Goal: Task Accomplishment & Management: Manage account settings

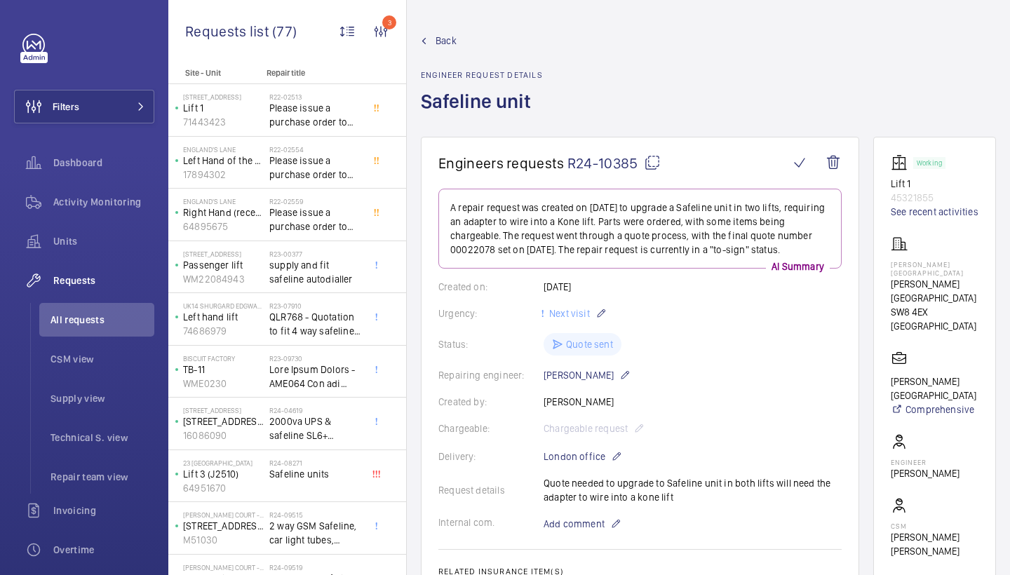
scroll to position [442, 0]
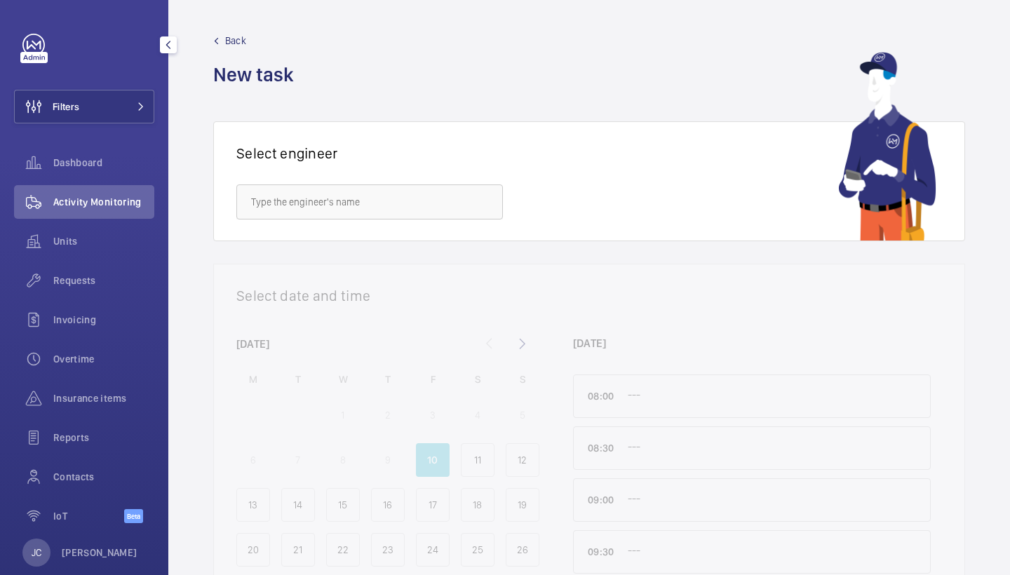
click at [118, 86] on div "Filters Dashboard Activity Monitoring Units Requests Invoicing Overtime Insuran…" at bounding box center [84, 286] width 140 height 505
click at [128, 94] on button "Filters" at bounding box center [84, 107] width 140 height 34
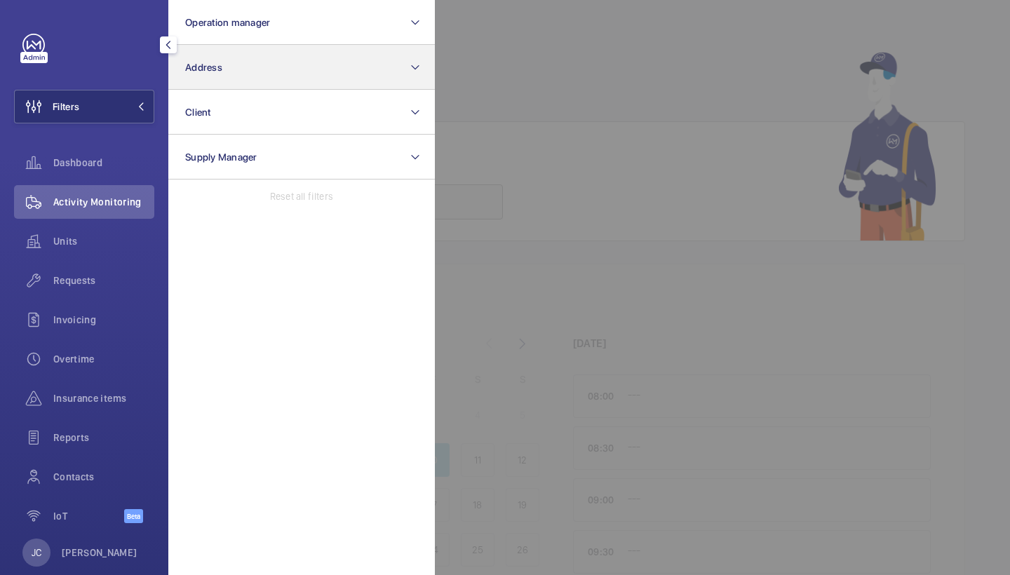
click at [213, 75] on button "Address" at bounding box center [301, 67] width 266 height 45
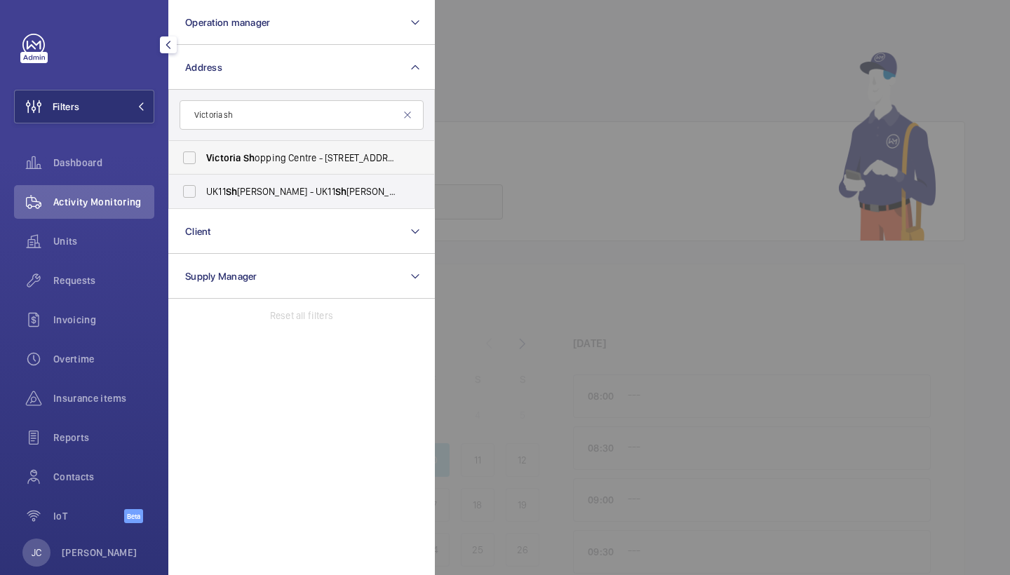
type input "Victoria sh"
click at [246, 162] on span "Sh" at bounding box center [248, 157] width 11 height 11
click at [203, 162] on input "Victoria Sh opping Centre - 362 Chartwell Square, Southend on Sea, SOUTHEND-ON-…" at bounding box center [189, 158] width 28 height 28
checkbox input "true"
click at [102, 225] on div "Units" at bounding box center [84, 241] width 140 height 34
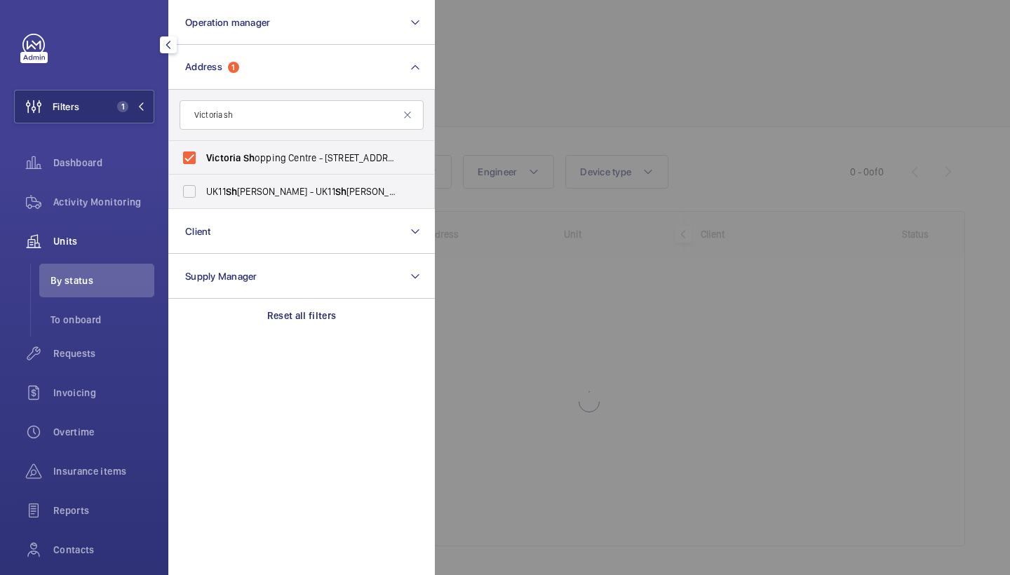
click at [485, 133] on div at bounding box center [940, 287] width 1010 height 575
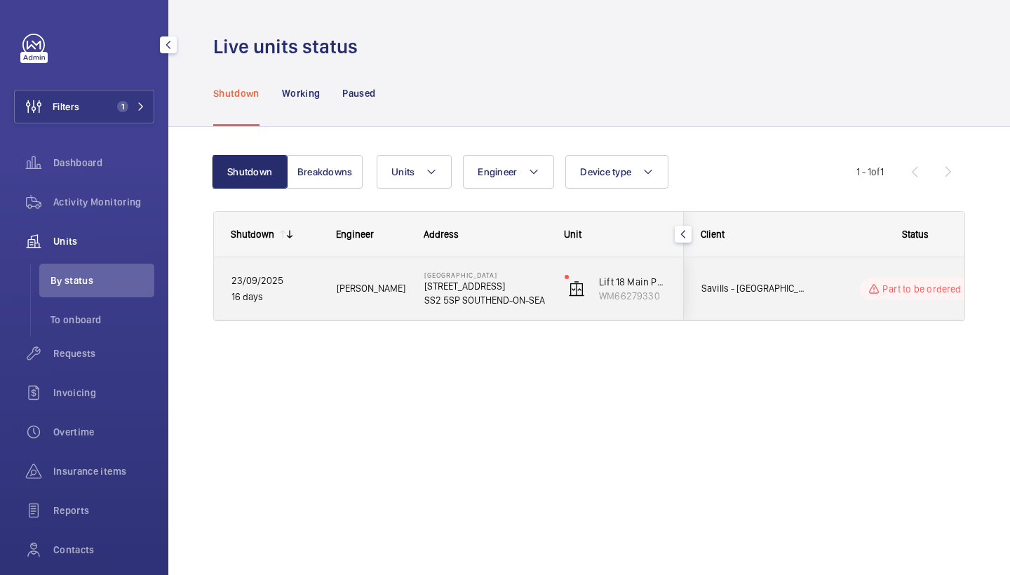
click at [391, 303] on div "Paul C." at bounding box center [363, 288] width 86 height 44
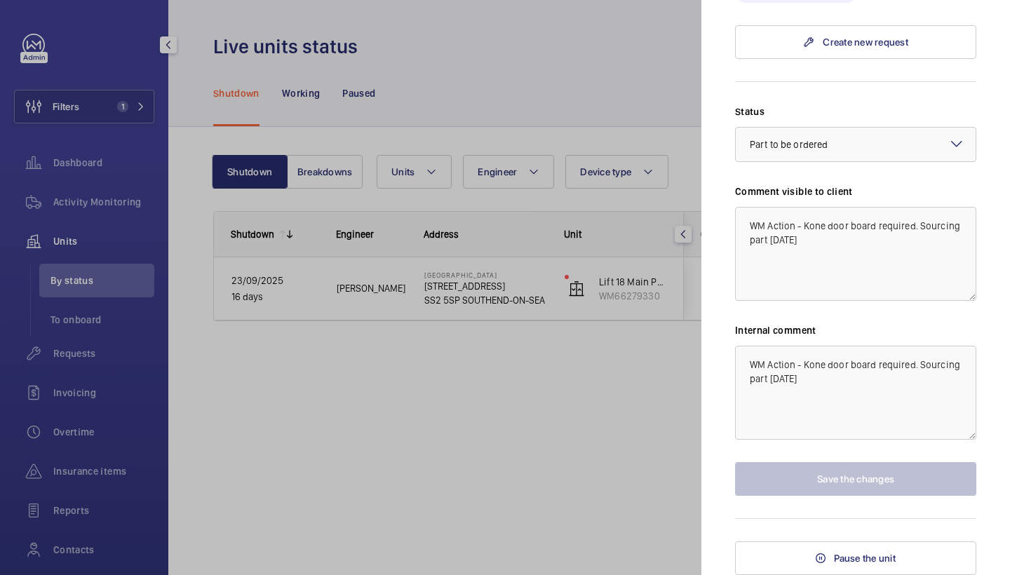
scroll to position [1025, 0]
click at [88, 360] on div at bounding box center [505, 287] width 1010 height 575
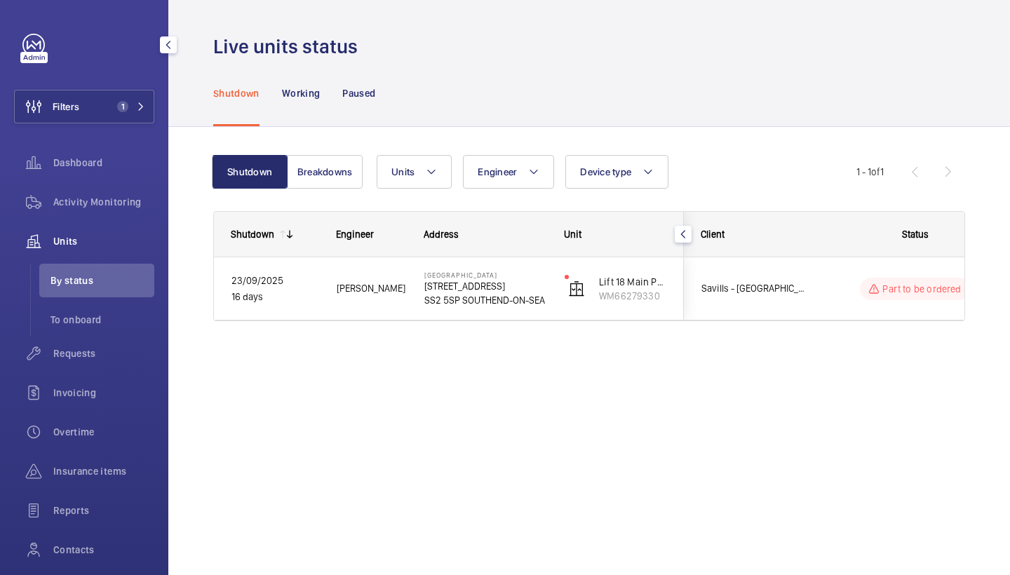
click at [88, 347] on div at bounding box center [505, 287] width 1010 height 575
click at [88, 349] on span "Requests" at bounding box center [103, 353] width 101 height 14
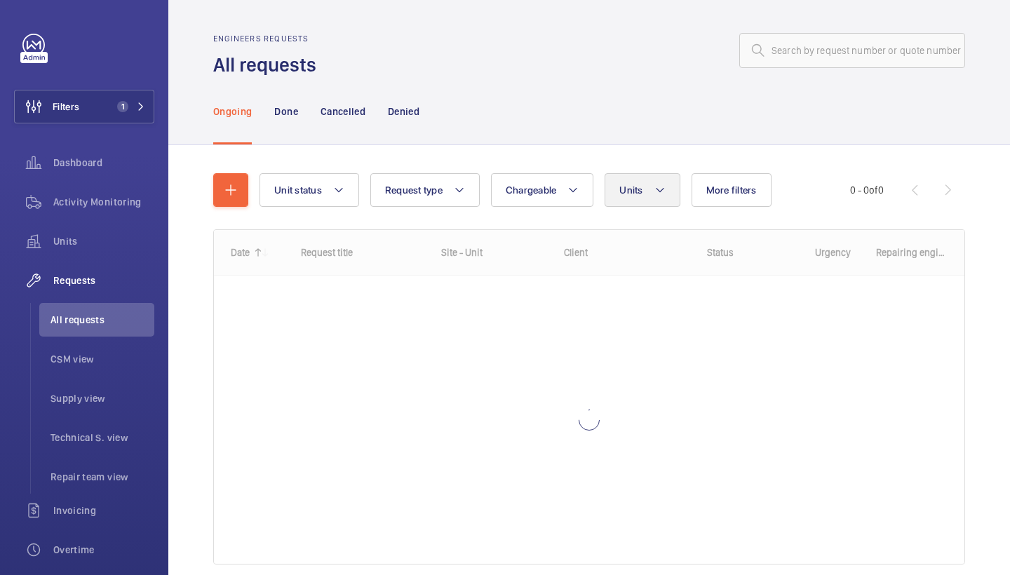
click at [649, 195] on button "Units" at bounding box center [642, 190] width 75 height 34
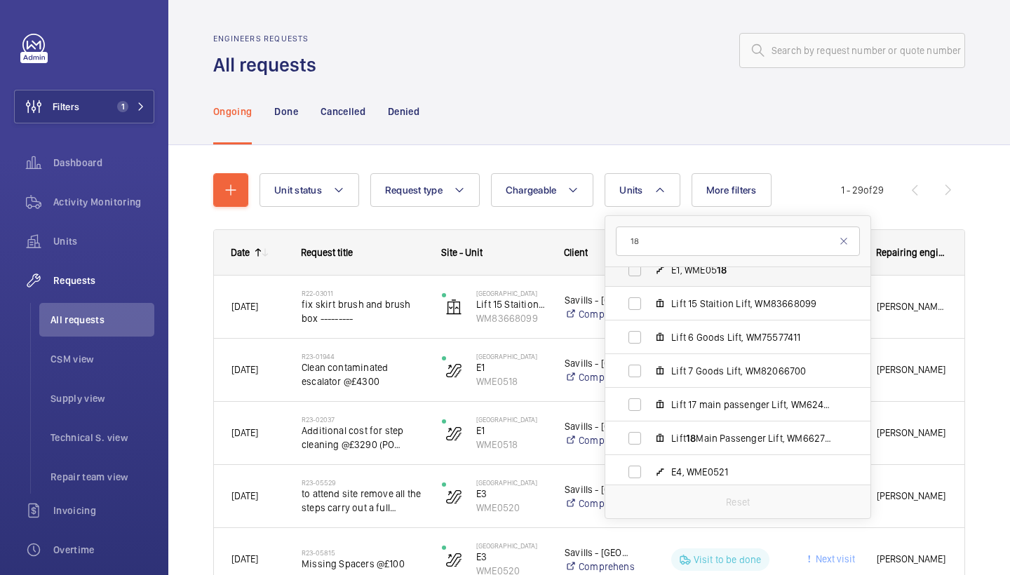
scroll to position [121, 0]
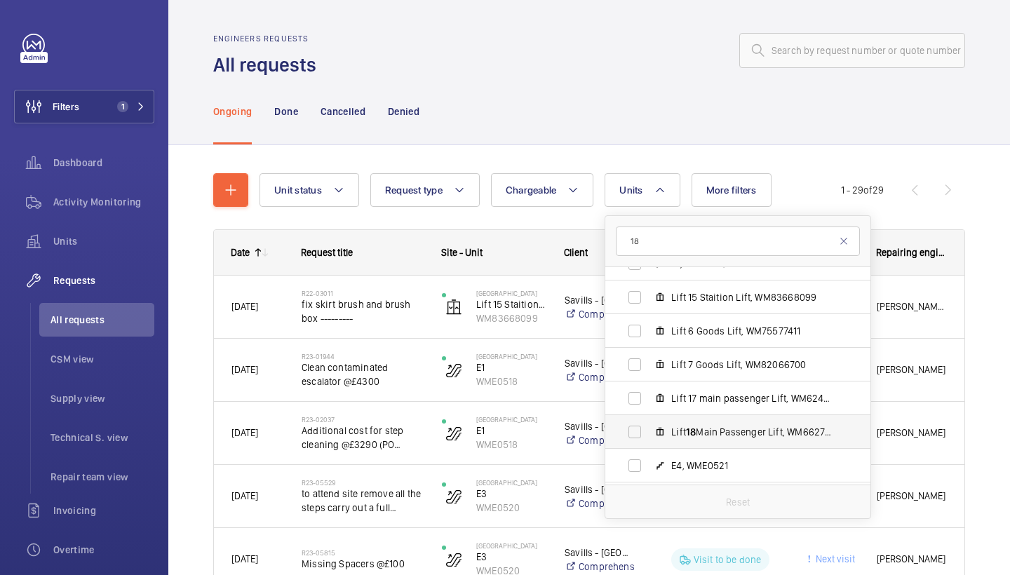
type input "18"
click at [731, 431] on span "Lift 18 Main Passenger Lift, WM66279330" at bounding box center [752, 432] width 163 height 14
click at [649, 431] on input "Lift 18 Main Passenger Lift, WM66279330" at bounding box center [635, 432] width 28 height 28
checkbox input "true"
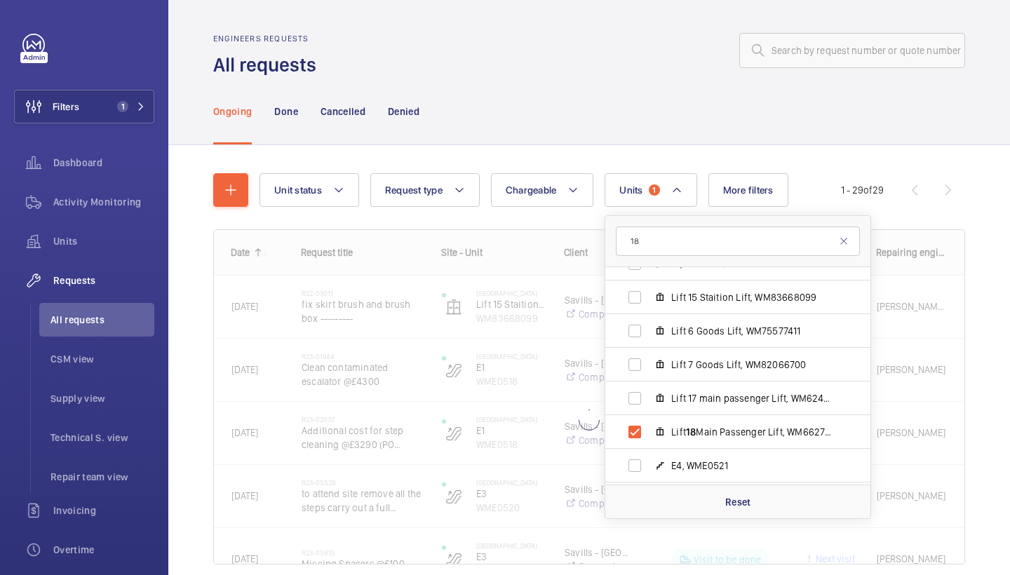
click at [615, 91] on div "Ongoing Done Cancelled Denied" at bounding box center [589, 111] width 752 height 67
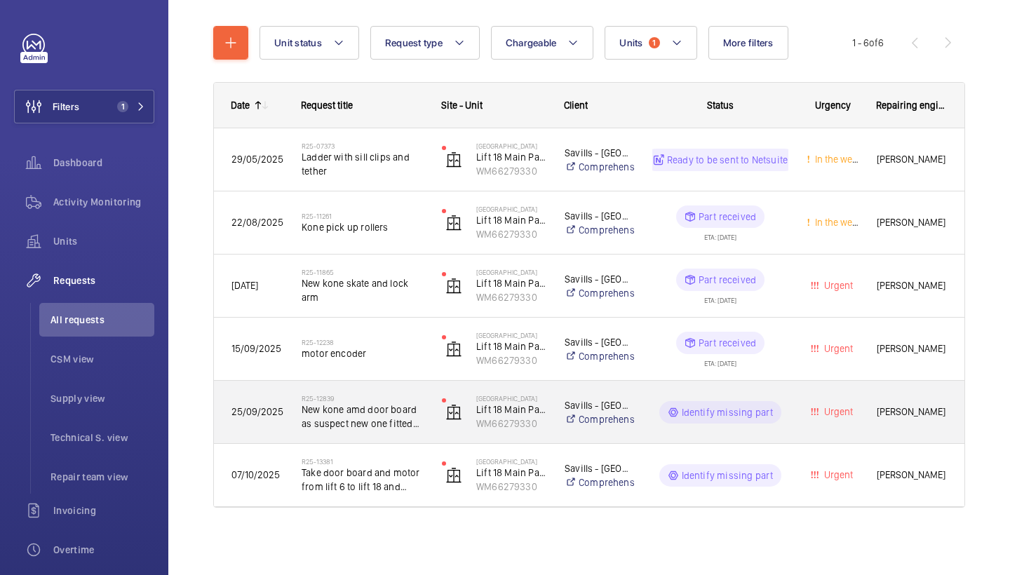
scroll to position [147, 0]
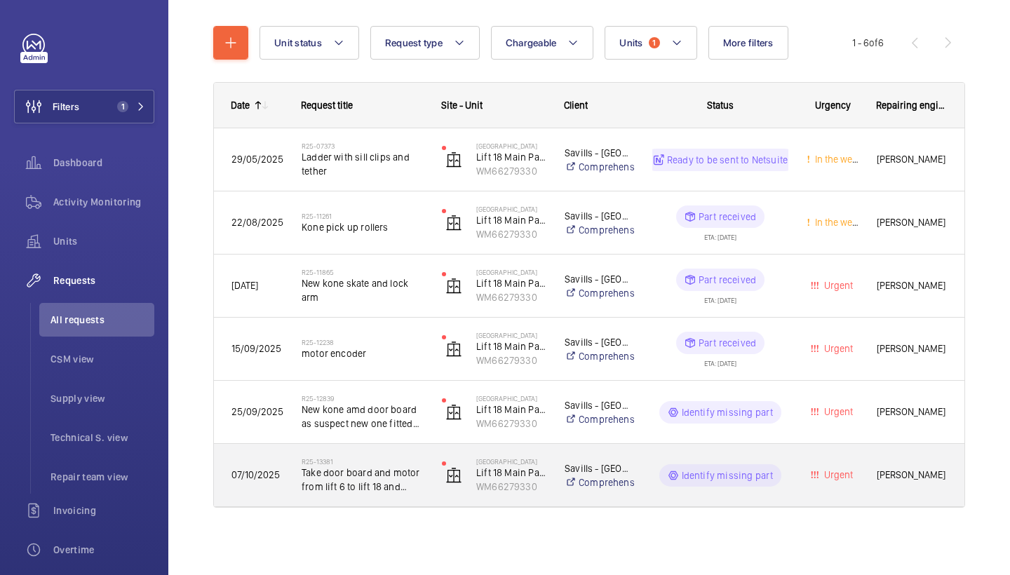
click at [356, 467] on span "Take door board and motor from lift 6 to lift 18 and leave 6 off for drive" at bounding box center [363, 480] width 122 height 28
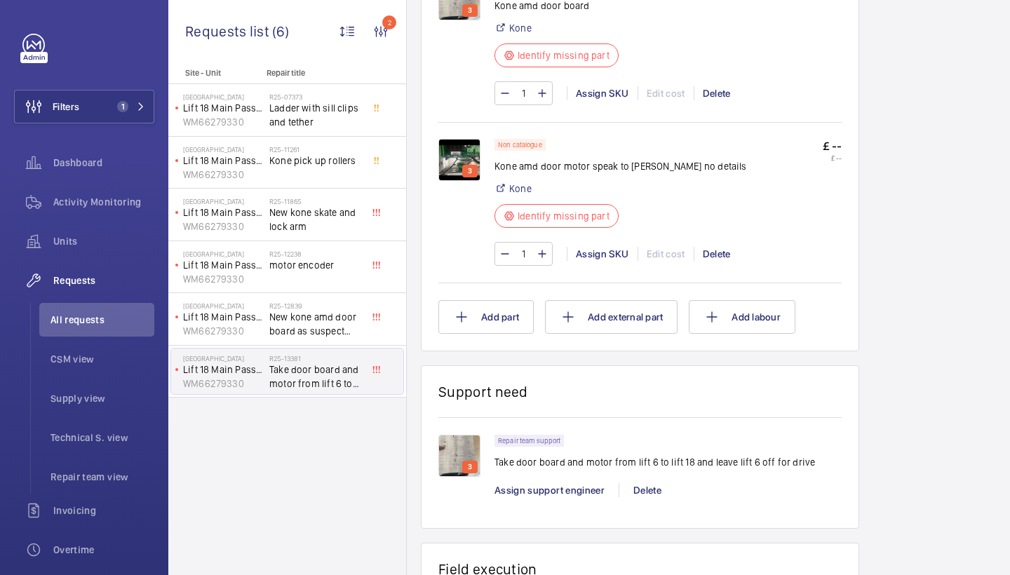
scroll to position [1264, 0]
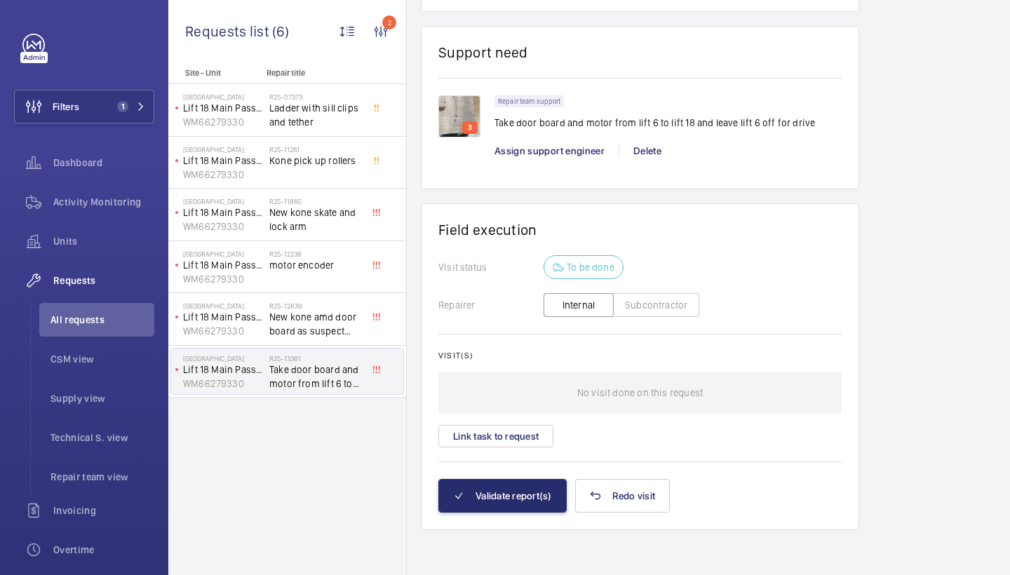
click at [450, 110] on img at bounding box center [459, 116] width 42 height 42
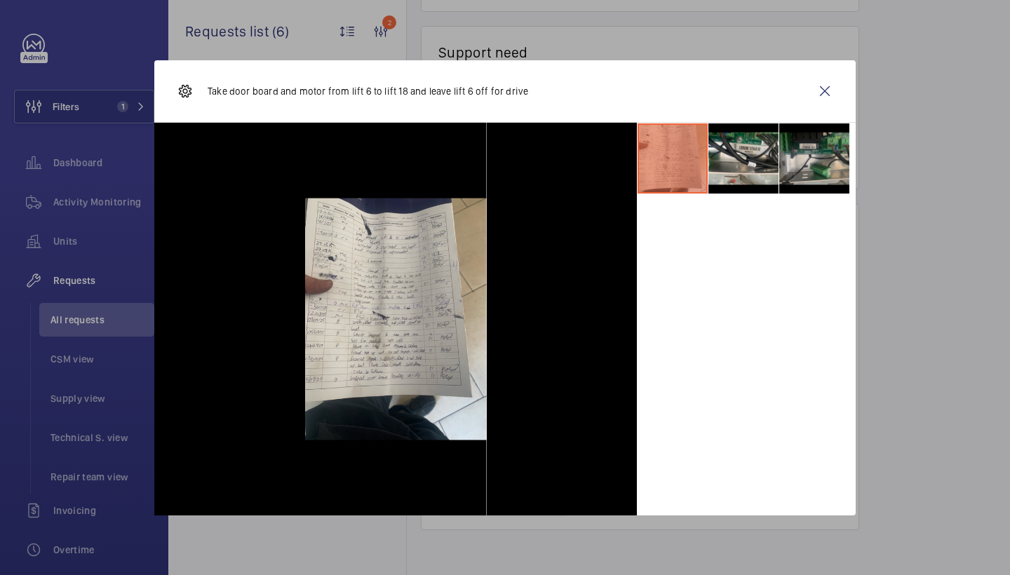
click at [799, 170] on li at bounding box center [814, 158] width 70 height 70
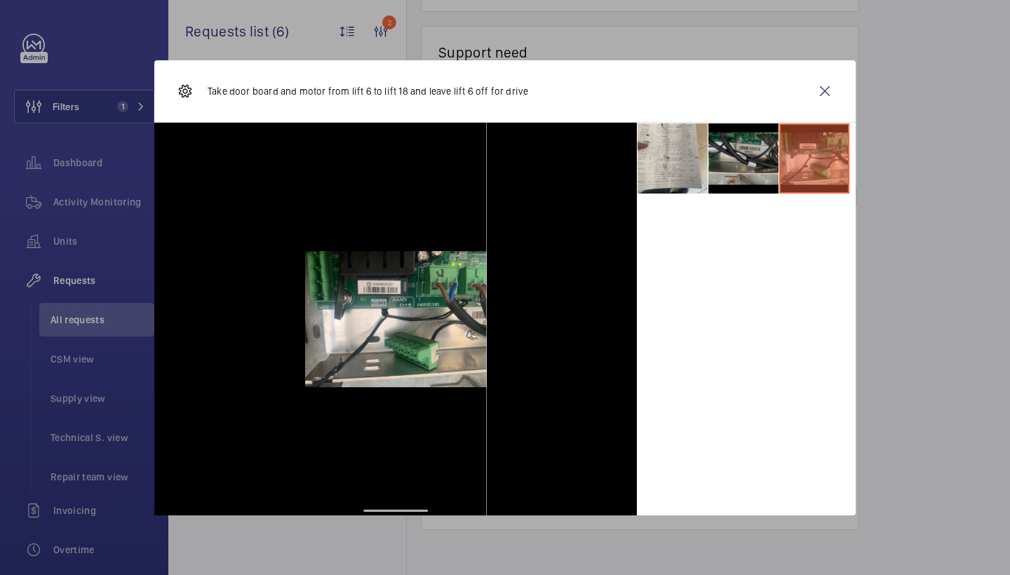
click at [764, 170] on li at bounding box center [743, 158] width 70 height 70
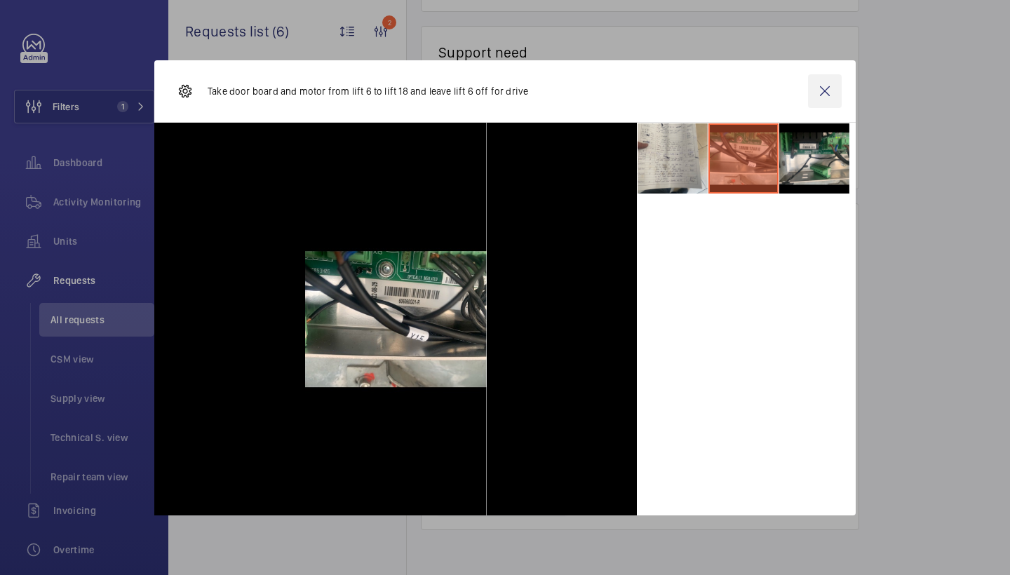
click at [824, 87] on wm-front-icon-button at bounding box center [825, 91] width 34 height 34
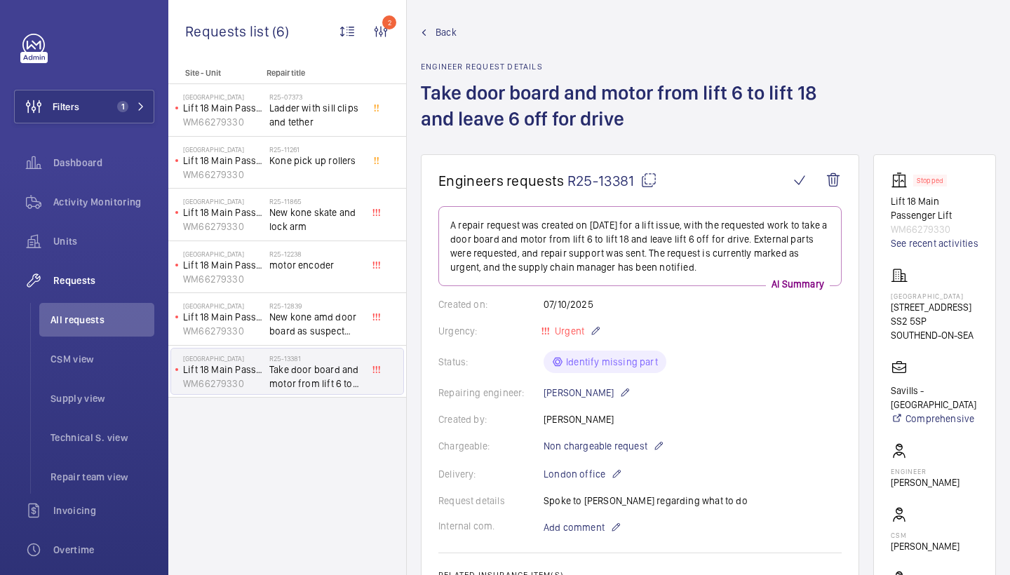
scroll to position [36, 0]
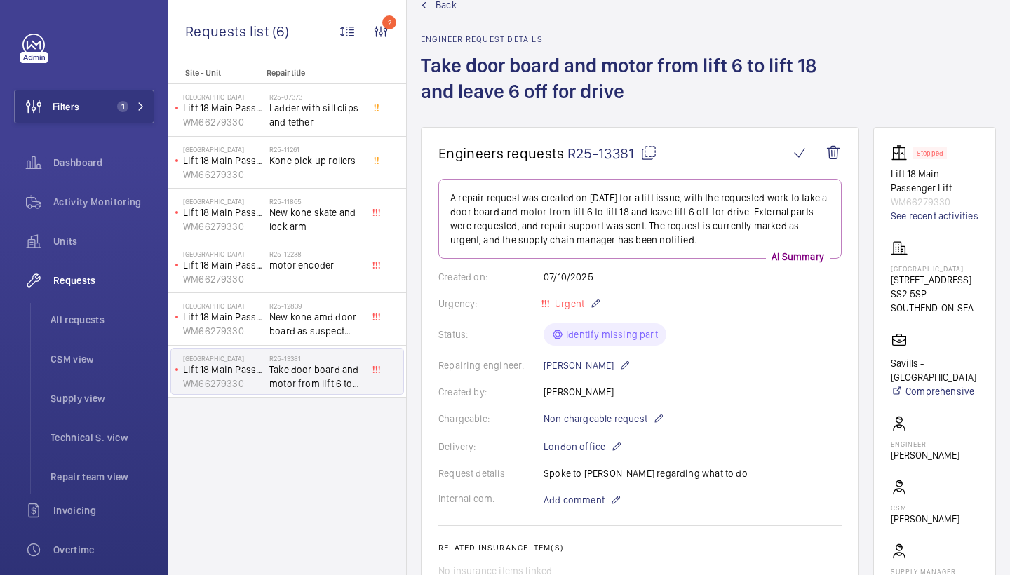
click at [650, 150] on mat-icon at bounding box center [648, 152] width 17 height 17
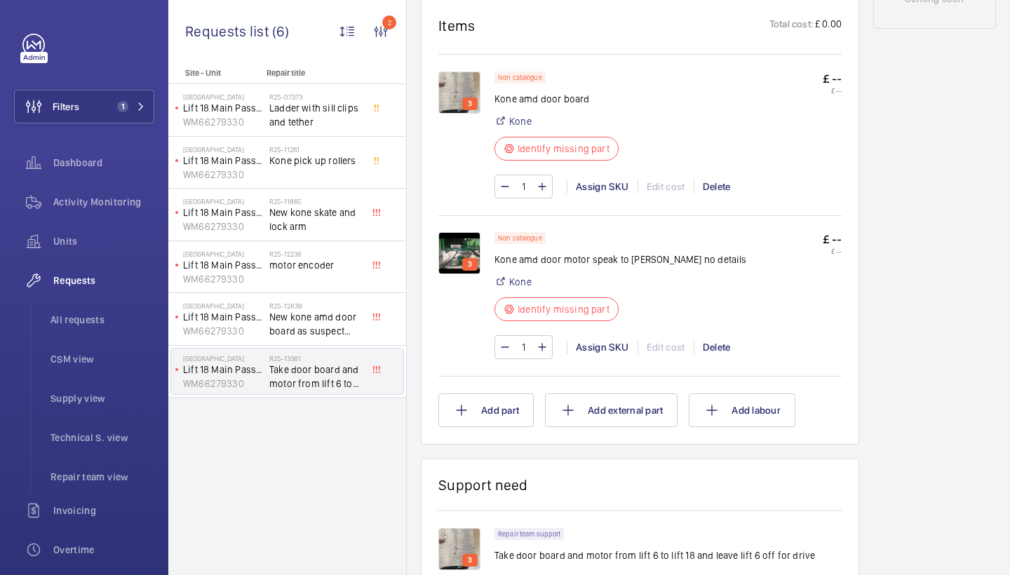
scroll to position [848, 0]
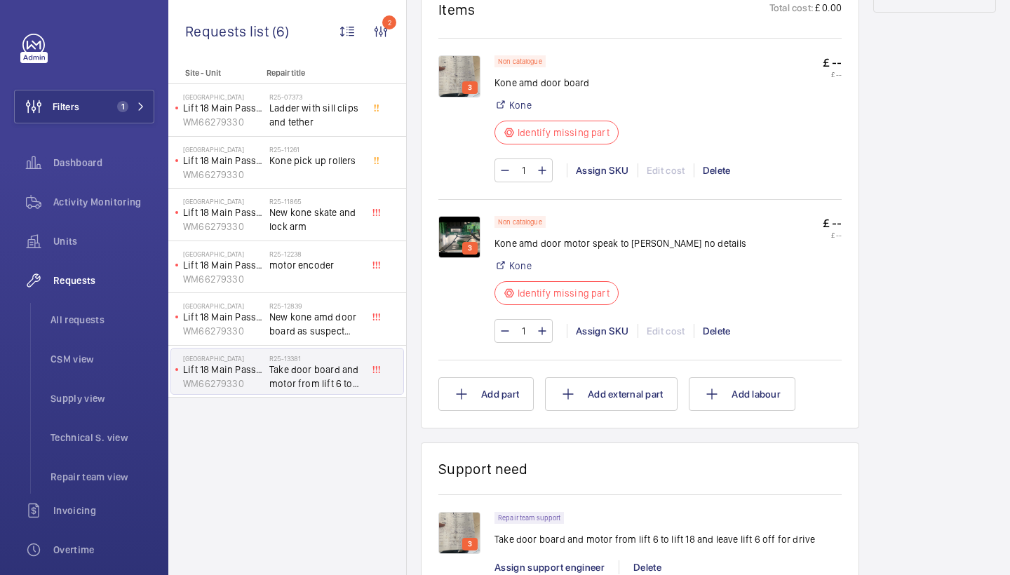
click at [460, 218] on img at bounding box center [459, 237] width 42 height 42
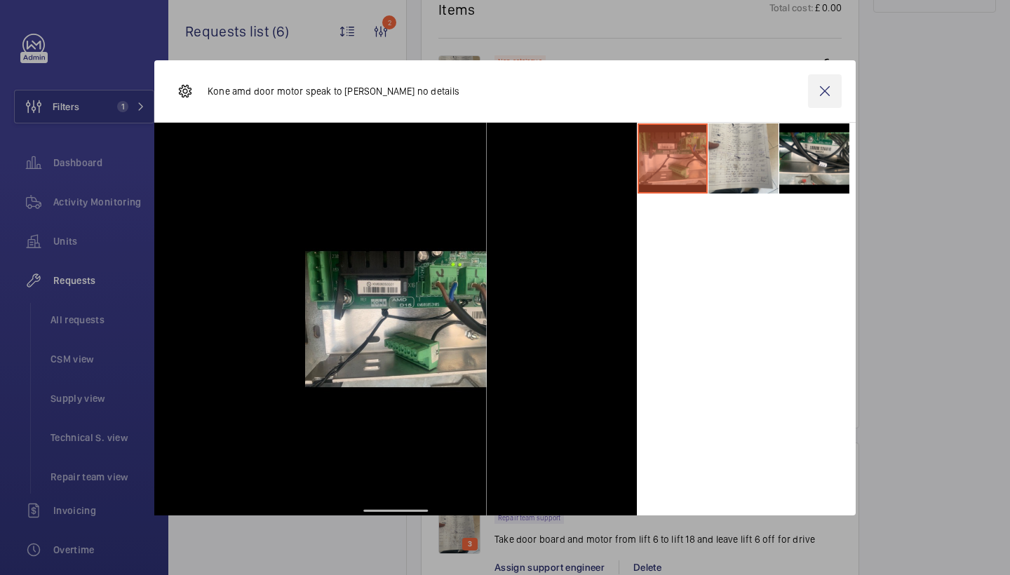
click at [824, 89] on wm-front-icon-button at bounding box center [825, 91] width 34 height 34
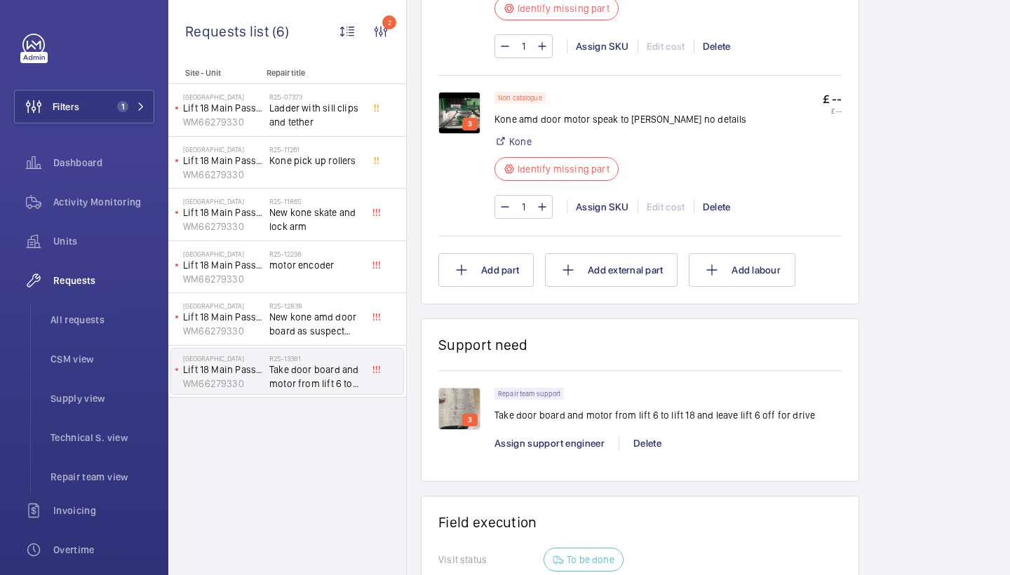
scroll to position [1178, 0]
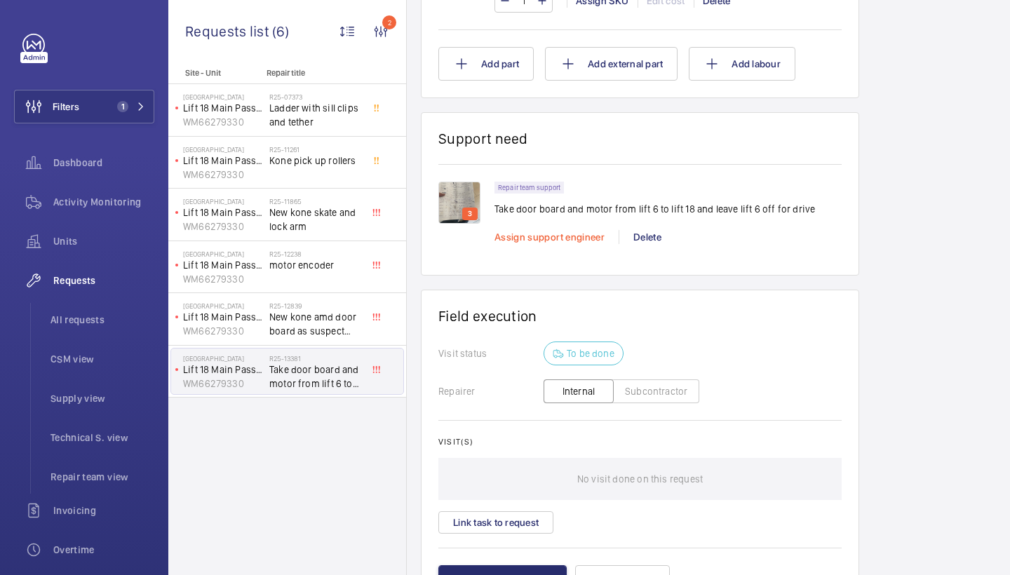
click at [543, 241] on span "Assign support engineer" at bounding box center [549, 236] width 110 height 11
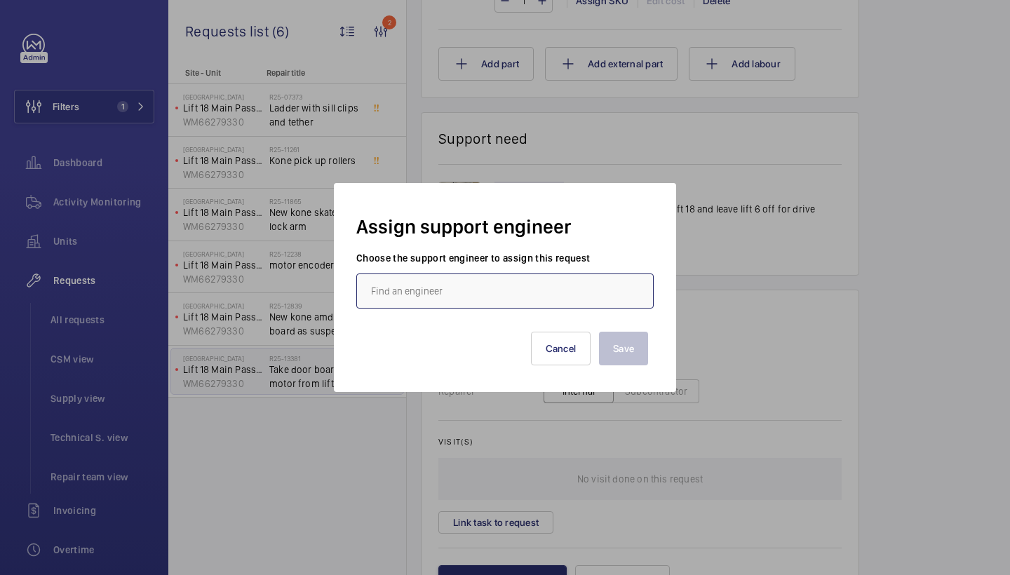
click at [448, 287] on input "text" at bounding box center [504, 291] width 297 height 35
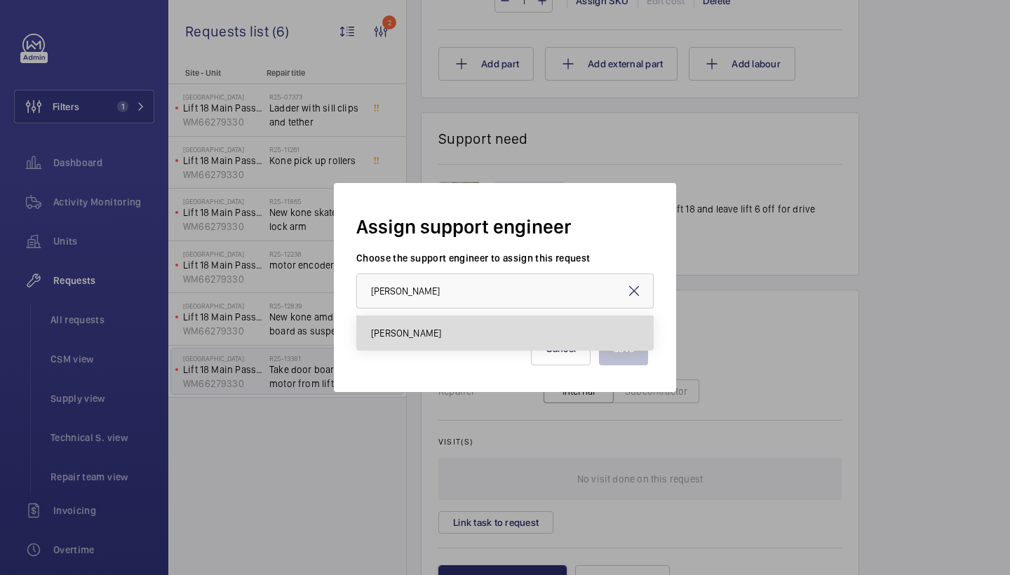
drag, startPoint x: 446, startPoint y: 304, endPoint x: 440, endPoint y: 322, distance: 18.4
click at [440, 322] on mat-option "[PERSON_NAME]" at bounding box center [505, 333] width 296 height 34
type input "[PERSON_NAME]"
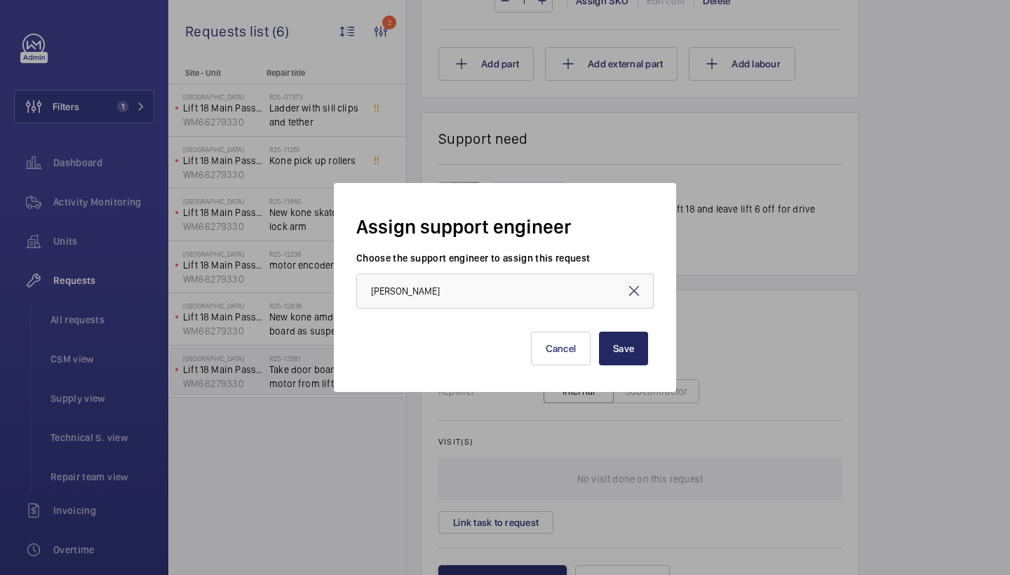
click at [627, 344] on button "Save" at bounding box center [623, 349] width 49 height 34
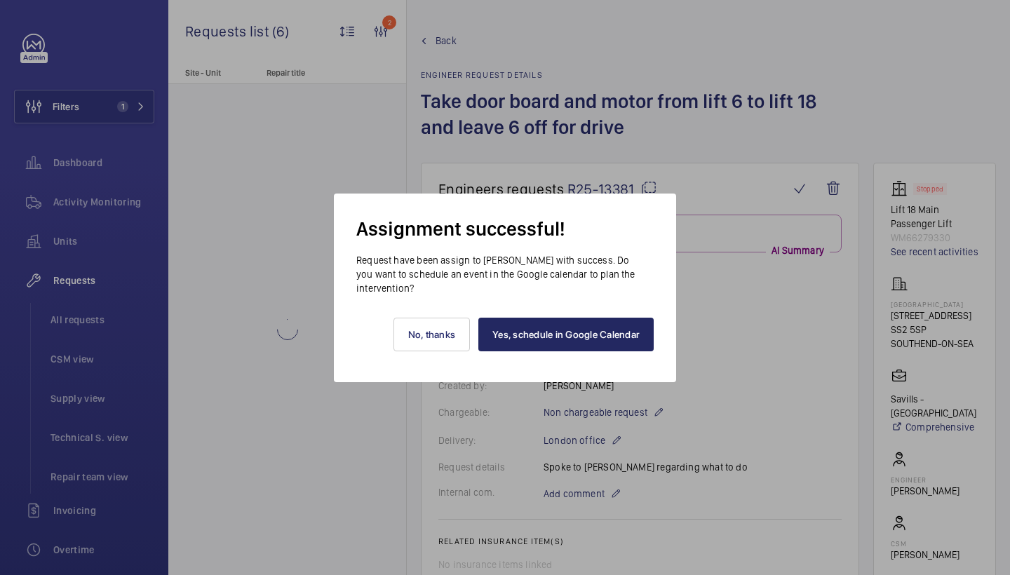
click at [607, 344] on link "Yes, schedule in Google Calendar" at bounding box center [565, 335] width 175 height 34
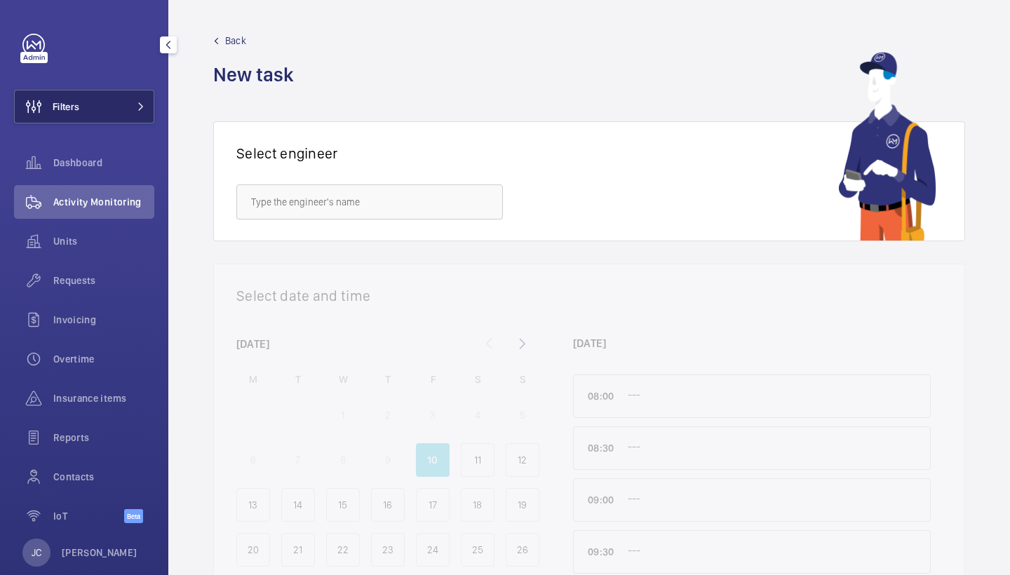
click at [120, 108] on button "Filters" at bounding box center [84, 107] width 140 height 34
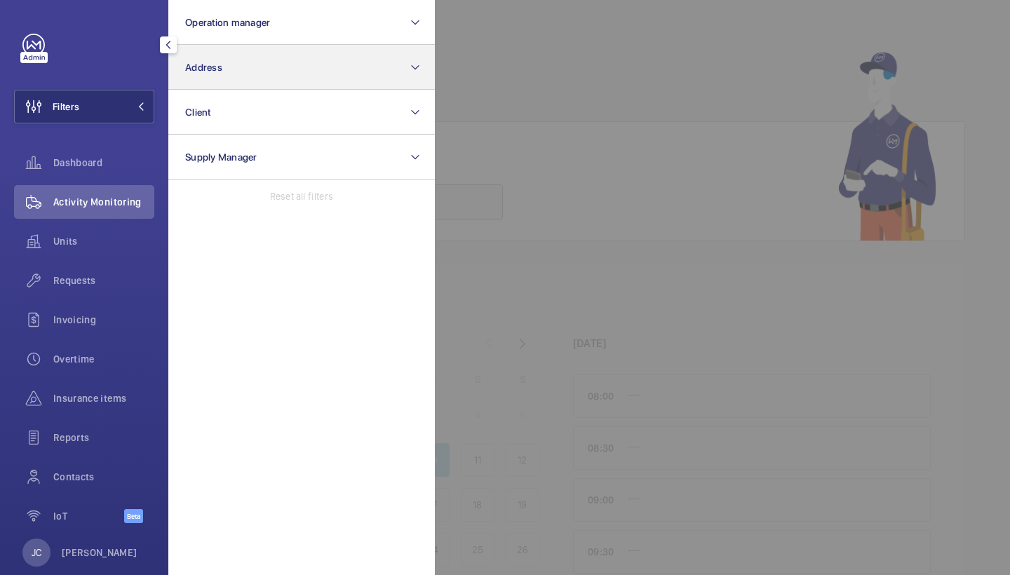
click at [217, 53] on button "Address" at bounding box center [301, 67] width 266 height 45
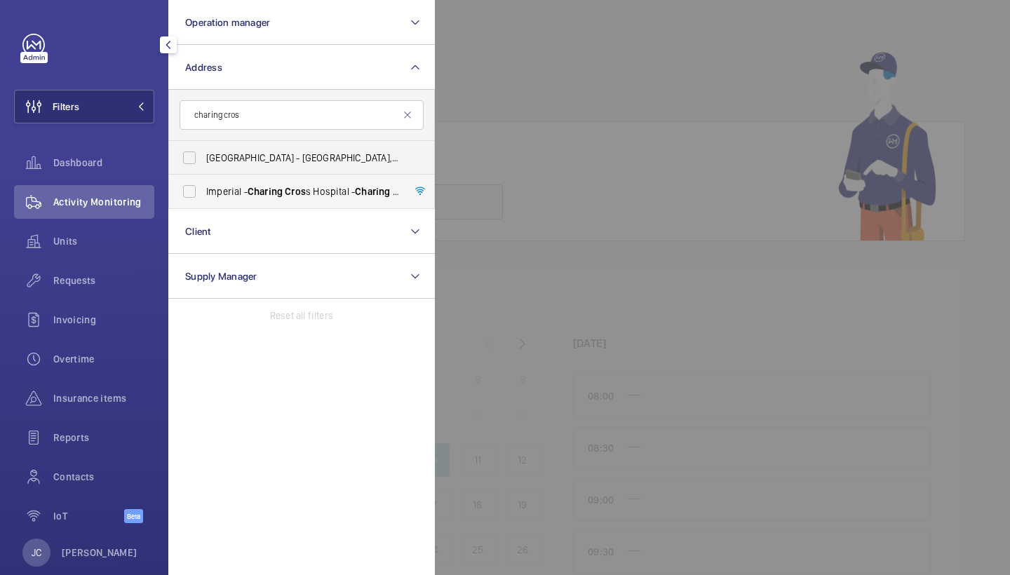
type input "charing cros"
click at [313, 191] on span "Imperial - Charing Cros s Hospital - Charing Cros s Hospital, LONDON W6 8RF" at bounding box center [302, 191] width 193 height 14
click at [203, 191] on input "Imperial - Charing Cros s Hospital - Charing Cros s Hospital, LONDON W6 8RF" at bounding box center [189, 191] width 28 height 28
checkbox input "true"
click at [56, 281] on span "Requests" at bounding box center [103, 281] width 101 height 14
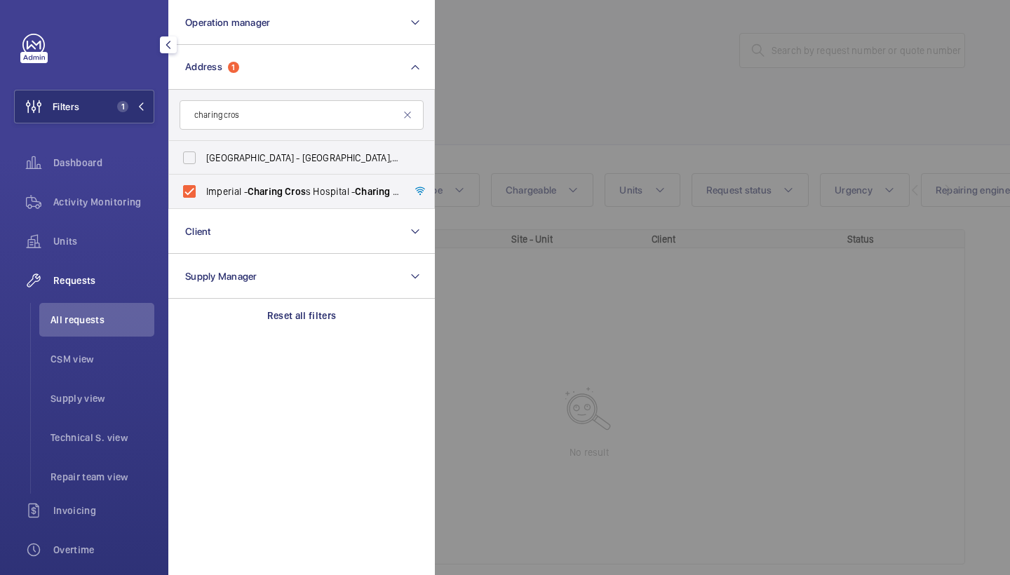
click at [627, 106] on div at bounding box center [940, 287] width 1010 height 575
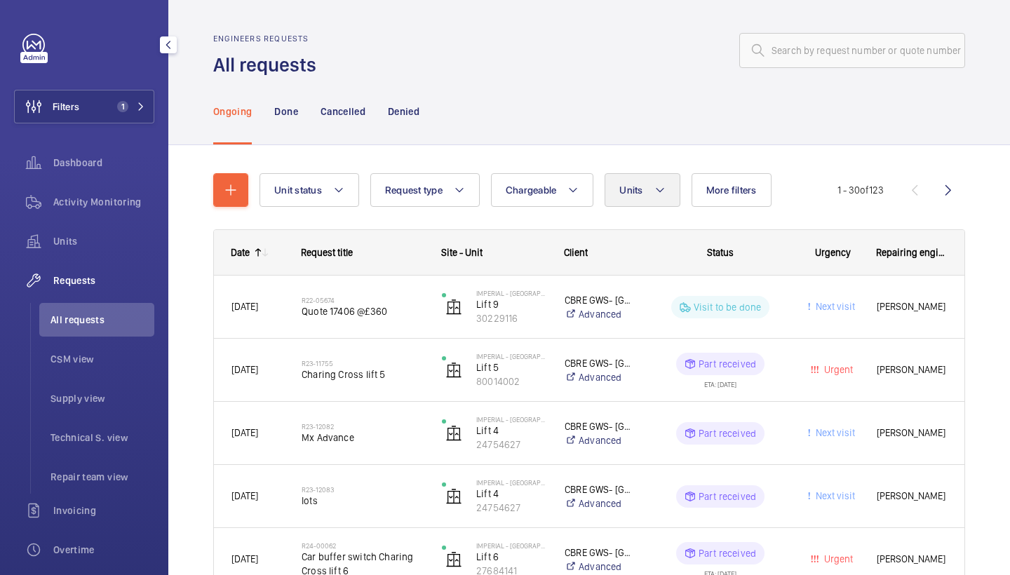
click at [645, 180] on button "Units" at bounding box center [642, 190] width 75 height 34
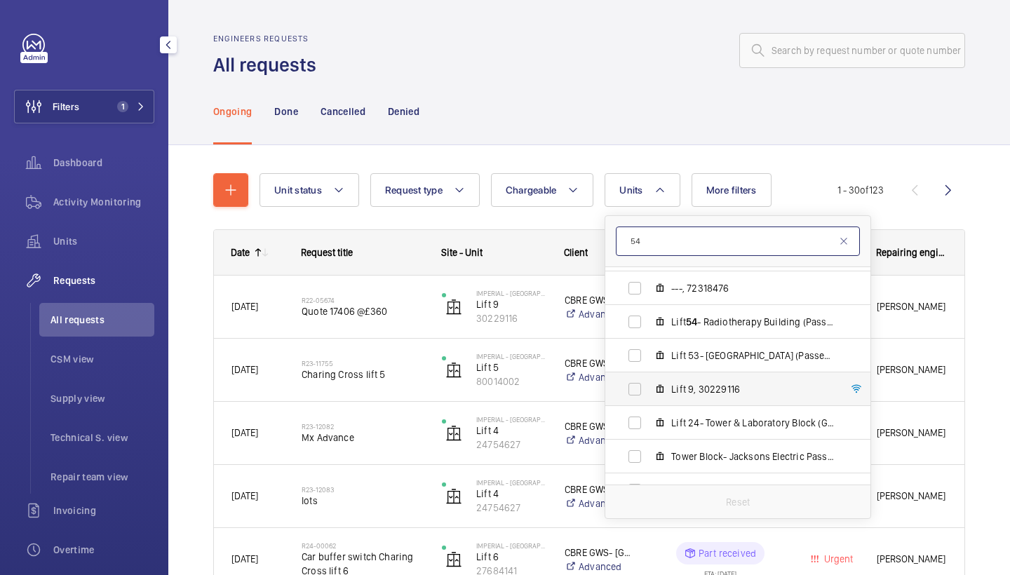
scroll to position [1006, 0]
type input "54"
click at [755, 324] on span "Lift 54 - Radiotherapy Building (Passenger), 10777536" at bounding box center [752, 322] width 163 height 14
click at [649, 324] on input "Lift 54 - Radiotherapy Building (Passenger), 10777536" at bounding box center [635, 322] width 28 height 28
checkbox input "true"
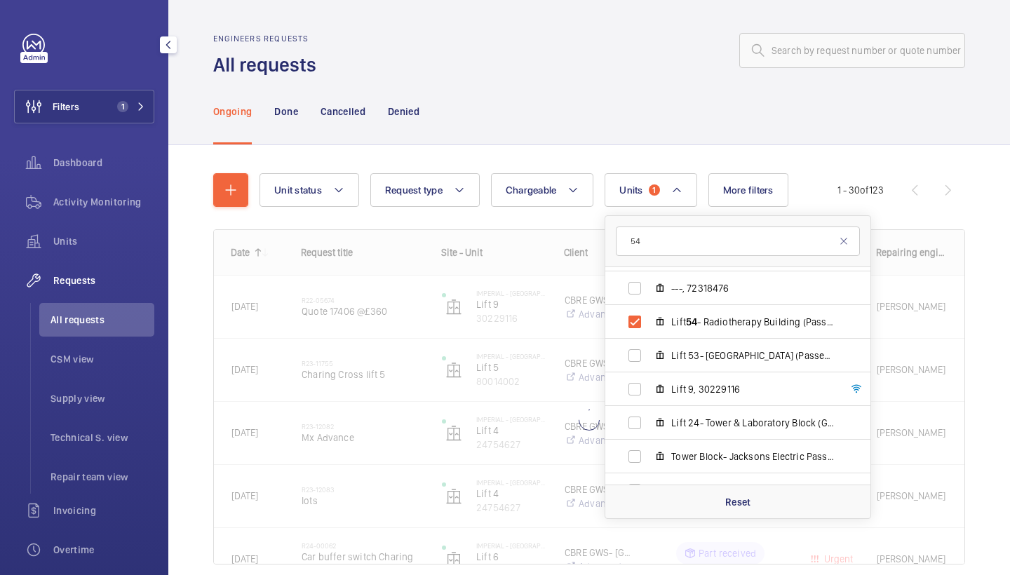
click at [645, 134] on div "Ongoing Done Cancelled Denied" at bounding box center [589, 111] width 752 height 67
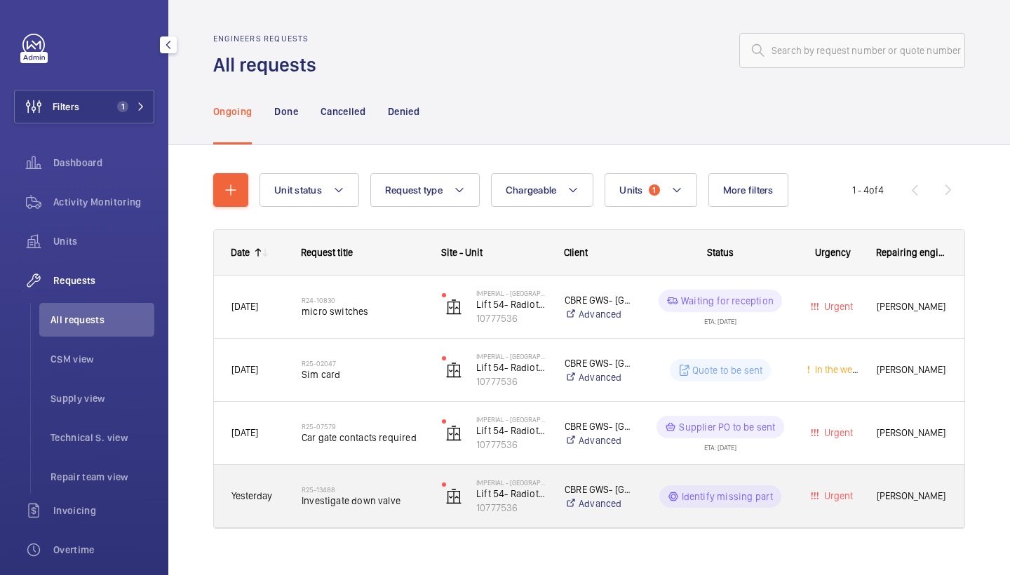
click at [349, 494] on span "Investigate down valve" at bounding box center [363, 501] width 122 height 14
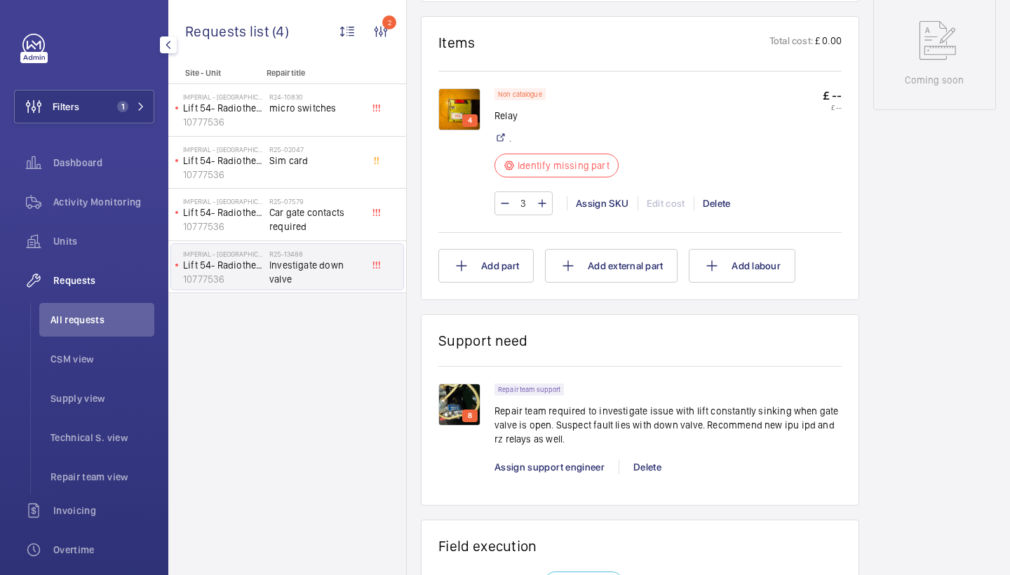
scroll to position [870, 0]
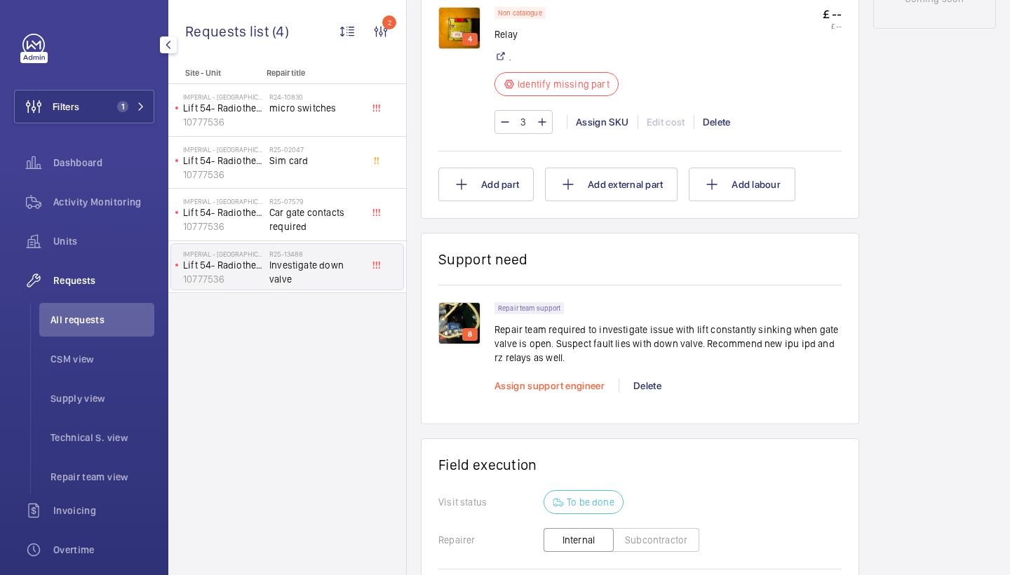
click at [548, 380] on span "Assign support engineer" at bounding box center [549, 385] width 110 height 11
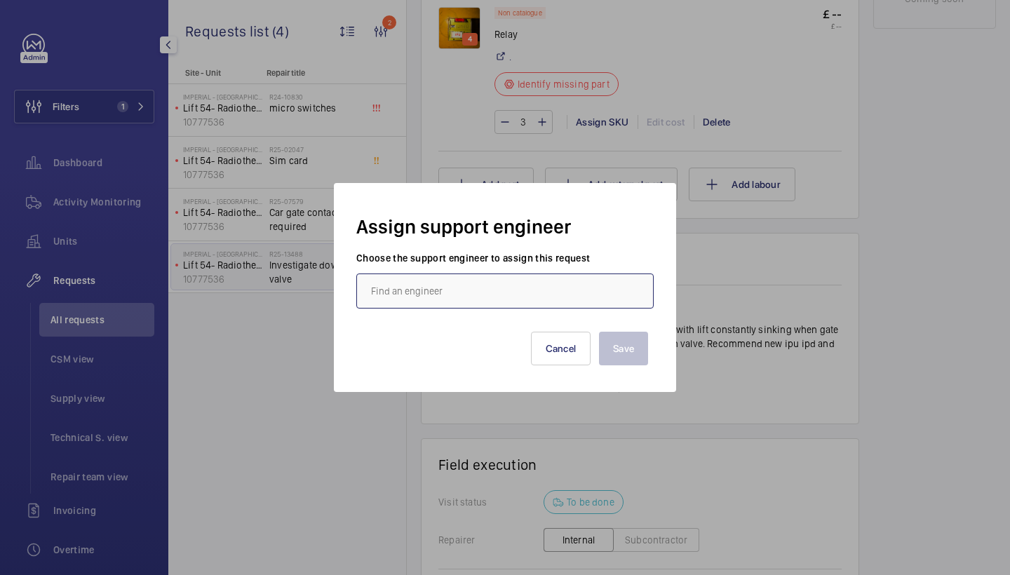
click at [501, 288] on input "text" at bounding box center [504, 291] width 297 height 35
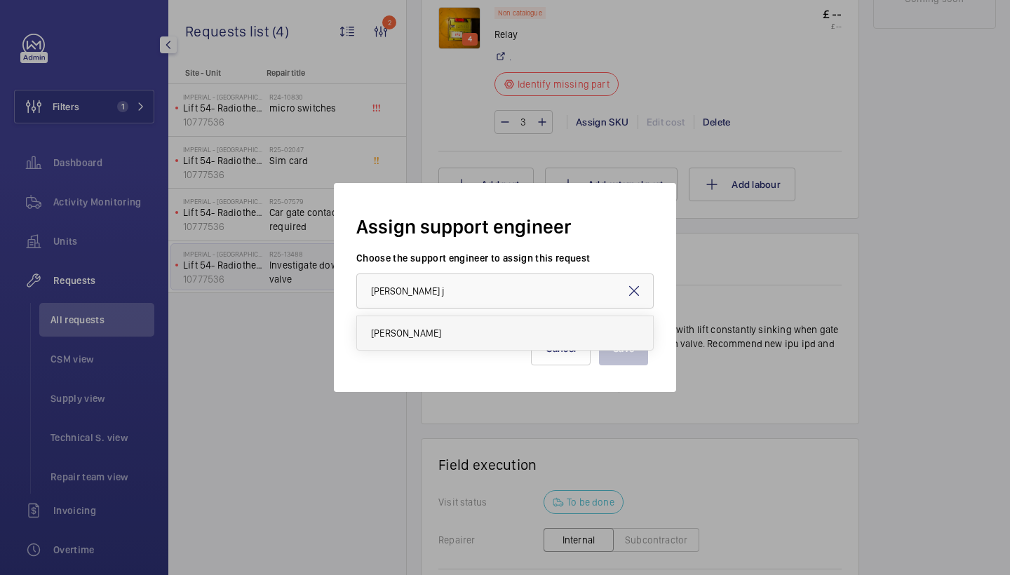
click at [480, 341] on mat-option "Dan Jarvis" at bounding box center [505, 333] width 296 height 34
type input "Dan Jarvis"
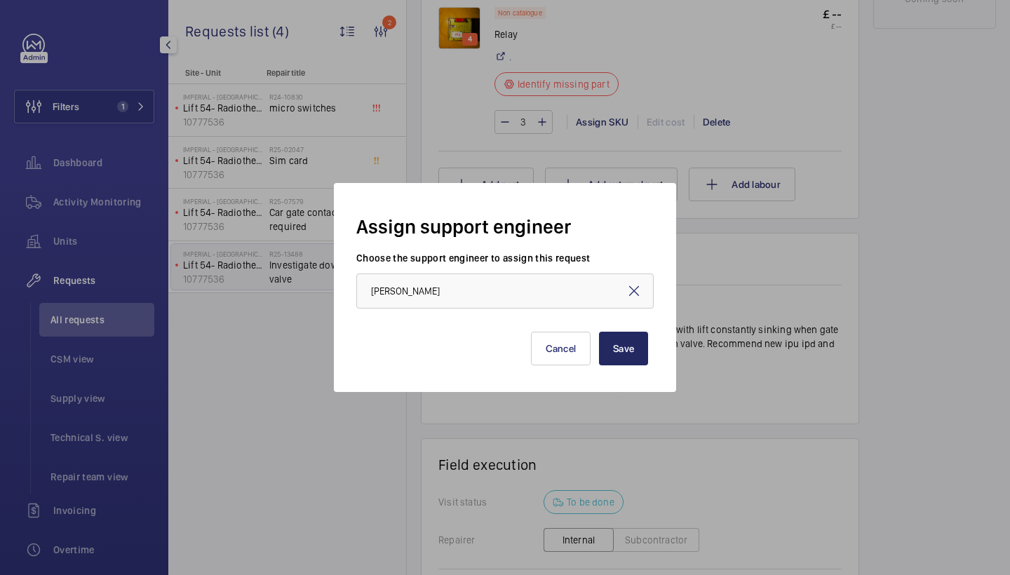
click at [634, 344] on button "Save" at bounding box center [623, 349] width 49 height 34
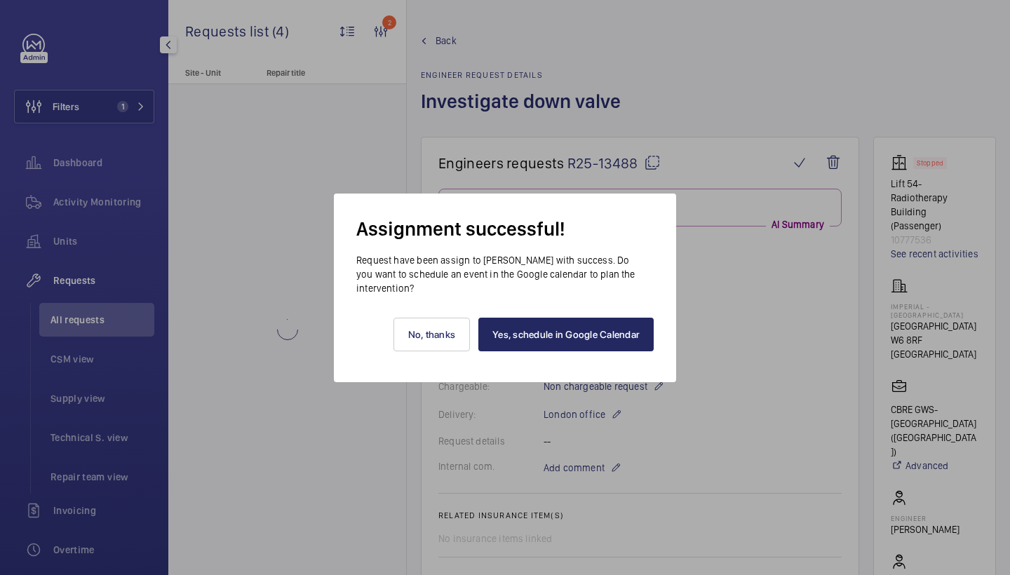
click at [619, 327] on link "Yes, schedule in Google Calendar" at bounding box center [565, 335] width 175 height 34
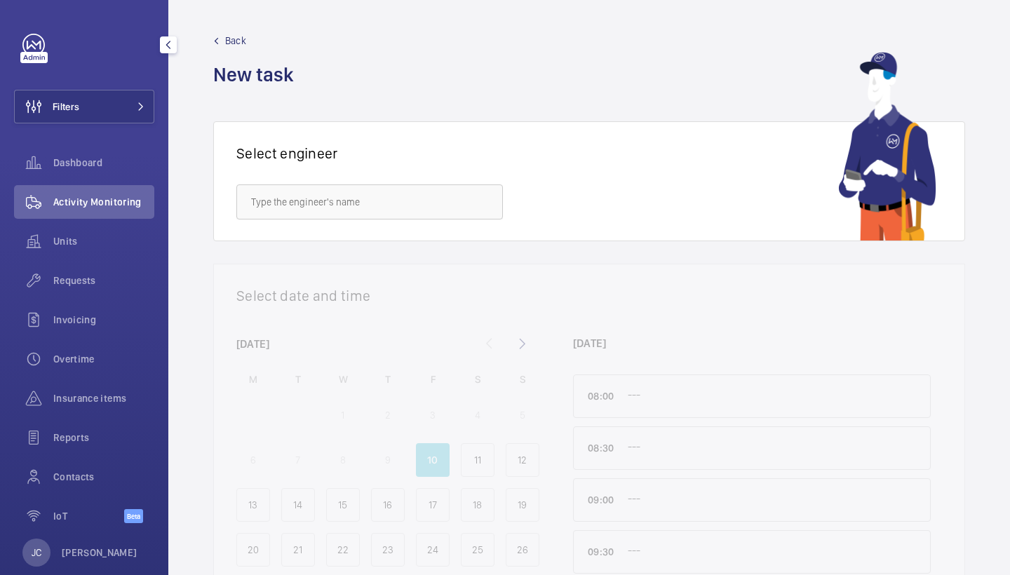
click at [72, 88] on div "Filters Dashboard Activity Monitoring Units Requests Invoicing Overtime Insuran…" at bounding box center [84, 286] width 140 height 505
click at [127, 91] on button "Filters" at bounding box center [84, 107] width 140 height 34
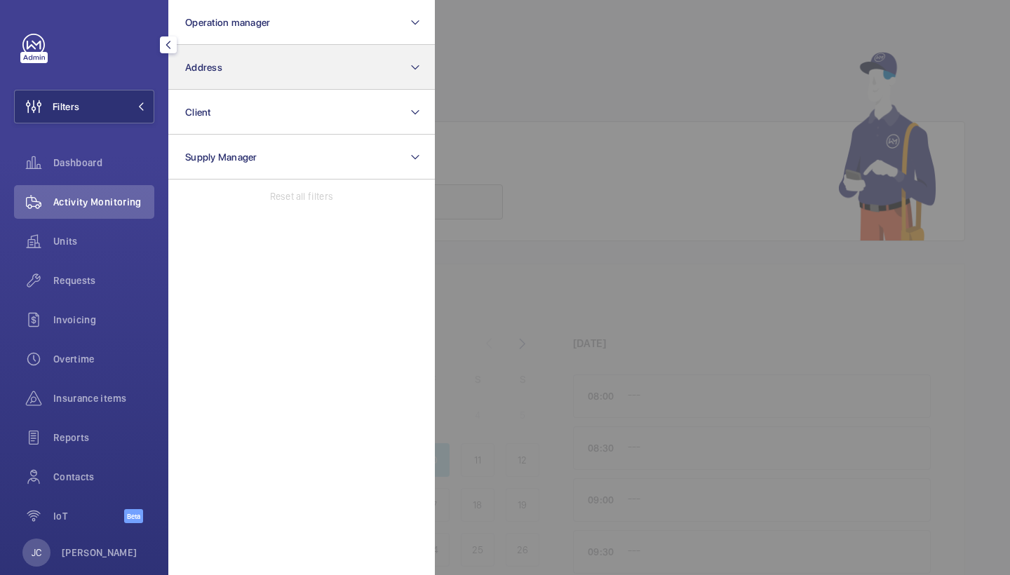
click at [215, 68] on span "Address" at bounding box center [203, 67] width 37 height 11
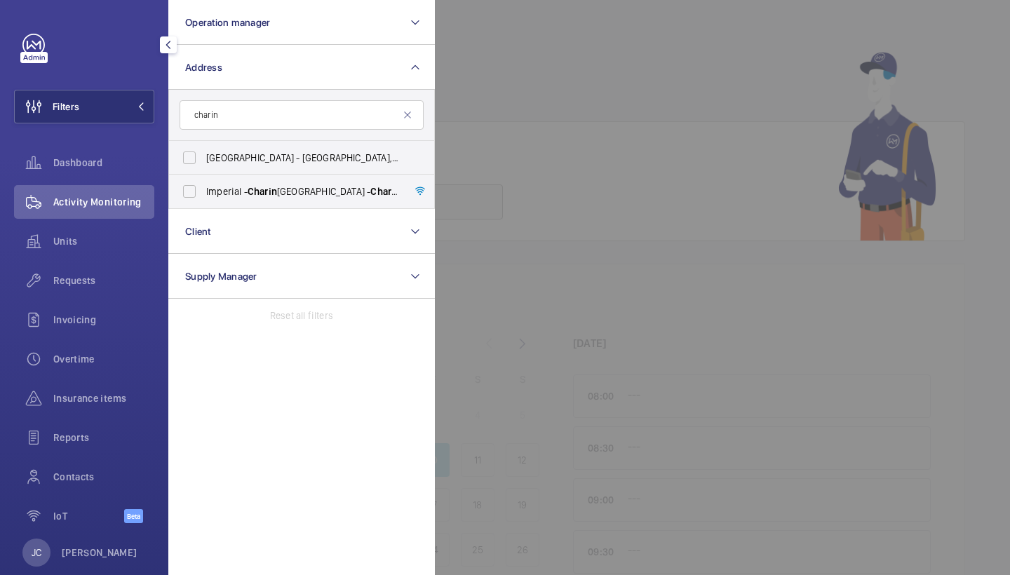
type input "chain"
drag, startPoint x: 230, startPoint y: 137, endPoint x: 224, endPoint y: 201, distance: 64.1
click at [224, 201] on label "[GEOGRAPHIC_DATA] - [GEOGRAPHIC_DATA]" at bounding box center [291, 192] width 244 height 34
click at [203, 201] on input "[GEOGRAPHIC_DATA] - [GEOGRAPHIC_DATA]" at bounding box center [189, 191] width 28 height 28
checkbox input "true"
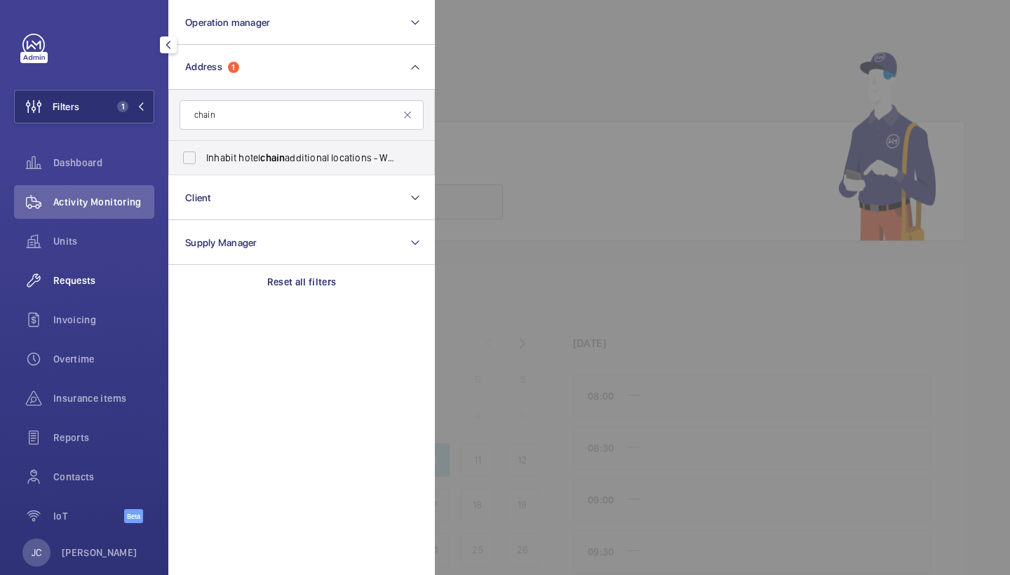
click at [106, 285] on span "Requests" at bounding box center [103, 281] width 101 height 14
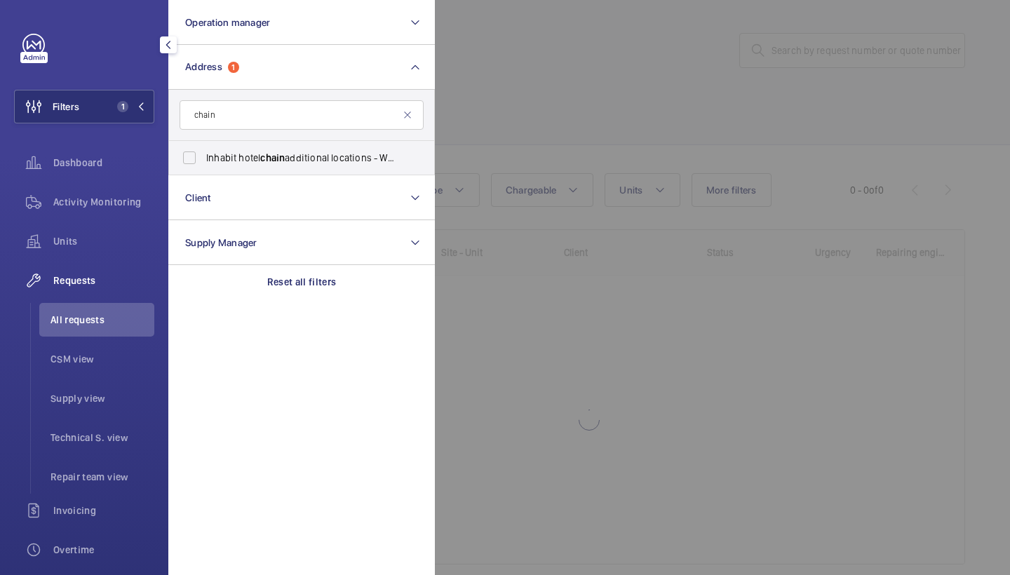
click at [474, 60] on div at bounding box center [940, 287] width 1010 height 575
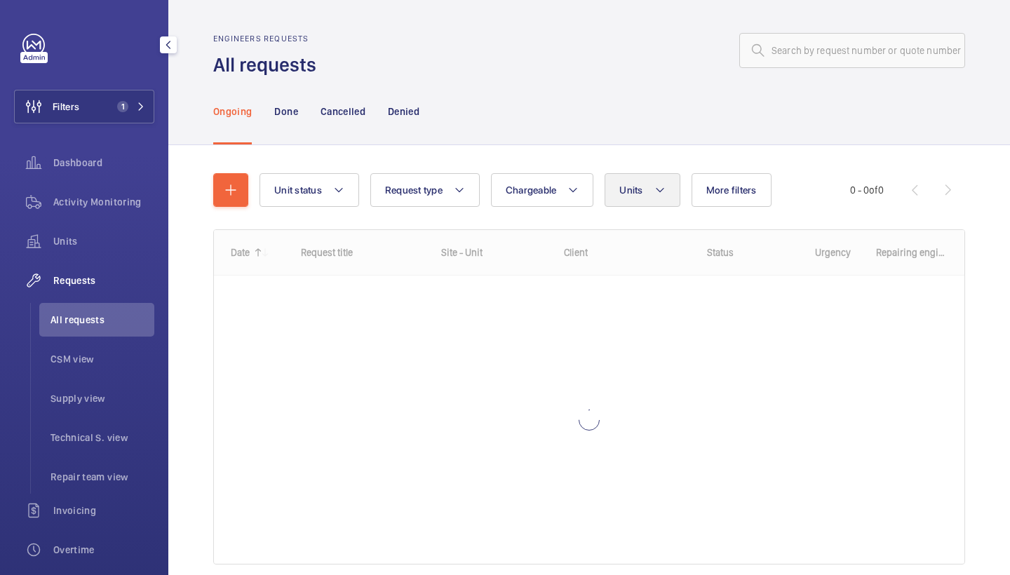
click at [637, 201] on button "Units" at bounding box center [642, 190] width 75 height 34
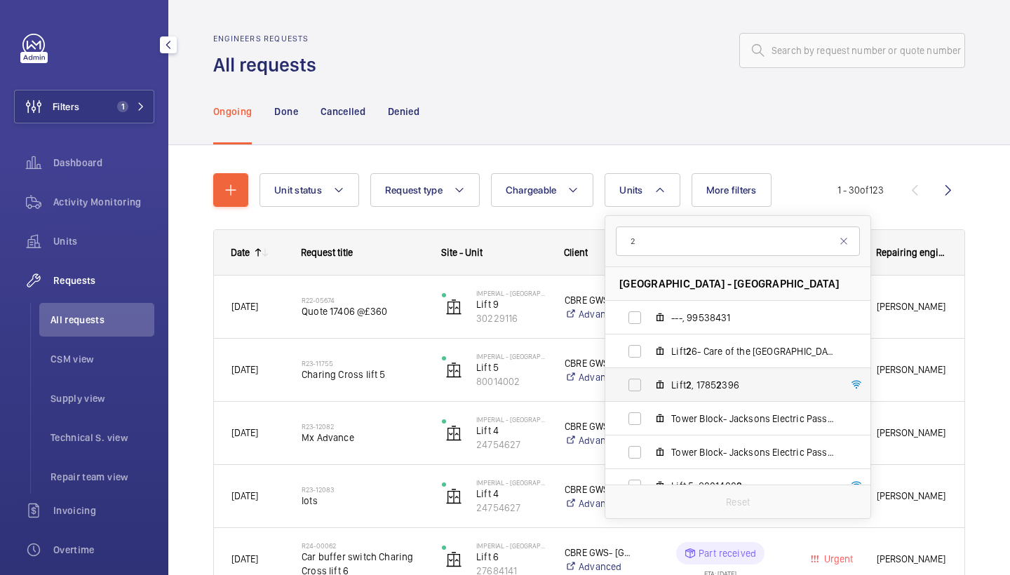
type input "2"
click at [706, 389] on span "Lift 2 , 1785 2 396" at bounding box center [752, 385] width 163 height 14
click at [649, 389] on input "Lift 2 , 1785 2 396" at bounding box center [635, 385] width 28 height 28
checkbox input "true"
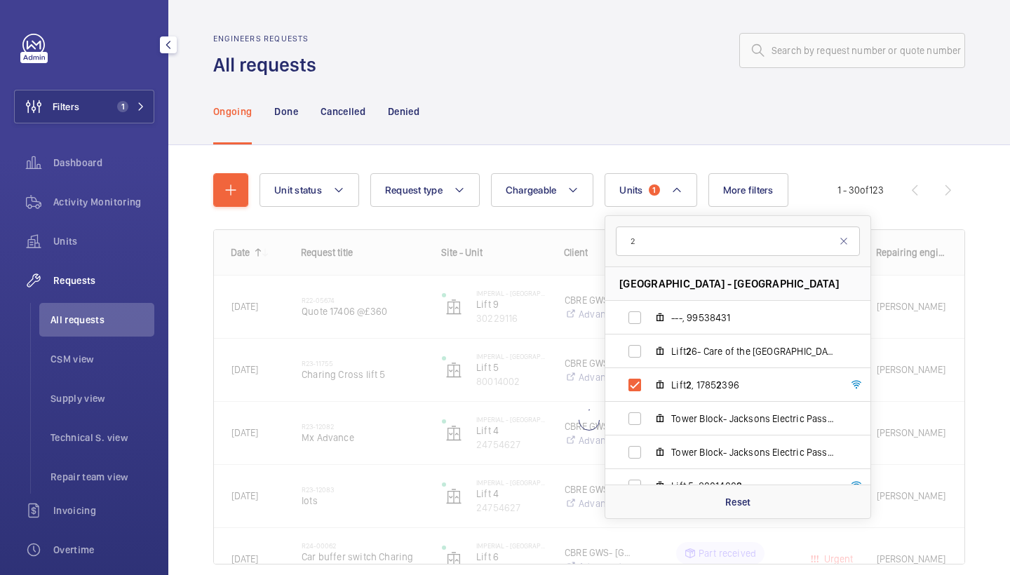
click at [628, 51] on div at bounding box center [645, 51] width 640 height 34
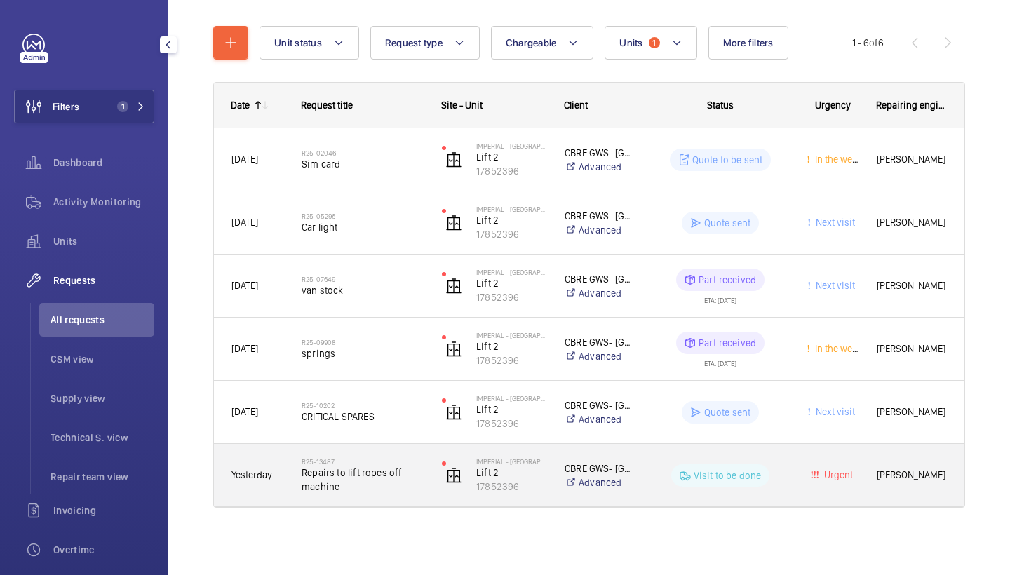
scroll to position [147, 0]
click at [374, 464] on h2 "R25-13487" at bounding box center [363, 461] width 122 height 8
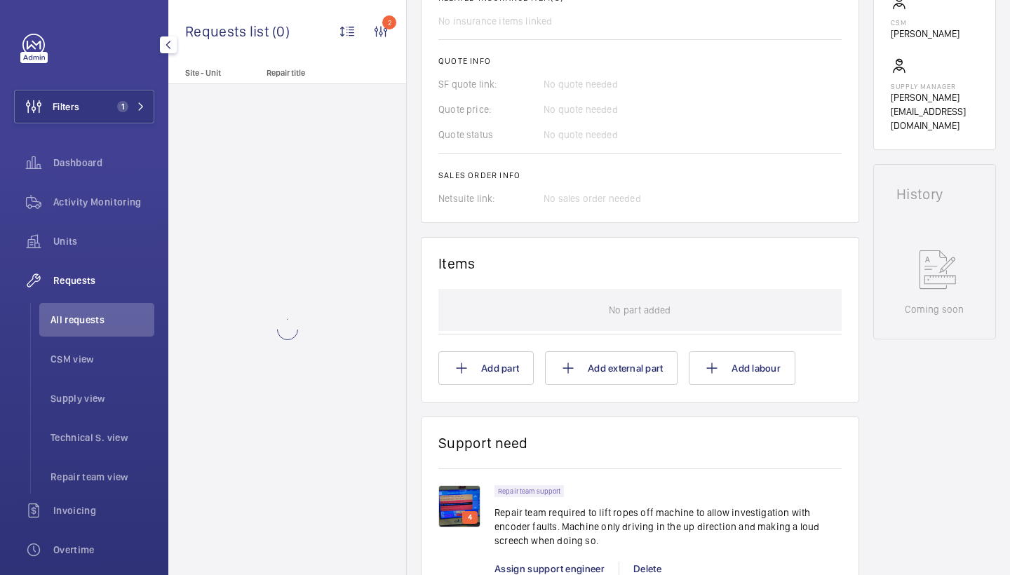
scroll to position [815, 0]
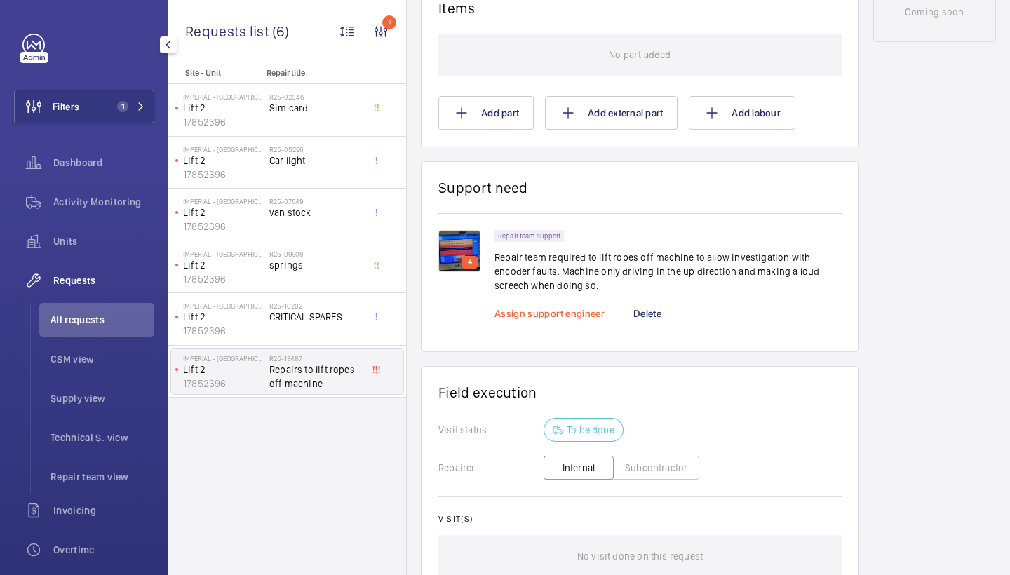
click at [526, 311] on span "Assign support engineer" at bounding box center [549, 313] width 110 height 11
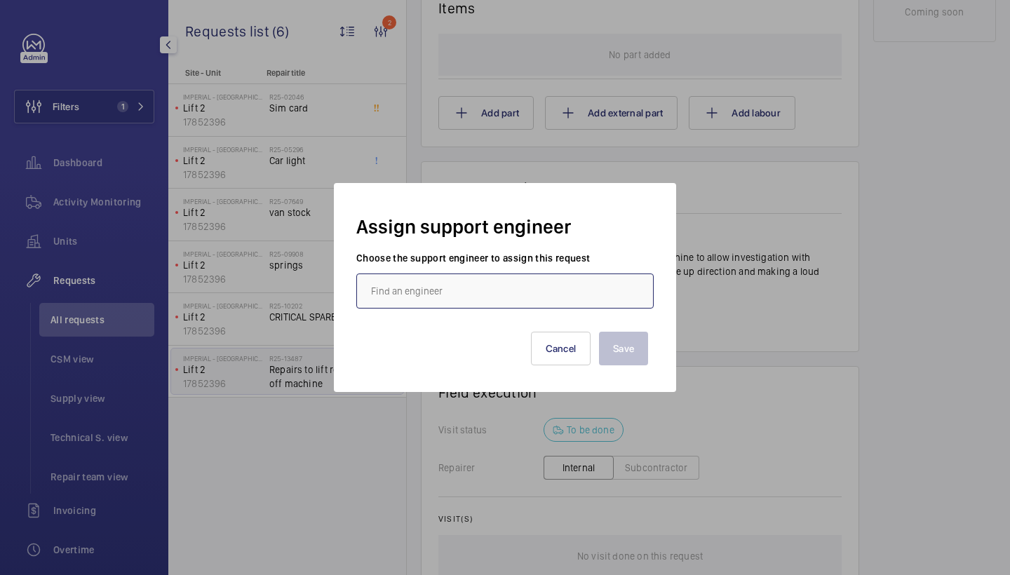
click at [472, 287] on input "text" at bounding box center [504, 291] width 297 height 35
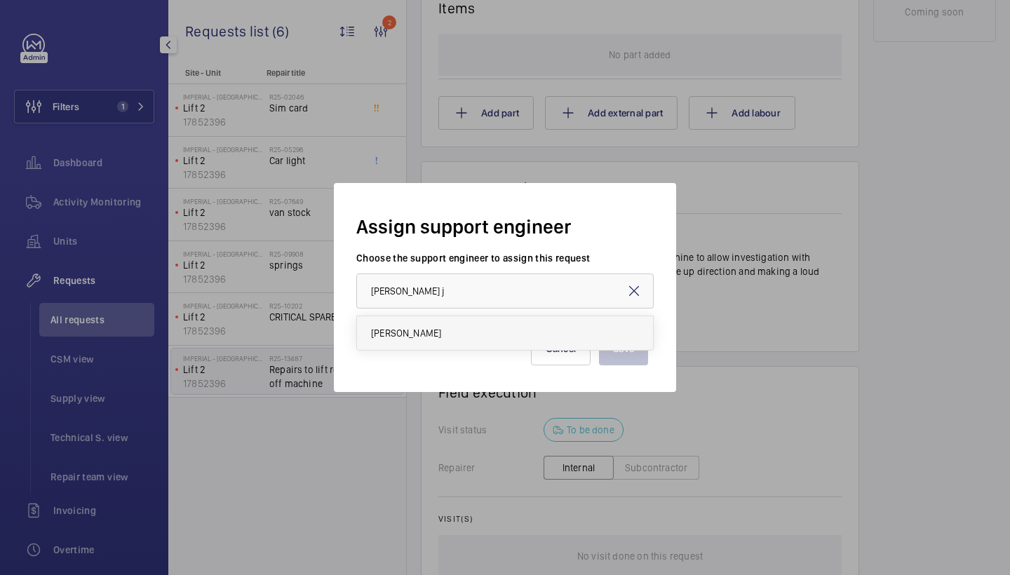
click at [457, 337] on mat-option "Dan Jarvis" at bounding box center [505, 333] width 296 height 34
type input "Dan Jarvis"
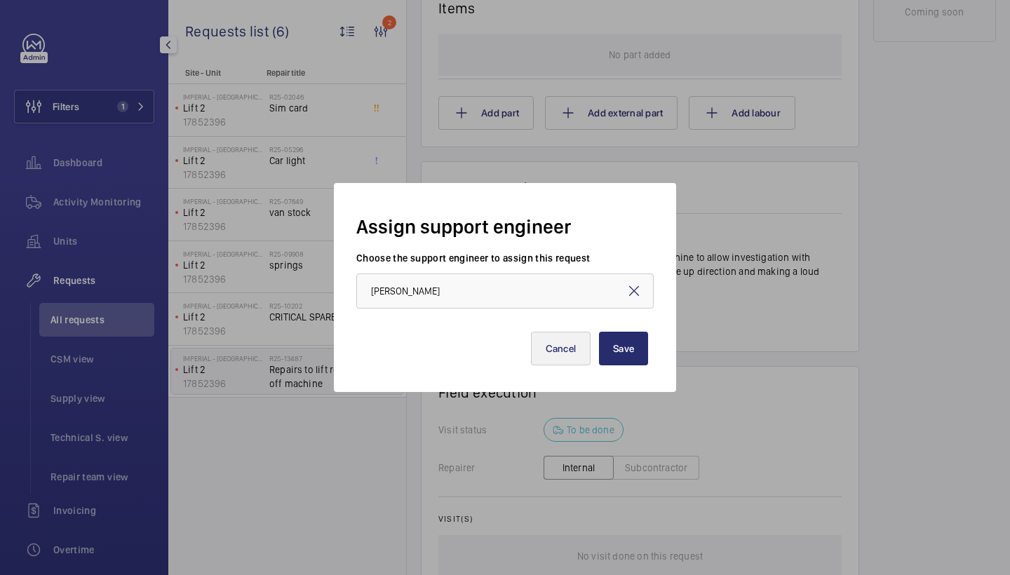
click at [579, 348] on button "Cancel" at bounding box center [561, 349] width 60 height 34
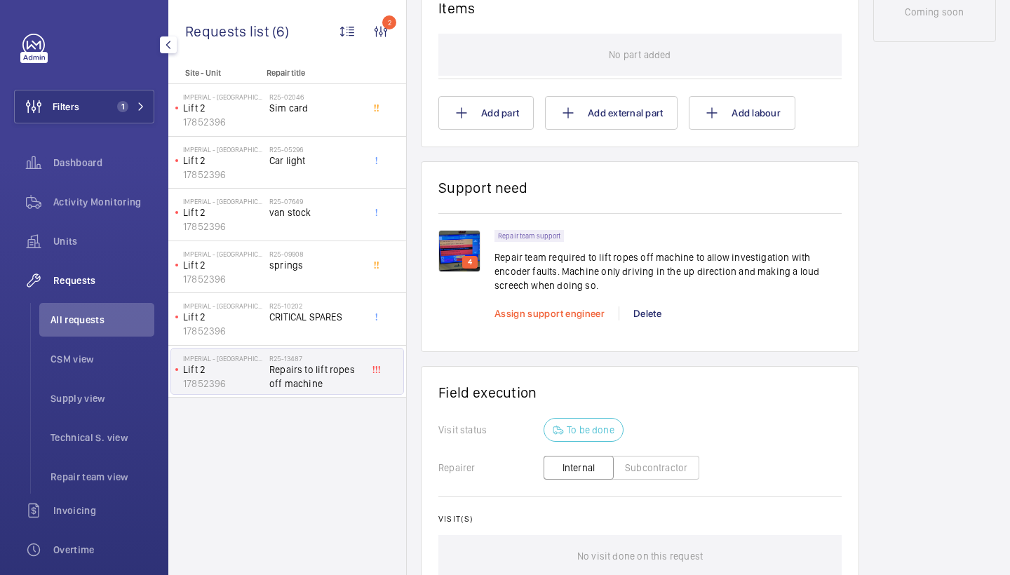
click at [558, 310] on span "Assign support engineer" at bounding box center [549, 313] width 110 height 11
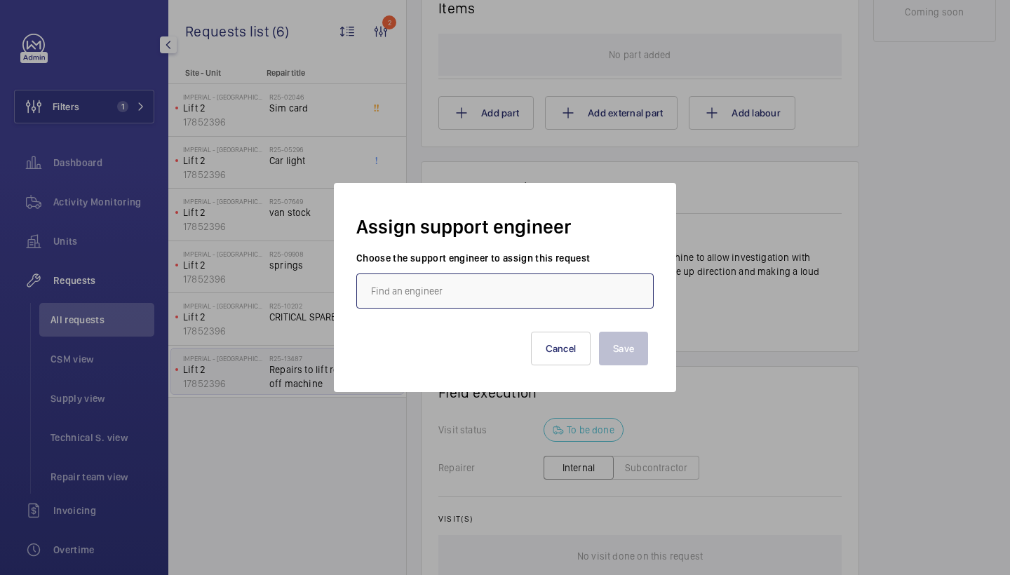
click at [466, 297] on input "text" at bounding box center [504, 291] width 297 height 35
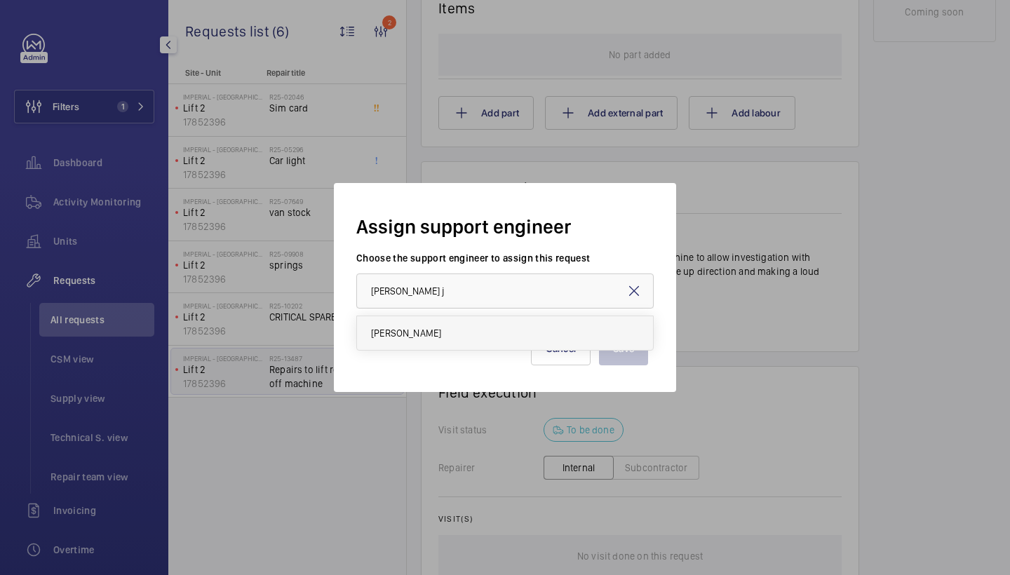
click at [472, 332] on mat-option "[PERSON_NAME]" at bounding box center [505, 333] width 296 height 34
type input "[PERSON_NAME]"
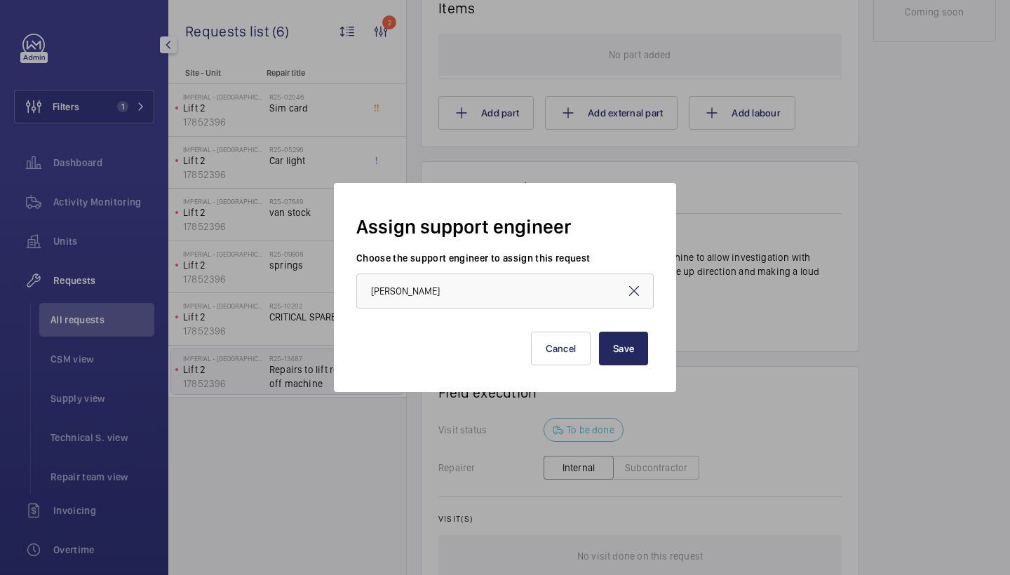
click at [629, 356] on button "Save" at bounding box center [623, 349] width 49 height 34
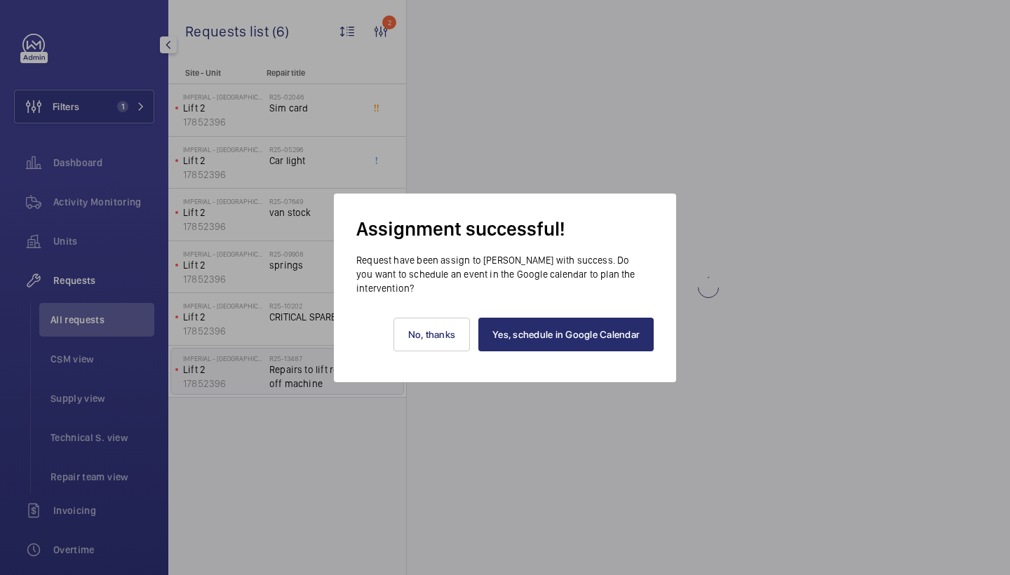
click at [607, 352] on div "Yes, schedule in Google Calendar No, thanks" at bounding box center [504, 338] width 297 height 87
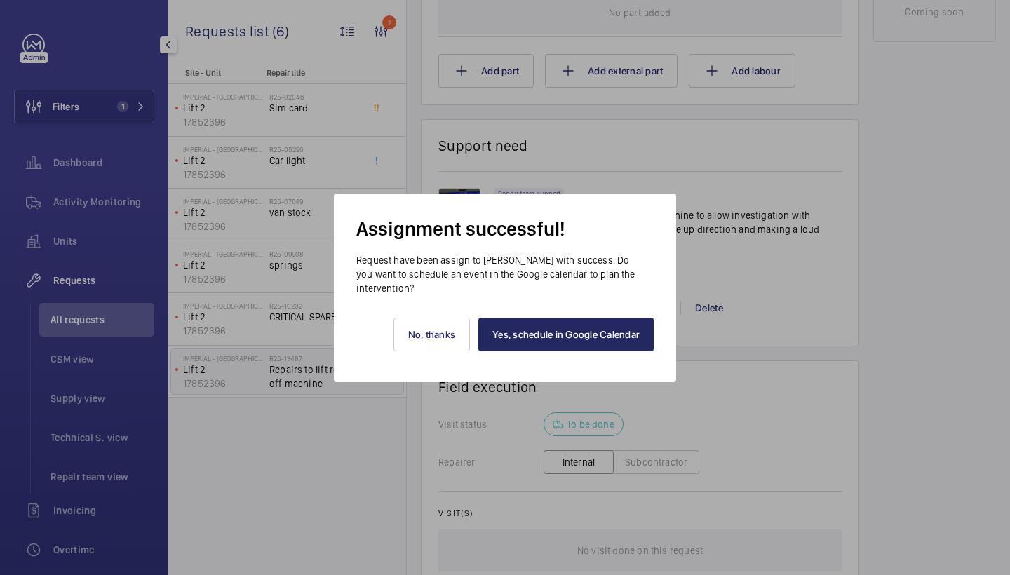
click at [607, 343] on link "Yes, schedule in Google Calendar" at bounding box center [565, 335] width 175 height 34
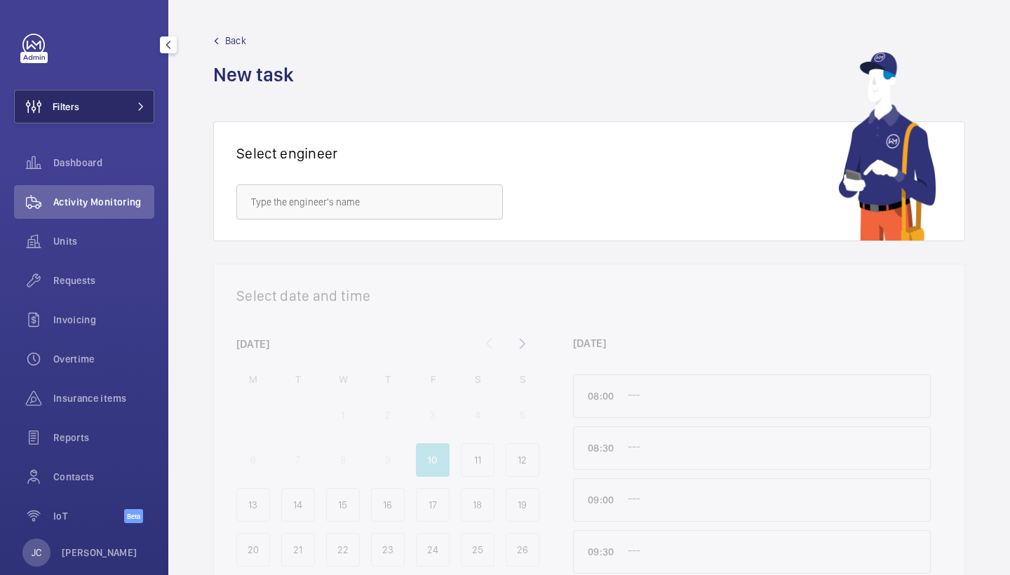
click at [128, 93] on button "Filters" at bounding box center [84, 107] width 140 height 34
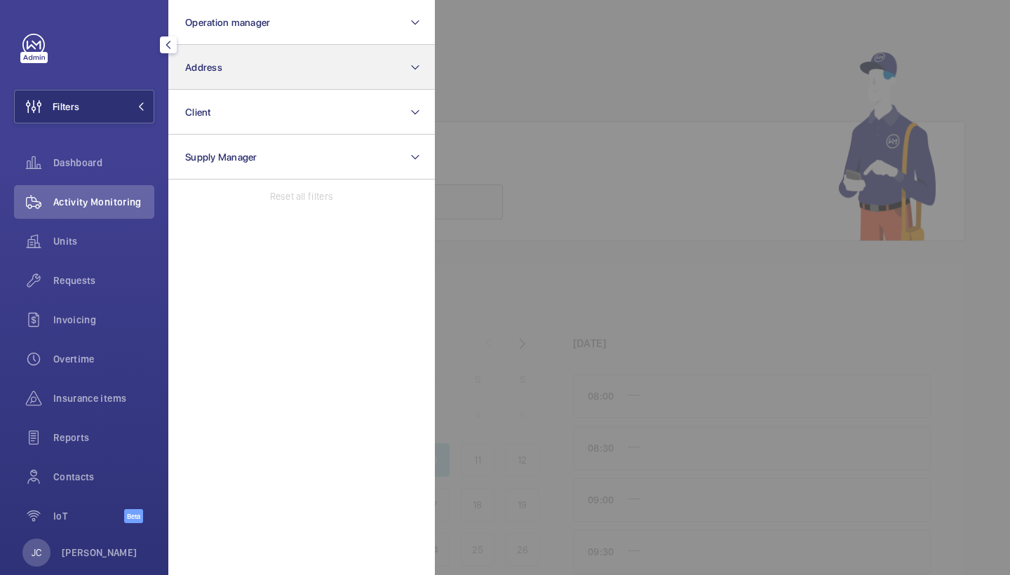
click at [274, 78] on button "Address" at bounding box center [301, 67] width 266 height 45
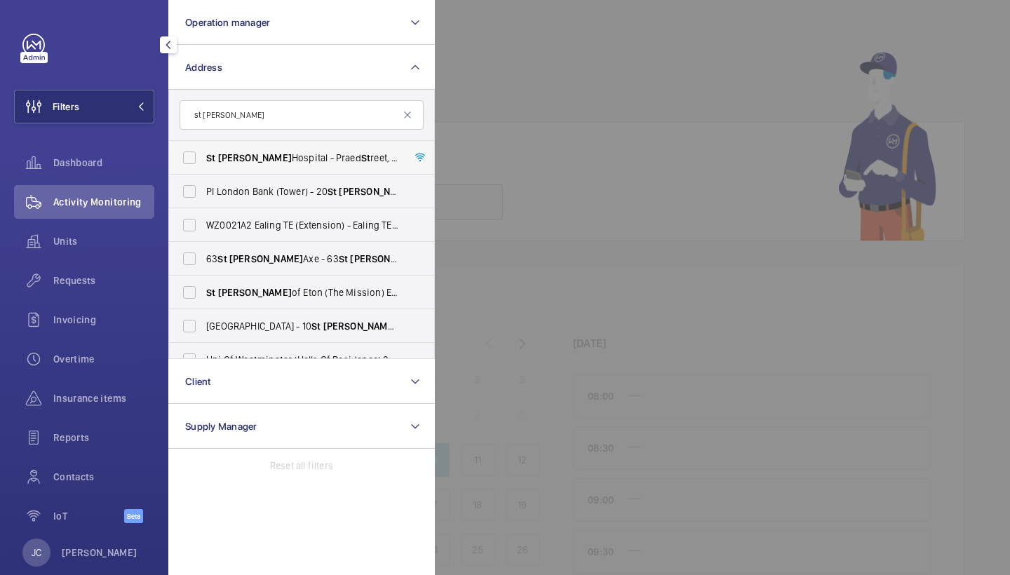
type input "st [PERSON_NAME]"
click at [316, 163] on span "[GEOGRAPHIC_DATA][PERSON_NAME][STREET_ADDRESS]" at bounding box center [302, 158] width 193 height 14
click at [203, 163] on input "[GEOGRAPHIC_DATA][PERSON_NAME][STREET_ADDRESS]" at bounding box center [189, 158] width 28 height 28
checkbox input "true"
click at [107, 281] on span "Requests" at bounding box center [103, 281] width 101 height 14
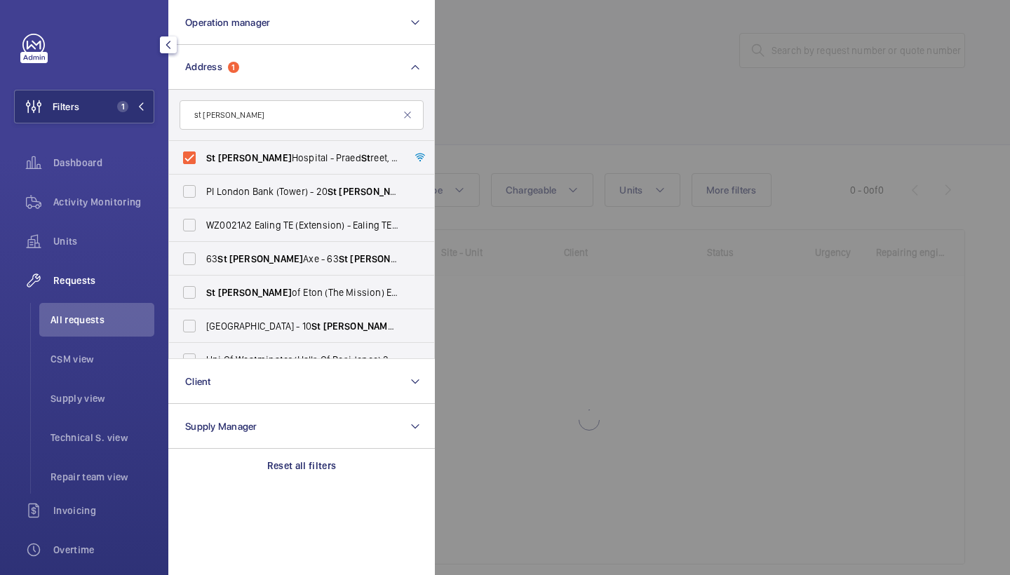
click at [668, 35] on div at bounding box center [940, 287] width 1010 height 575
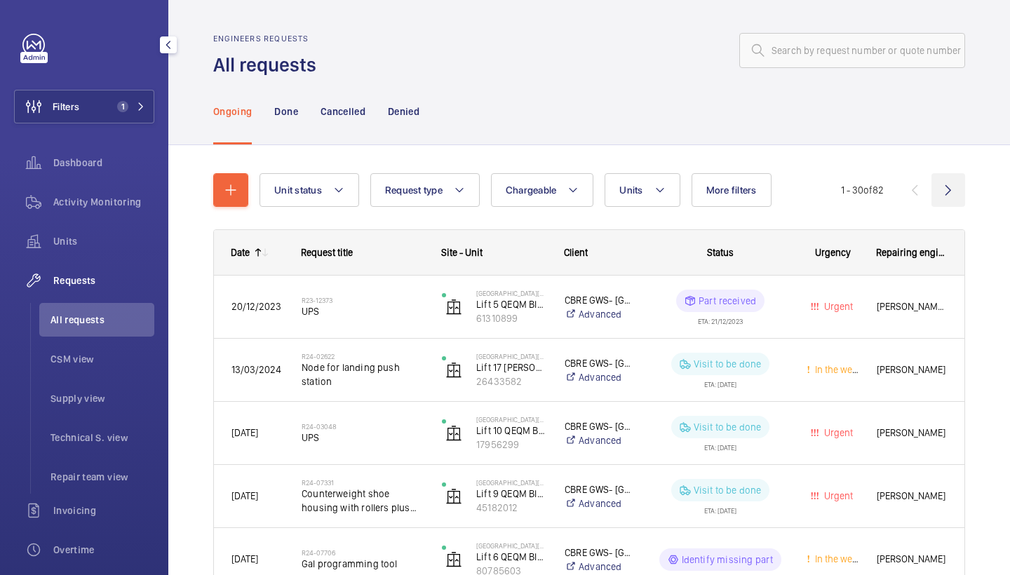
click at [946, 184] on wm-front-icon-button at bounding box center [948, 190] width 34 height 34
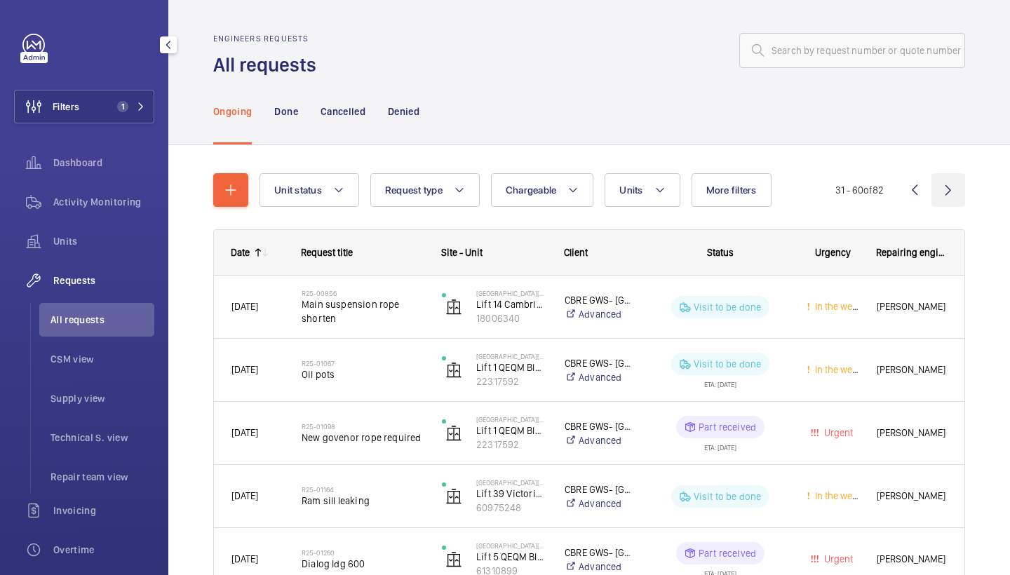
click at [949, 201] on wm-front-icon-button at bounding box center [948, 190] width 34 height 34
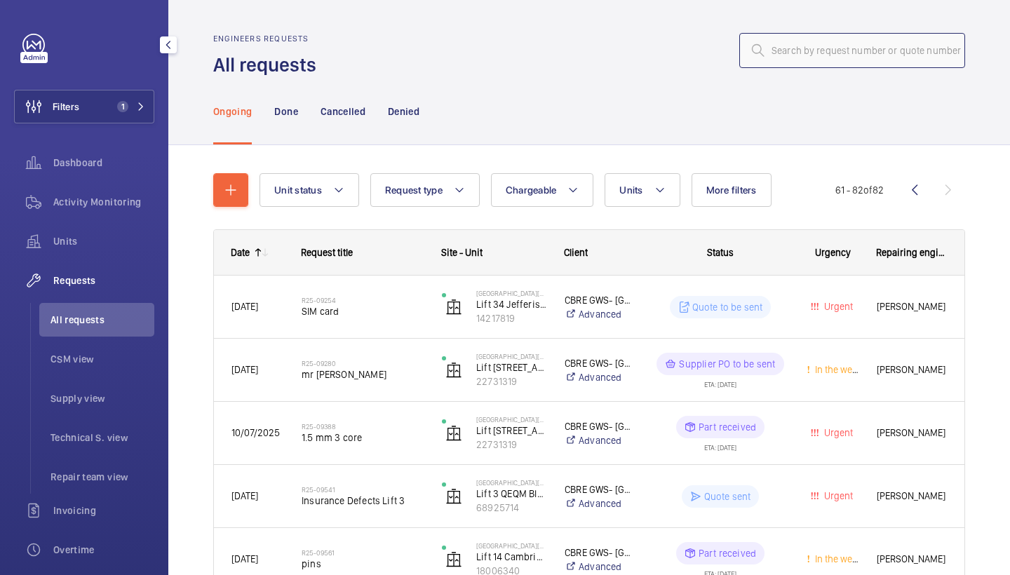
click at [829, 41] on input "text" at bounding box center [852, 50] width 226 height 35
type input "buffer"
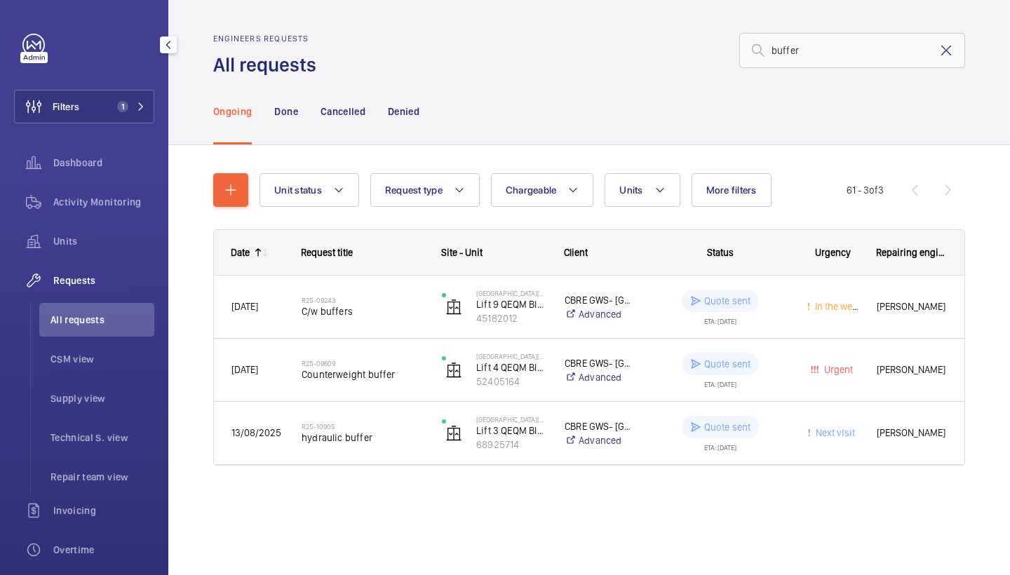
click at [943, 54] on mat-icon at bounding box center [946, 50] width 17 height 17
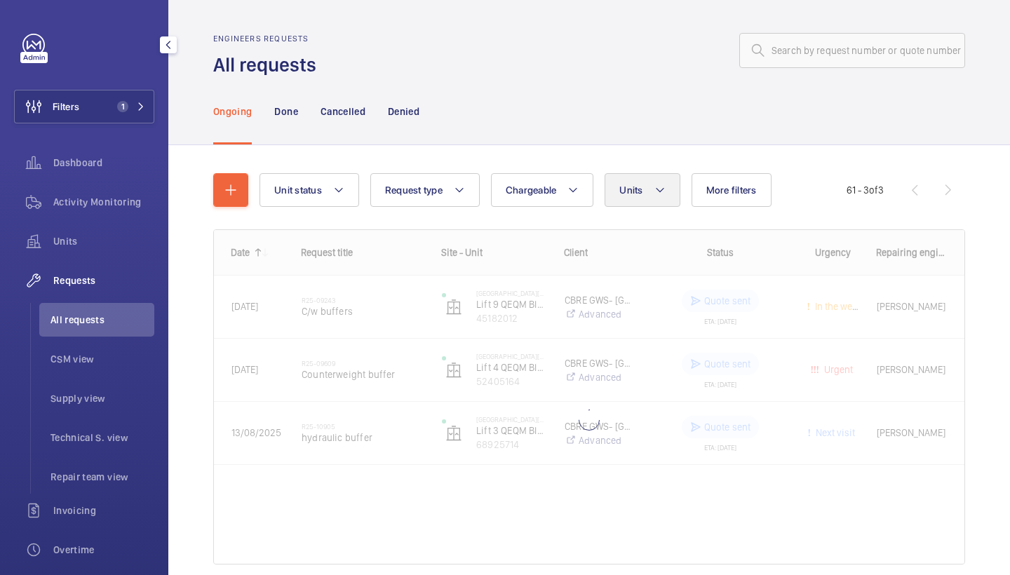
click at [621, 185] on span "Units" at bounding box center [630, 189] width 23 height 11
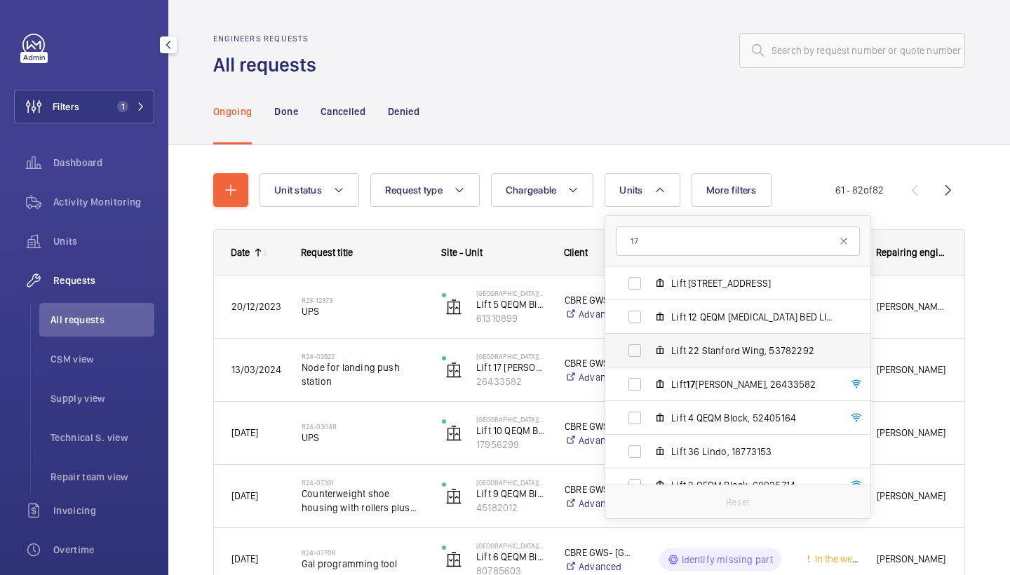
scroll to position [35, 0]
type input "17"
click at [680, 375] on label "Lift 17 Clarence Wing, 26433582" at bounding box center [726, 384] width 243 height 34
click at [649, 375] on input "Lift 17 Clarence Wing, 26433582" at bounding box center [635, 384] width 28 height 28
checkbox input "true"
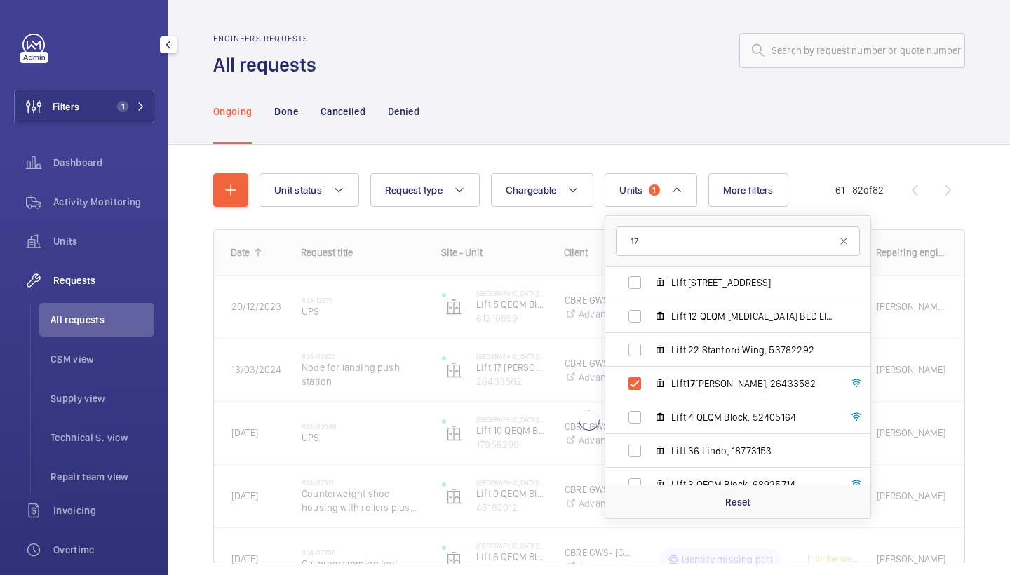
click at [626, 65] on div at bounding box center [645, 51] width 640 height 34
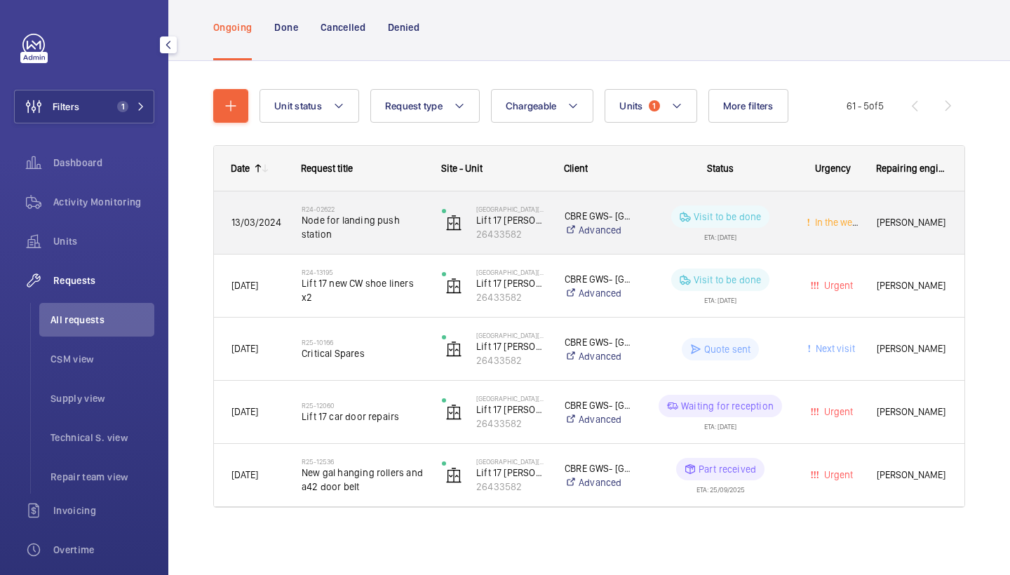
scroll to position [84, 0]
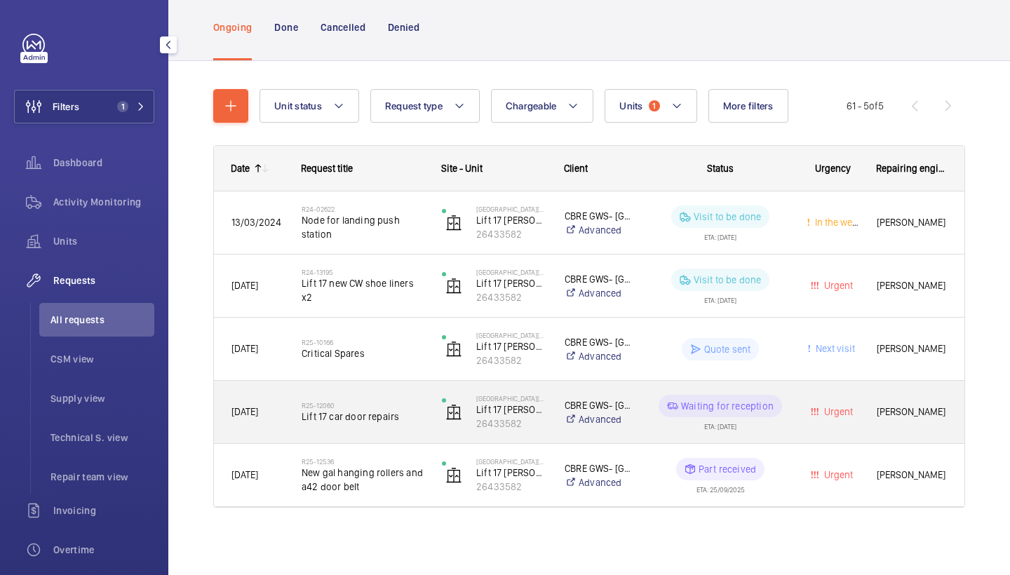
click at [360, 427] on div "R25-12060 Lift 17 car door repairs" at bounding box center [363, 412] width 122 height 41
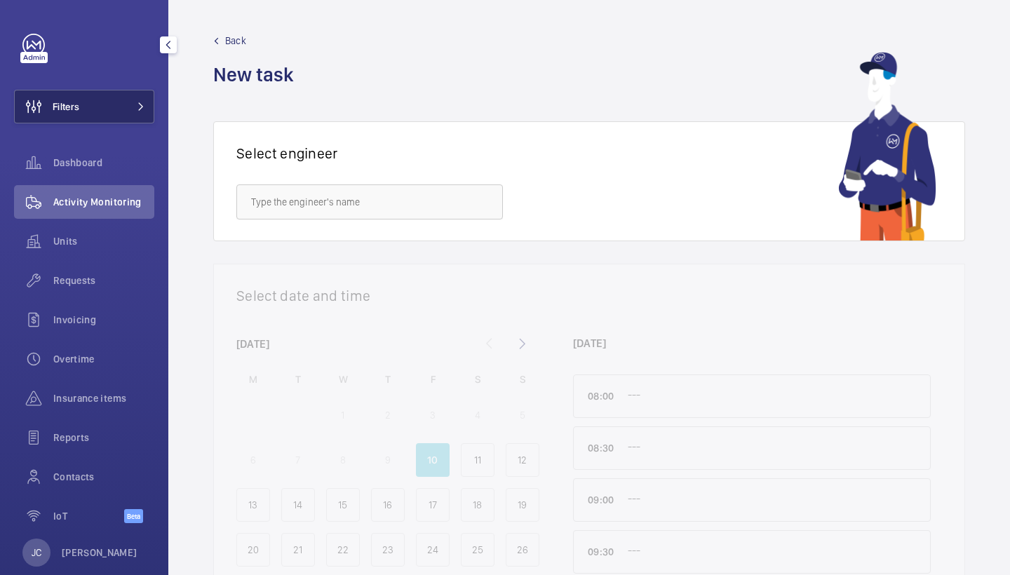
click at [143, 113] on button "Filters" at bounding box center [84, 107] width 140 height 34
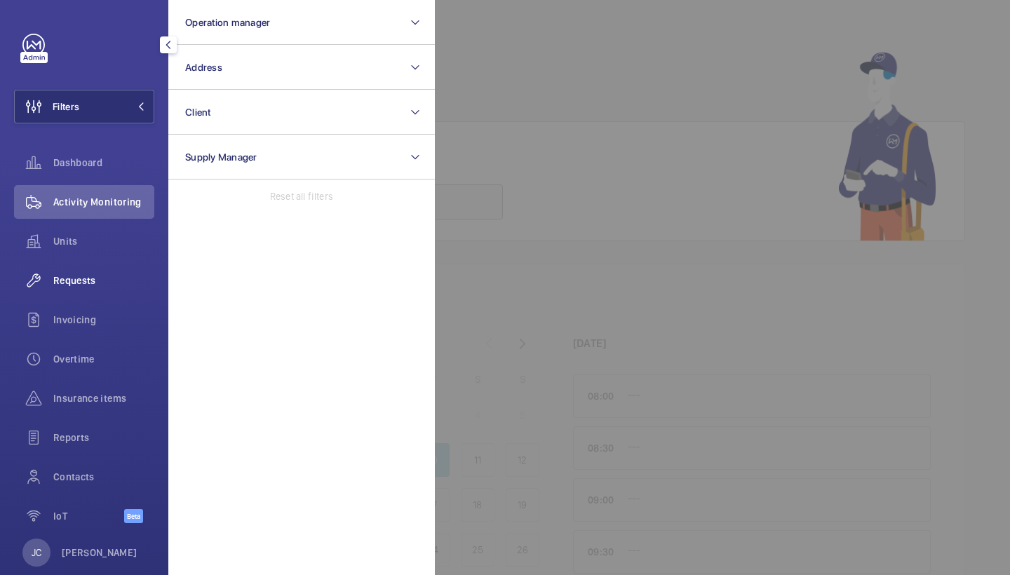
click at [116, 288] on div "Requests" at bounding box center [84, 281] width 140 height 34
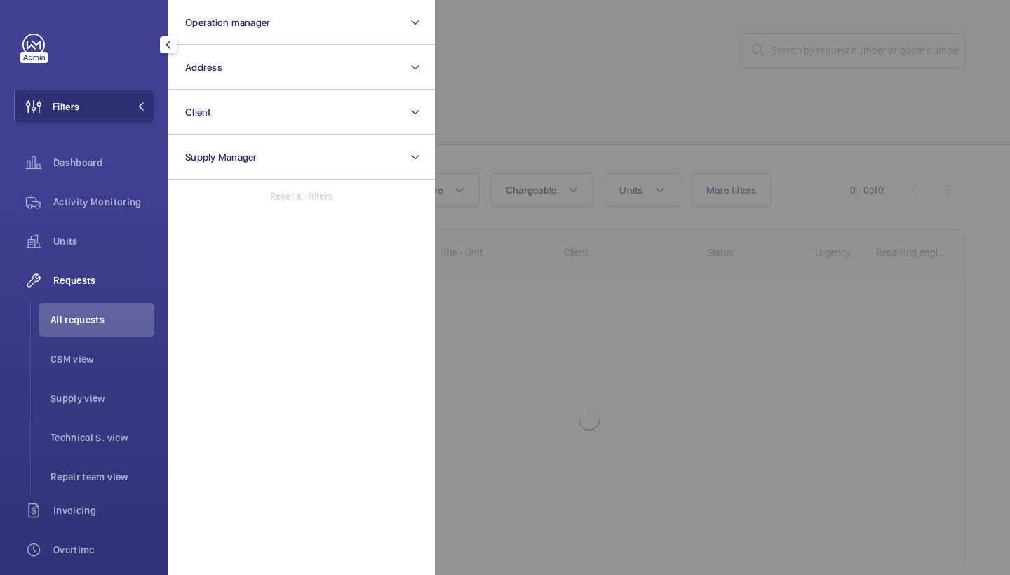
click at [729, 102] on div at bounding box center [940, 287] width 1010 height 575
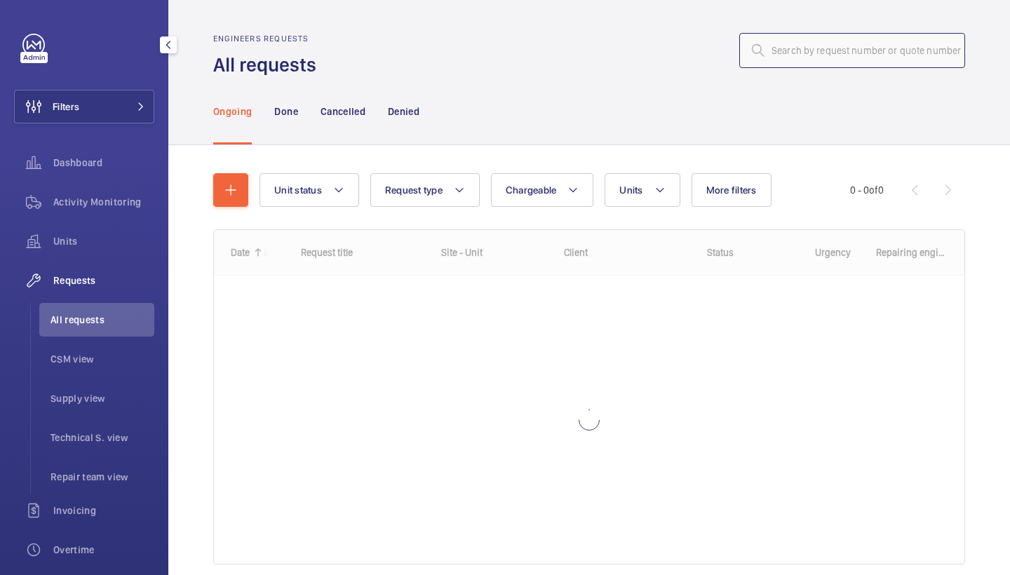
click at [835, 48] on input "text" at bounding box center [852, 50] width 226 height 35
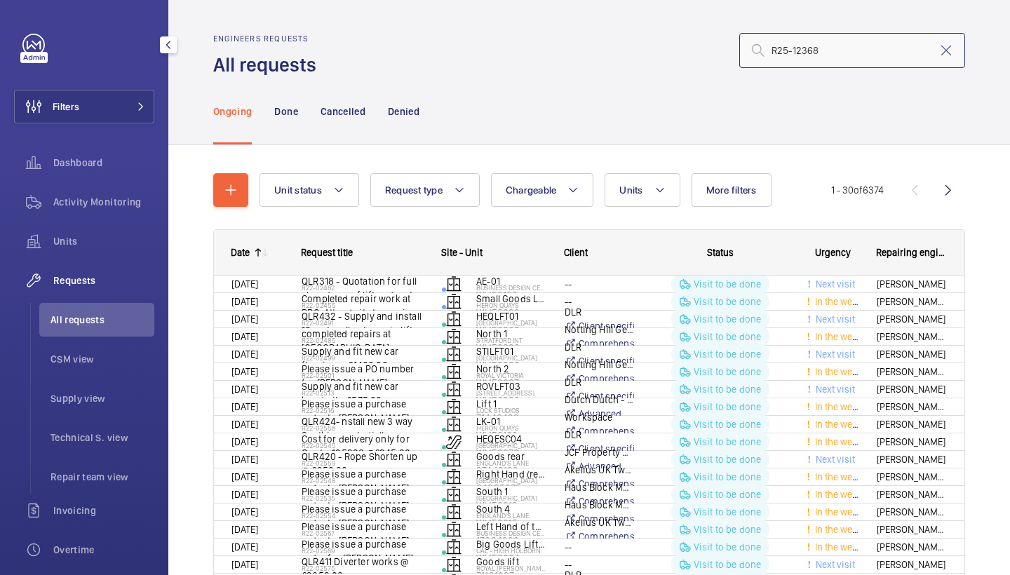
type input "R25-12368"
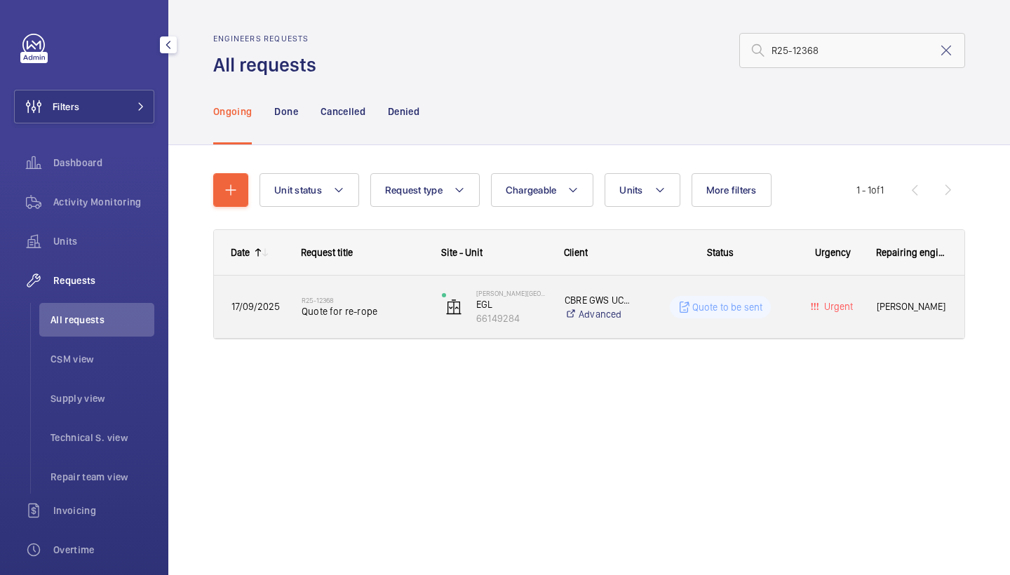
click at [344, 330] on div "R25-12368 Quote for re-rope" at bounding box center [354, 307] width 139 height 63
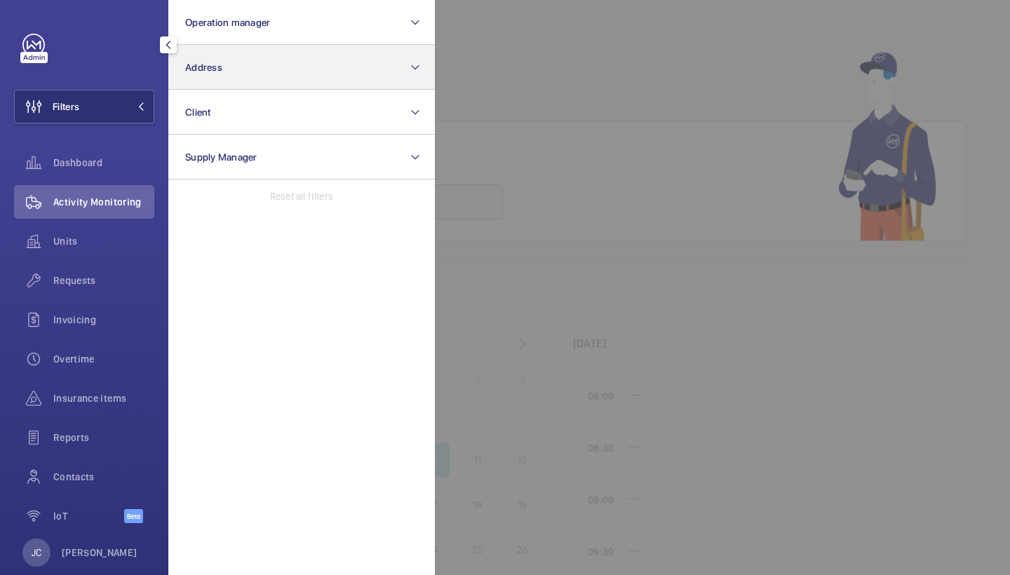
drag, startPoint x: 0, startPoint y: 0, endPoint x: 242, endPoint y: 76, distance: 253.5
click at [242, 77] on button "Address" at bounding box center [301, 67] width 266 height 45
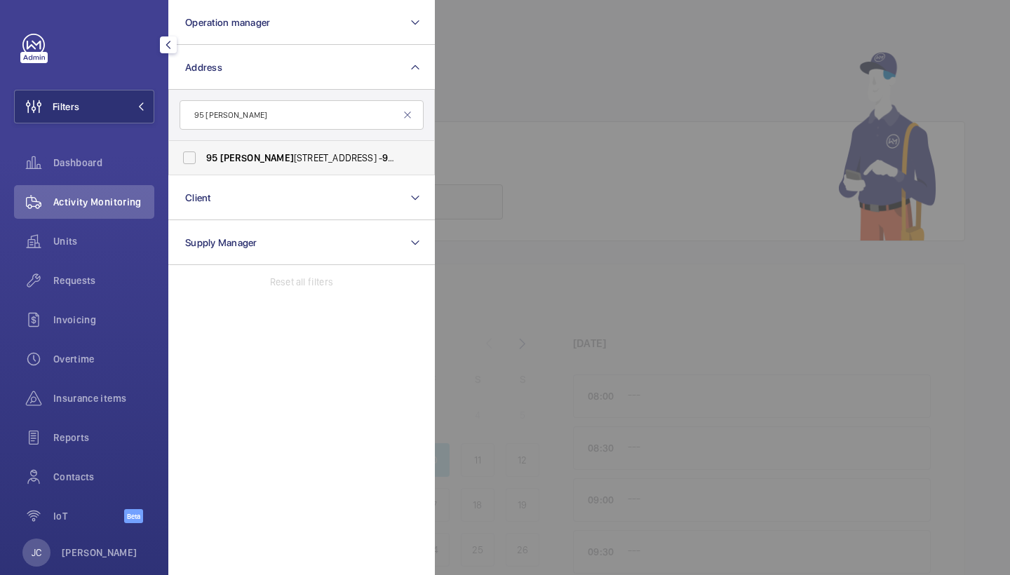
type input "95 [PERSON_NAME]"
click at [263, 154] on span "[STREET_ADDRESS][PERSON_NAME] - [STREET_ADDRESS][PERSON_NAME]" at bounding box center [302, 158] width 193 height 14
click at [203, 154] on input "[STREET_ADDRESS][PERSON_NAME] - [STREET_ADDRESS][PERSON_NAME]" at bounding box center [189, 158] width 28 height 28
checkbox input "true"
click at [100, 276] on span "Requests" at bounding box center [103, 281] width 101 height 14
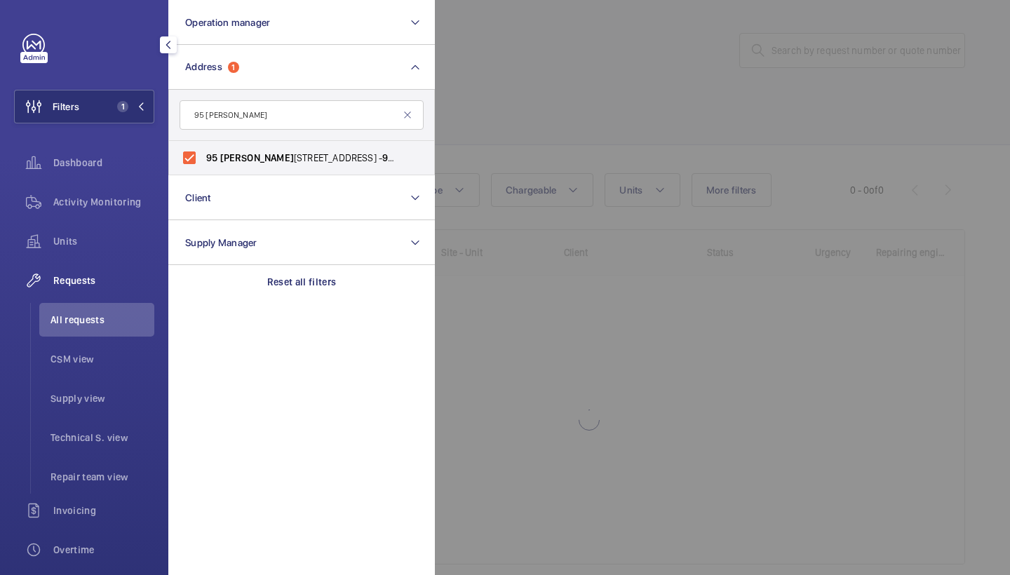
click at [680, 104] on div at bounding box center [940, 287] width 1010 height 575
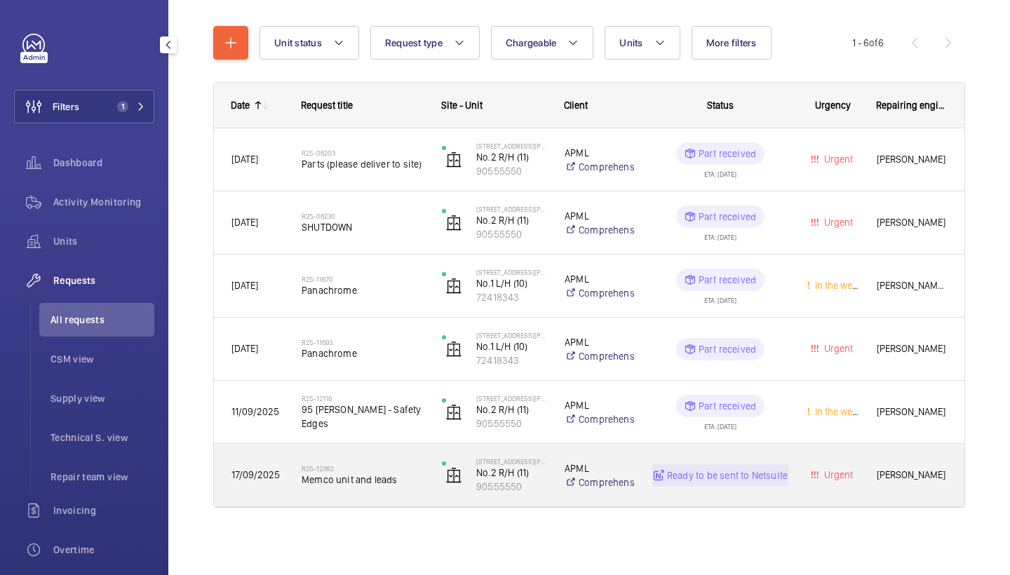
scroll to position [147, 0]
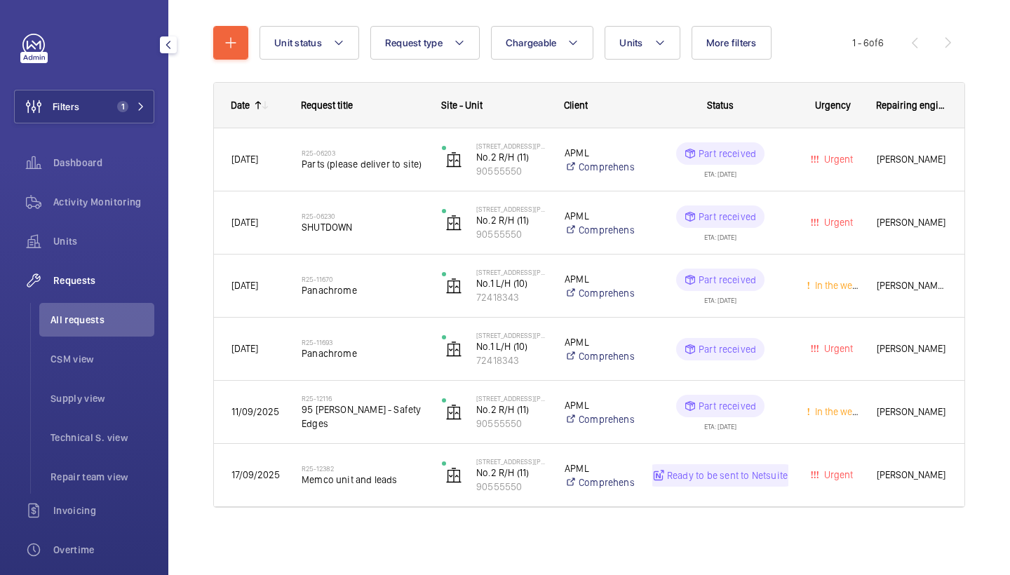
click at [240, 63] on wm-front-shared-table-view-engine "Unit status Request type Chargeable Units More filters Request status Urgency R…" at bounding box center [589, 283] width 752 height 515
click at [241, 47] on button "button" at bounding box center [230, 43] width 35 height 34
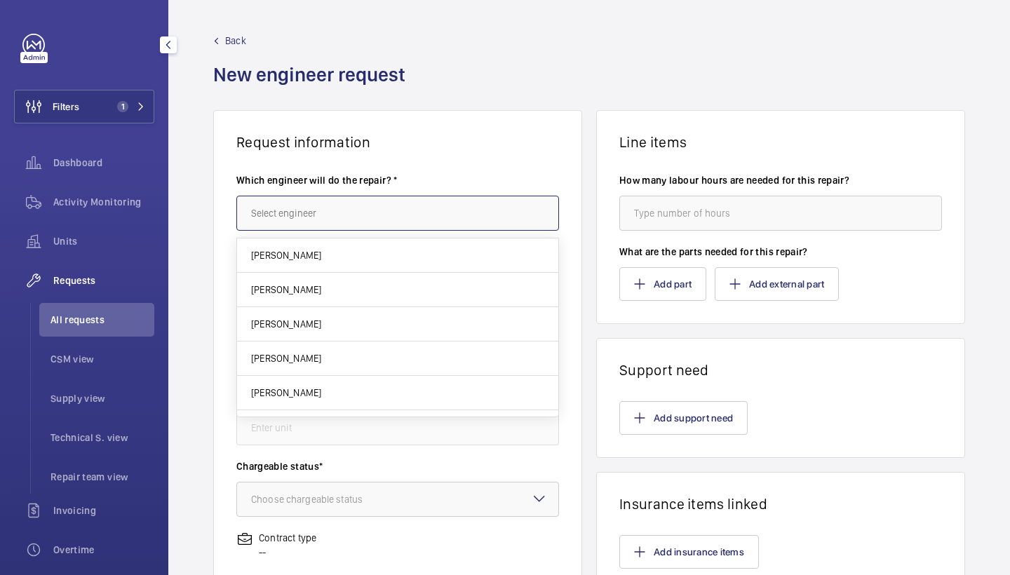
click at [283, 213] on input "text" at bounding box center [397, 213] width 323 height 35
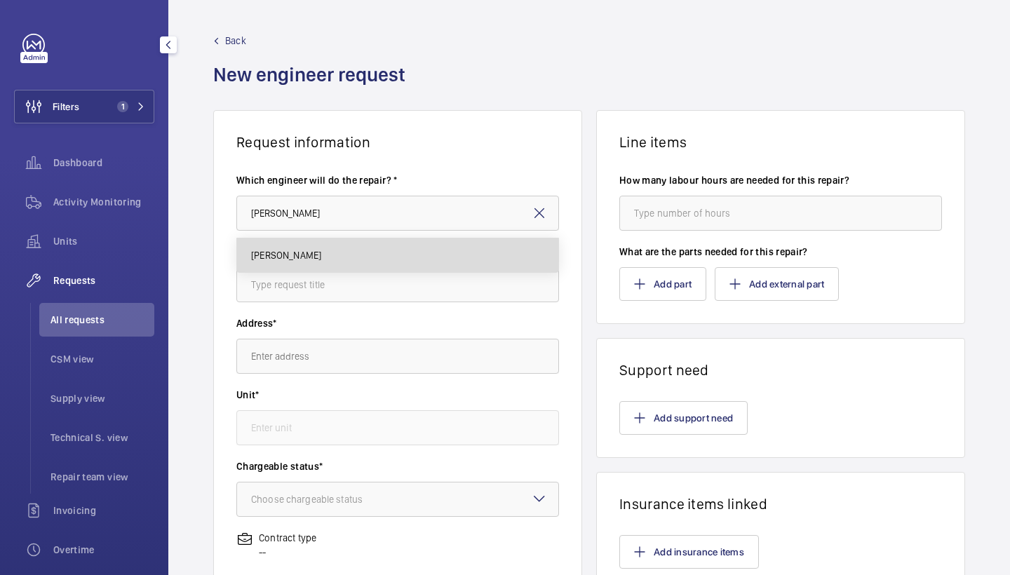
drag, startPoint x: 292, startPoint y: 238, endPoint x: 286, endPoint y: 256, distance: 18.4
click at [286, 256] on span "Keith Bishop" at bounding box center [286, 255] width 70 height 14
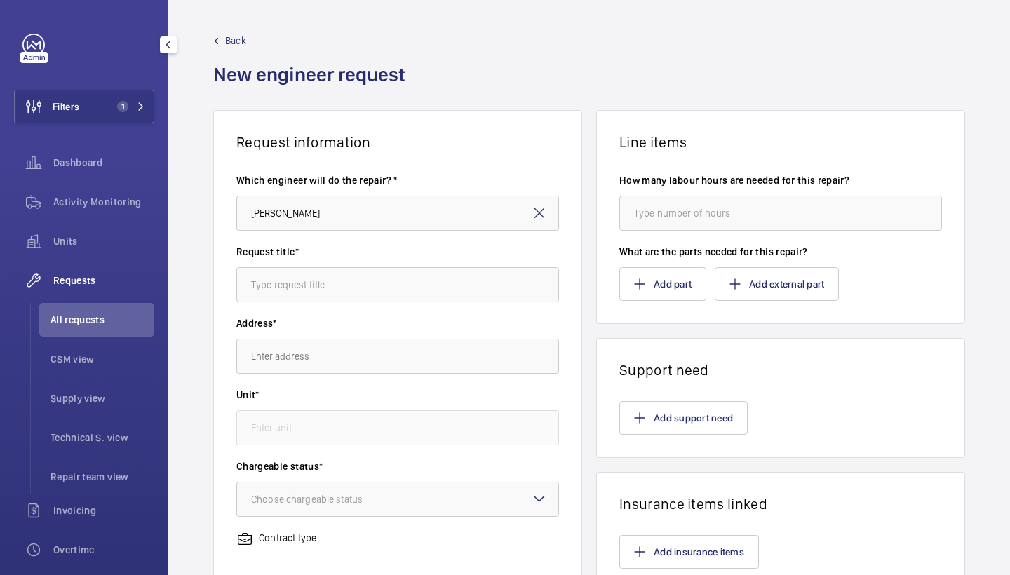
type input "Keith"
click at [321, 288] on input "text" at bounding box center [397, 284] width 323 height 35
type input "pit light"
click at [328, 352] on input "text" at bounding box center [397, 356] width 323 height 35
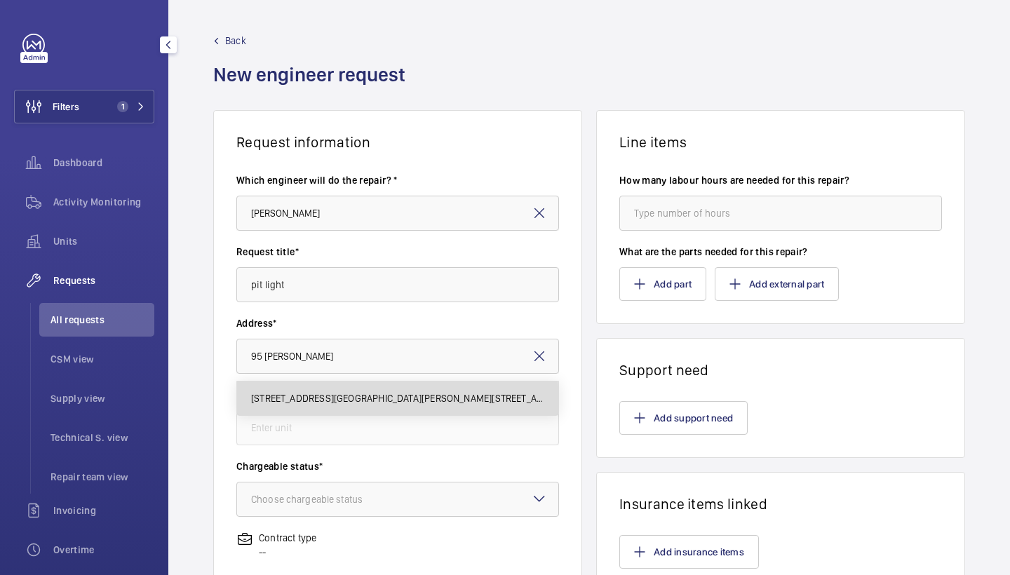
click at [323, 403] on span "95 Cromwell Road London SW7 4DL 95 Cromwell Road, SW7 4DL LONDON" at bounding box center [397, 398] width 293 height 14
type input "95 Cromwell Road London SW7 4DL 95 Cromwell Road, SW7 4DL LONDON"
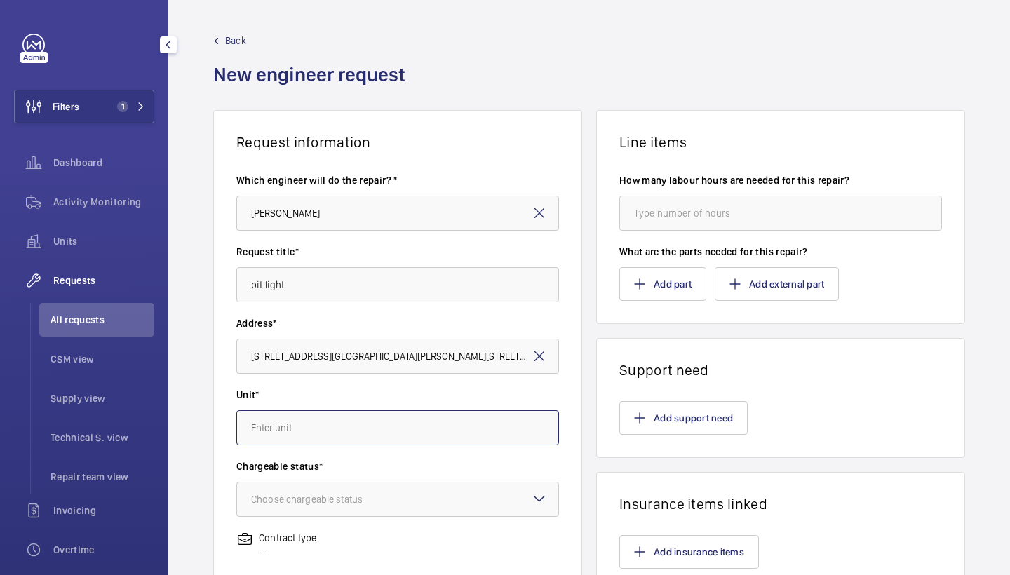
click at [323, 416] on input "text" at bounding box center [397, 427] width 323 height 35
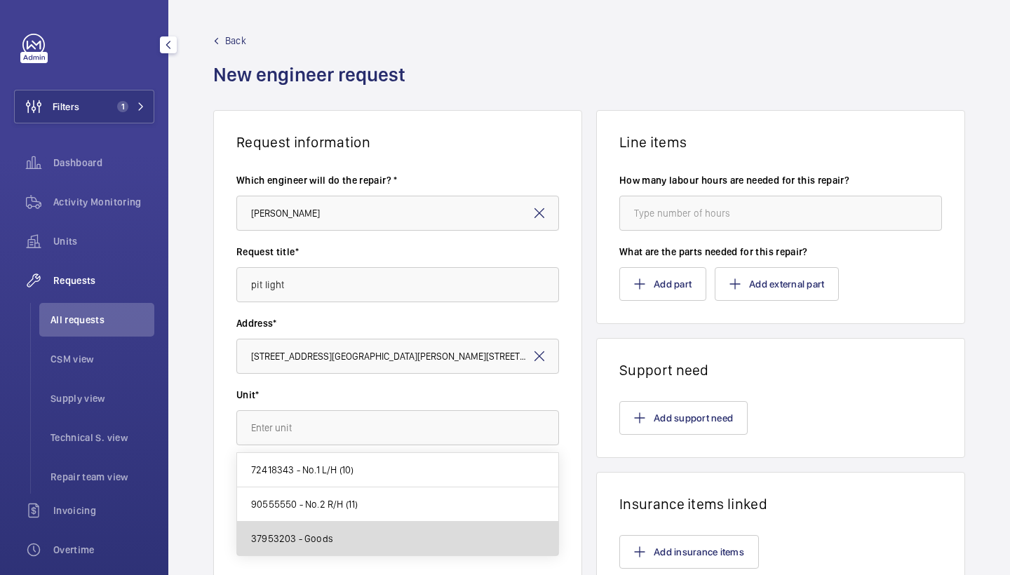
click at [365, 539] on mat-option "37953203 - Goods" at bounding box center [397, 539] width 321 height 34
type input "37953203 - Goods"
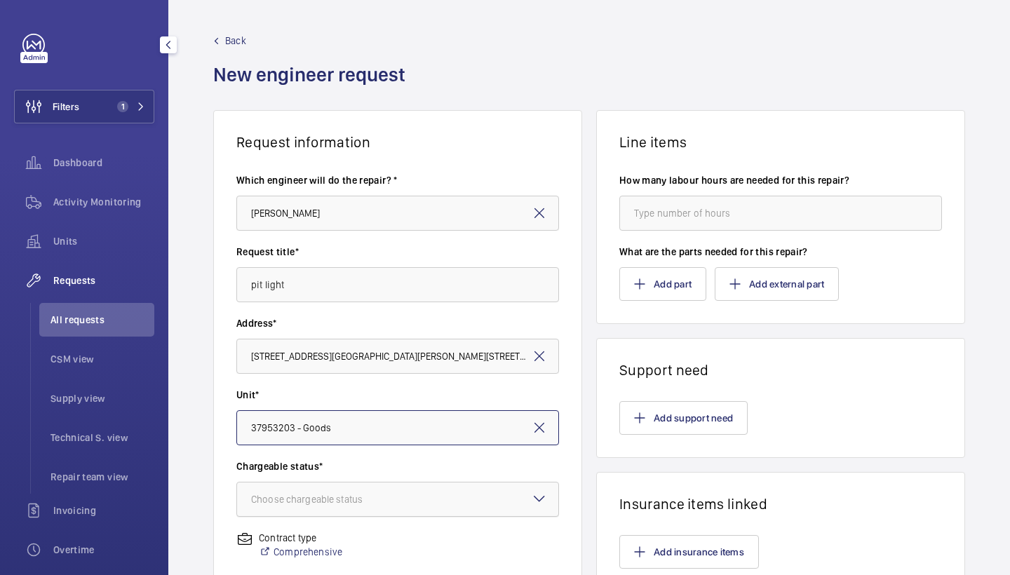
click at [370, 508] on div at bounding box center [397, 499] width 321 height 34
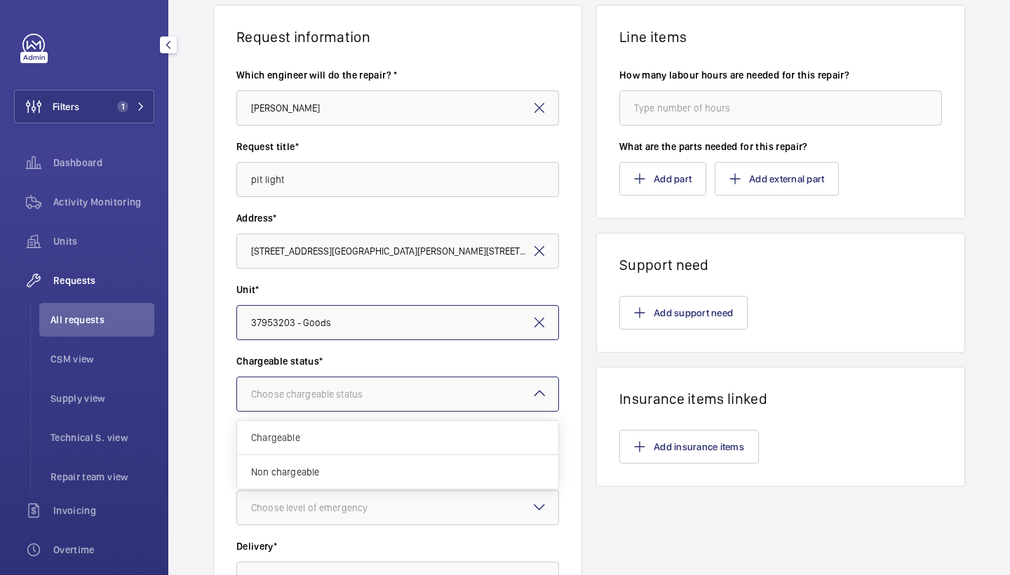
scroll to position [112, 0]
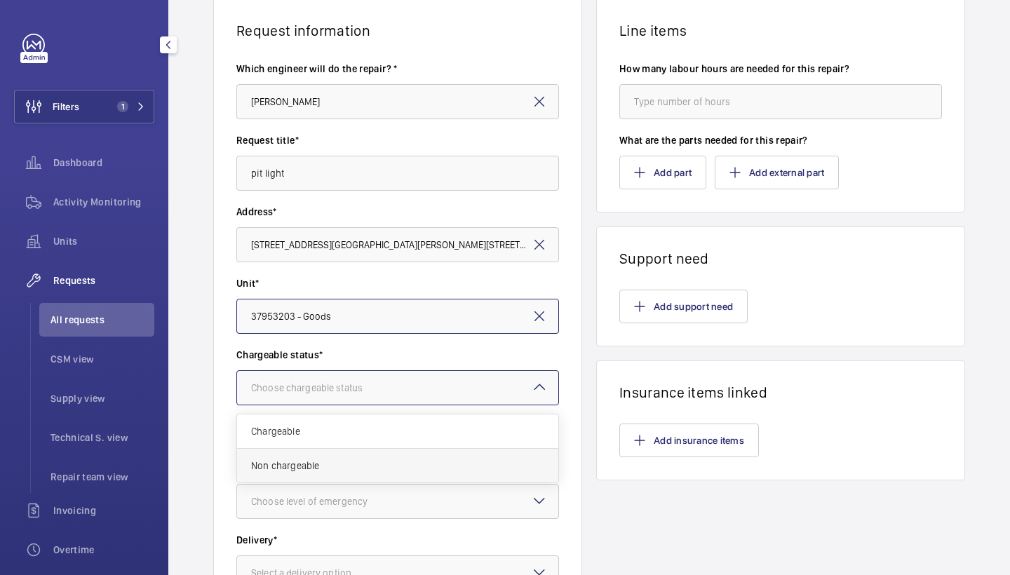
click at [400, 461] on span "Non chargeable" at bounding box center [397, 466] width 293 height 14
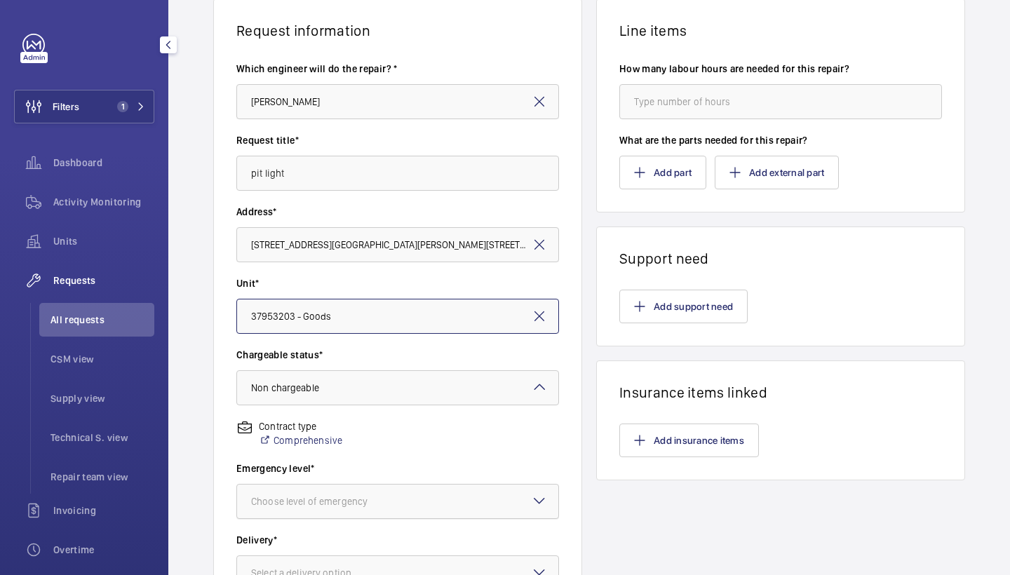
click at [422, 504] on div at bounding box center [397, 502] width 321 height 34
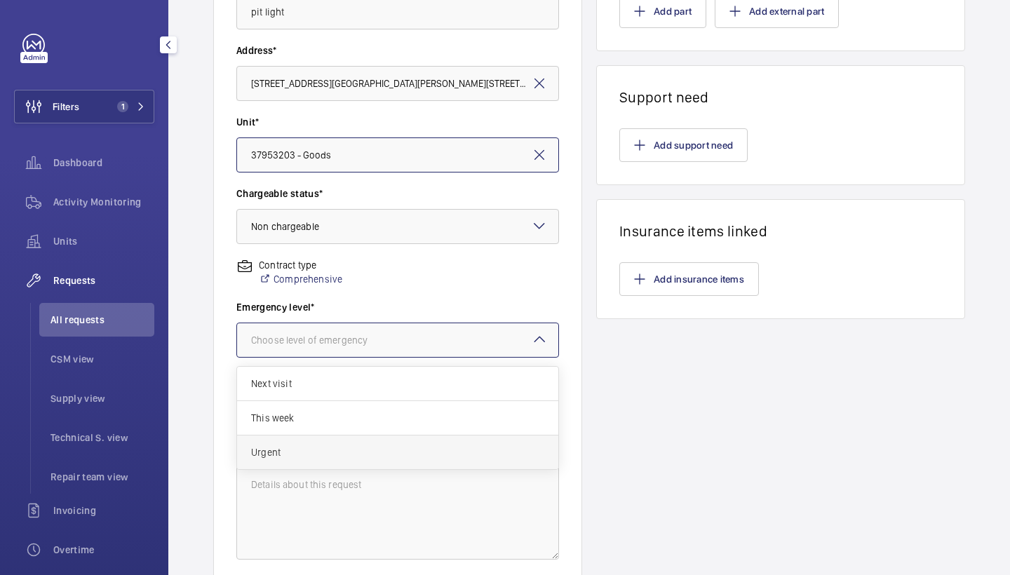
click at [463, 457] on span "Urgent" at bounding box center [397, 452] width 293 height 14
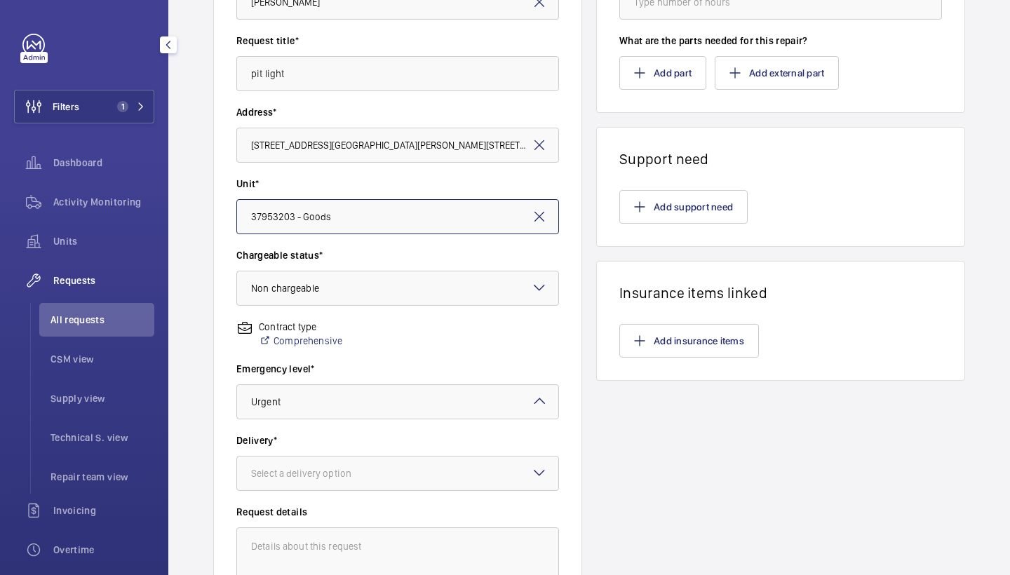
scroll to position [315, 0]
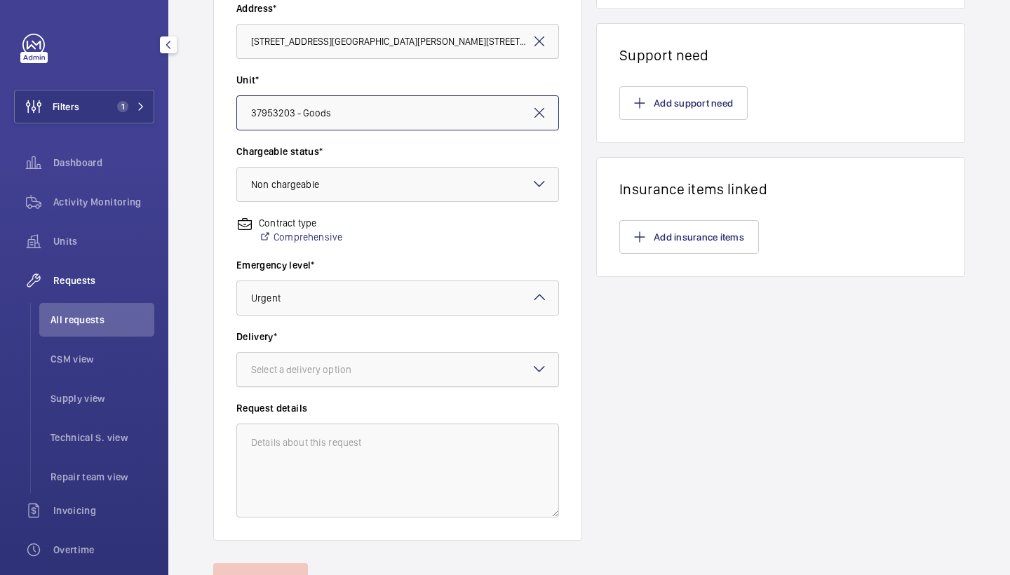
click at [490, 381] on div at bounding box center [397, 370] width 321 height 34
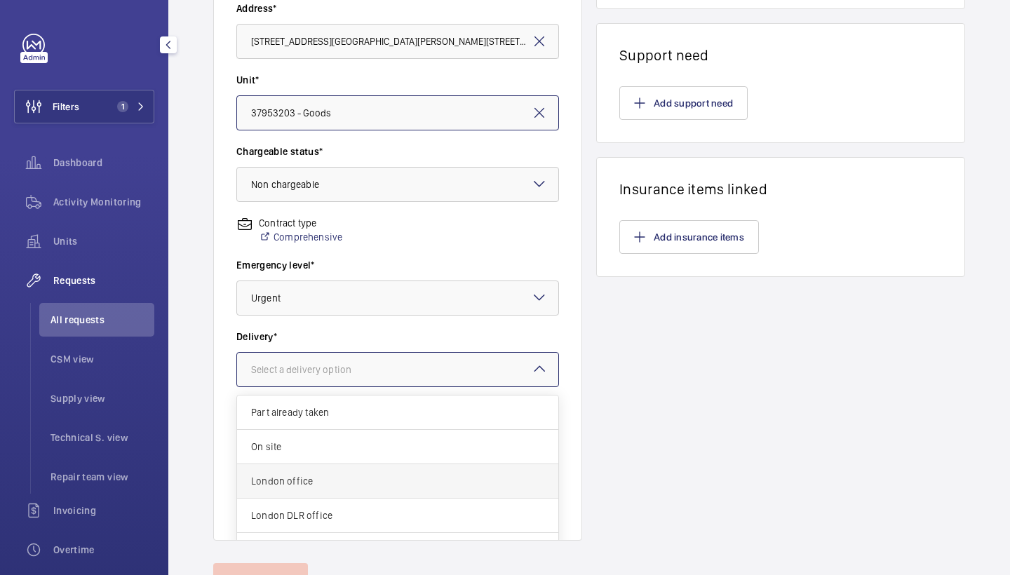
click at [337, 492] on div "London office" at bounding box center [397, 481] width 321 height 34
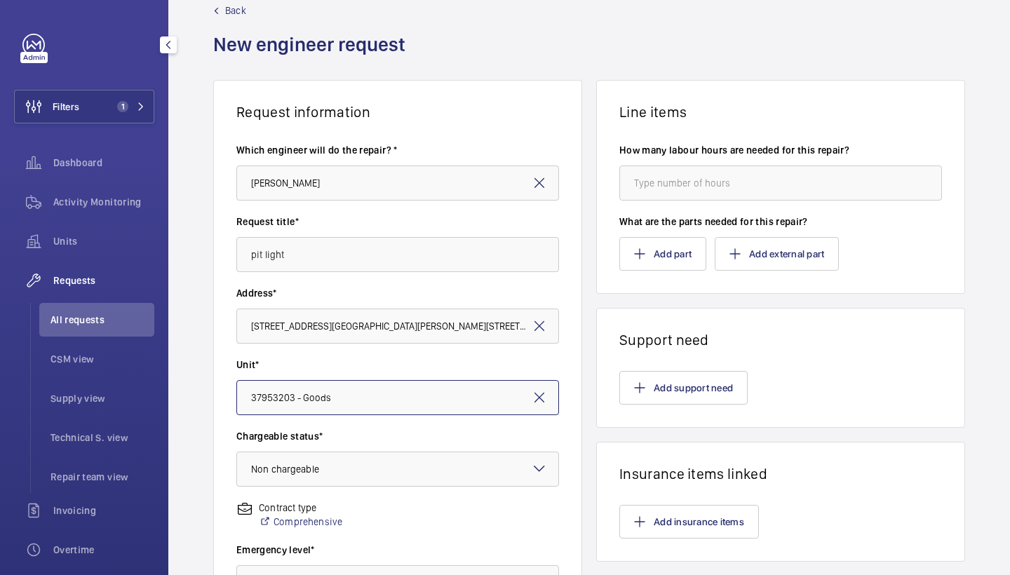
scroll to position [14, 0]
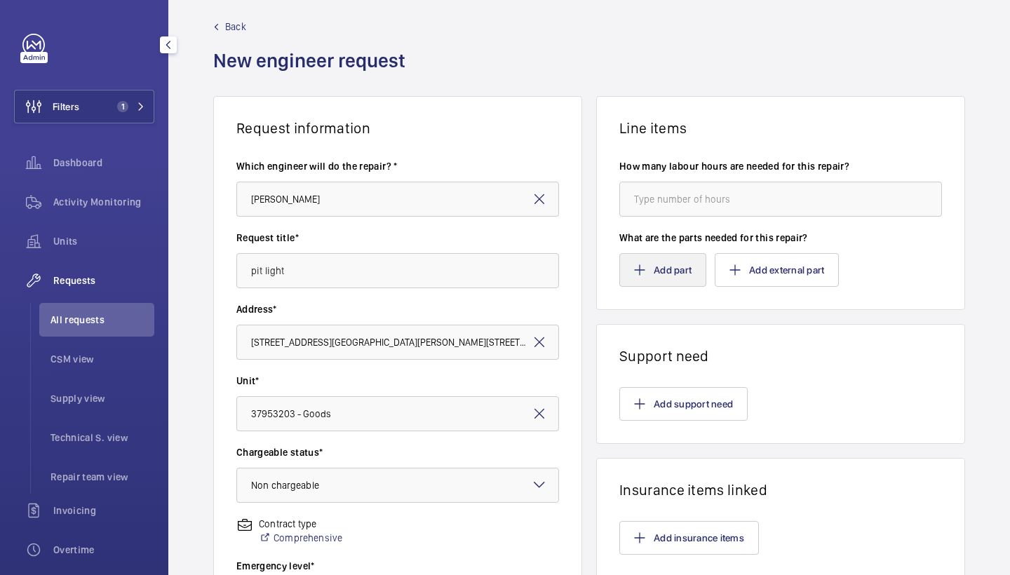
click at [631, 266] on button "Add part" at bounding box center [662, 270] width 87 height 34
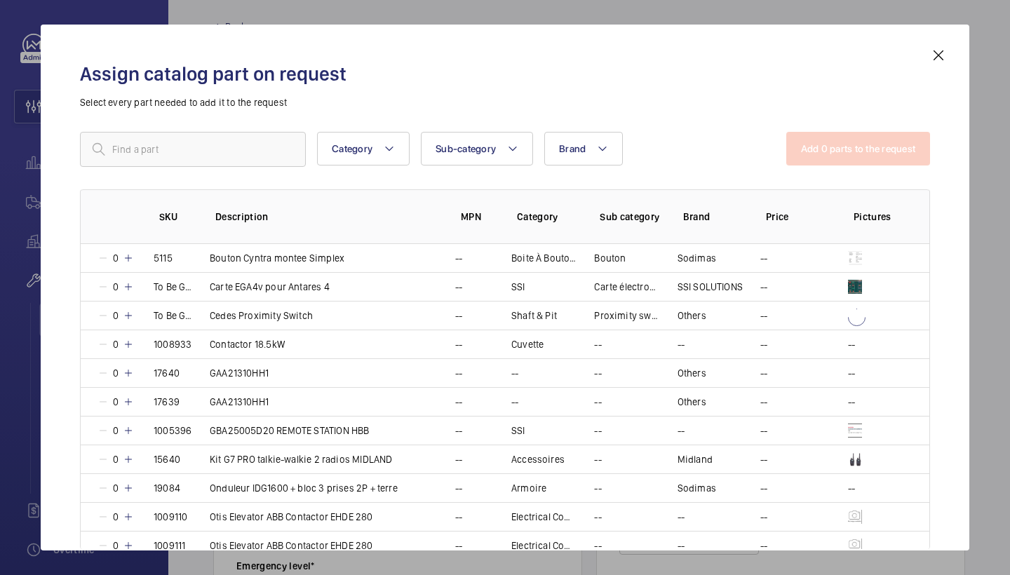
click at [950, 45] on div "Assign catalog part on request Select every part needed to add it to the reques…" at bounding box center [505, 288] width 929 height 526
click at [939, 53] on mat-icon at bounding box center [938, 55] width 17 height 17
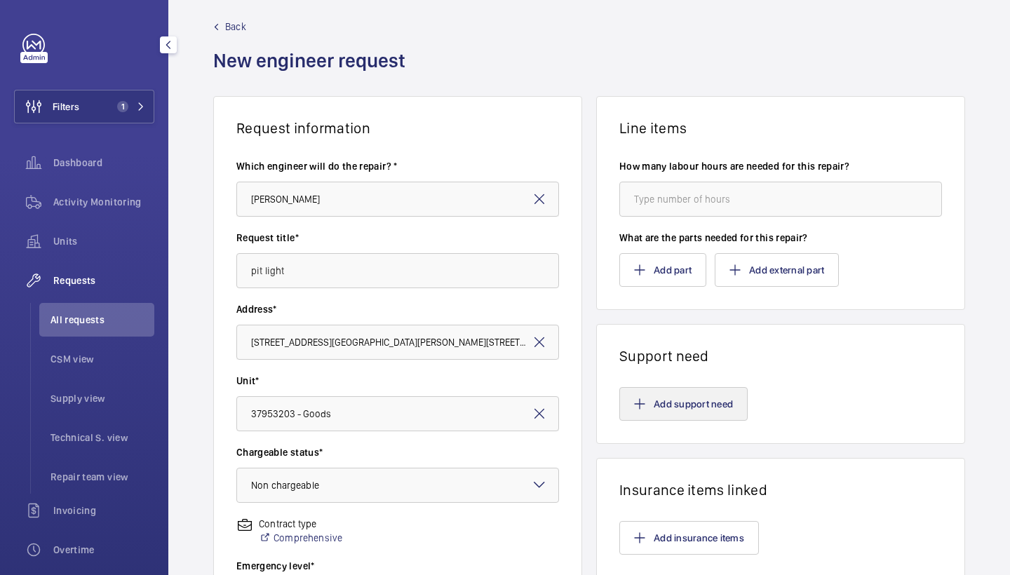
click at [647, 403] on button "Add support need" at bounding box center [683, 404] width 128 height 34
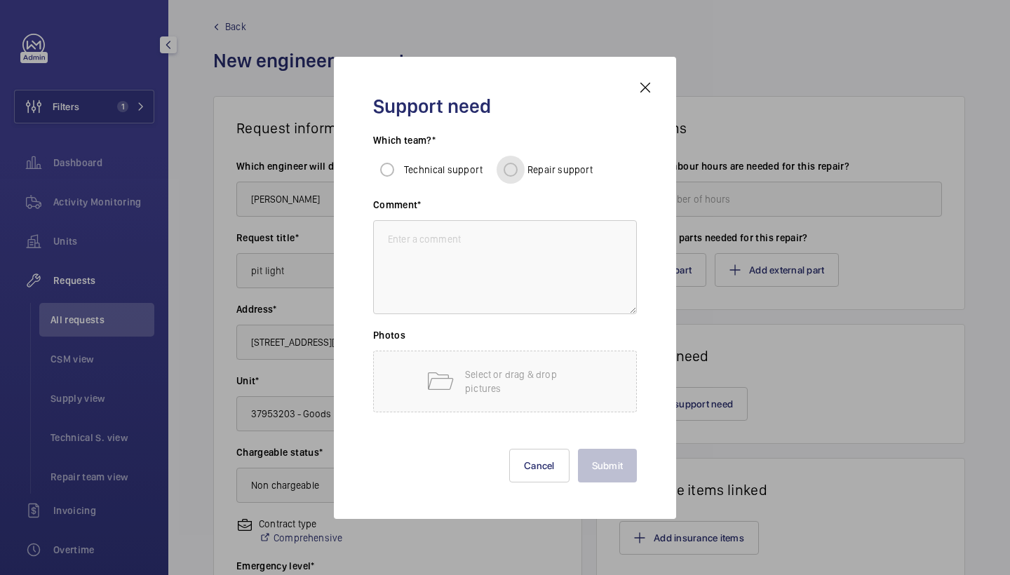
click at [518, 162] on input "Repair support" at bounding box center [511, 170] width 28 height 28
radio input "true"
click at [489, 330] on h3 "Photos" at bounding box center [505, 339] width 264 height 22
click at [501, 256] on textarea at bounding box center [505, 267] width 264 height 94
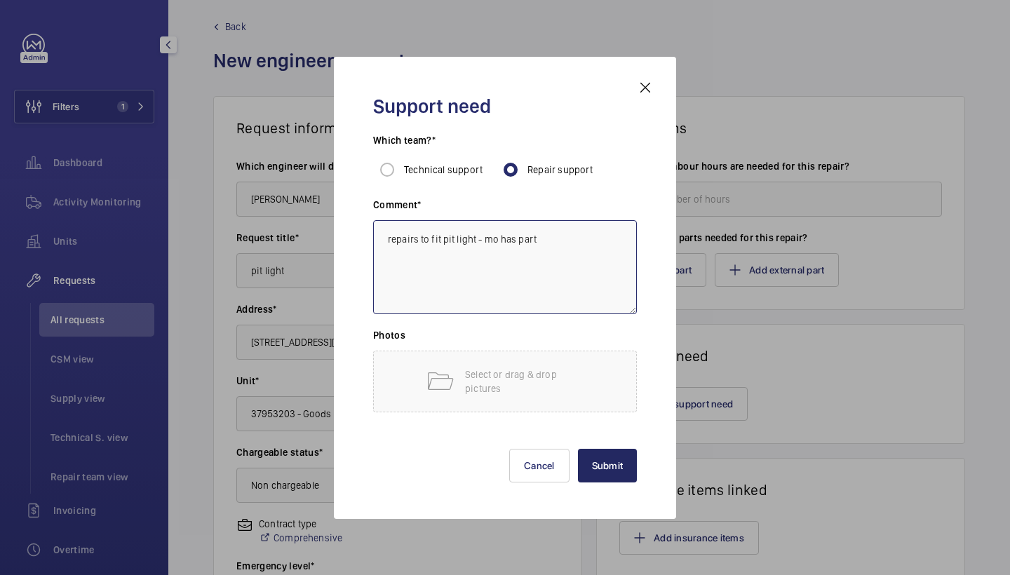
type textarea "repairs to fit pit light - mo has part"
click at [617, 464] on button "Submit" at bounding box center [608, 466] width 60 height 34
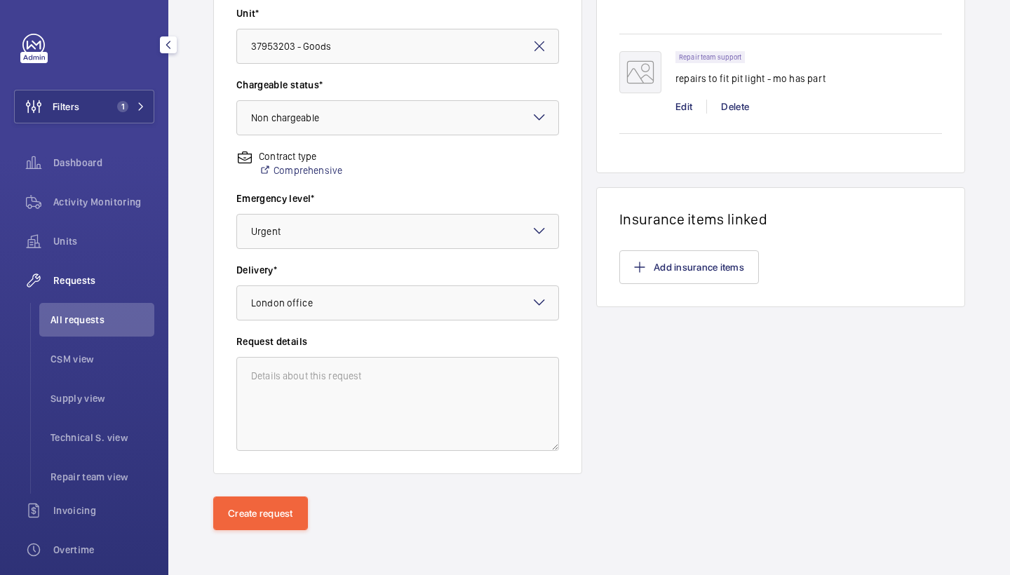
scroll to position [382, 0]
click at [278, 503] on button "Create request" at bounding box center [260, 514] width 95 height 34
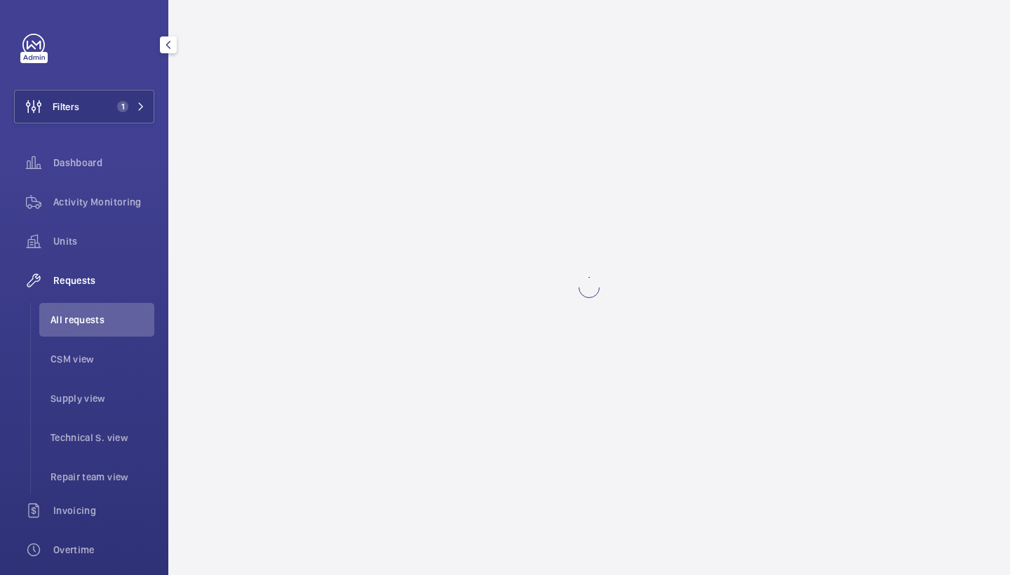
scroll to position [0, 0]
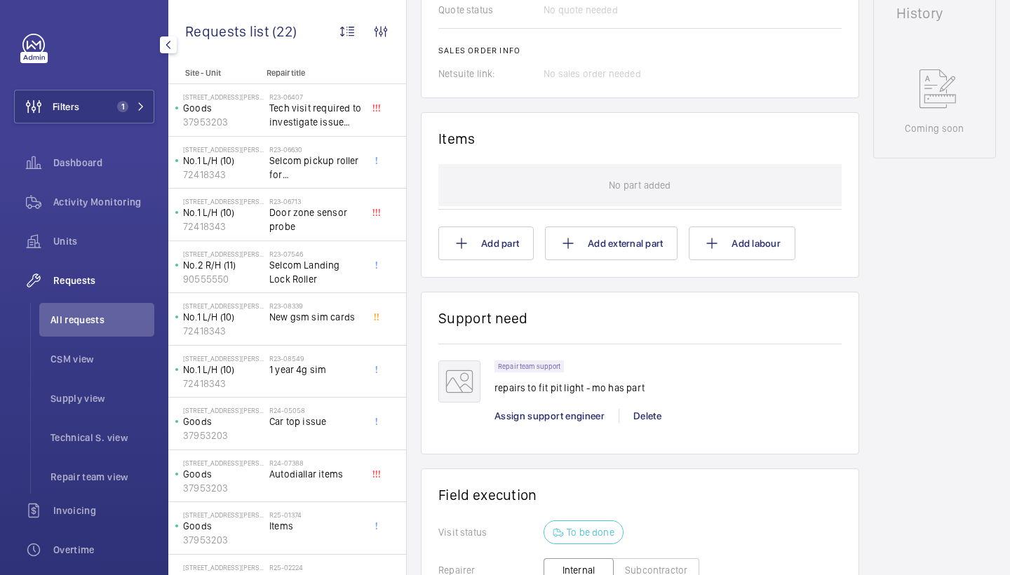
scroll to position [692, 0]
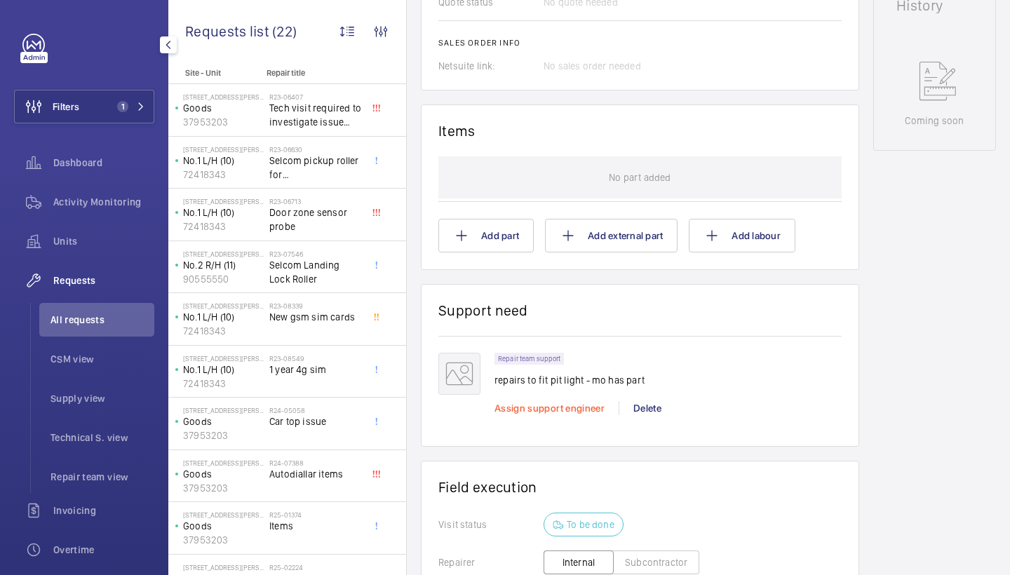
click at [510, 408] on span "Assign support engineer" at bounding box center [549, 408] width 110 height 11
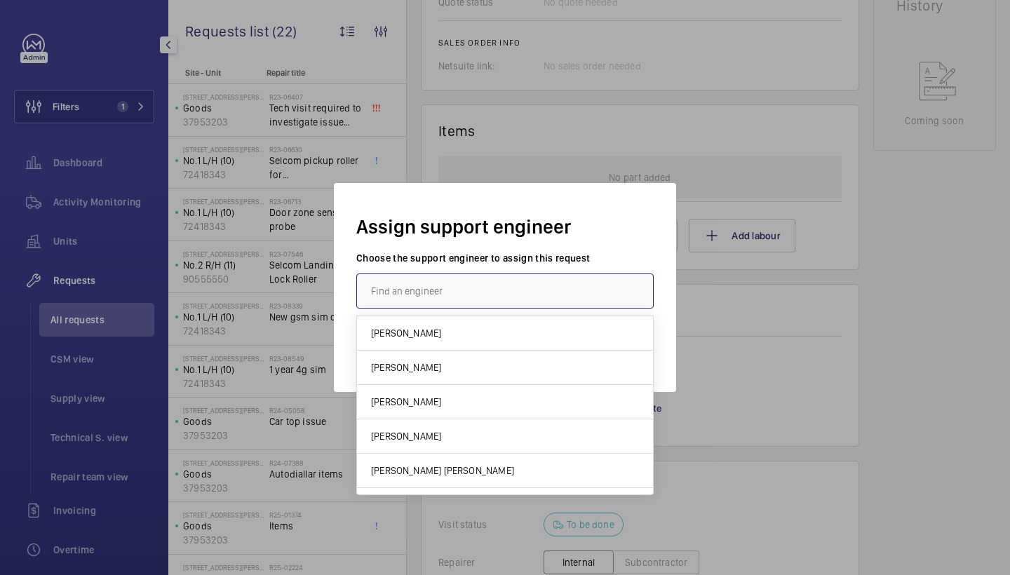
click at [459, 290] on input "text" at bounding box center [504, 291] width 297 height 35
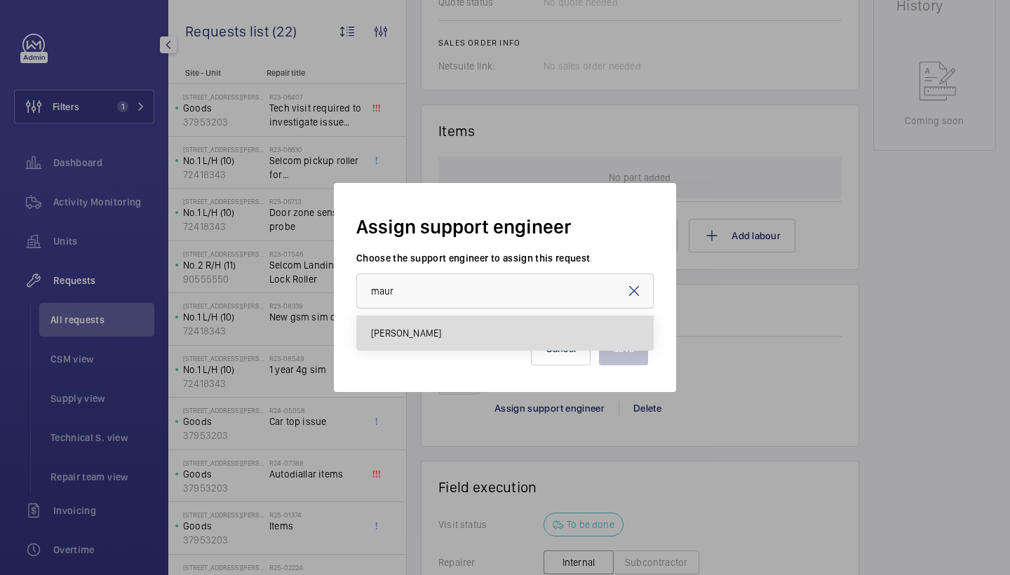
click at [441, 337] on span "[PERSON_NAME]" at bounding box center [406, 333] width 70 height 14
type input "[PERSON_NAME]"
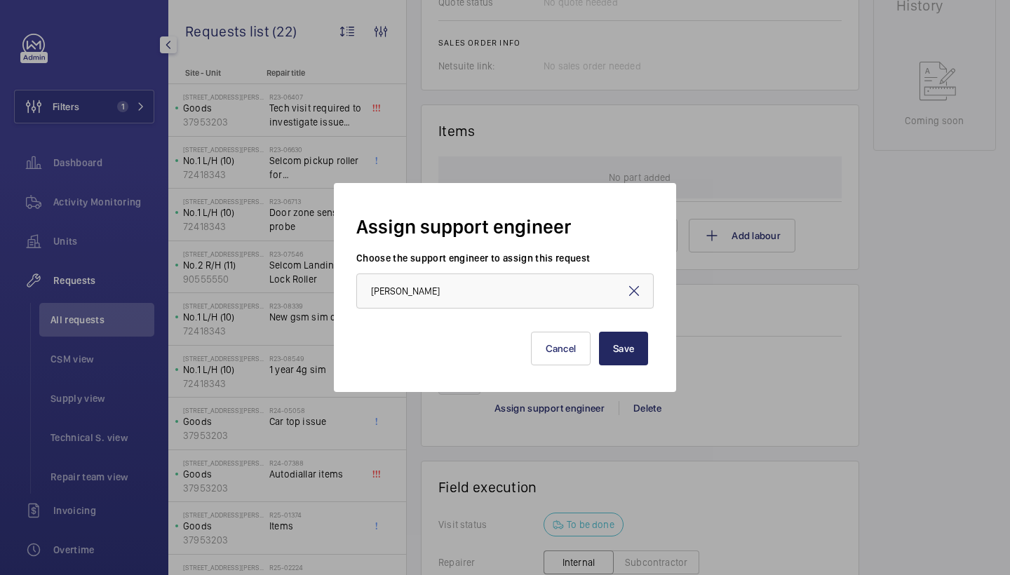
click at [624, 333] on button "Save" at bounding box center [623, 349] width 49 height 34
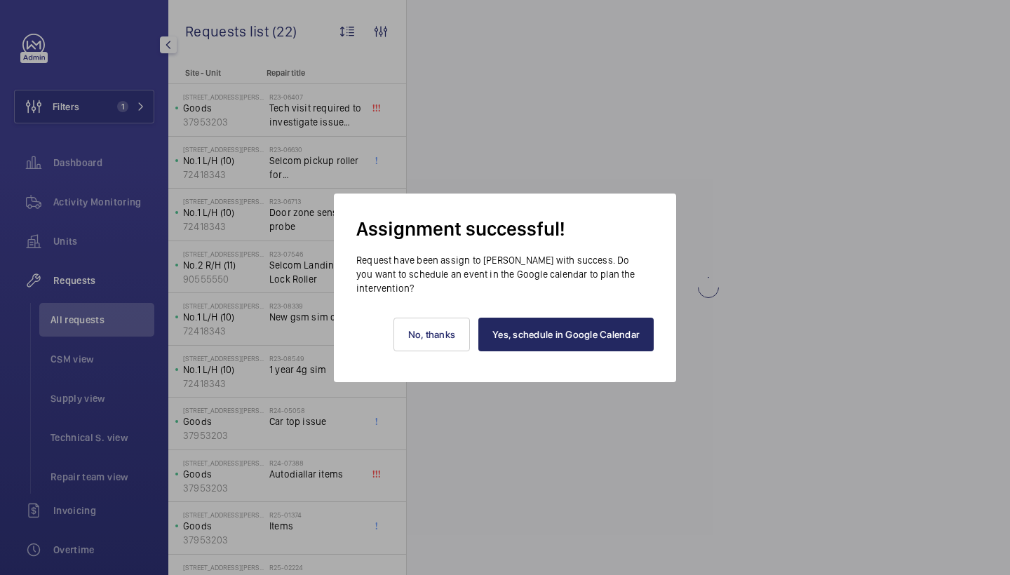
click at [597, 336] on link "Yes, schedule in Google Calendar" at bounding box center [565, 335] width 175 height 34
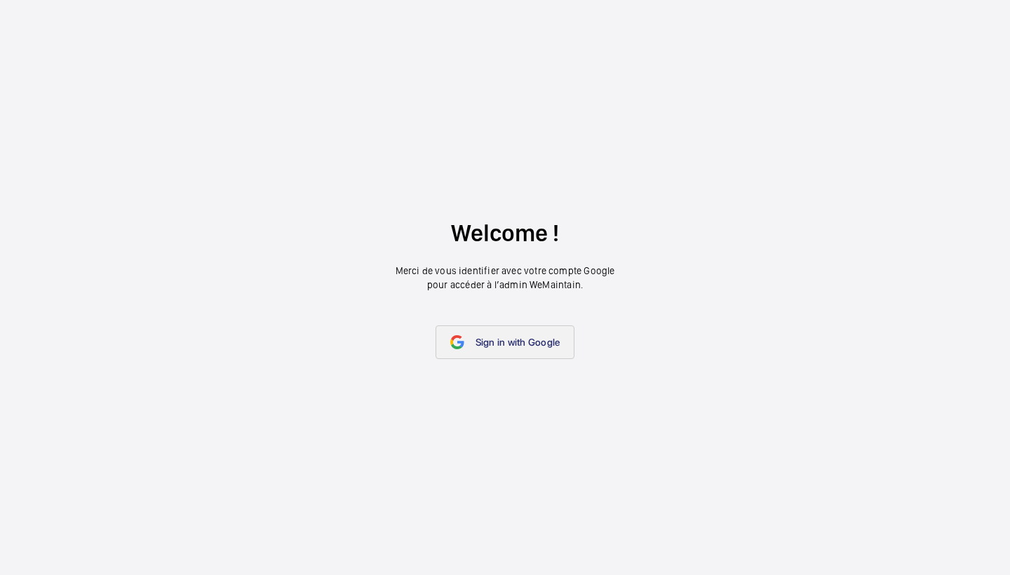
click at [510, 337] on span "Sign in with Google" at bounding box center [517, 342] width 85 height 11
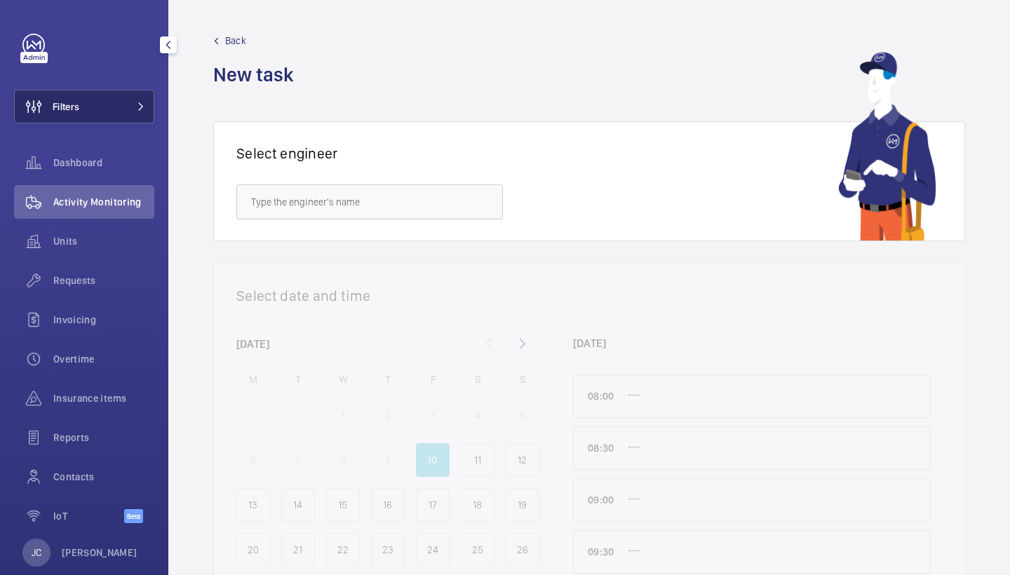
click at [147, 102] on button "Filters" at bounding box center [84, 107] width 140 height 34
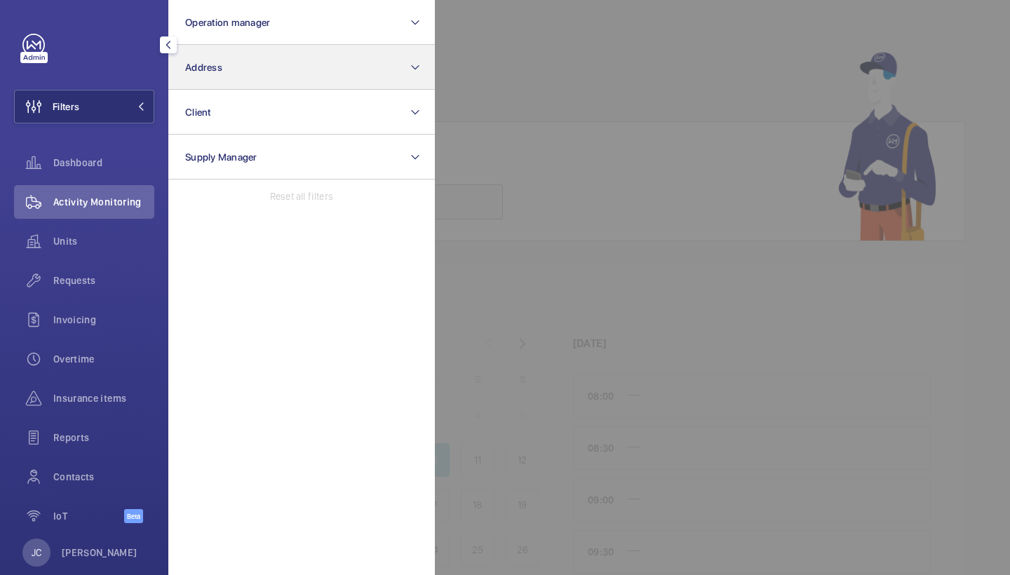
click at [245, 74] on button "Address" at bounding box center [301, 67] width 266 height 45
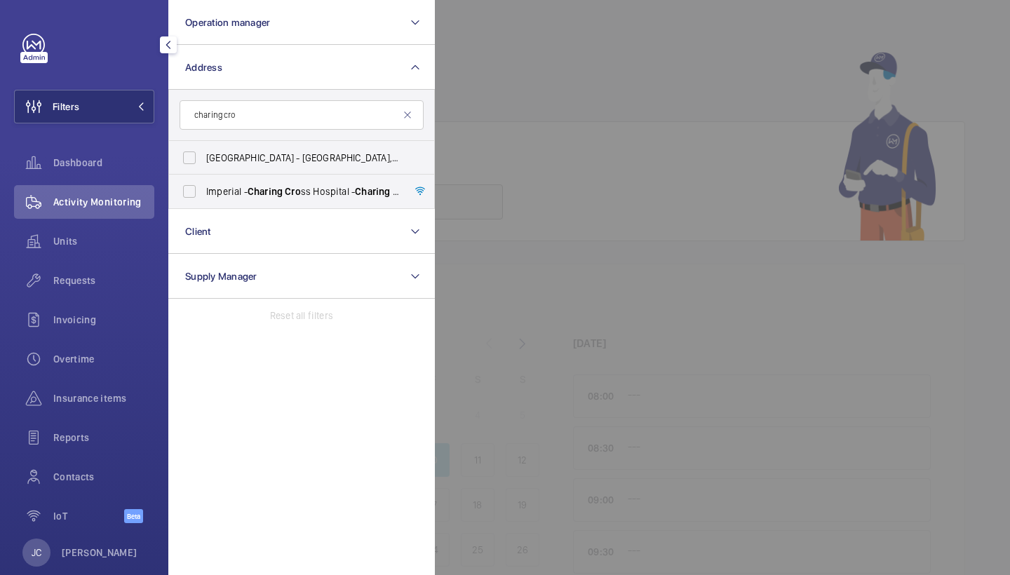
type input "charing cross"
drag, startPoint x: 239, startPoint y: 138, endPoint x: 232, endPoint y: 193, distance: 55.1
click at [232, 193] on span "[GEOGRAPHIC_DATA] - [GEOGRAPHIC_DATA]" at bounding box center [302, 191] width 193 height 14
click at [203, 193] on input "[GEOGRAPHIC_DATA] - [GEOGRAPHIC_DATA]" at bounding box center [189, 191] width 28 height 28
checkbox input "true"
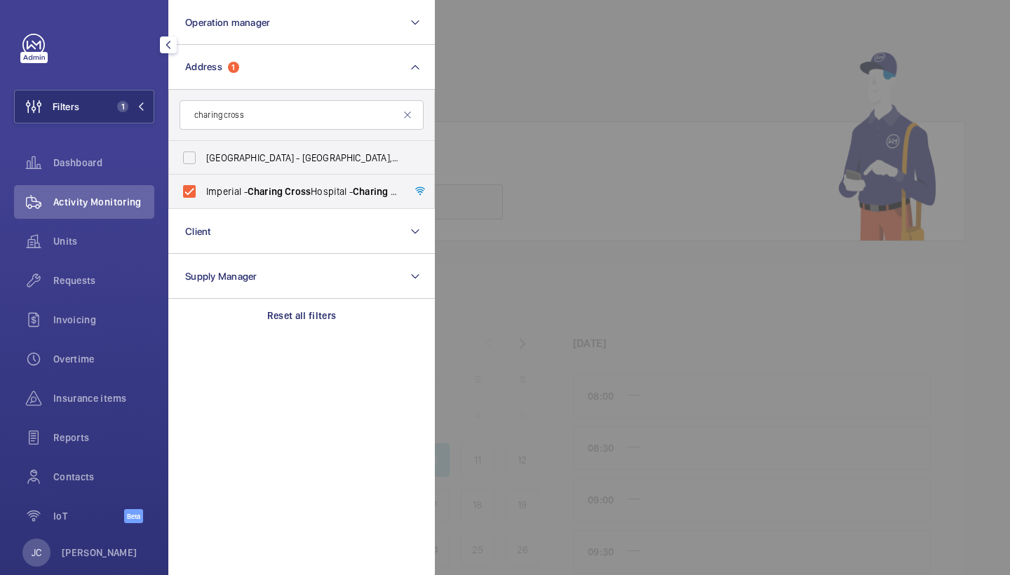
click at [111, 279] on span "Requests" at bounding box center [103, 281] width 101 height 14
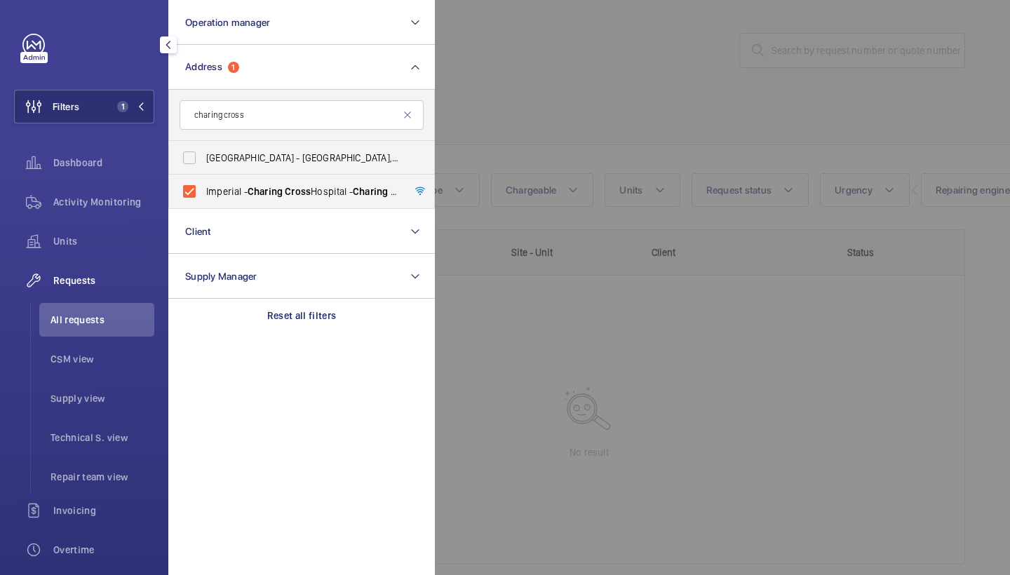
click at [701, 79] on div at bounding box center [940, 287] width 1010 height 575
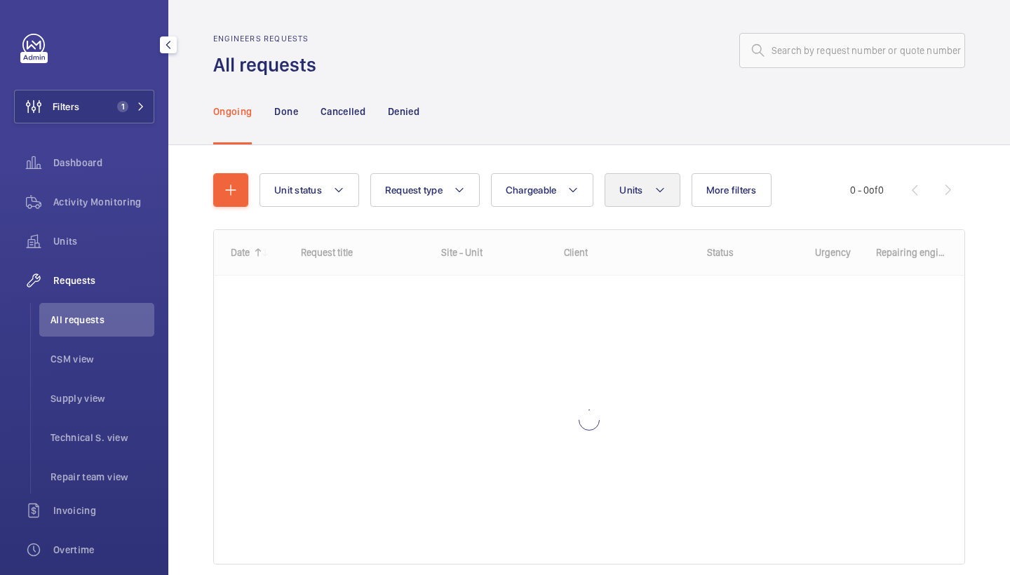
click at [664, 182] on mat-icon at bounding box center [659, 190] width 11 height 17
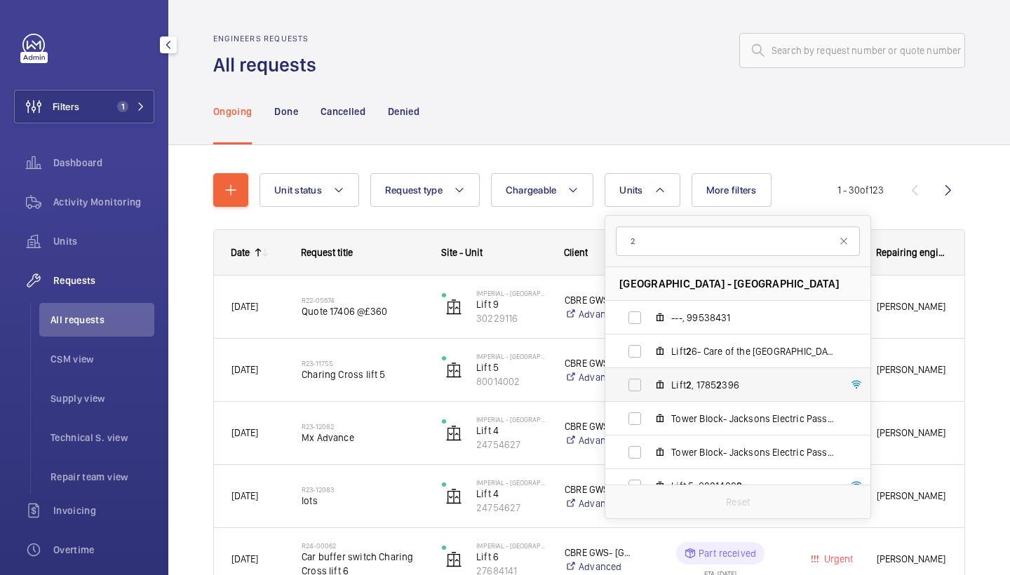
scroll to position [41, 0]
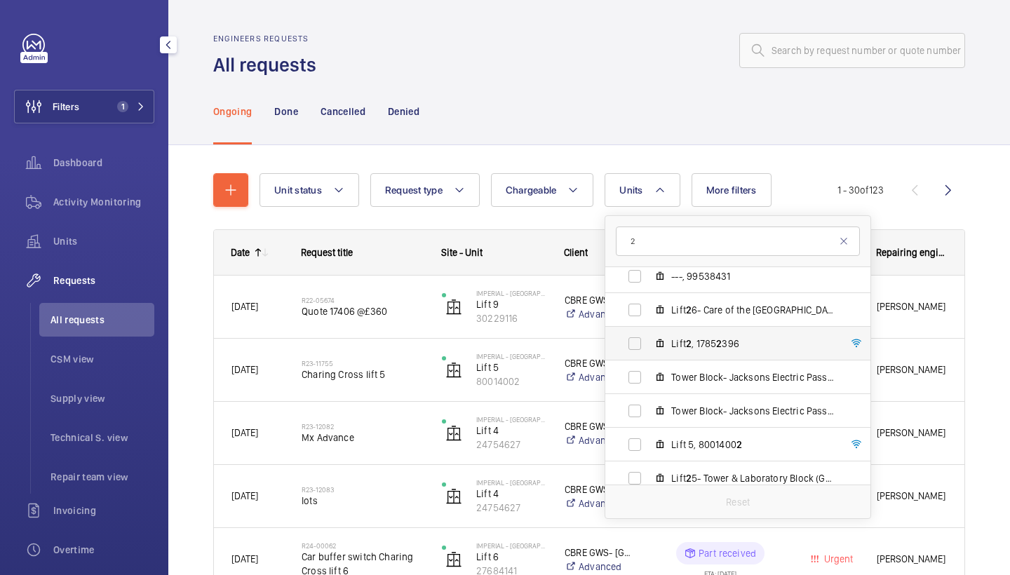
type input "2"
click at [731, 332] on label "Lift 2 , 1785 2 396" at bounding box center [726, 344] width 243 height 34
click at [649, 332] on input "Lift 2 , 1785 2 396" at bounding box center [635, 344] width 28 height 28
checkbox input "true"
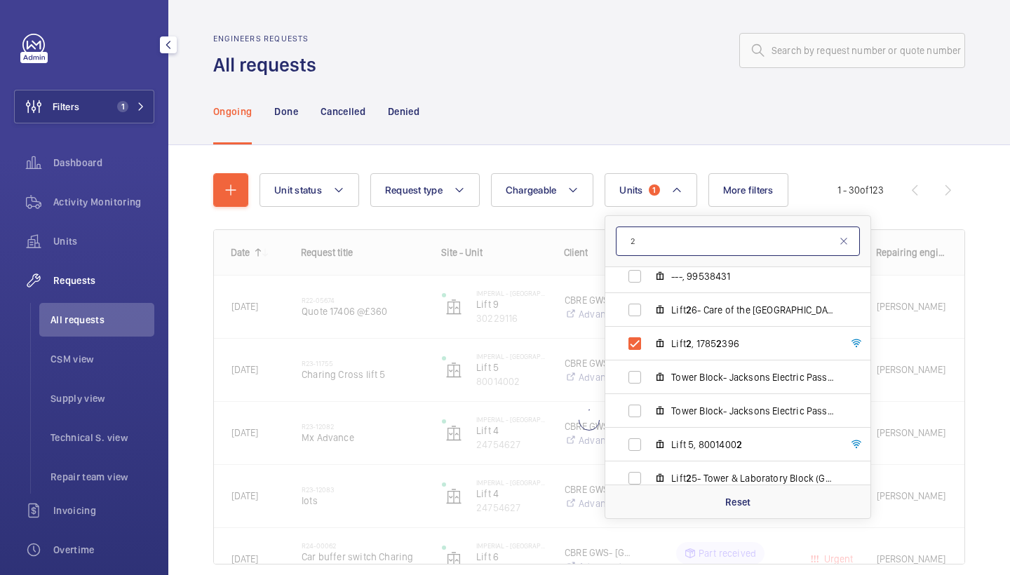
click at [671, 241] on input "2" at bounding box center [738, 241] width 244 height 29
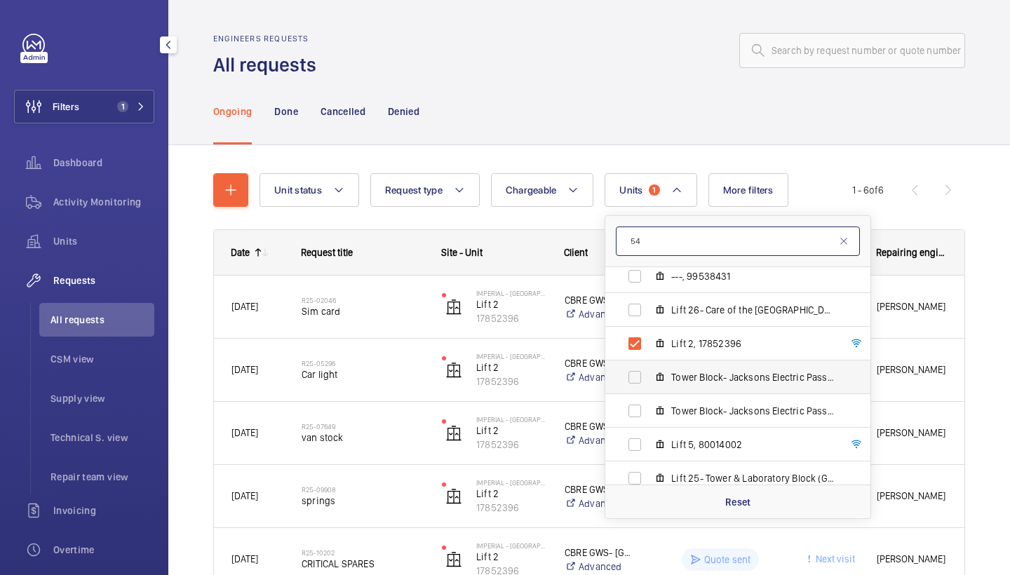
scroll to position [76, 0]
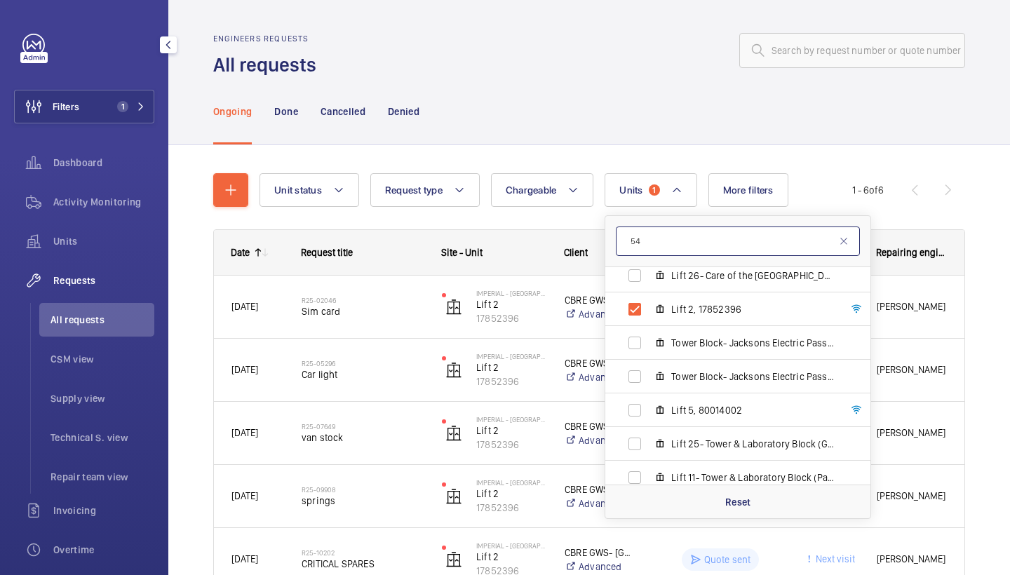
type input "54"
click at [644, 131] on div "Ongoing Done Cancelled Denied" at bounding box center [589, 111] width 752 height 67
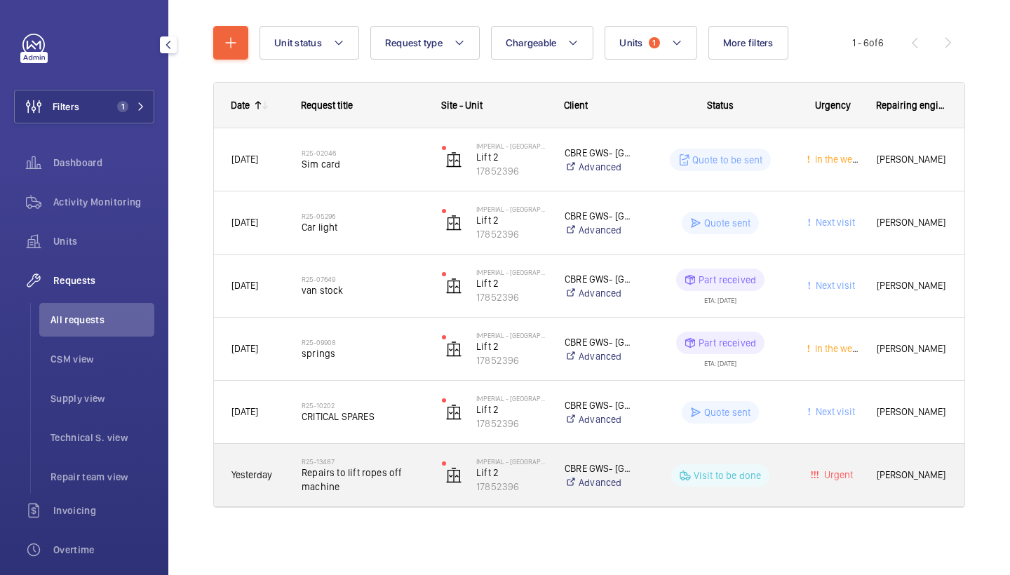
scroll to position [148, 0]
click at [348, 477] on span "Repairs to lift ropes off machine" at bounding box center [363, 480] width 122 height 28
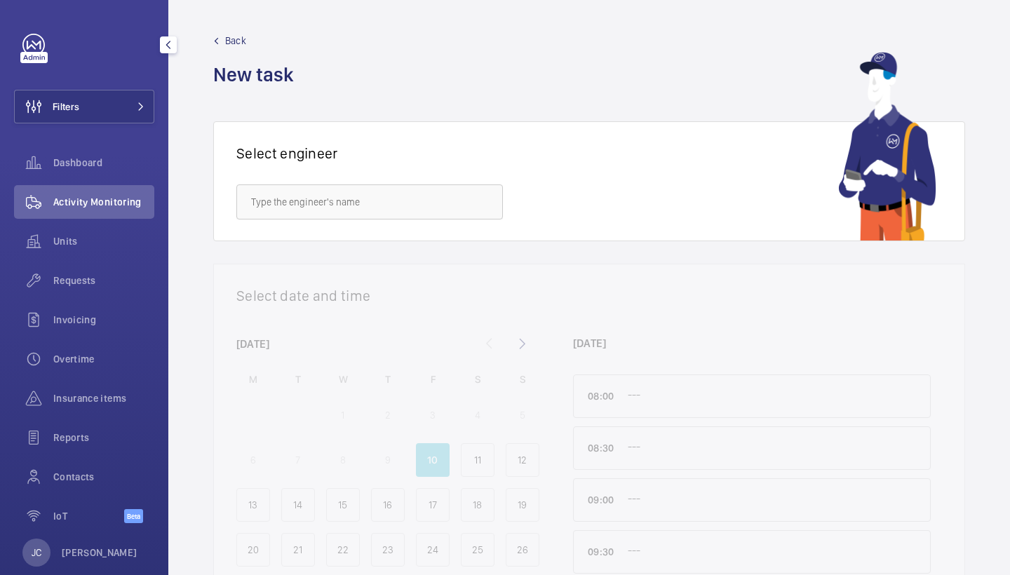
click at [131, 95] on button "Filters" at bounding box center [84, 107] width 140 height 34
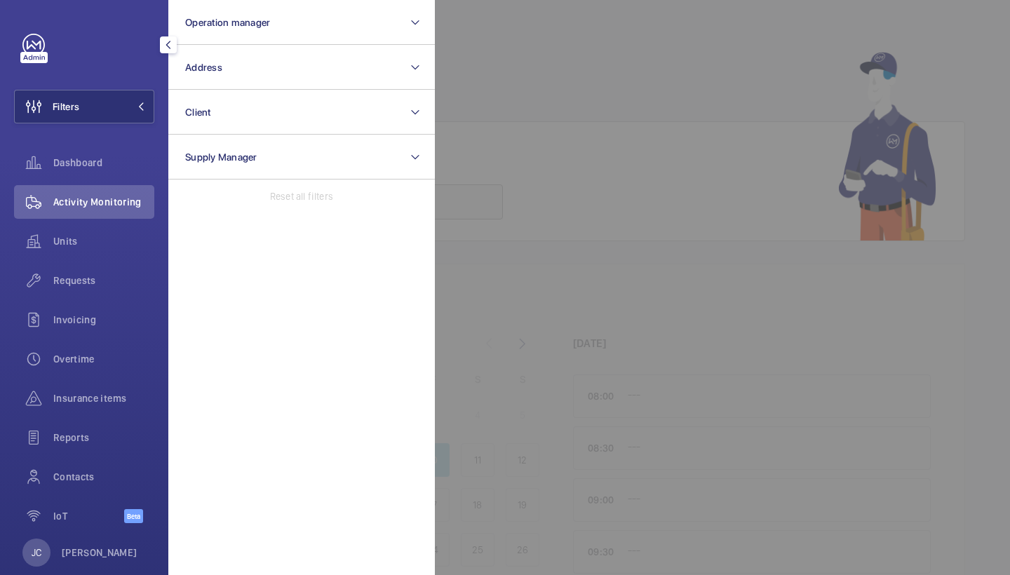
click at [255, 76] on button "Address" at bounding box center [301, 67] width 266 height 45
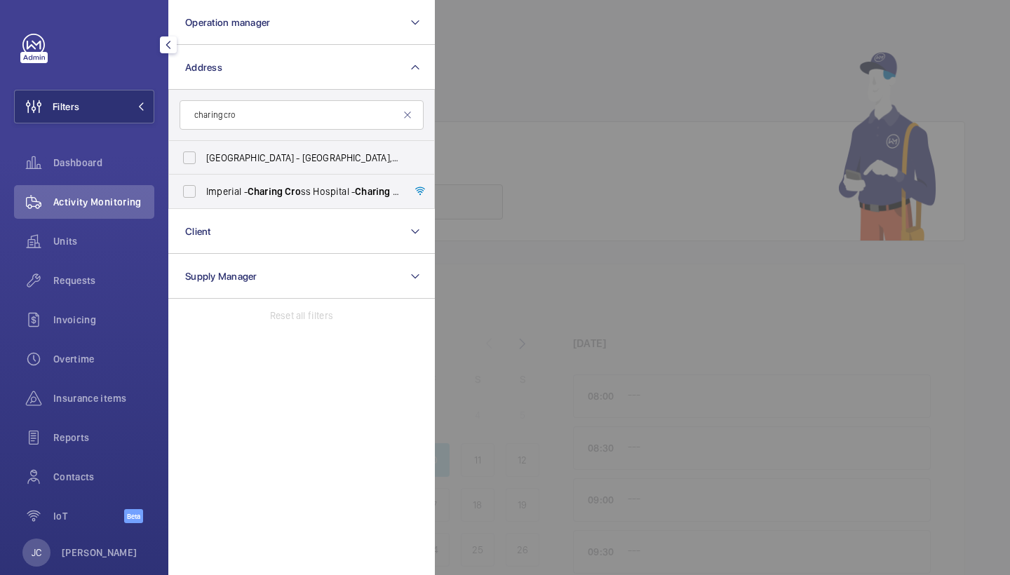
type input "charing cro"
drag, startPoint x: 0, startPoint y: 0, endPoint x: 232, endPoint y: 187, distance: 298.2
click at [232, 187] on span "Imperial - [GEOGRAPHIC_DATA] - [GEOGRAPHIC_DATA]" at bounding box center [302, 191] width 193 height 14
click at [203, 187] on input "Imperial - [GEOGRAPHIC_DATA] - [GEOGRAPHIC_DATA]" at bounding box center [189, 191] width 28 height 28
checkbox input "true"
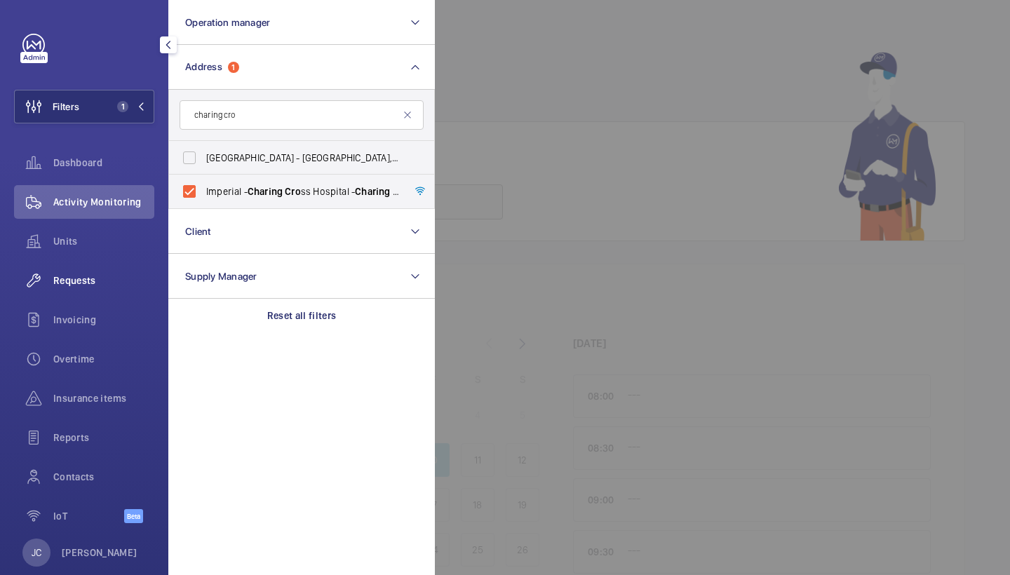
click at [106, 278] on span "Requests" at bounding box center [103, 281] width 101 height 14
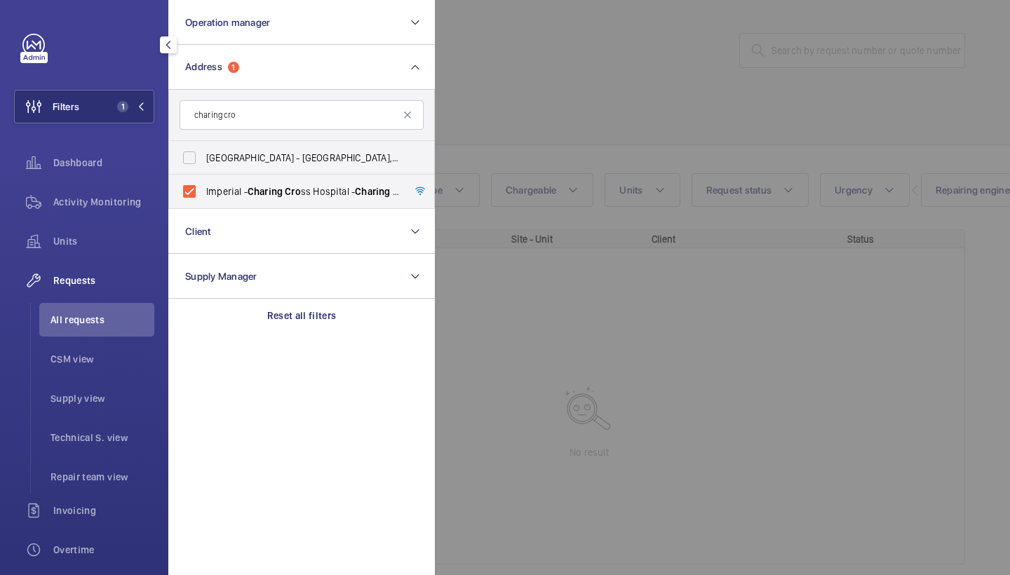
click at [616, 186] on div at bounding box center [940, 287] width 1010 height 575
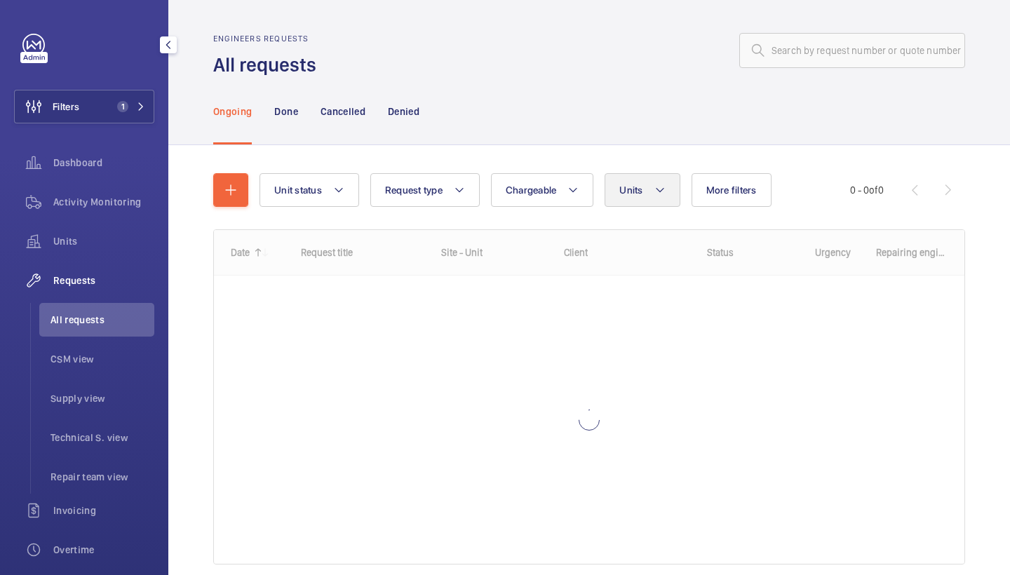
click at [656, 186] on mat-icon at bounding box center [659, 190] width 11 height 17
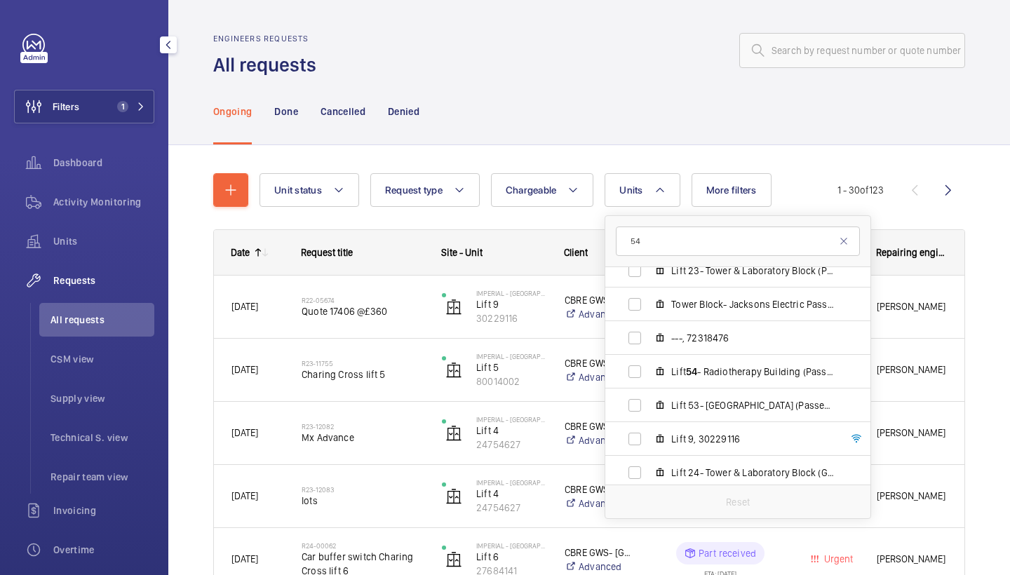
scroll to position [959, 0]
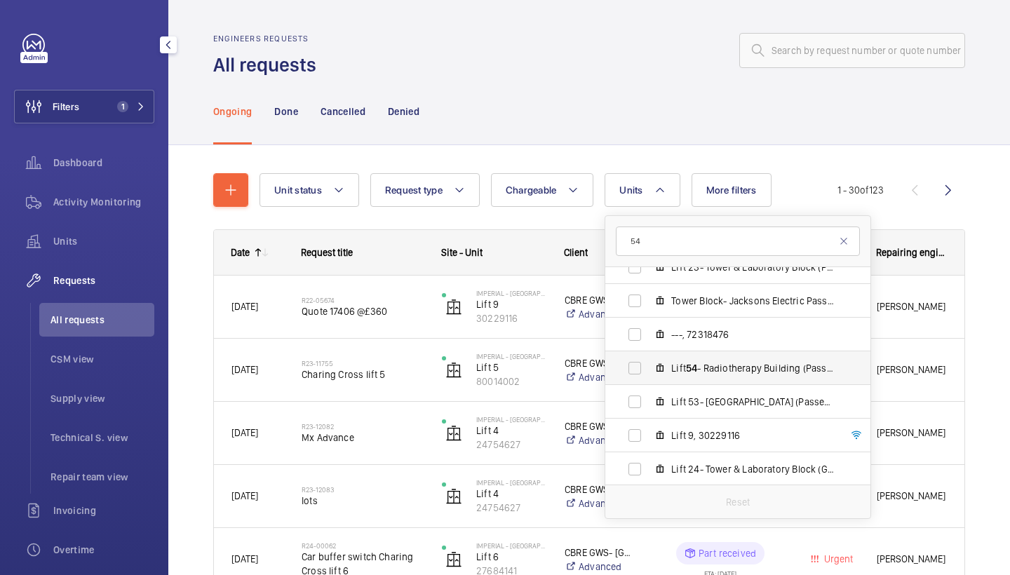
type input "54"
click at [681, 358] on label "Lift 54 - Radiotherapy Building (Passenger), 10777536" at bounding box center [726, 368] width 243 height 34
click at [649, 358] on input "Lift 54 - Radiotherapy Building (Passenger), 10777536" at bounding box center [635, 368] width 28 height 28
checkbox input "true"
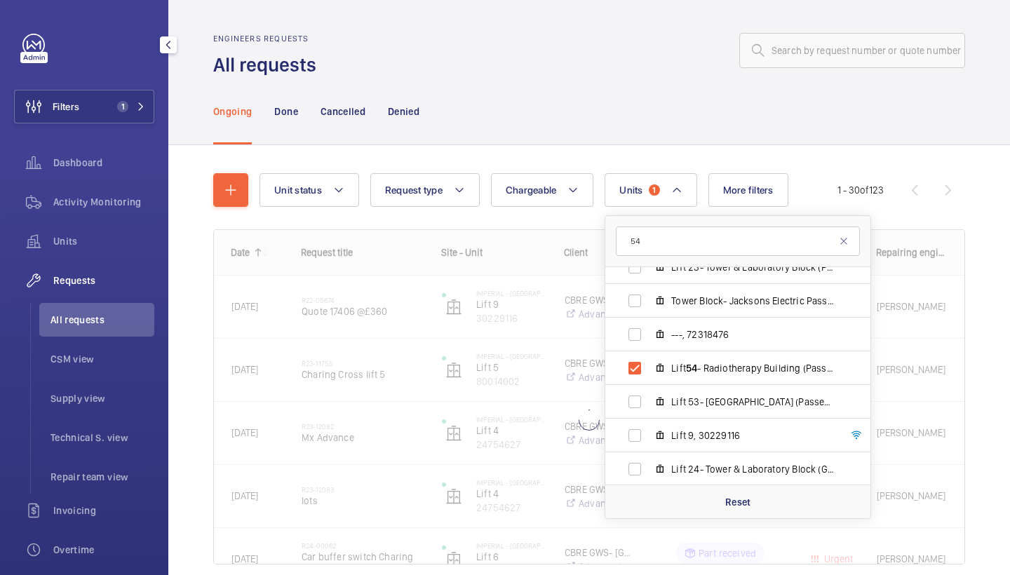
click at [616, 68] on div "Engineers requests All requests" at bounding box center [589, 56] width 752 height 44
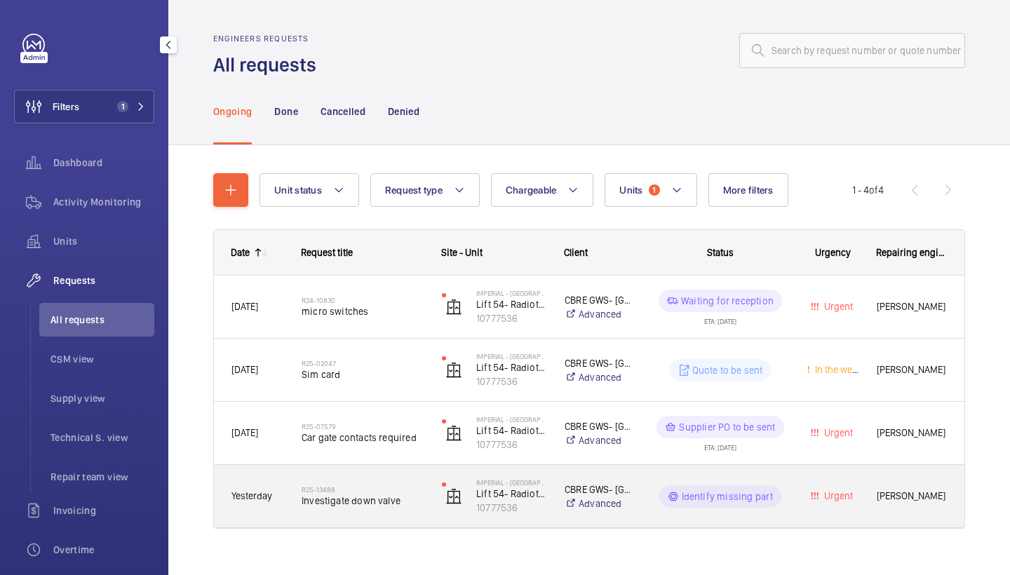
click at [346, 511] on div "R25-13488 Investigate down valve" at bounding box center [363, 496] width 122 height 41
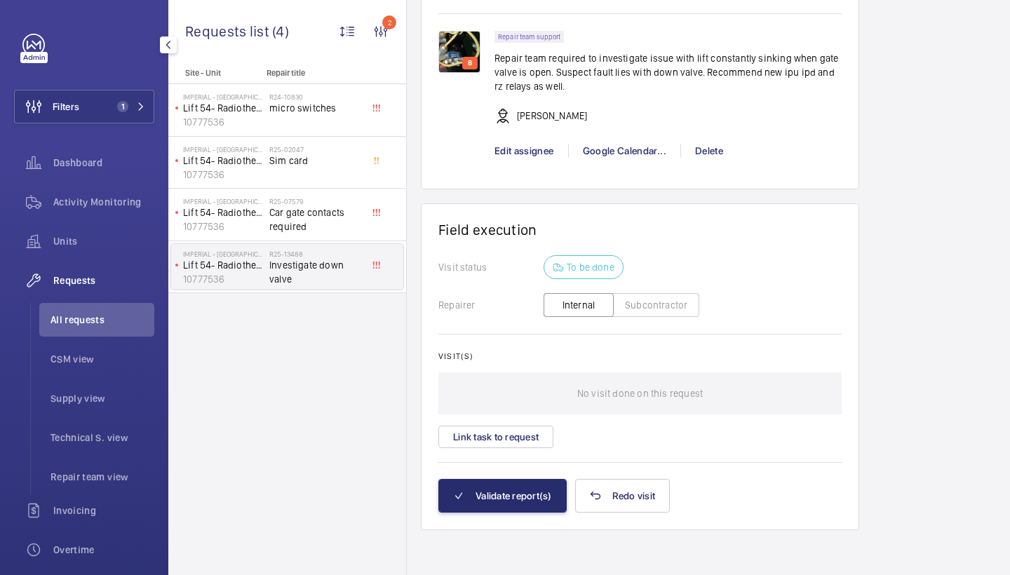
scroll to position [1100, 0]
click at [525, 154] on span "Edit assignee" at bounding box center [524, 150] width 60 height 11
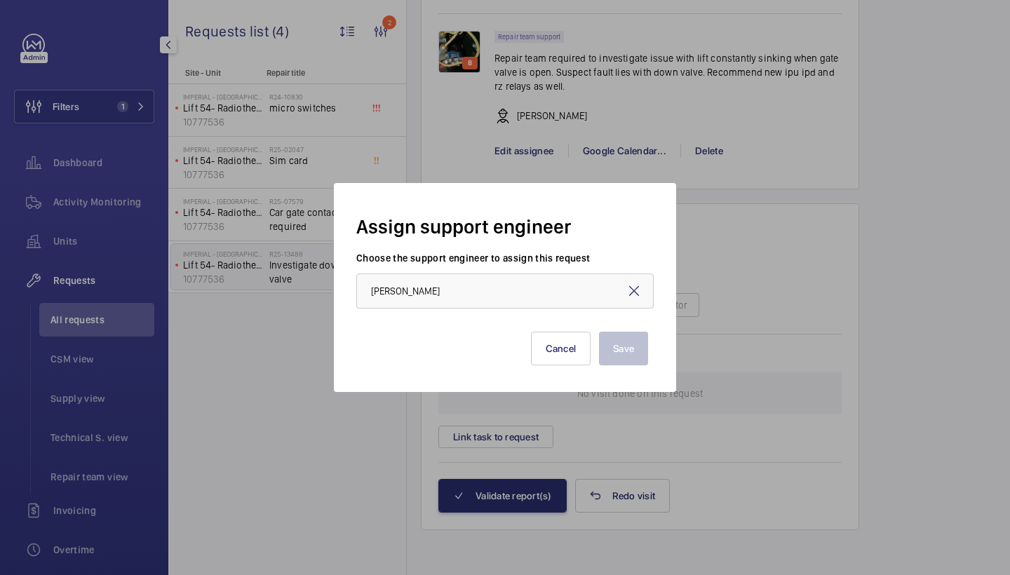
click at [630, 286] on mat-icon at bounding box center [634, 291] width 17 height 17
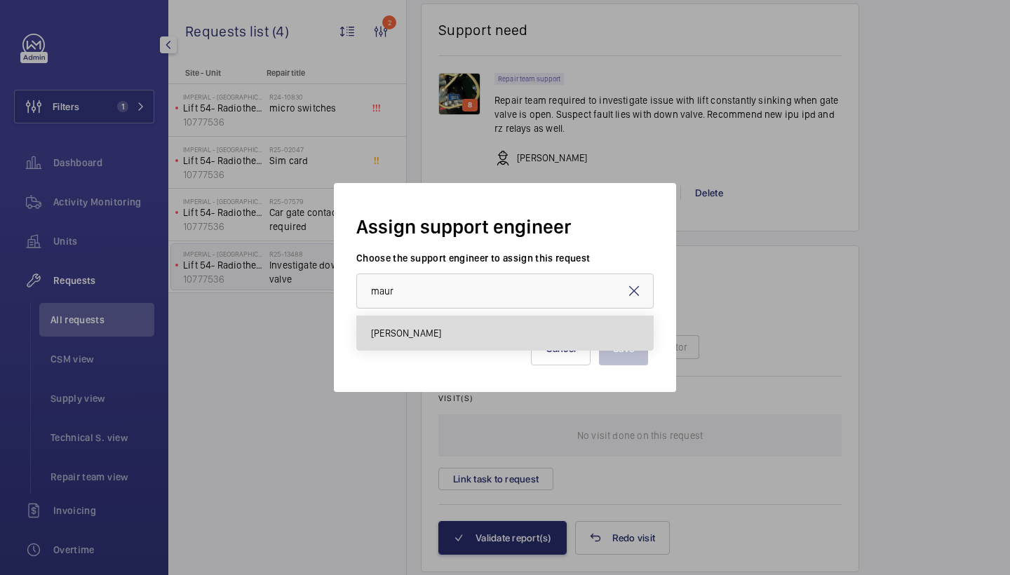
click at [543, 348] on mat-option "Maurice Shanley" at bounding box center [505, 333] width 296 height 34
type input "Maurice Shanley"
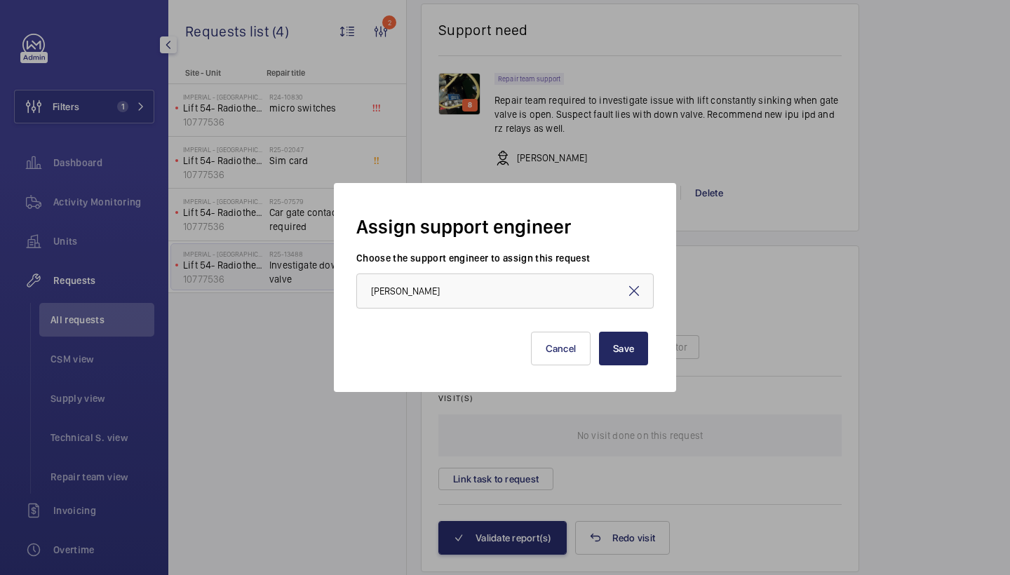
click at [639, 344] on button "Save" at bounding box center [623, 349] width 49 height 34
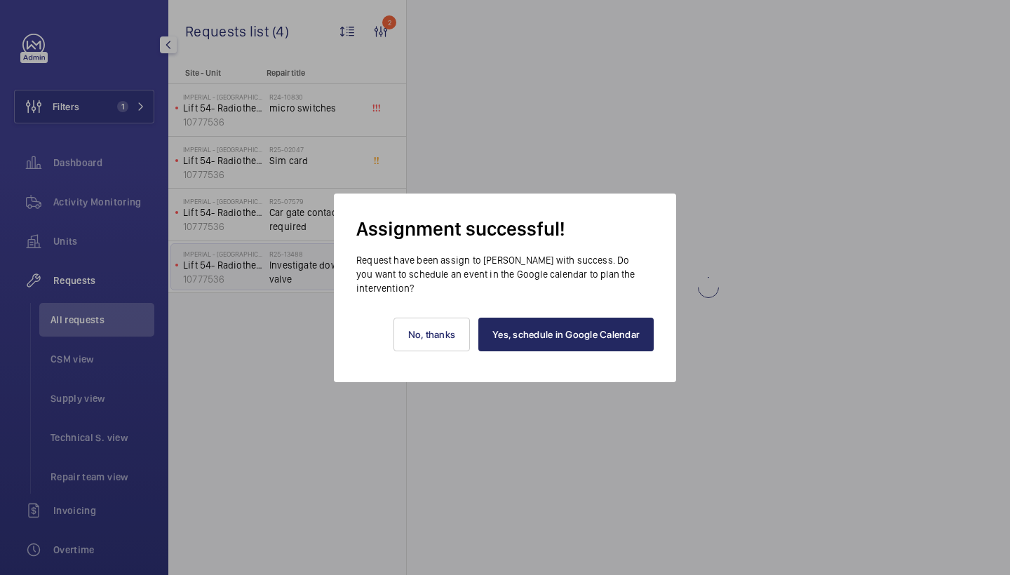
click at [612, 342] on link "Yes, schedule in Google Calendar" at bounding box center [565, 335] width 175 height 34
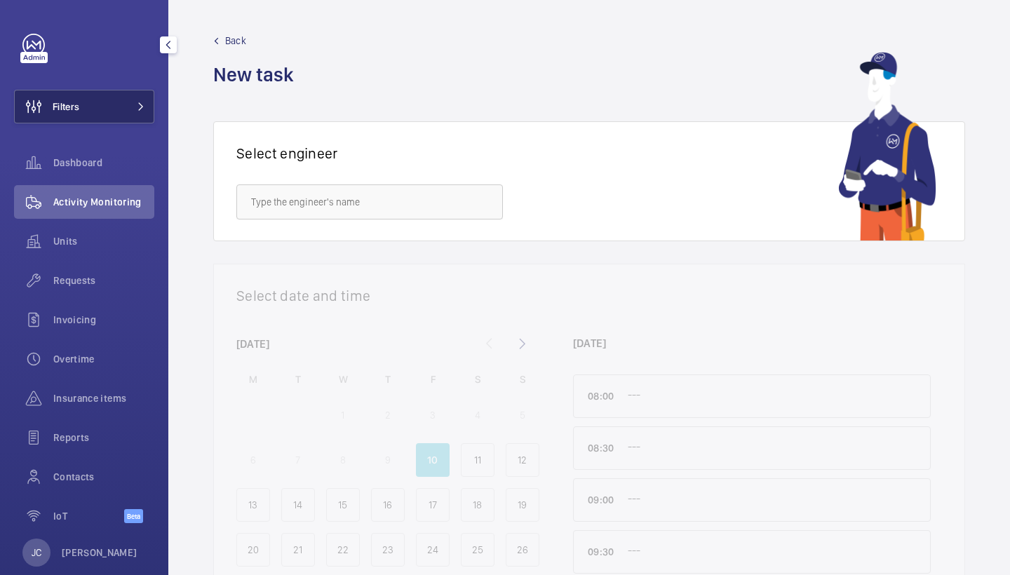
click at [90, 109] on button "Filters" at bounding box center [84, 107] width 140 height 34
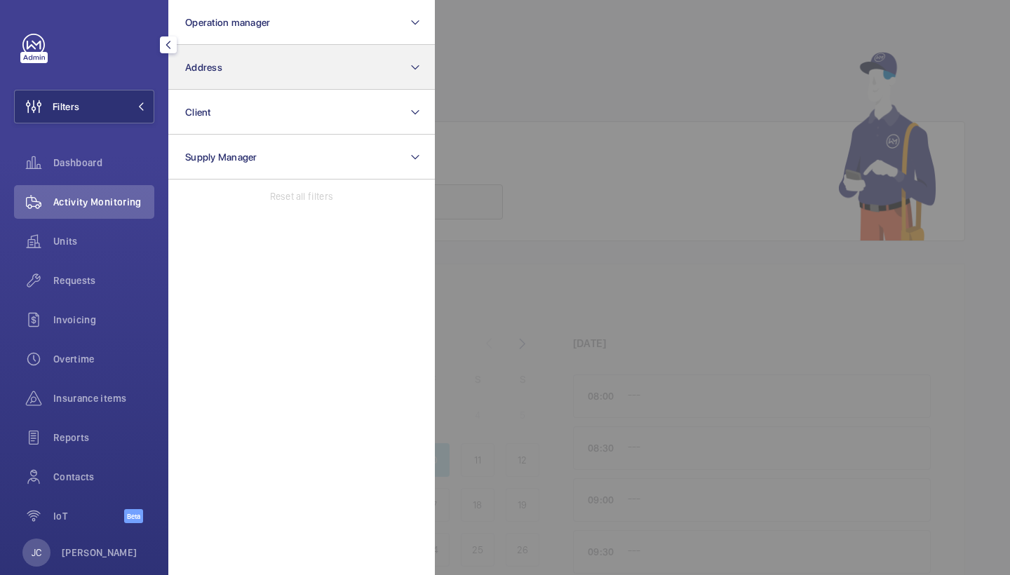
click at [235, 61] on button "Address" at bounding box center [301, 67] width 266 height 45
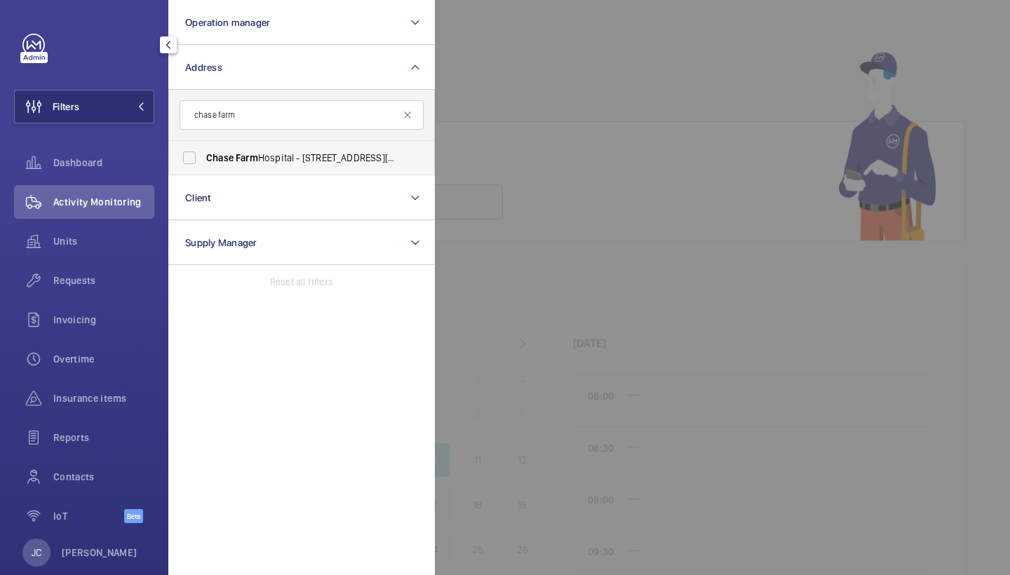
type input "chase farm"
click at [283, 149] on label "[GEOGRAPHIC_DATA] - [STREET_ADDRESS][PERSON_NAME]" at bounding box center [291, 158] width 244 height 34
click at [203, 149] on input "[GEOGRAPHIC_DATA] - [STREET_ADDRESS][PERSON_NAME]" at bounding box center [189, 158] width 28 height 28
checkbox input "true"
click at [62, 285] on span "Requests" at bounding box center [103, 281] width 101 height 14
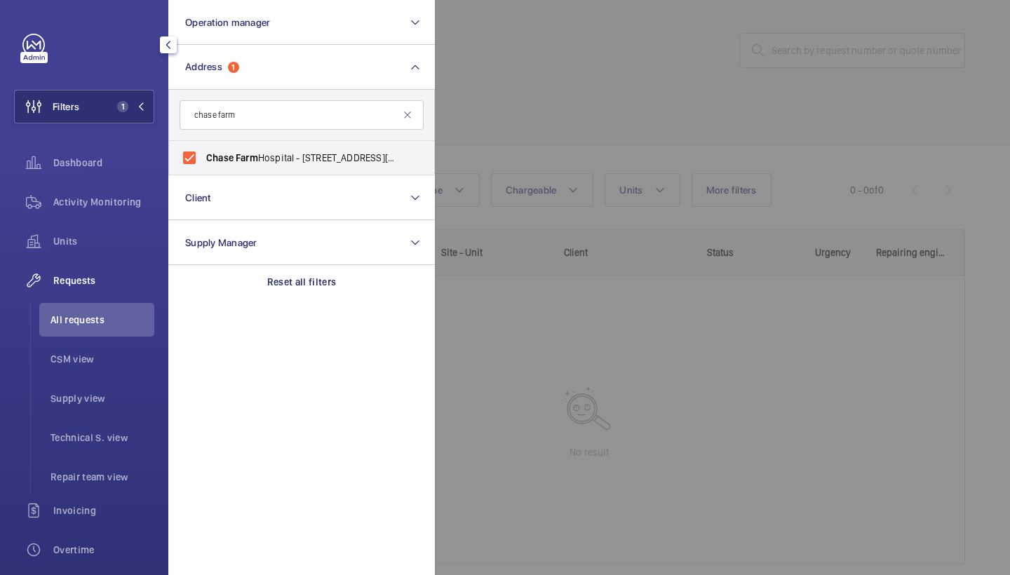
click at [698, 31] on div at bounding box center [940, 287] width 1010 height 575
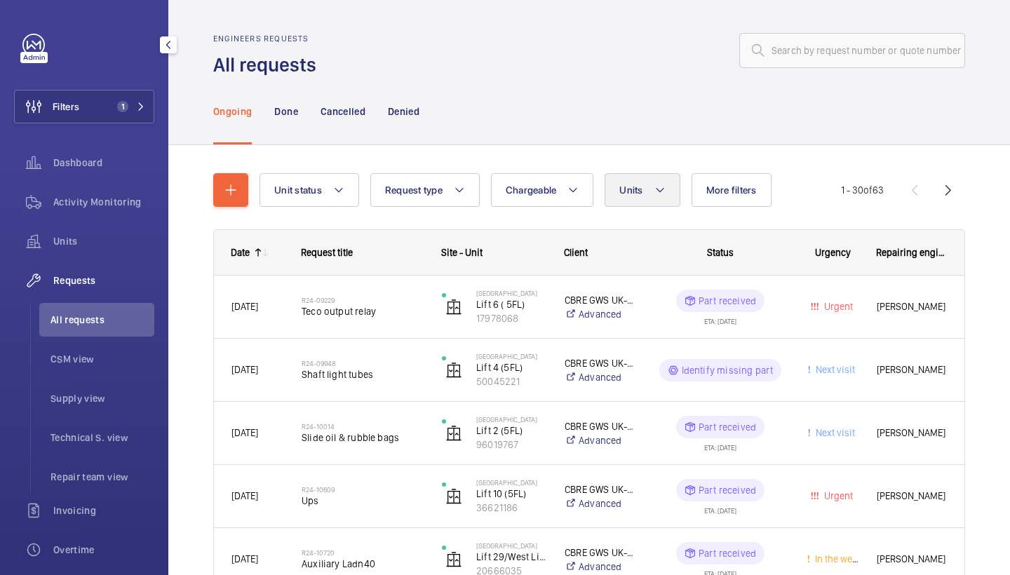
click at [624, 195] on span "Units" at bounding box center [630, 189] width 23 height 11
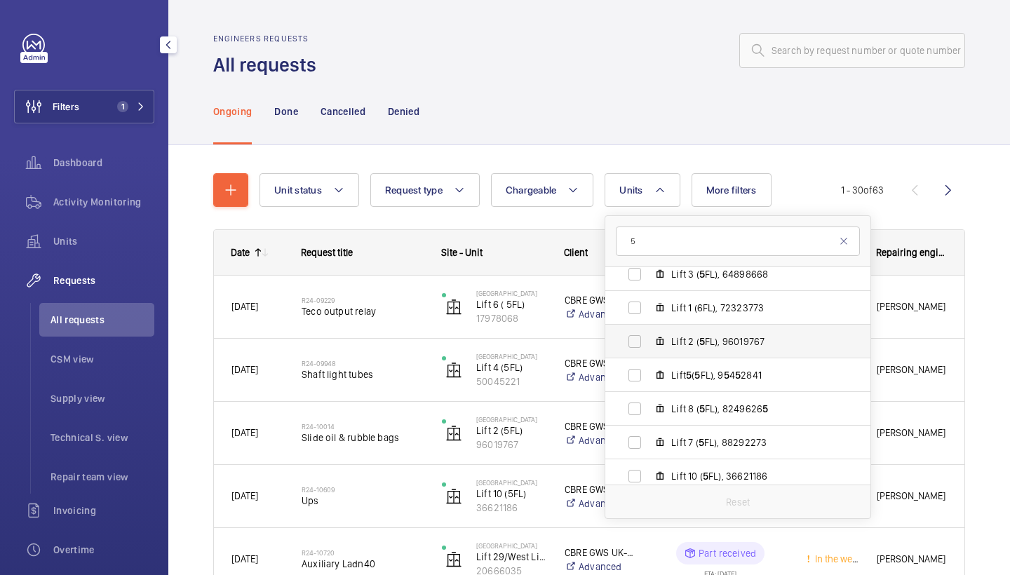
scroll to position [45, 0]
type input "5"
click at [757, 381] on label "Lift 5 ( 5 FL), 9 5 4 5 2841" at bounding box center [726, 374] width 243 height 34
click at [649, 381] on input "Lift 5 ( 5 FL), 9 5 4 5 2841" at bounding box center [635, 374] width 28 height 28
checkbox input "true"
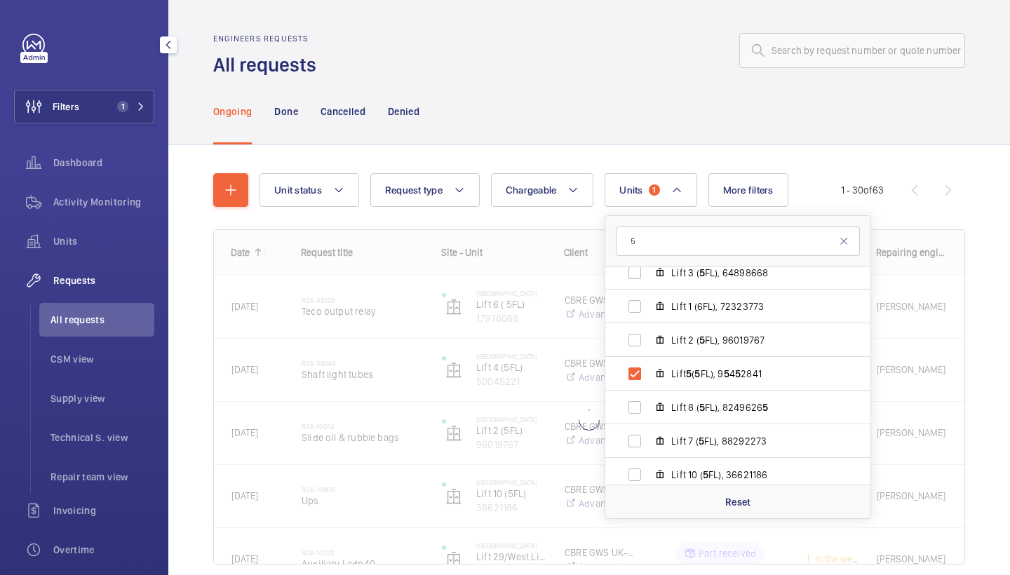
click at [671, 74] on div "Engineers requests All requests" at bounding box center [589, 56] width 752 height 44
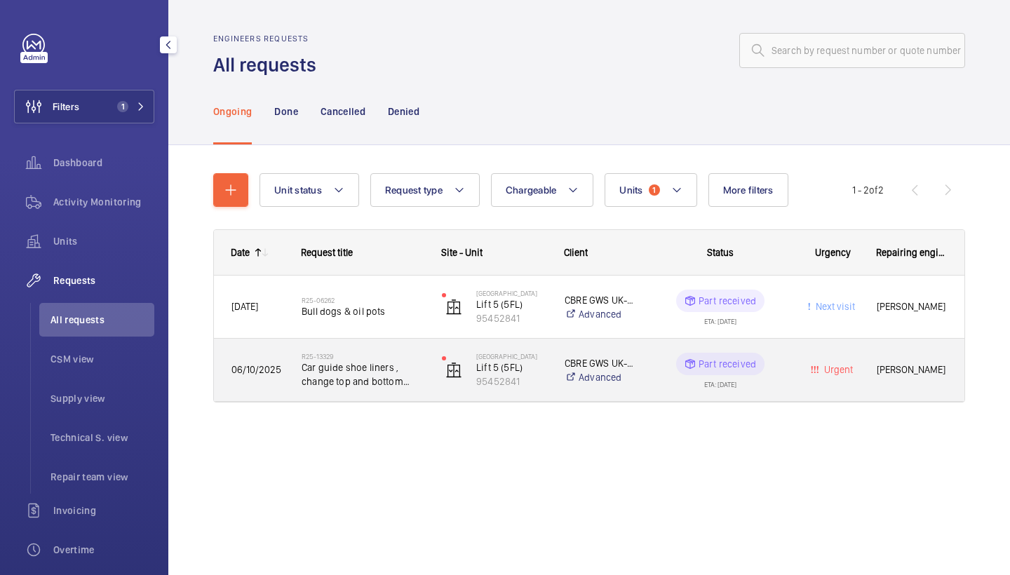
click at [335, 391] on div "R25-13329 Car guide shoe liners , change top and bottom please" at bounding box center [354, 370] width 139 height 63
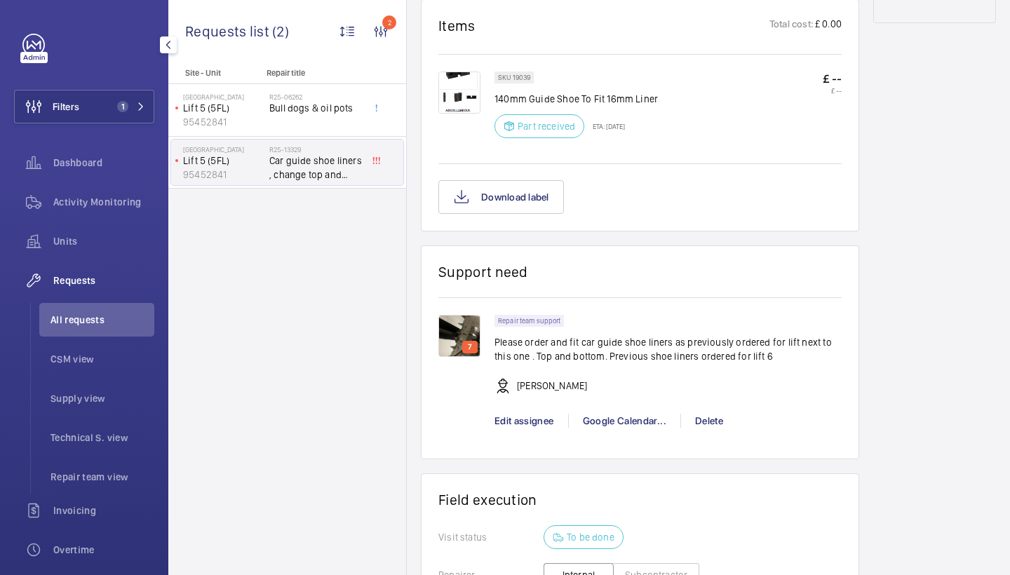
scroll to position [788, 0]
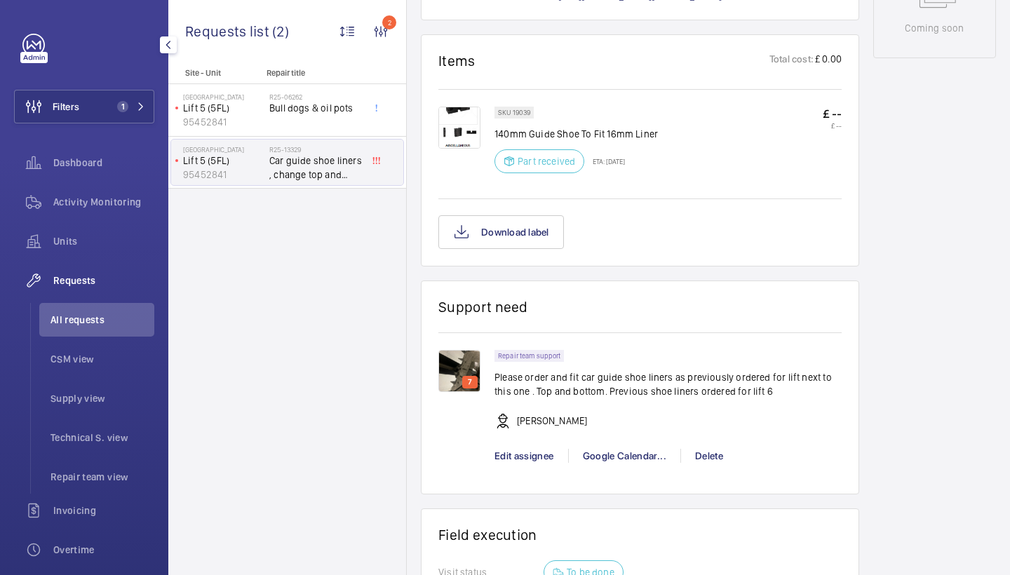
click at [458, 126] on img at bounding box center [459, 128] width 42 height 42
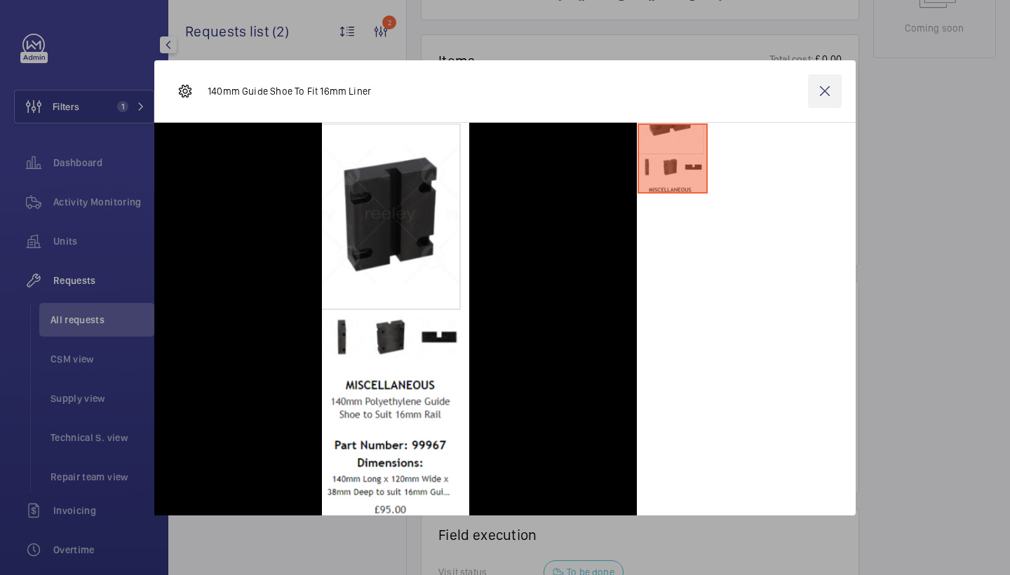
click at [823, 97] on wm-front-icon-button at bounding box center [825, 91] width 34 height 34
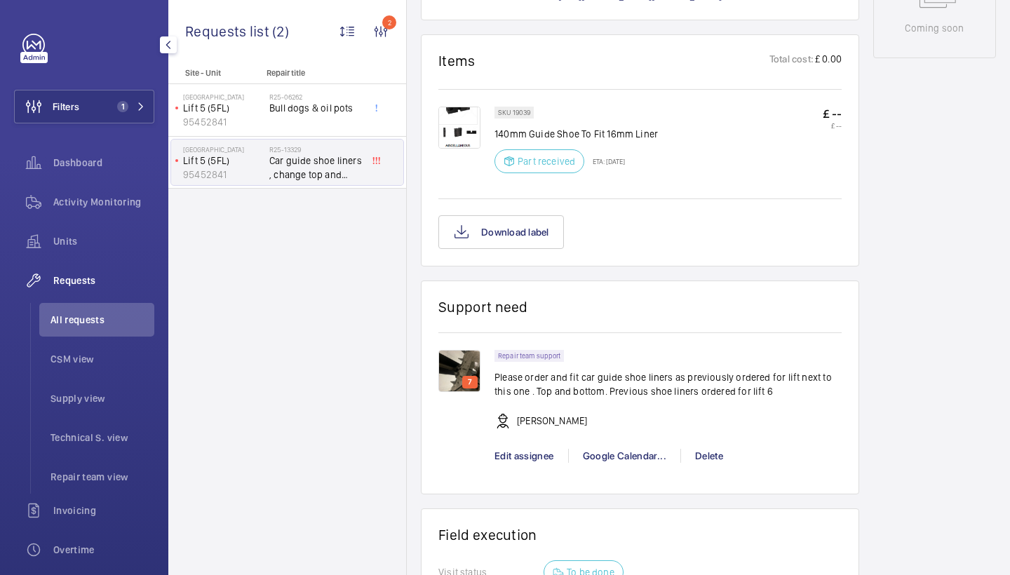
click at [459, 358] on img at bounding box center [459, 371] width 42 height 42
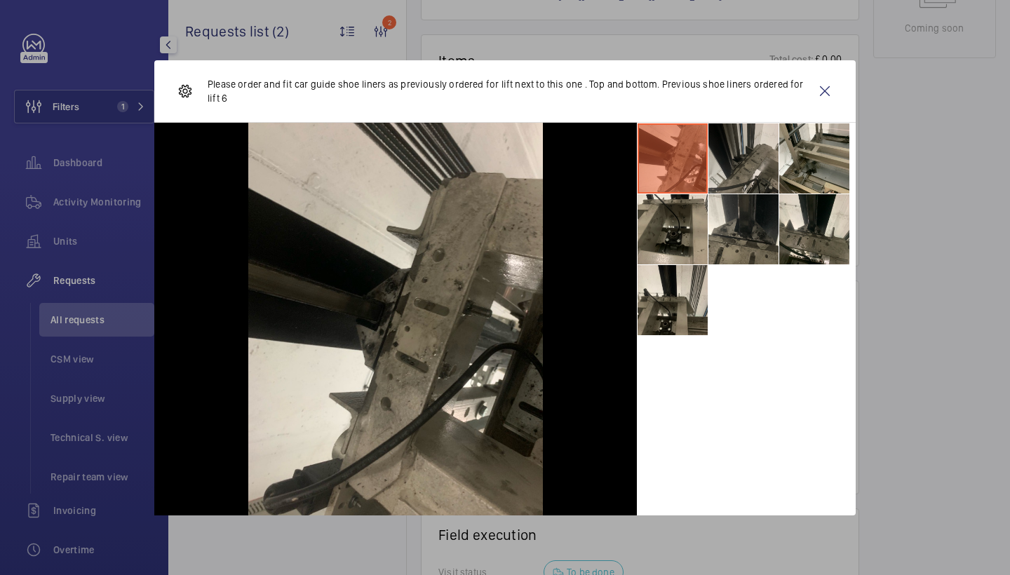
click at [743, 153] on li at bounding box center [743, 158] width 70 height 70
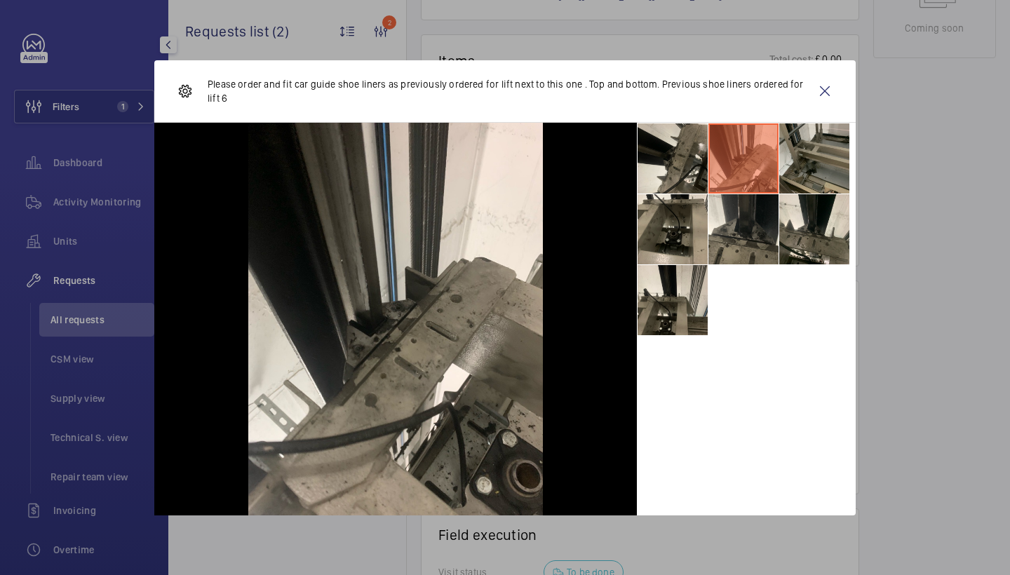
click at [824, 162] on li at bounding box center [814, 158] width 70 height 70
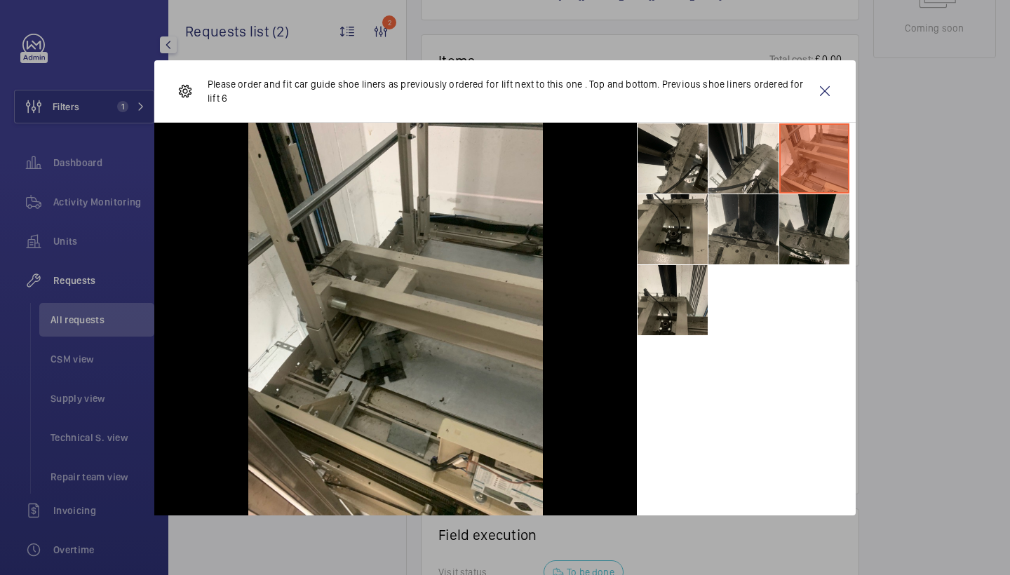
click at [821, 219] on li at bounding box center [814, 229] width 70 height 70
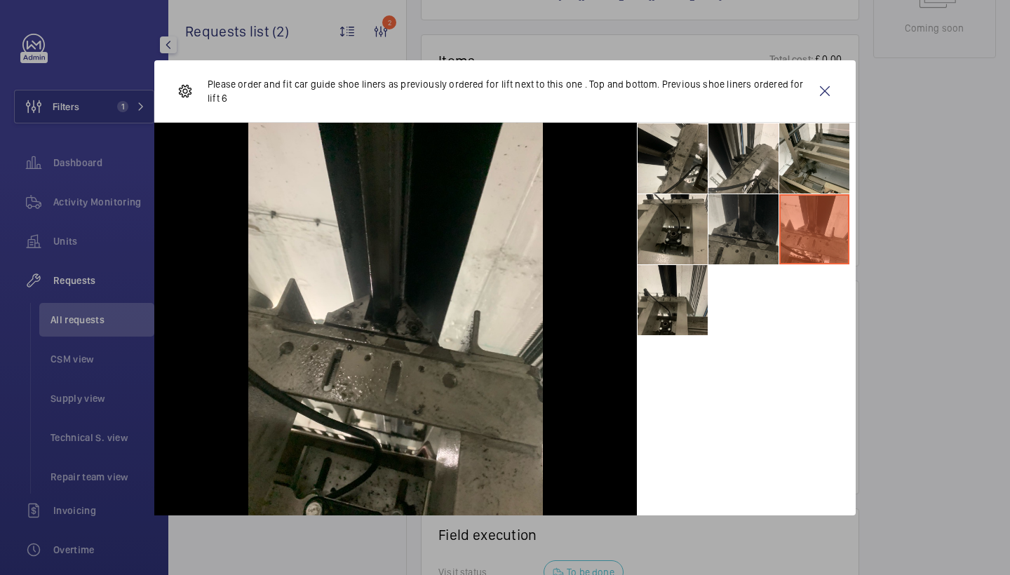
click at [768, 219] on li at bounding box center [743, 229] width 70 height 70
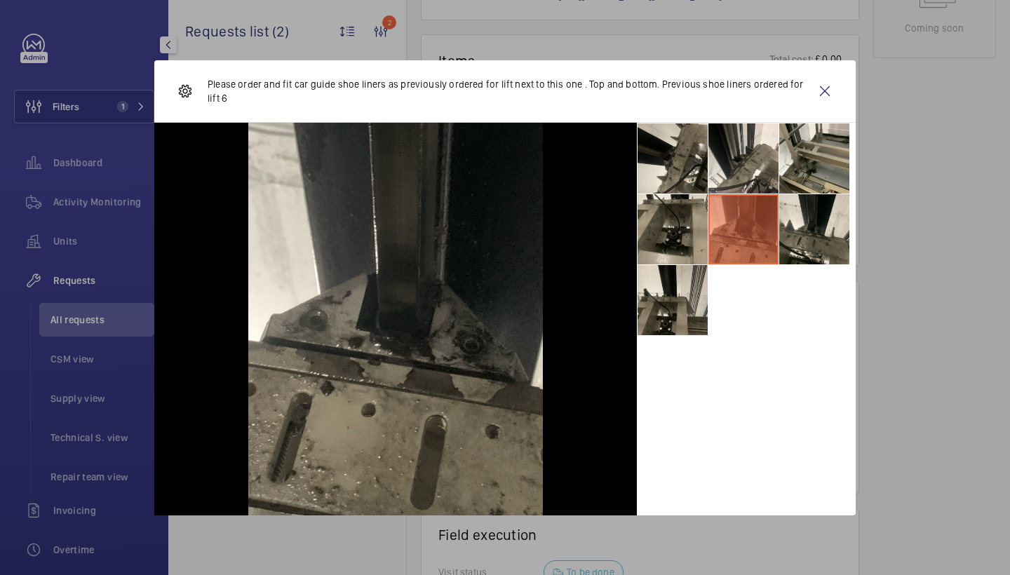
click at [724, 220] on li at bounding box center [743, 229] width 70 height 70
click at [677, 295] on li at bounding box center [672, 300] width 70 height 70
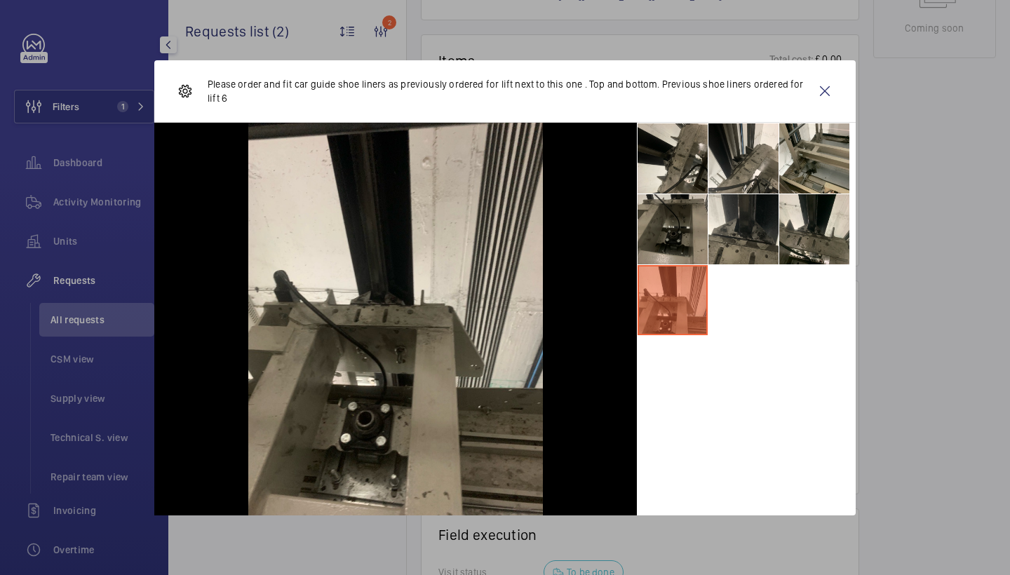
click at [677, 203] on li at bounding box center [672, 229] width 70 height 70
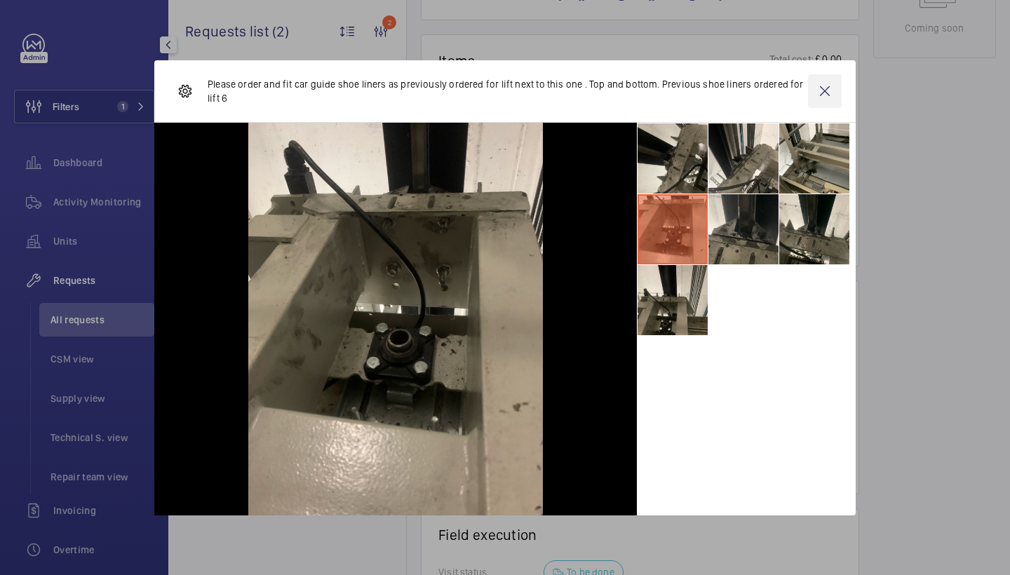
click at [828, 93] on wm-front-icon-button at bounding box center [825, 91] width 34 height 34
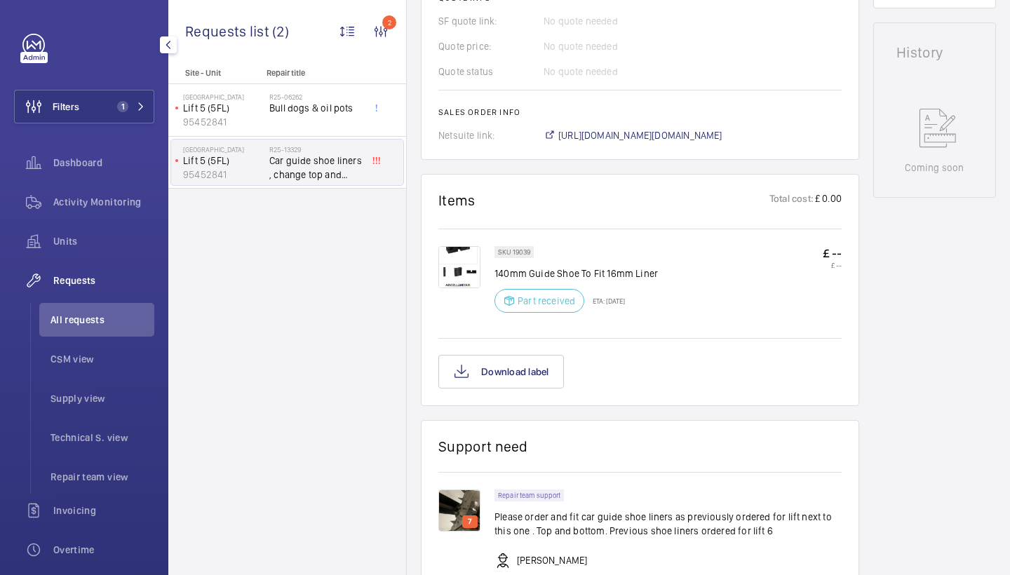
scroll to position [631, 0]
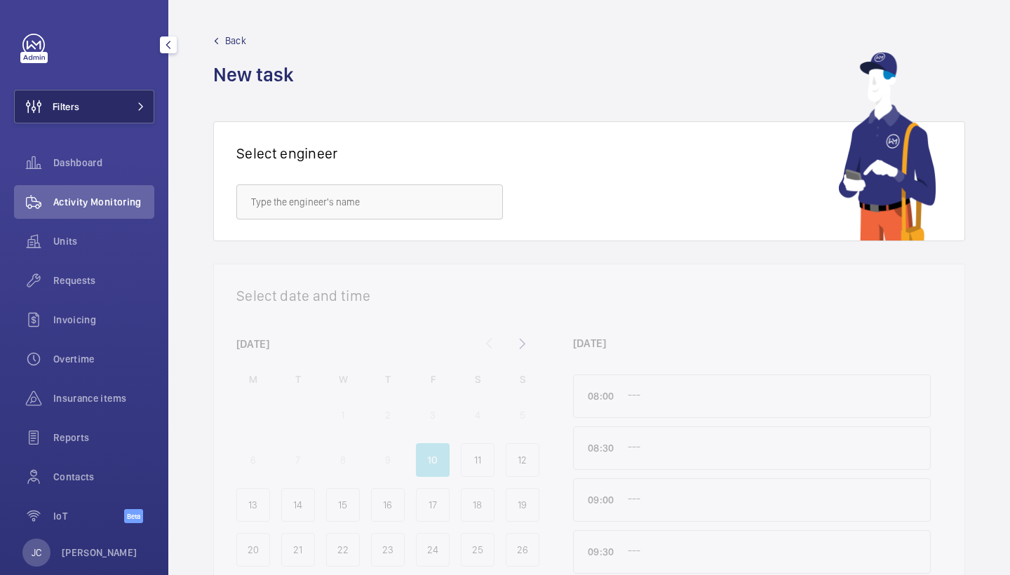
click at [140, 116] on button "Filters" at bounding box center [84, 107] width 140 height 34
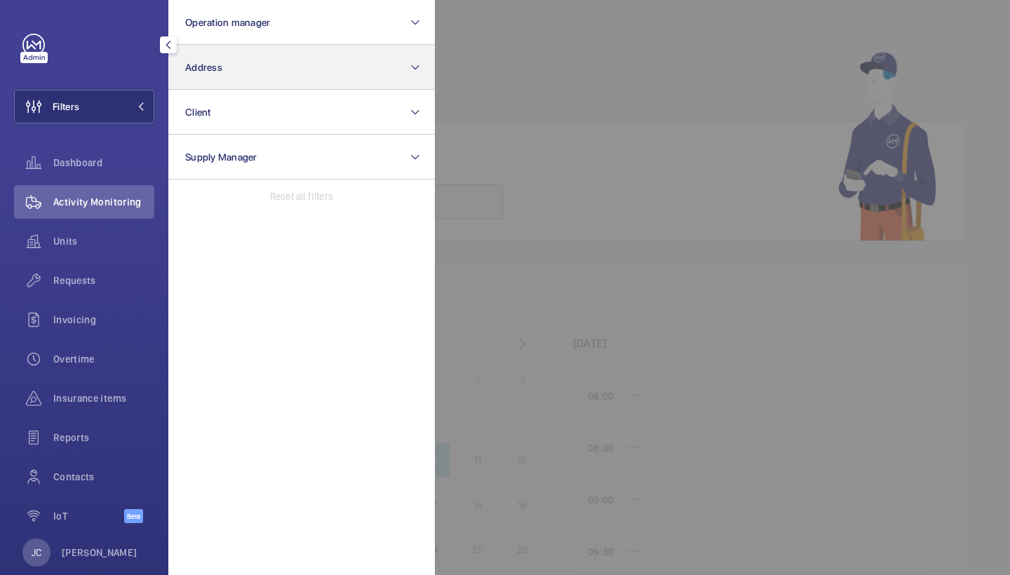
click at [222, 70] on button "Address" at bounding box center [301, 67] width 266 height 45
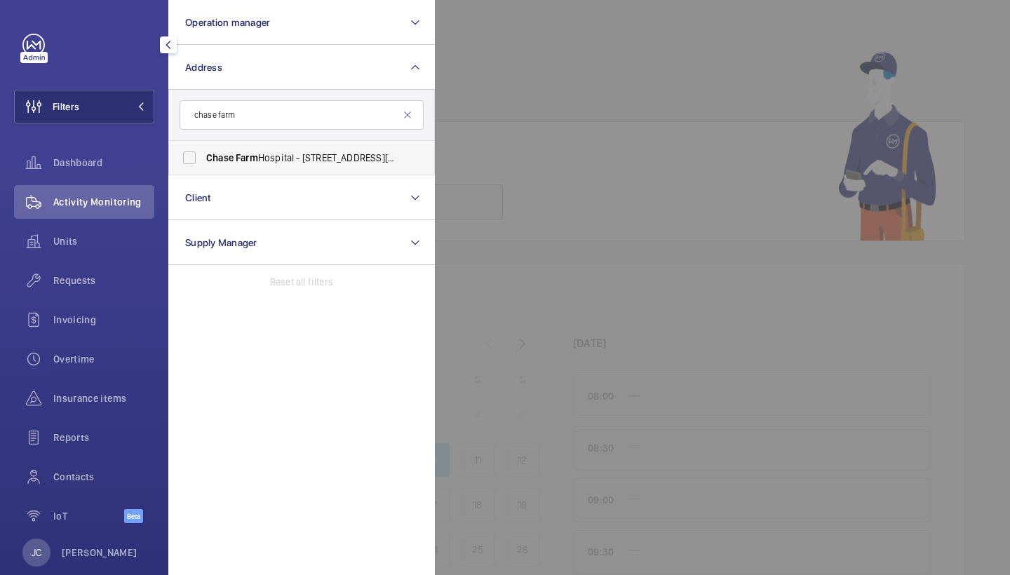
type input "chase farm"
click at [271, 158] on span "[GEOGRAPHIC_DATA] - [STREET_ADDRESS][PERSON_NAME]" at bounding box center [302, 158] width 193 height 14
click at [203, 158] on input "[GEOGRAPHIC_DATA] - [STREET_ADDRESS][PERSON_NAME]" at bounding box center [189, 158] width 28 height 28
checkbox input "true"
click at [88, 295] on div "Requests" at bounding box center [84, 281] width 140 height 34
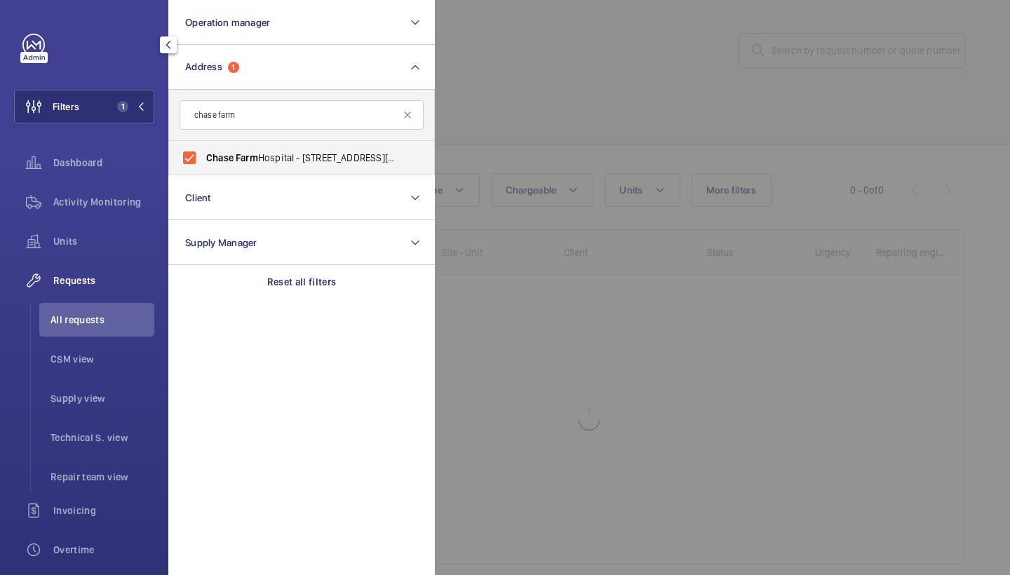
click at [639, 75] on div at bounding box center [940, 287] width 1010 height 575
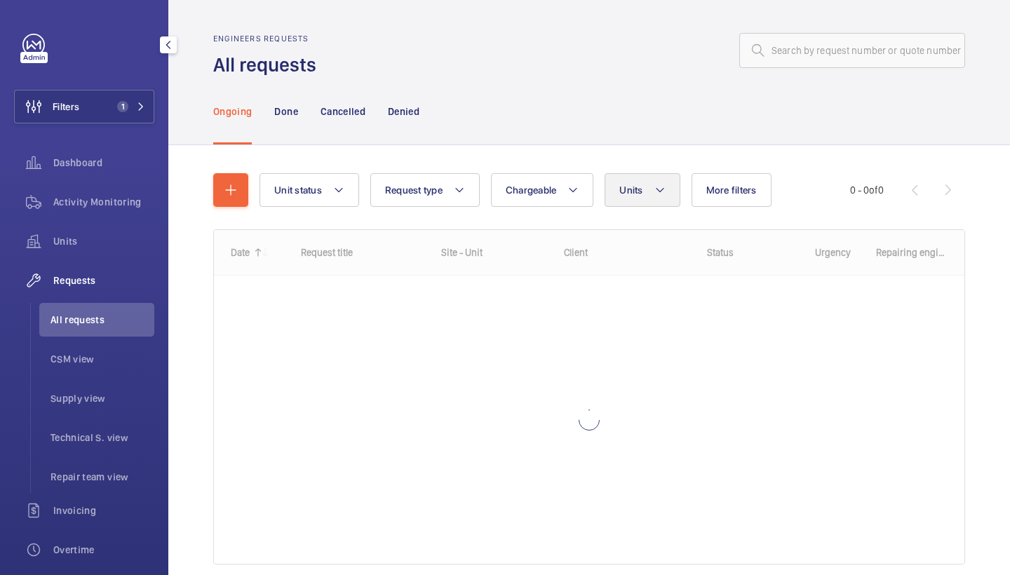
click at [633, 190] on span "Units" at bounding box center [630, 189] width 23 height 11
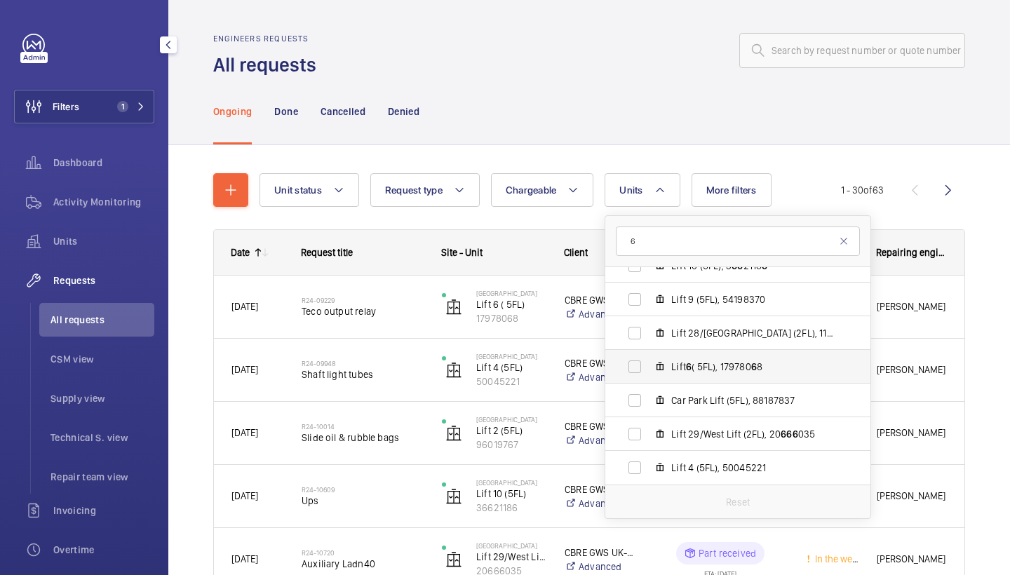
scroll to position [254, 0]
type input "6"
click at [738, 365] on span "Lift 6 ( 5FL), 179780 6 8" at bounding box center [752, 367] width 163 height 14
click at [649, 365] on input "Lift 6 ( 5FL), 179780 6 8" at bounding box center [635, 367] width 28 height 28
checkbox input "true"
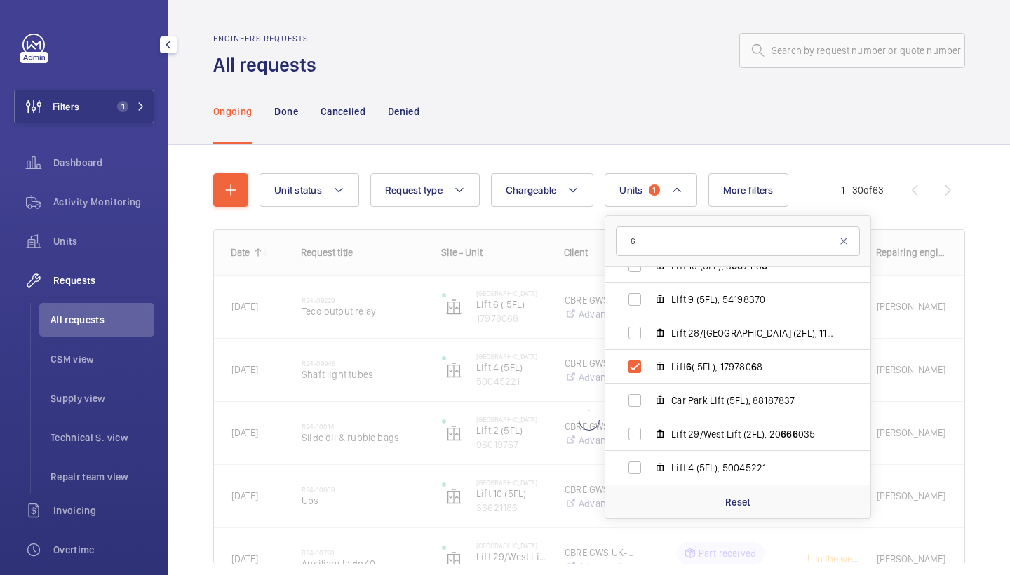
click at [609, 112] on div "Ongoing Done Cancelled Denied" at bounding box center [589, 111] width 752 height 67
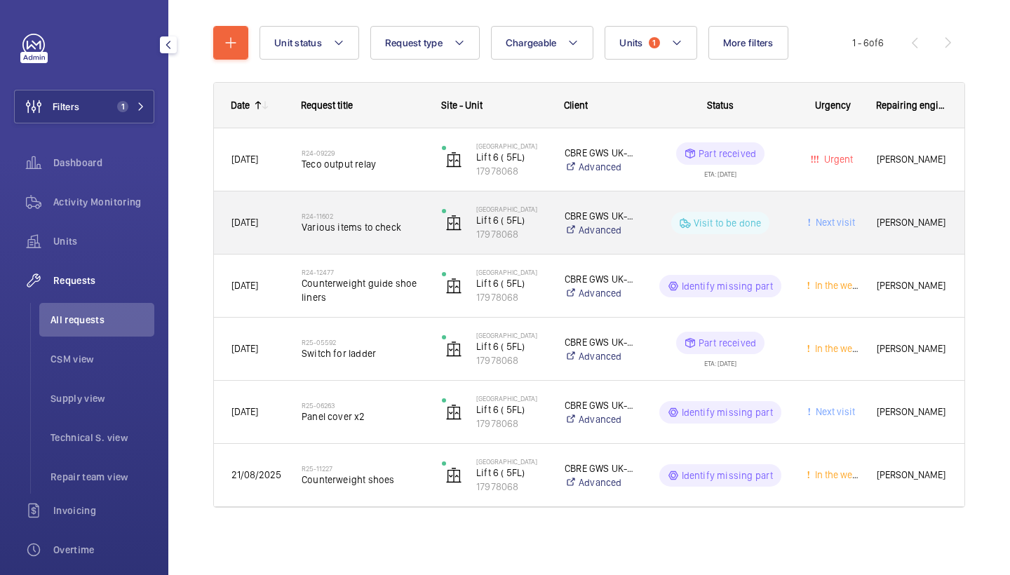
scroll to position [147, 0]
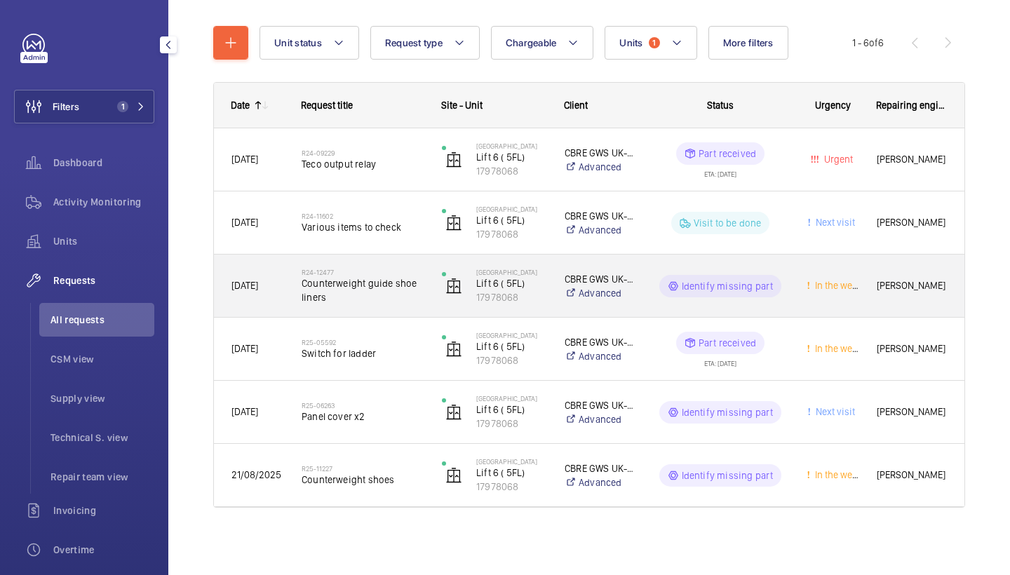
click at [385, 285] on span "Counterweight guide shoe liners" at bounding box center [363, 290] width 122 height 28
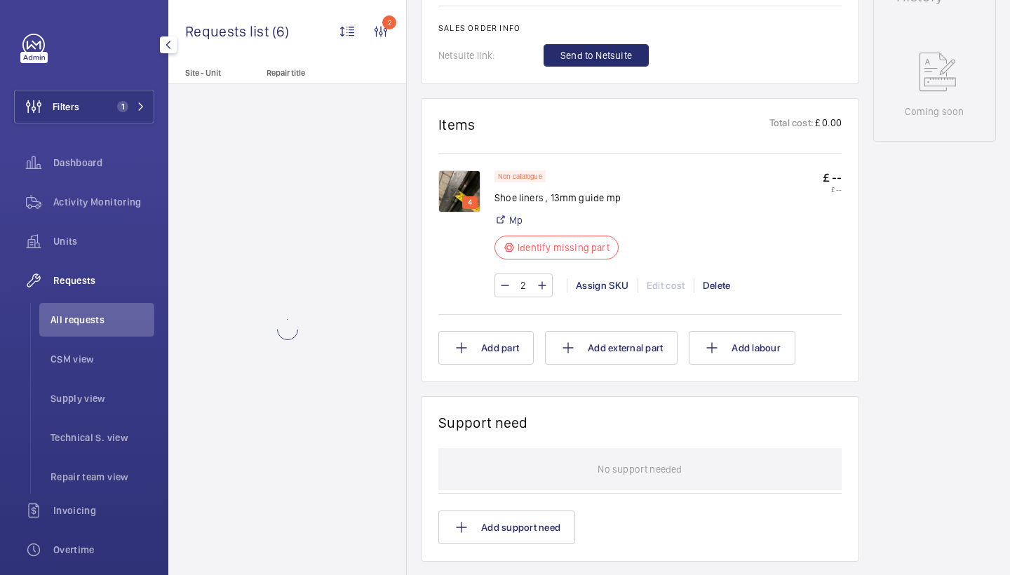
scroll to position [828, 0]
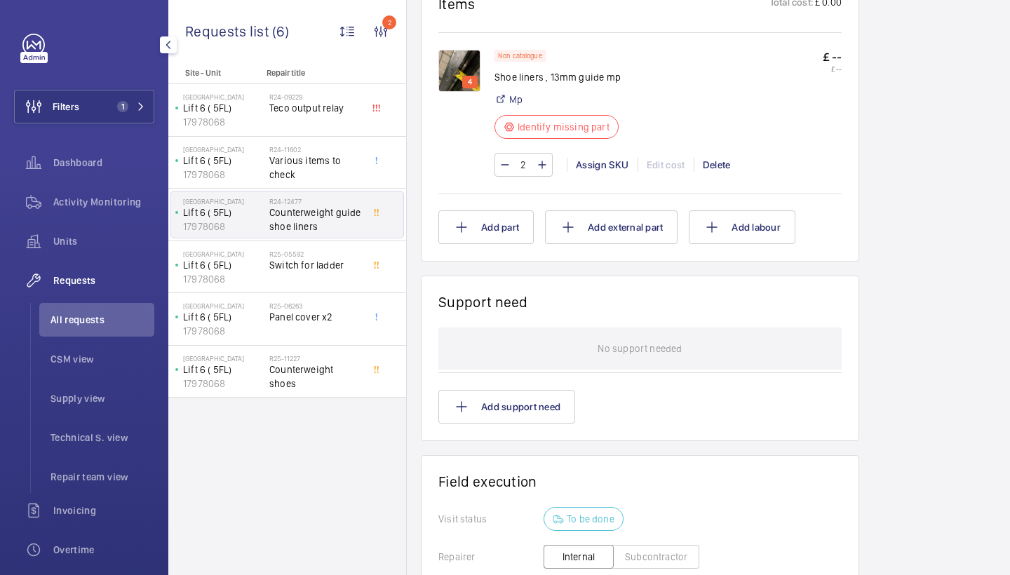
click at [468, 72] on img at bounding box center [459, 71] width 42 height 42
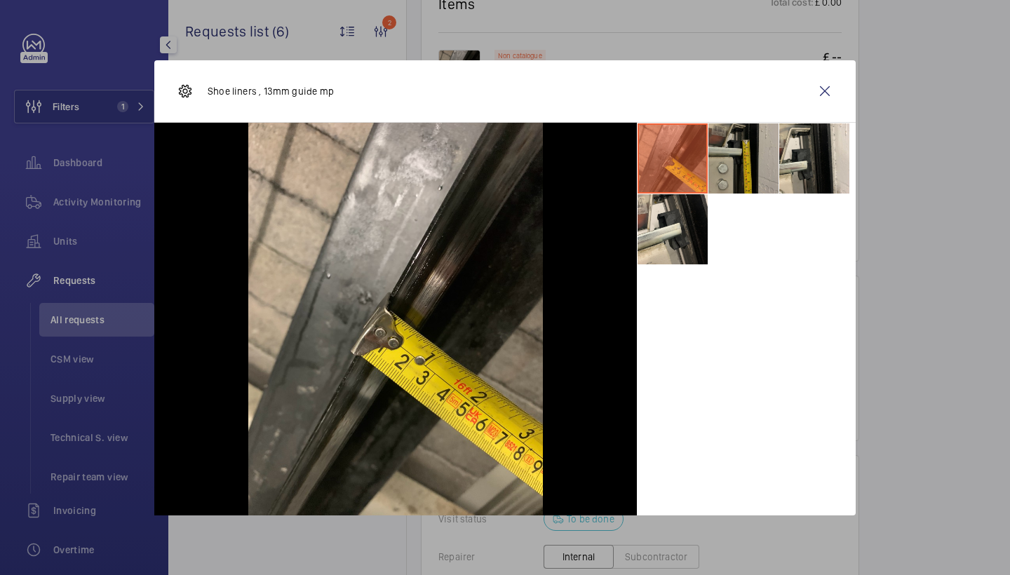
click at [748, 171] on li at bounding box center [743, 158] width 70 height 70
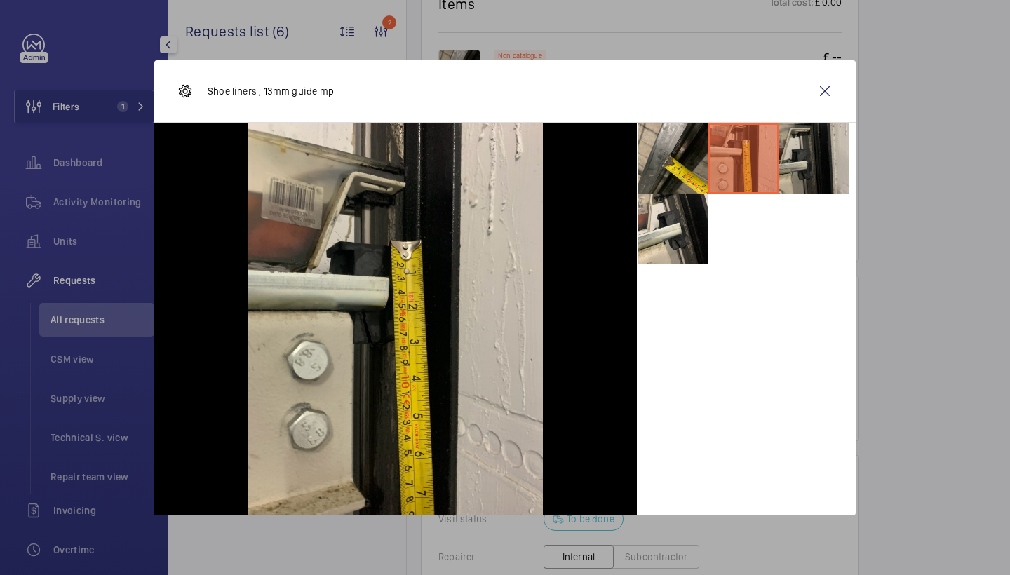
click at [818, 184] on li at bounding box center [814, 158] width 70 height 70
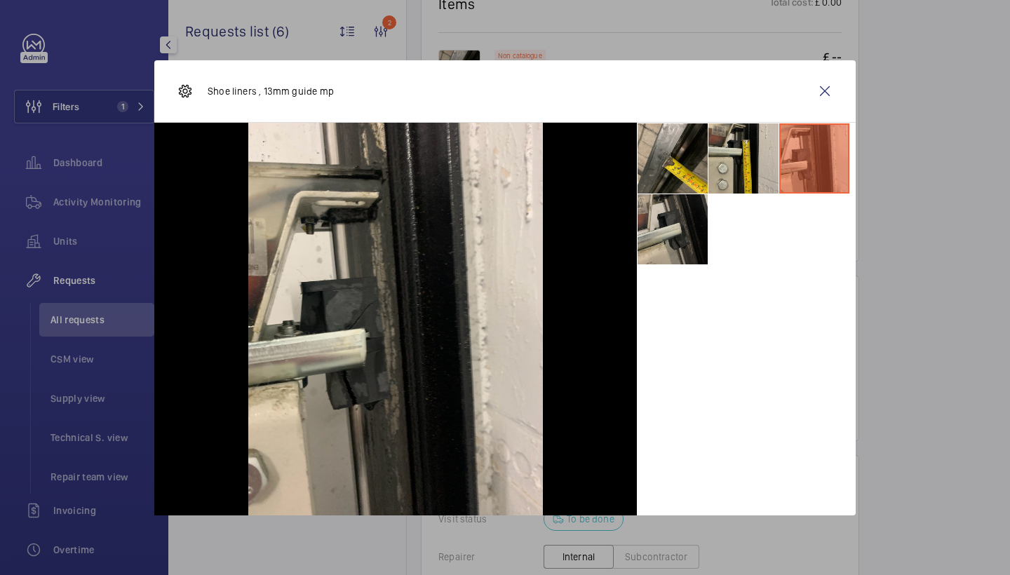
click at [704, 242] on li at bounding box center [672, 229] width 70 height 70
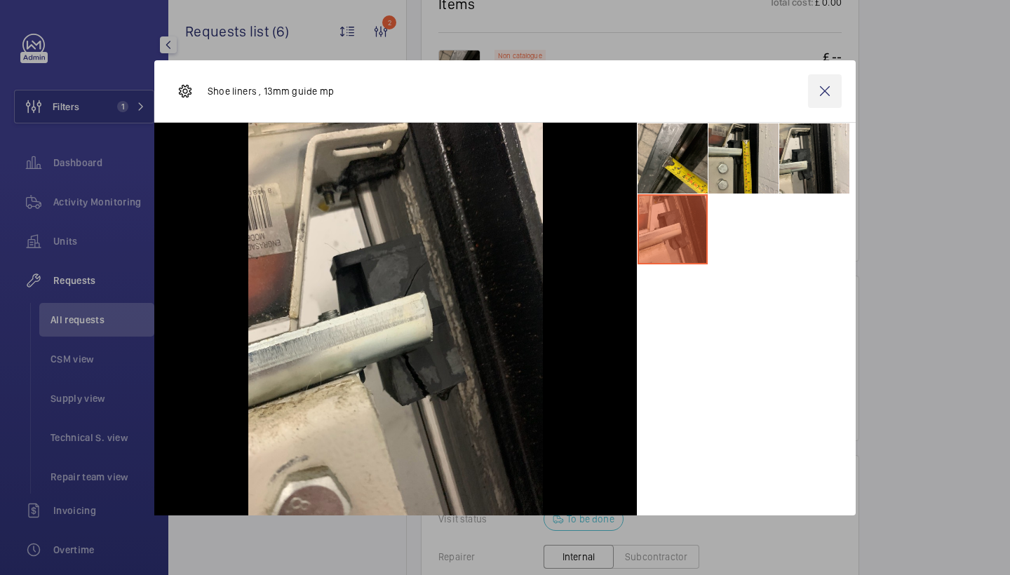
click at [828, 95] on wm-front-icon-button at bounding box center [825, 91] width 34 height 34
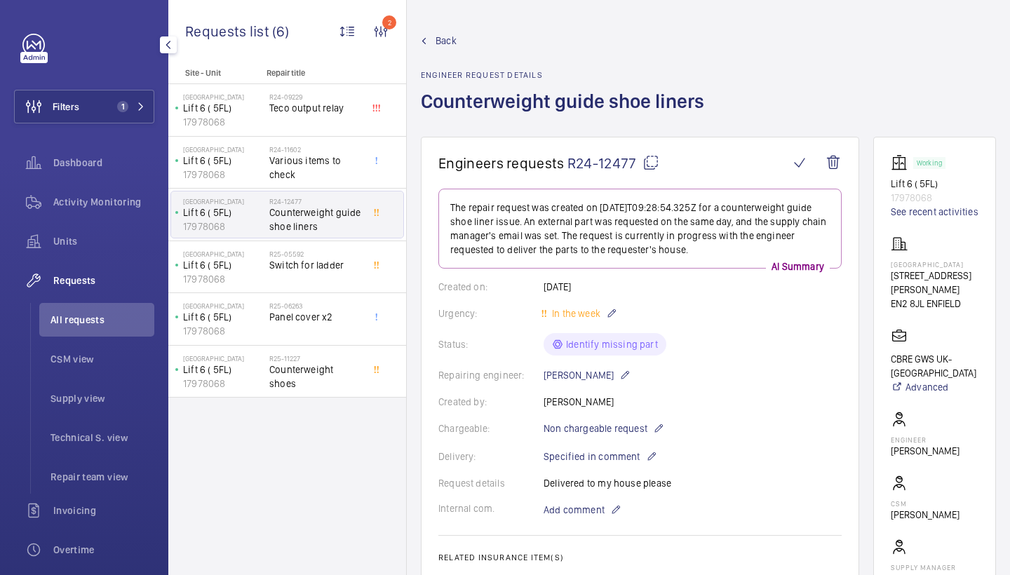
scroll to position [-1, 0]
click at [441, 41] on span "Back" at bounding box center [445, 41] width 21 height 14
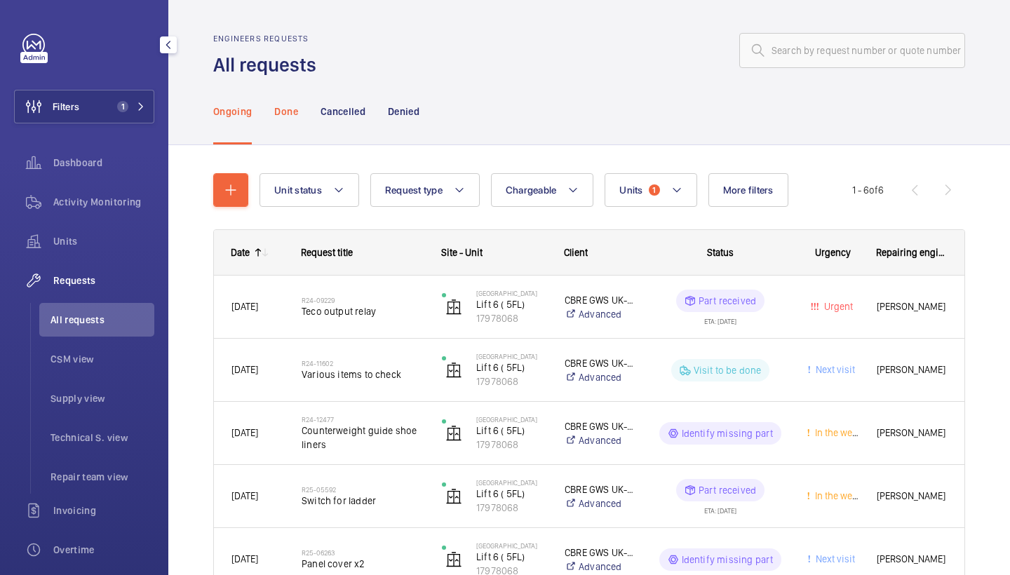
click at [277, 110] on p "Done" at bounding box center [285, 111] width 23 height 14
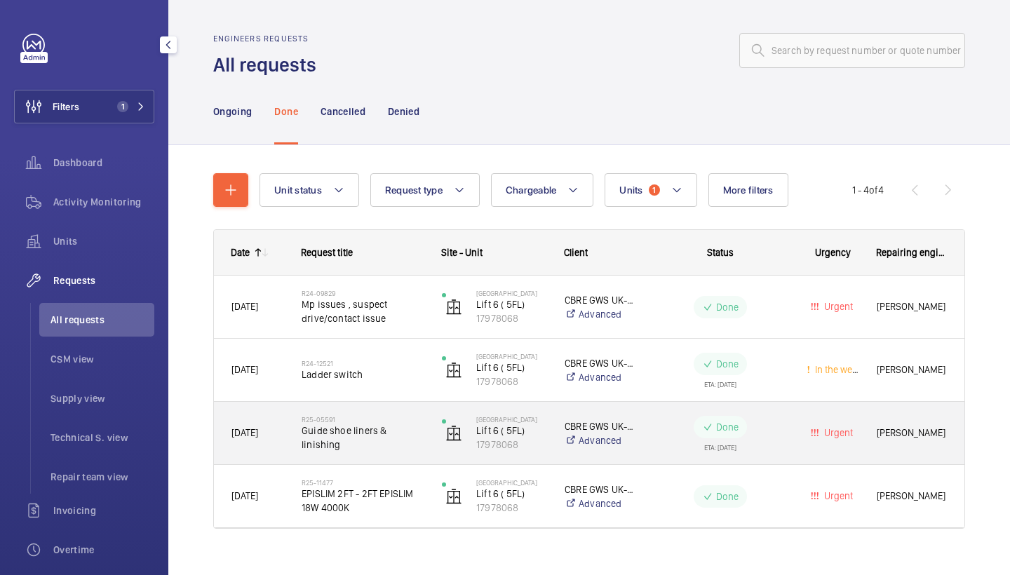
click at [381, 440] on span "Guide shoe liners & linishing" at bounding box center [363, 438] width 122 height 28
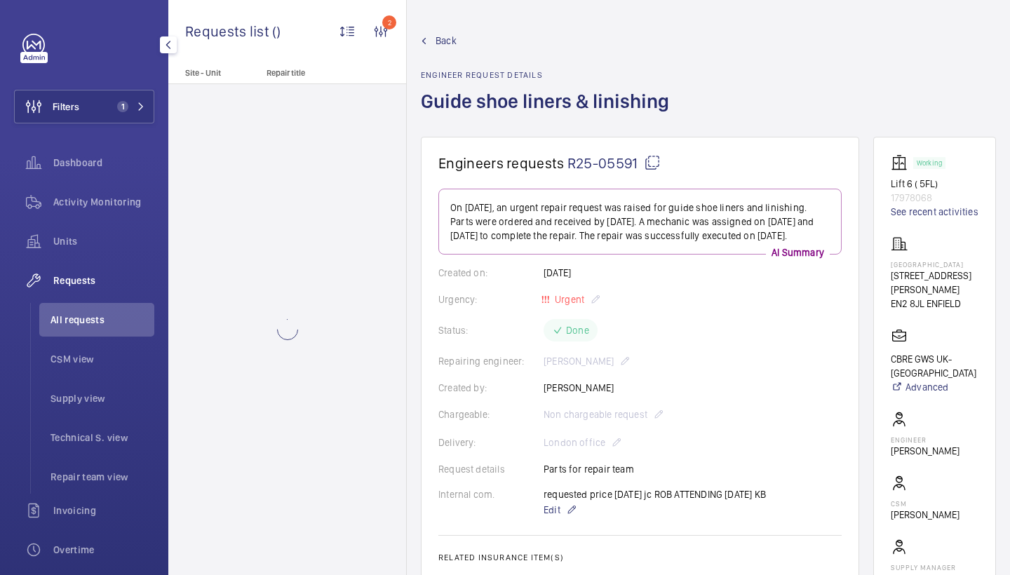
scroll to position [729, 0]
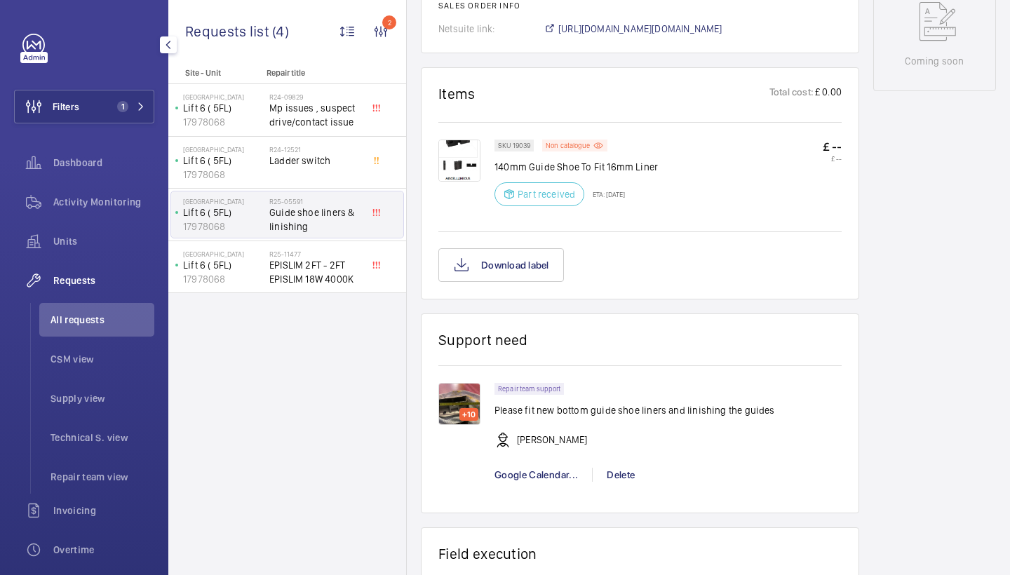
click at [464, 148] on img at bounding box center [459, 161] width 42 height 42
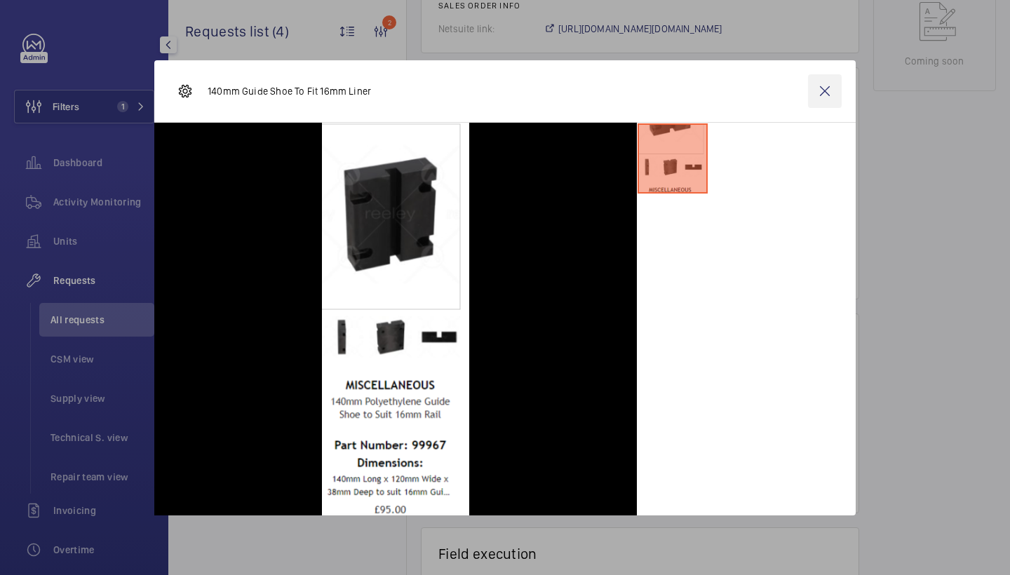
click at [829, 99] on wm-front-icon-button at bounding box center [825, 91] width 34 height 34
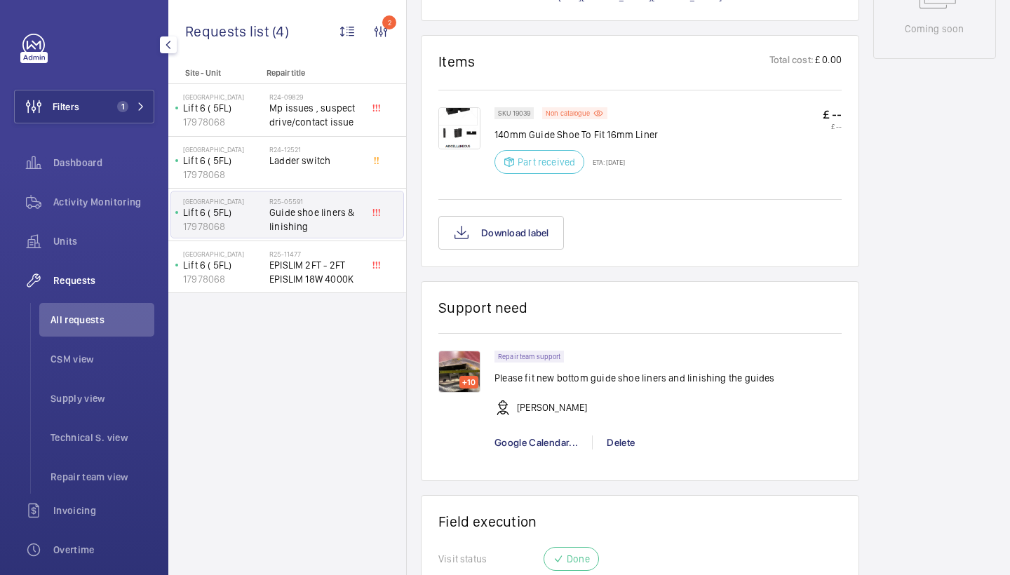
scroll to position [763, 0]
click at [454, 123] on img at bounding box center [459, 127] width 42 height 42
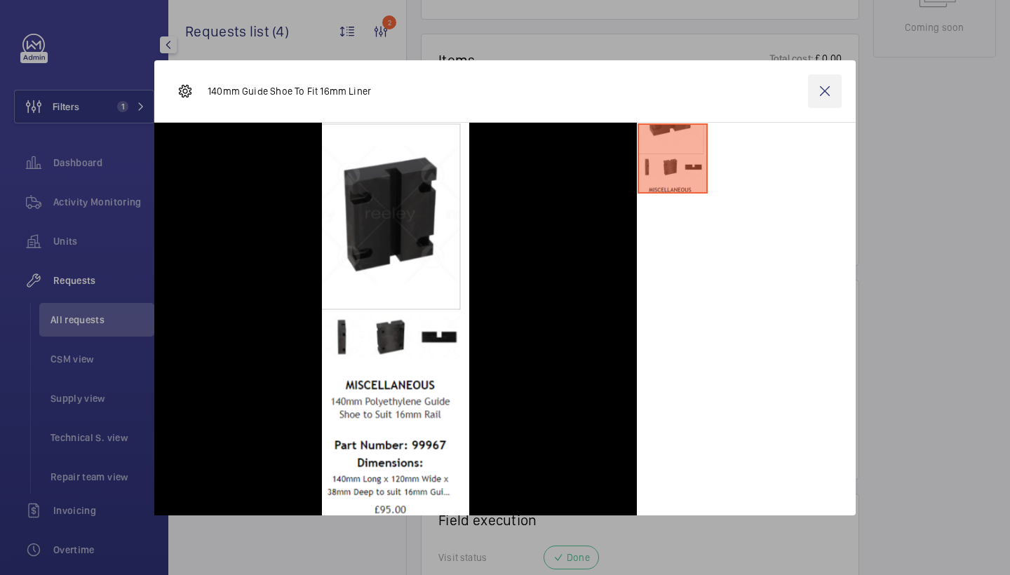
click at [821, 100] on wm-front-icon-button at bounding box center [825, 91] width 34 height 34
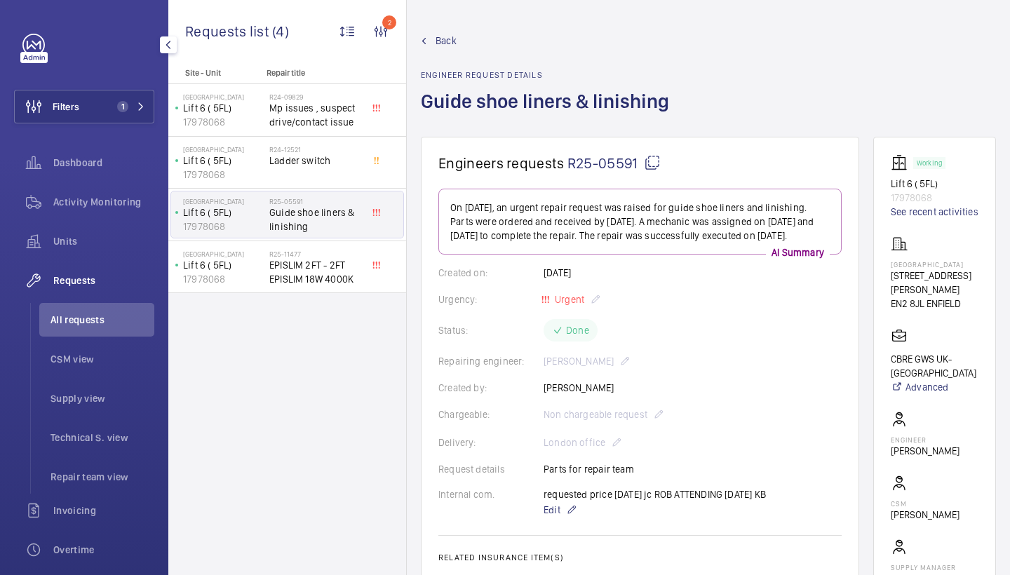
scroll to position [0, 0]
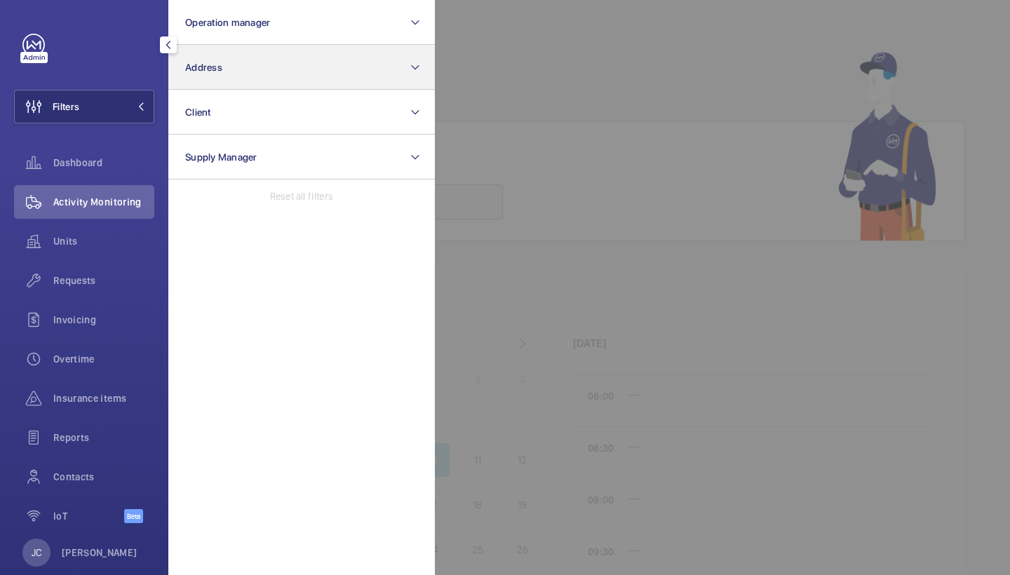
click at [230, 75] on button "Address" at bounding box center [301, 67] width 266 height 45
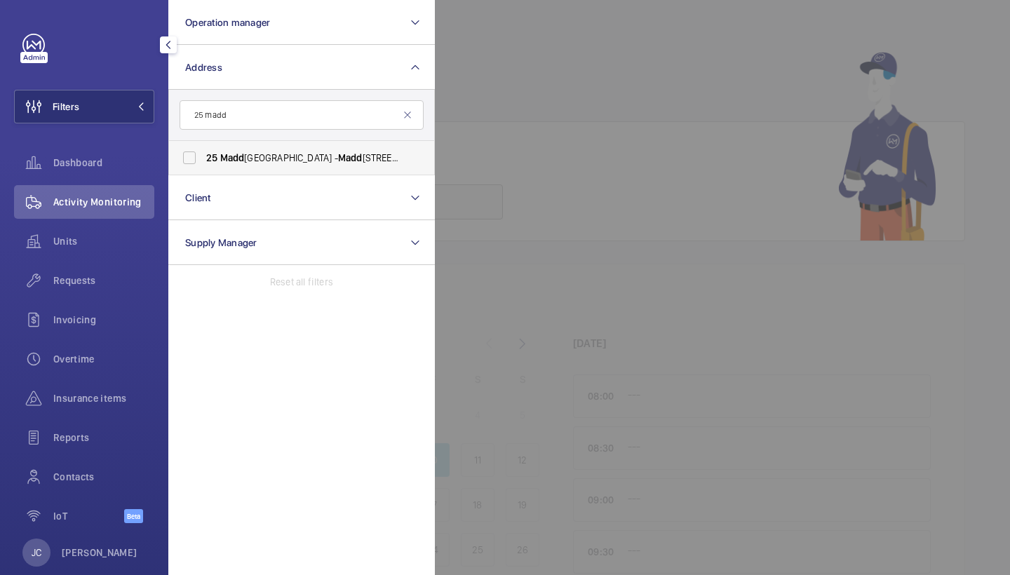
type input "25 madd"
click at [251, 161] on span "[STREET_ADDRESS]" at bounding box center [302, 158] width 193 height 14
click at [203, 161] on input "[STREET_ADDRESS]" at bounding box center [189, 158] width 28 height 28
checkbox input "true"
drag, startPoint x: 128, startPoint y: 274, endPoint x: 546, endPoint y: 102, distance: 451.9
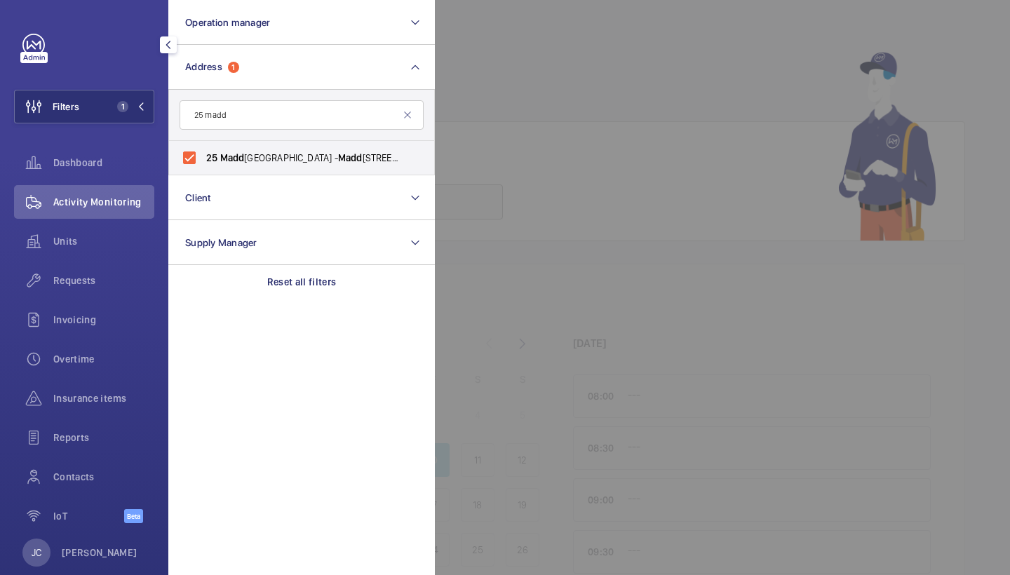
click at [128, 274] on span "Requests" at bounding box center [103, 281] width 101 height 14
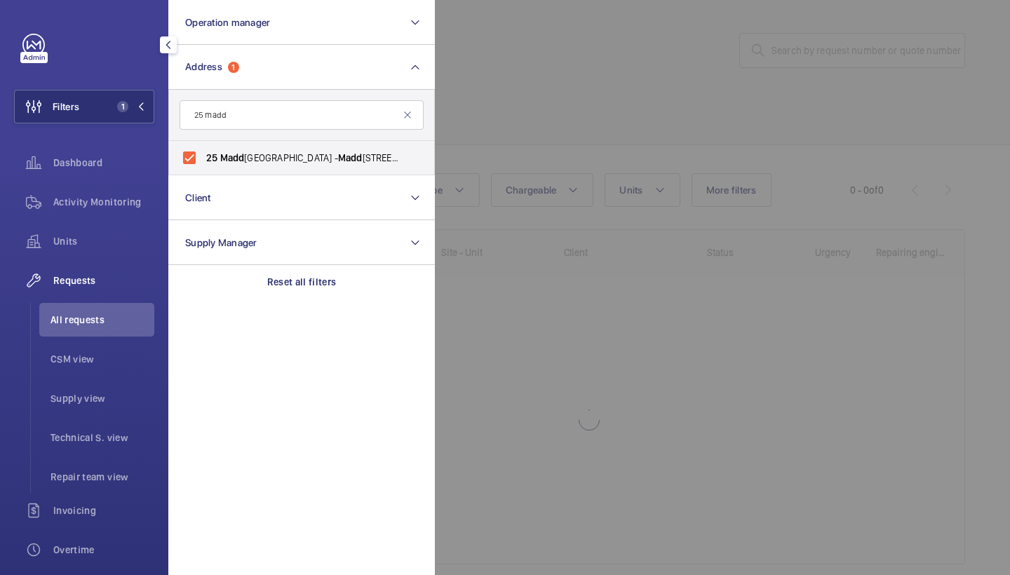
click at [670, 121] on div at bounding box center [940, 287] width 1010 height 575
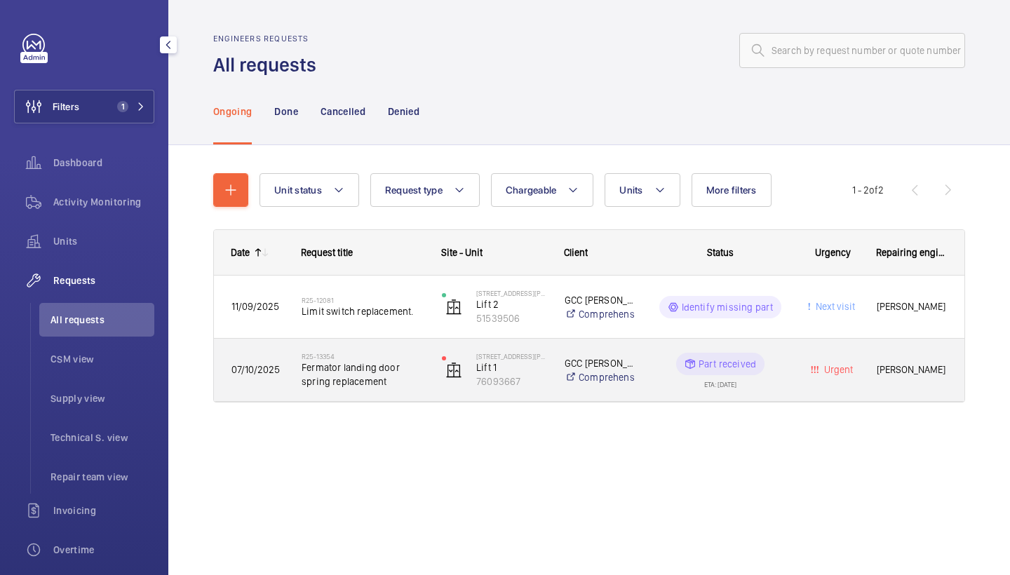
click at [372, 377] on span "Fermator landing door spring replacement" at bounding box center [363, 374] width 122 height 28
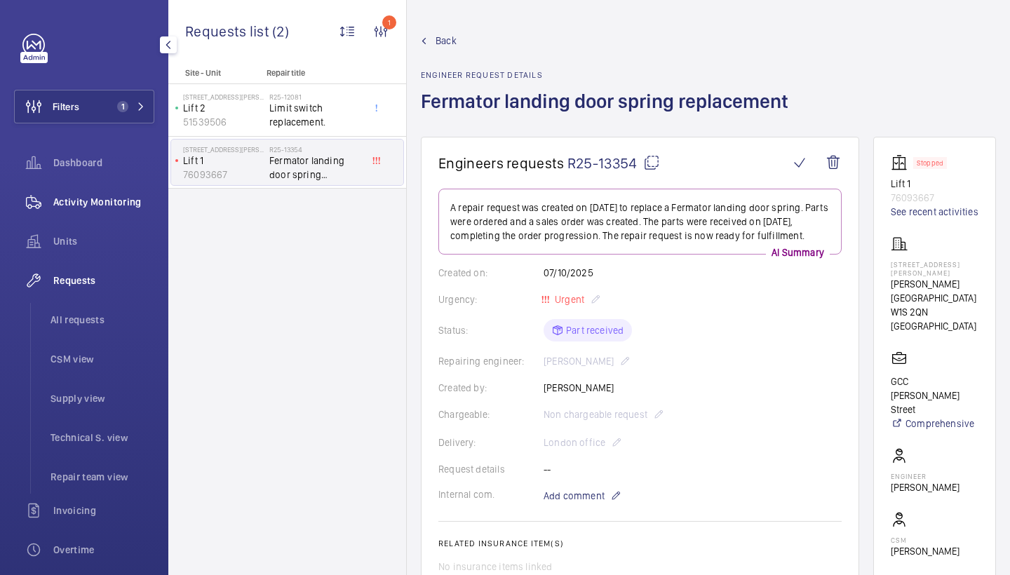
click at [102, 196] on span "Activity Monitoring" at bounding box center [103, 202] width 101 height 14
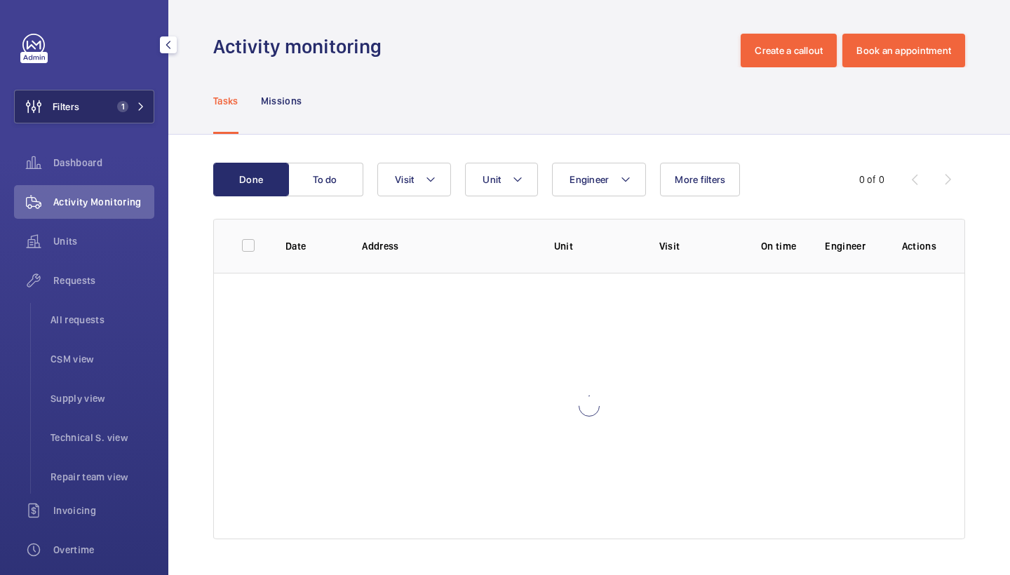
click at [118, 105] on span "1" at bounding box center [122, 106] width 11 height 11
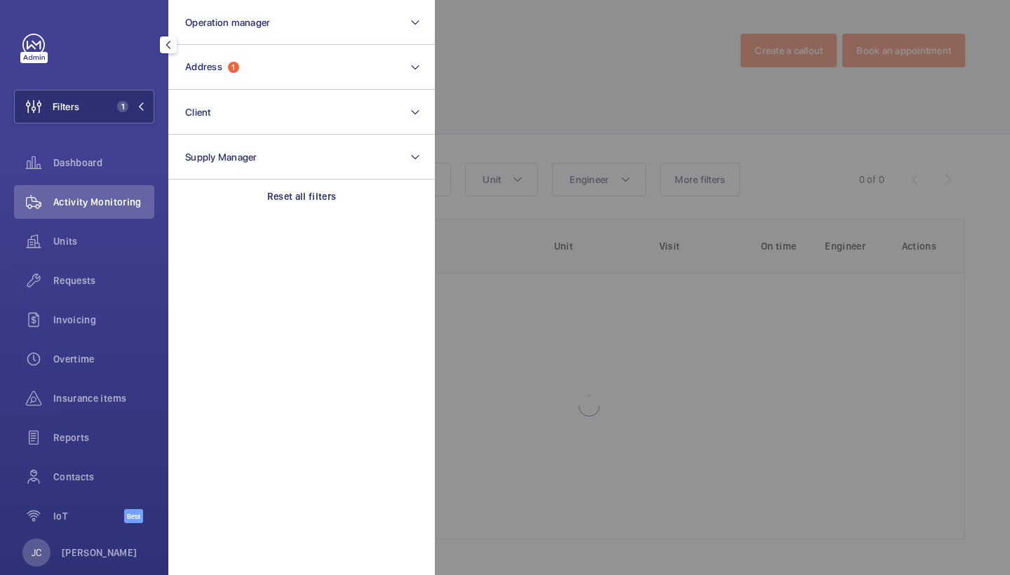
click at [316, 216] on section "Operation manager Address 1 Client Supply Manager Reset all filters" at bounding box center [301, 287] width 266 height 575
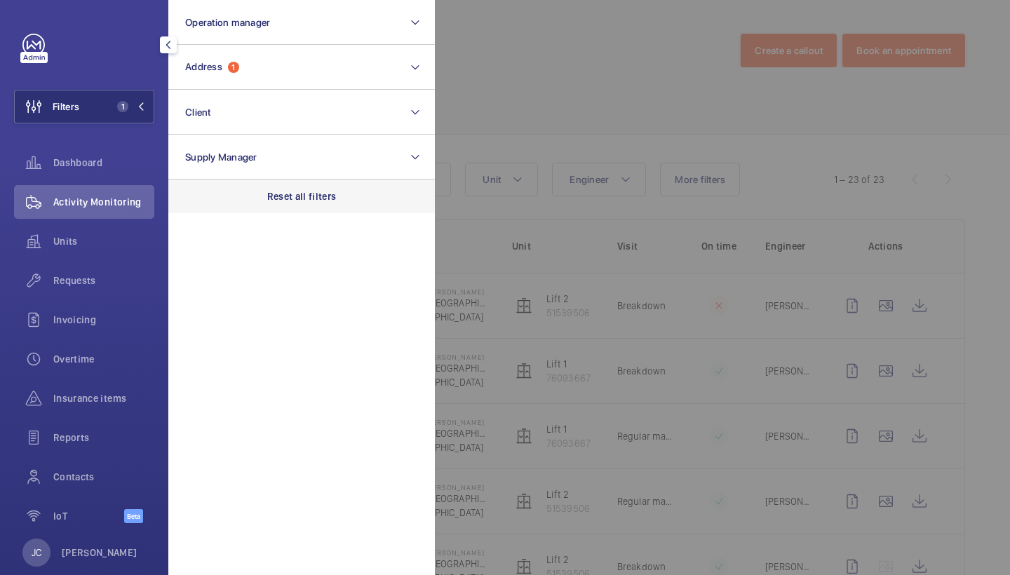
click at [316, 209] on div "Reset all filters" at bounding box center [301, 197] width 266 height 34
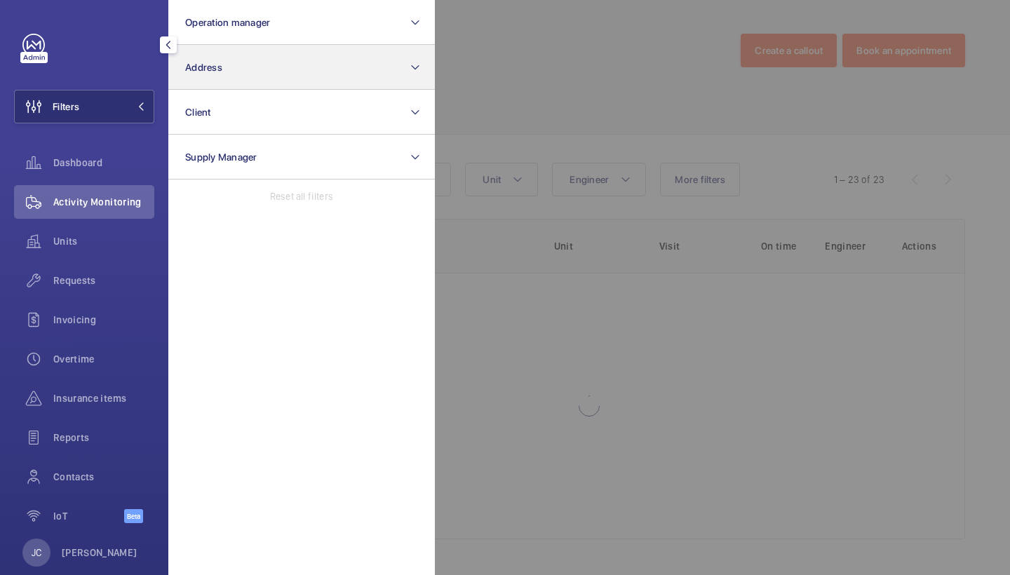
click at [304, 59] on button "Address" at bounding box center [301, 67] width 266 height 45
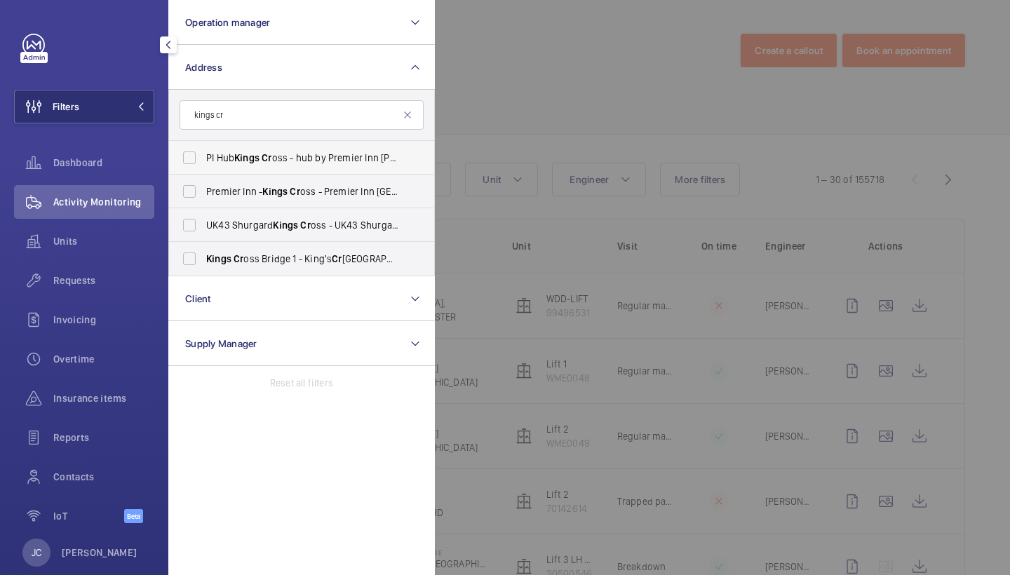
type input "kings cr"
click at [290, 166] on label "PI Hub Kings Cr oss - hub by Premier Inn [PERSON_NAME] [GEOGRAPHIC_DATA], [GEOG…" at bounding box center [291, 158] width 244 height 34
click at [203, 166] on input "PI Hub Kings Cr oss - hub by Premier Inn [PERSON_NAME] [GEOGRAPHIC_DATA], [GEOG…" at bounding box center [189, 158] width 28 height 28
checkbox input "true"
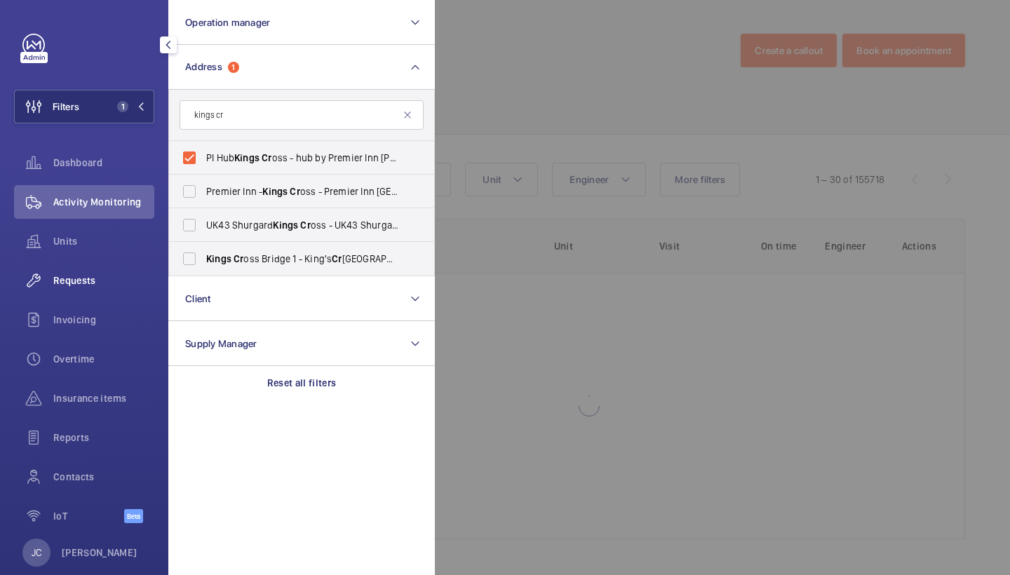
click at [108, 288] on div "Requests" at bounding box center [84, 281] width 140 height 34
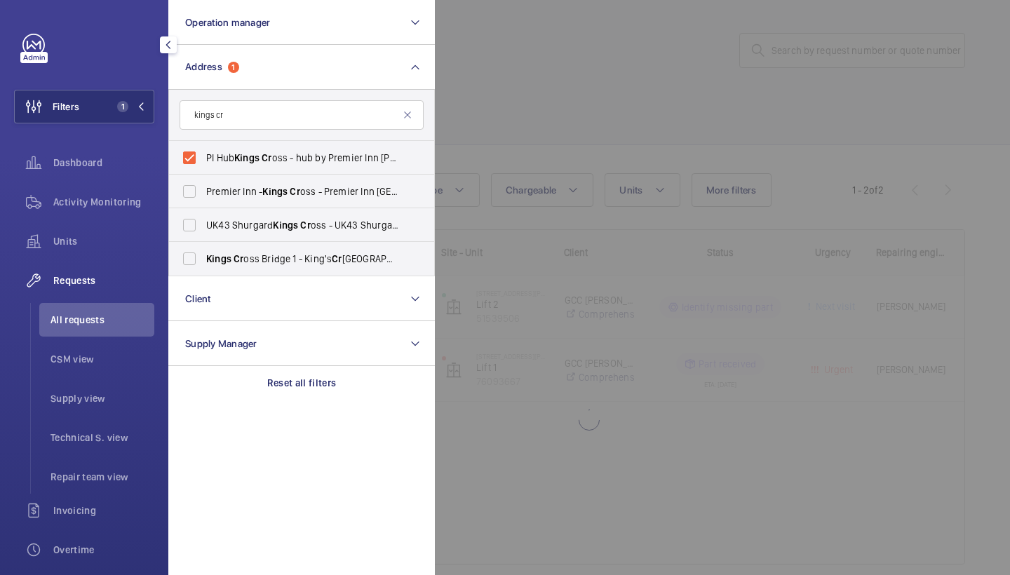
click at [628, 121] on div at bounding box center [940, 287] width 1010 height 575
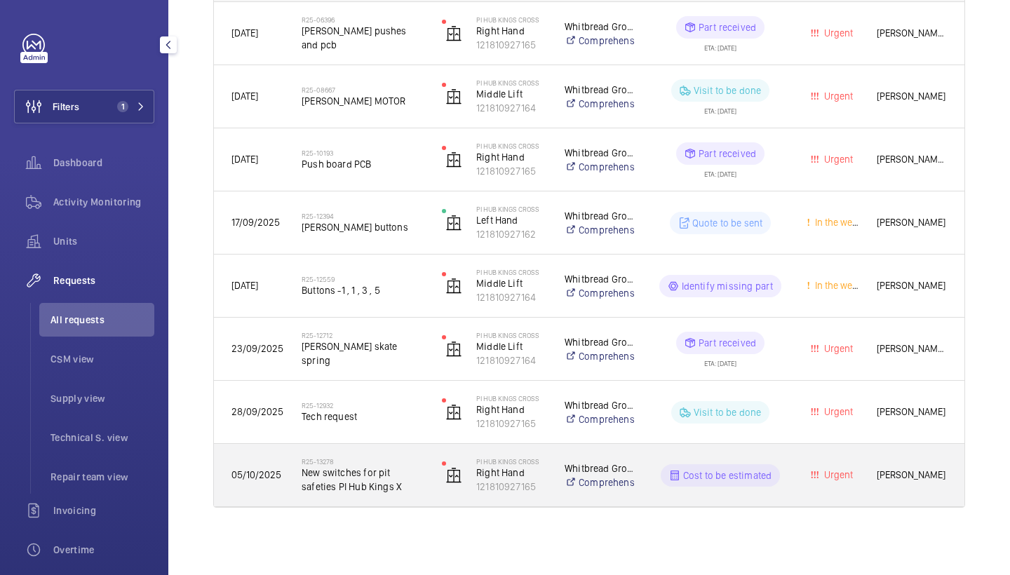
scroll to position [274, 0]
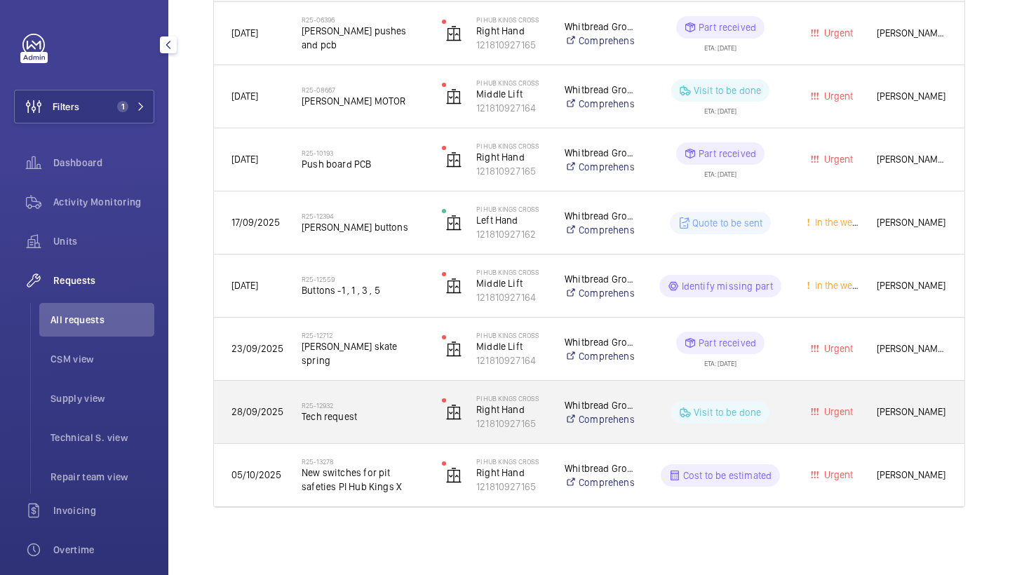
click at [375, 428] on div "R25-12932 Tech request" at bounding box center [363, 412] width 122 height 41
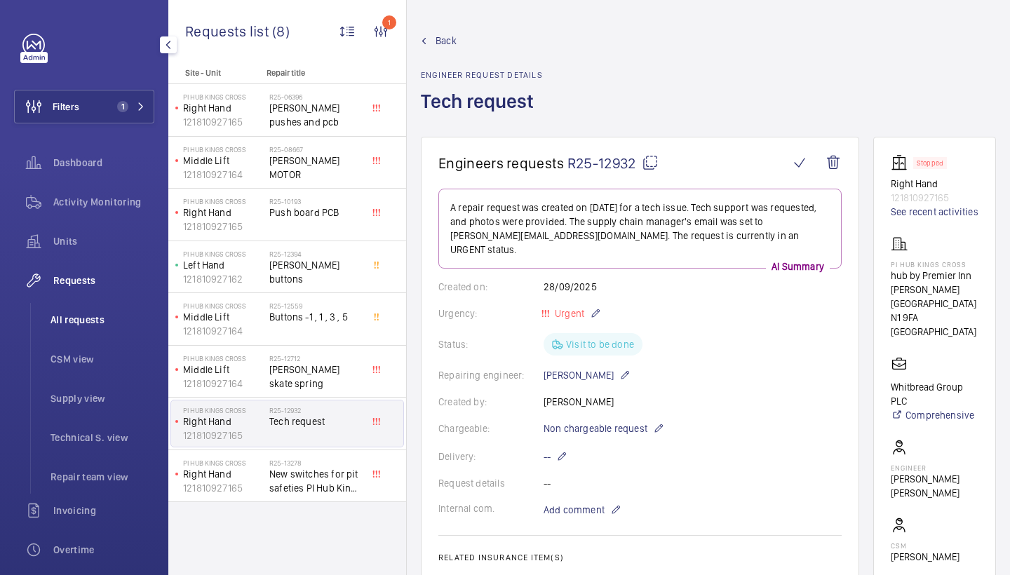
click at [109, 314] on span "All requests" at bounding box center [102, 320] width 104 height 14
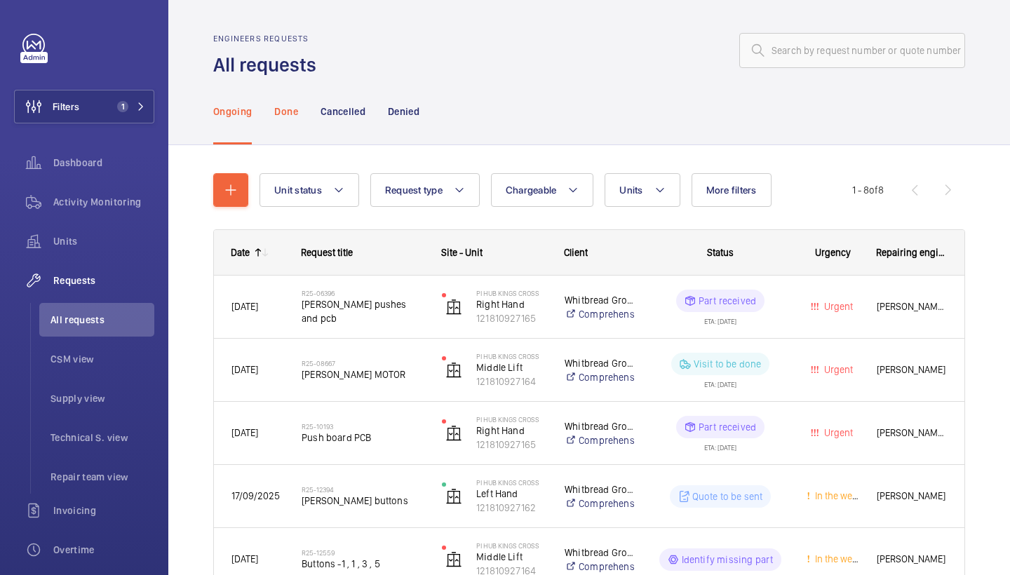
click at [285, 104] on p "Done" at bounding box center [285, 111] width 23 height 14
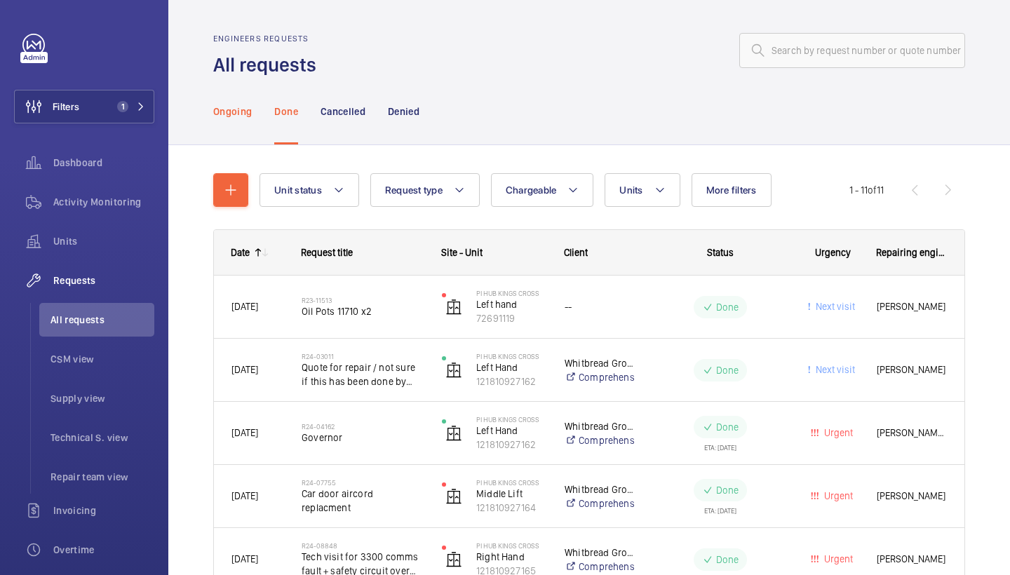
click at [251, 109] on p "Ongoing" at bounding box center [232, 111] width 39 height 14
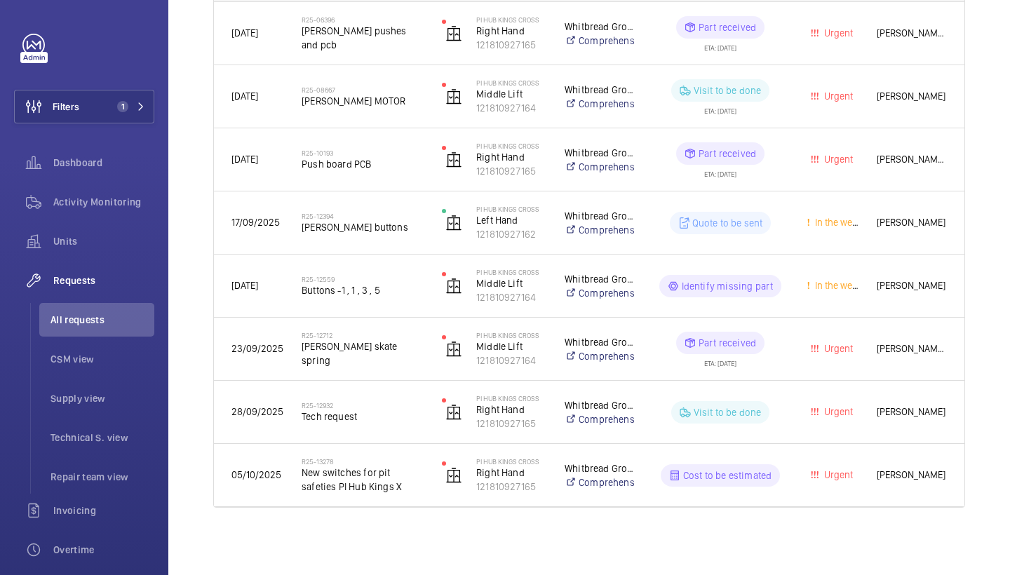
scroll to position [274, 0]
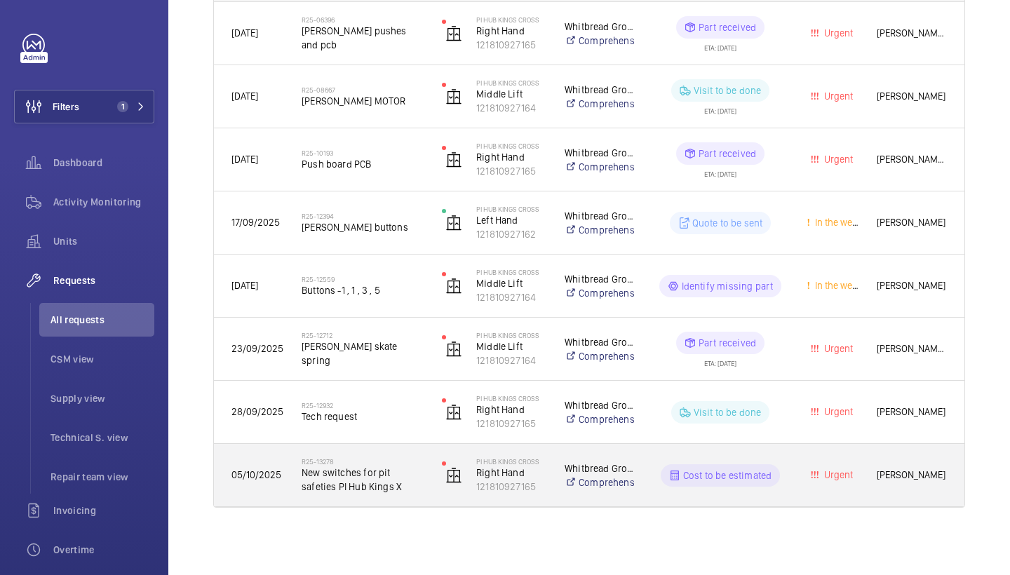
click at [370, 469] on span "New switches for pit safeties PI Hub Kings X" at bounding box center [363, 480] width 122 height 28
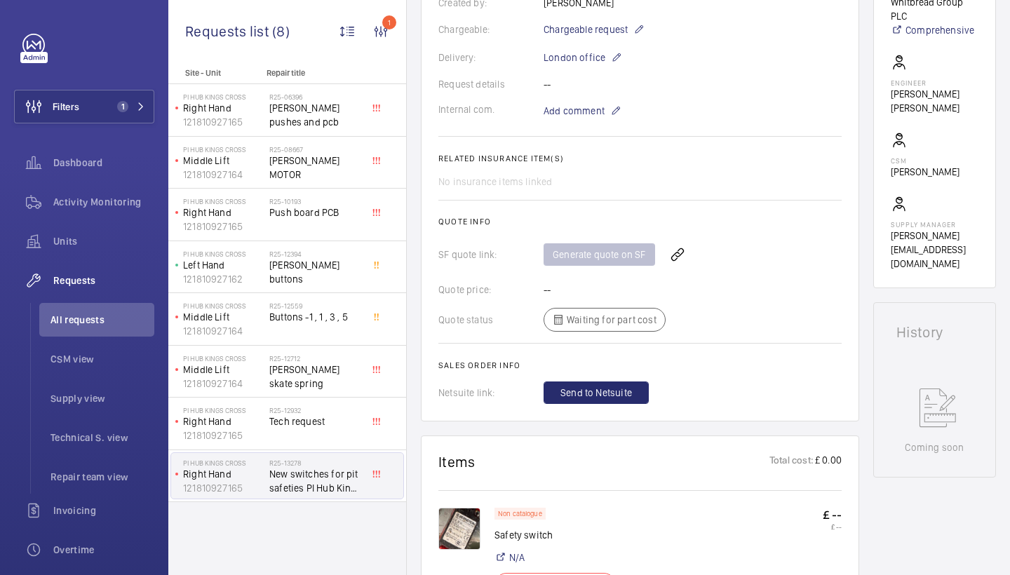
scroll to position [600, 0]
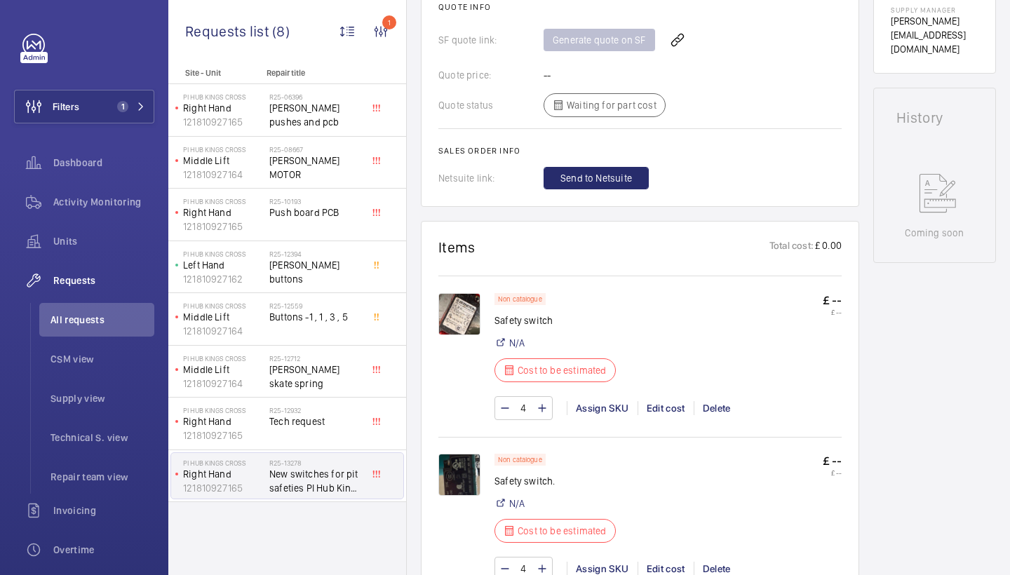
click at [448, 300] on img at bounding box center [459, 314] width 42 height 42
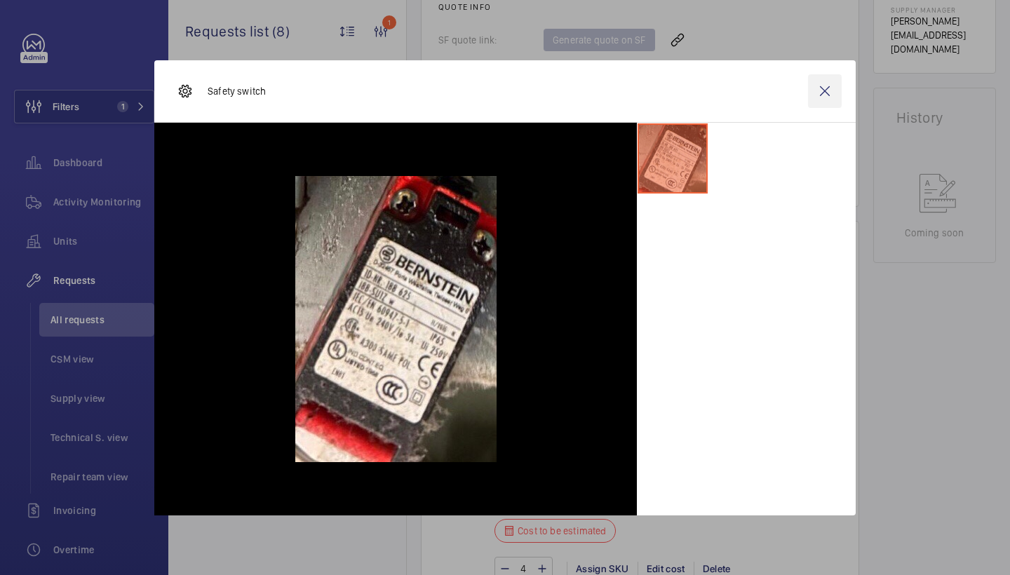
click at [827, 90] on wm-front-icon-button at bounding box center [825, 91] width 34 height 34
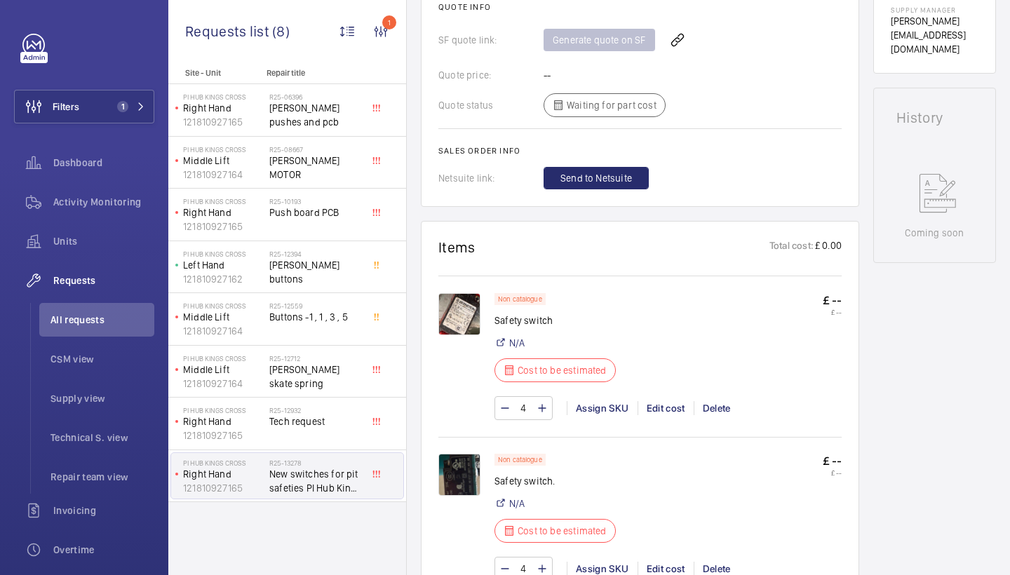
click at [466, 467] on img at bounding box center [459, 475] width 42 height 42
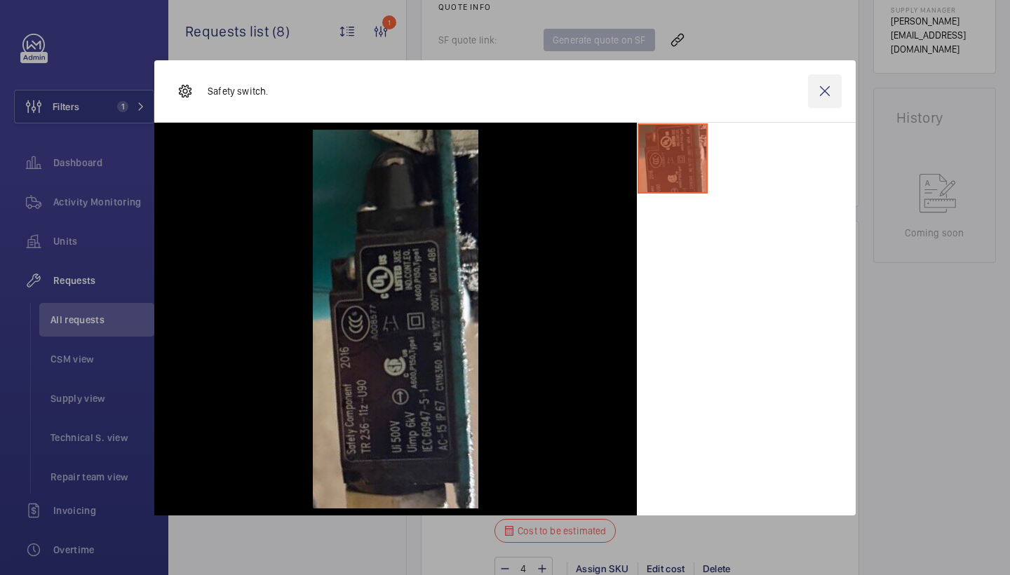
click at [825, 93] on wm-front-icon-button at bounding box center [825, 91] width 34 height 34
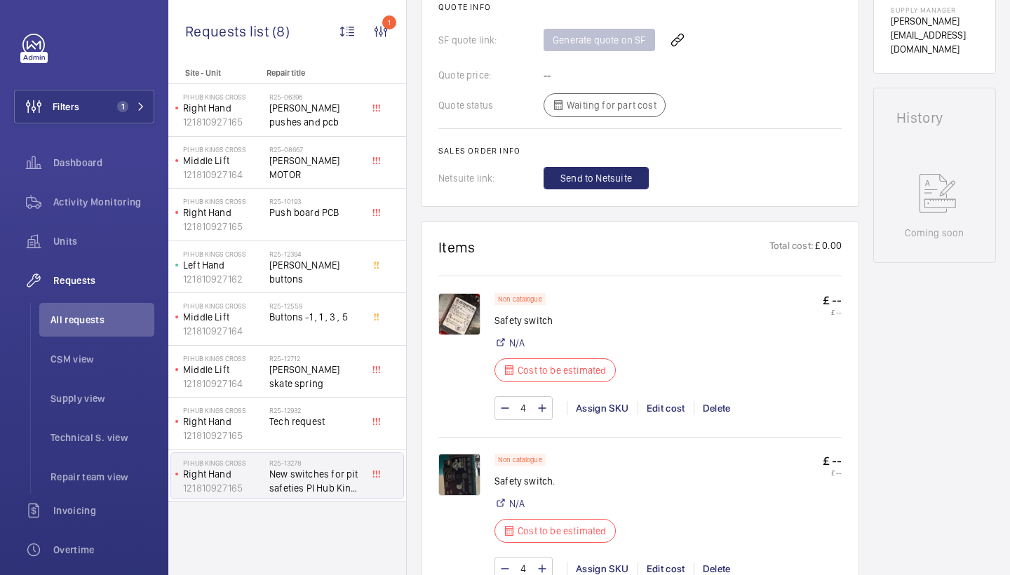
click at [457, 312] on img at bounding box center [459, 314] width 42 height 42
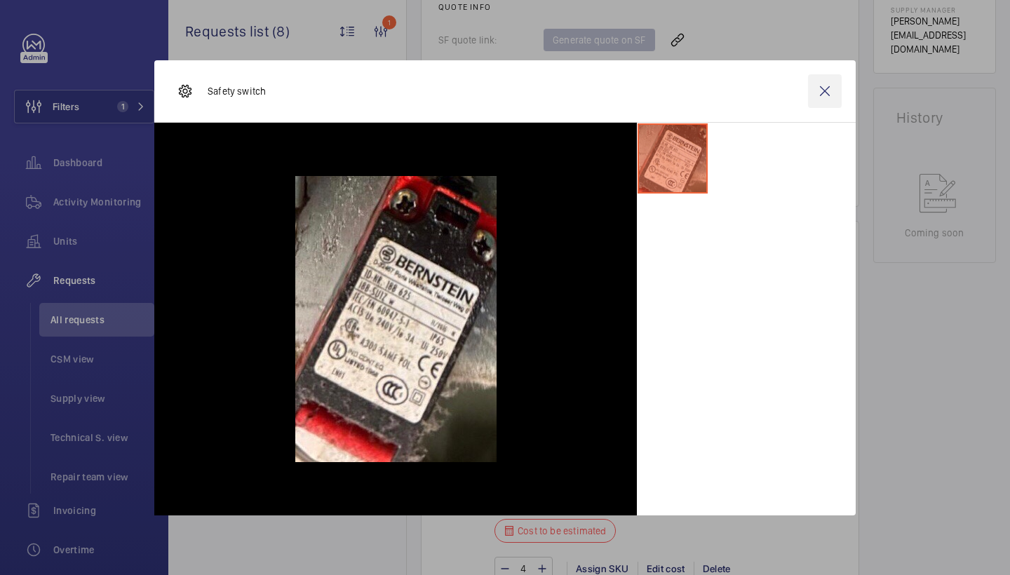
click at [840, 102] on wm-front-icon-button at bounding box center [825, 91] width 34 height 34
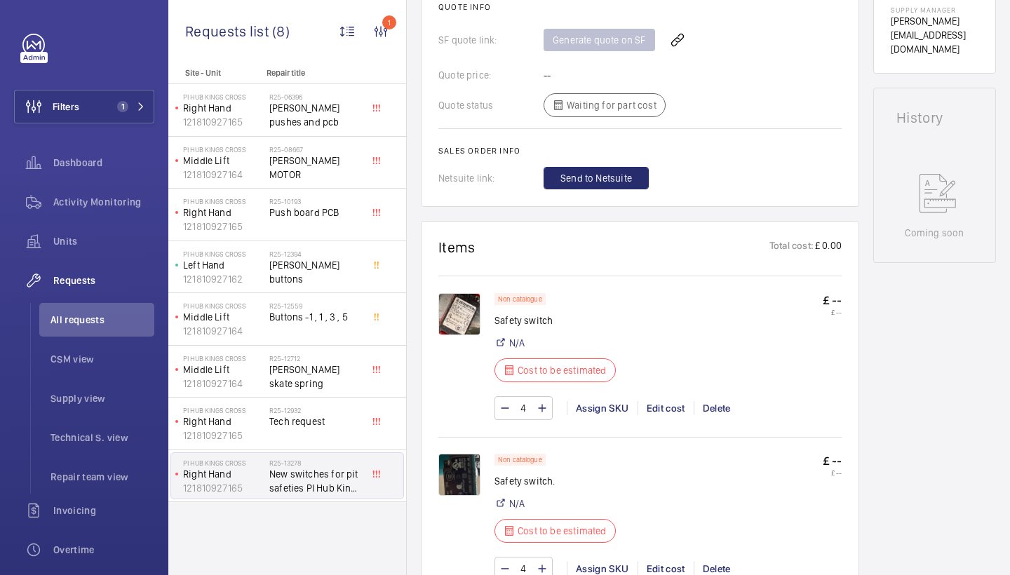
click at [463, 471] on img at bounding box center [459, 475] width 42 height 42
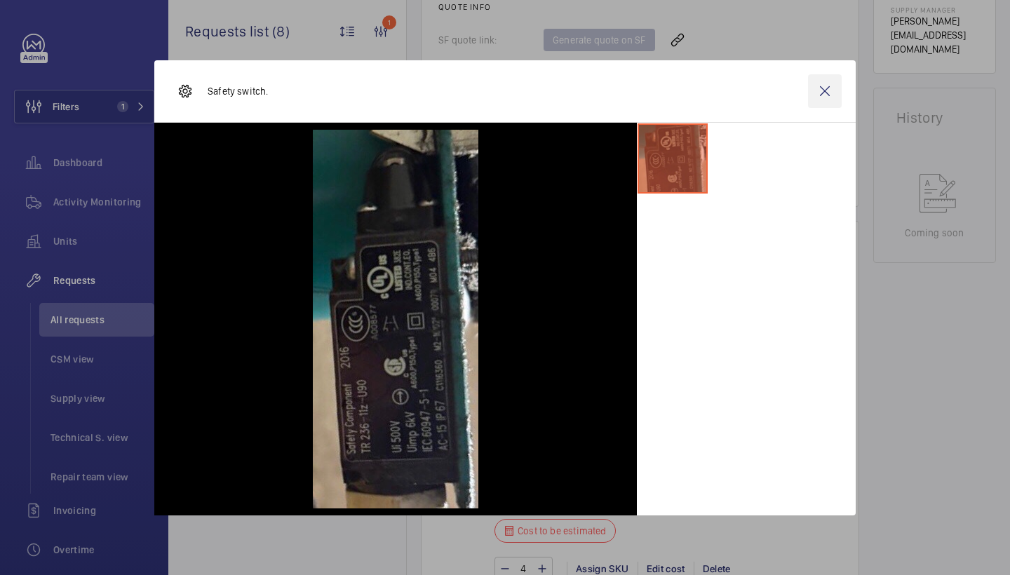
click at [811, 83] on wm-front-icon-button at bounding box center [825, 91] width 34 height 34
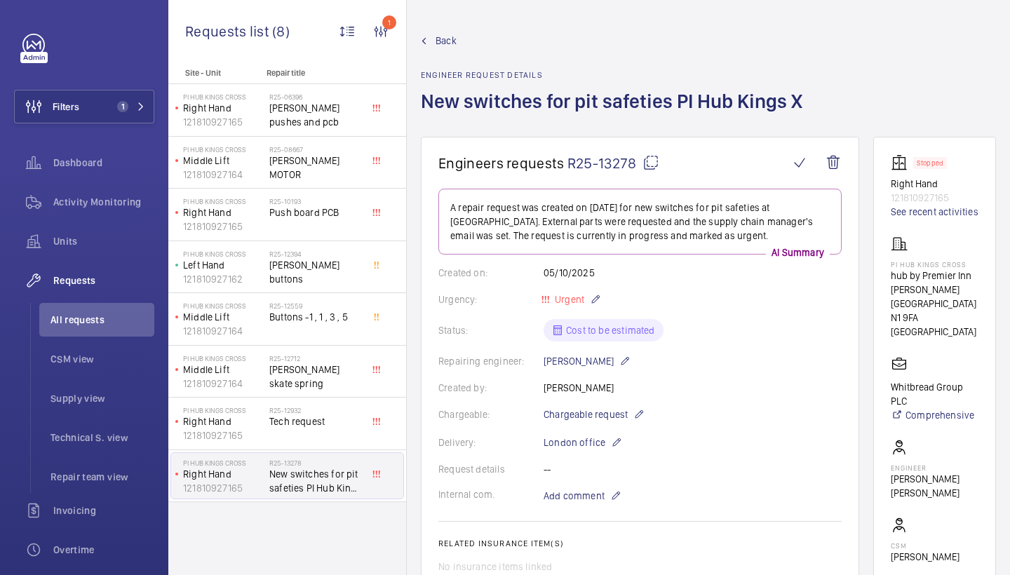
scroll to position [0, 0]
click at [645, 164] on mat-icon at bounding box center [650, 162] width 17 height 17
click at [657, 166] on mat-icon at bounding box center [650, 162] width 17 height 17
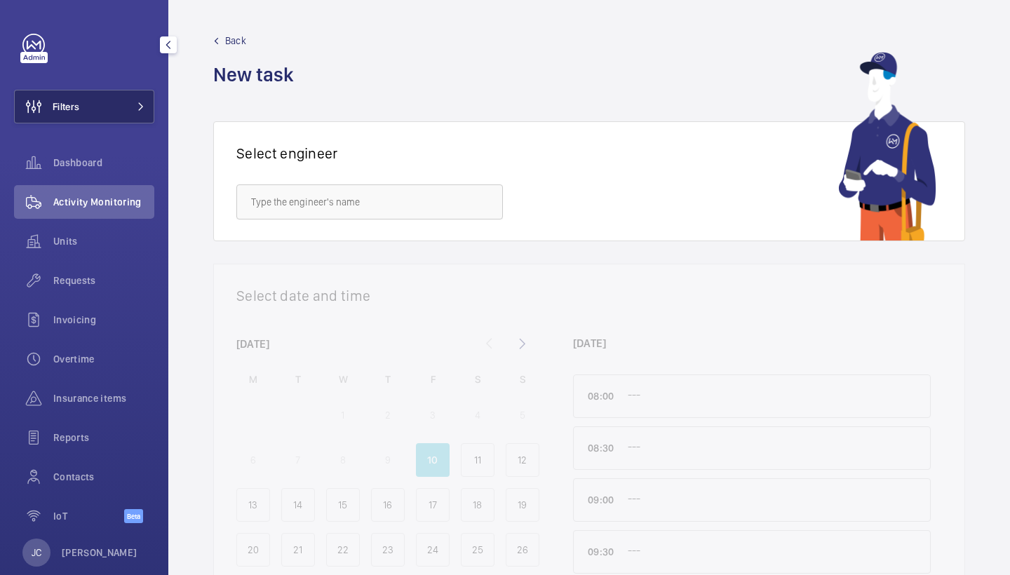
click at [121, 97] on button "Filters" at bounding box center [84, 107] width 140 height 34
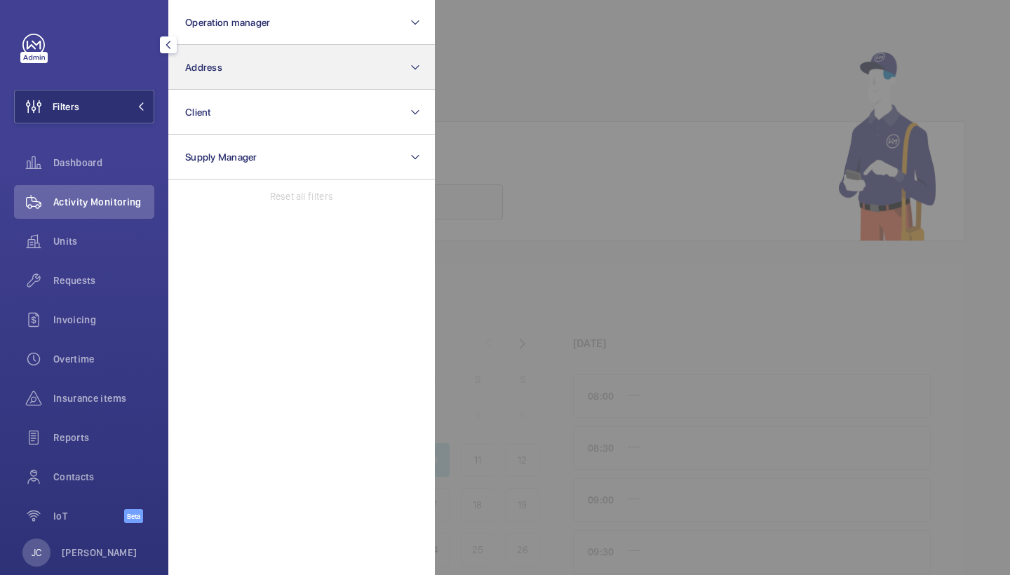
click at [231, 76] on button "Address" at bounding box center [301, 67] width 266 height 45
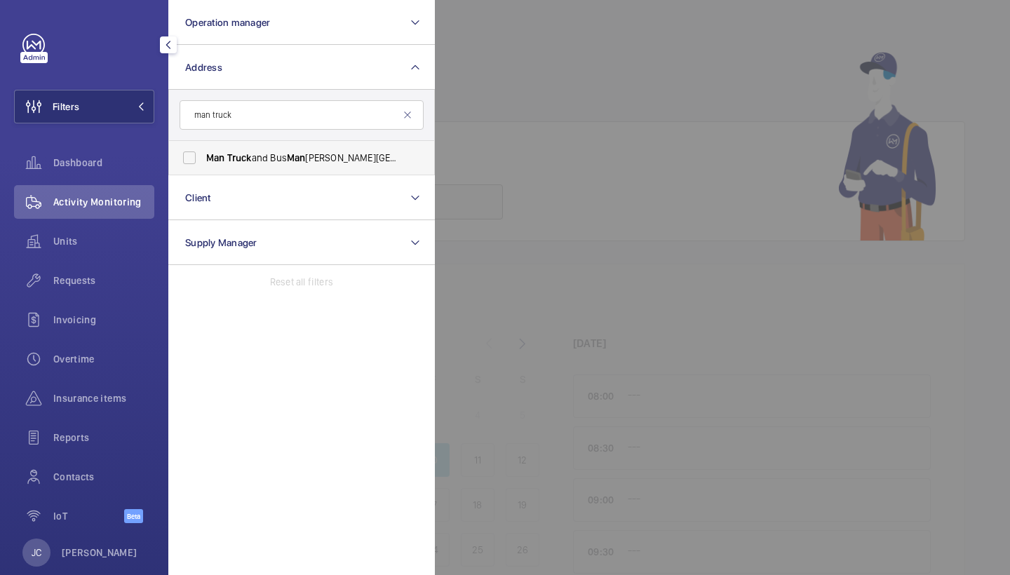
type input "man truck"
click at [262, 158] on span "Man Truck and Bus Man [PERSON_NAME][GEOGRAPHIC_DATA] off [GEOGRAPHIC_DATA][PERS…" at bounding box center [302, 158] width 193 height 14
click at [203, 158] on input "Man Truck and Bus Man chester - Bailey Road off Ashburton Road West, MAN CHESTE…" at bounding box center [189, 158] width 28 height 28
checkbox input "true"
click at [144, 202] on span "Activity Monitoring" at bounding box center [103, 202] width 101 height 14
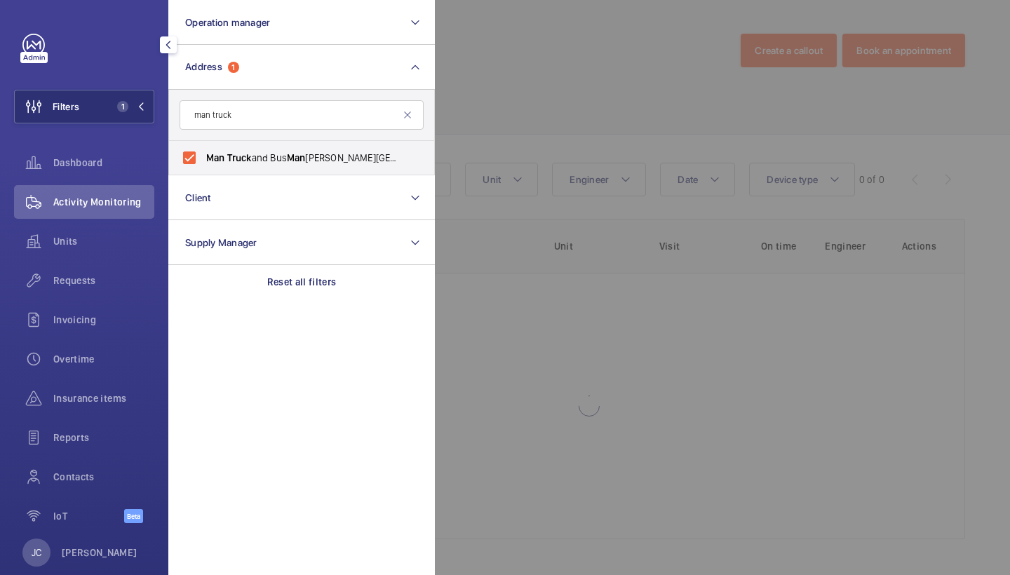
click at [494, 72] on div at bounding box center [940, 287] width 1010 height 575
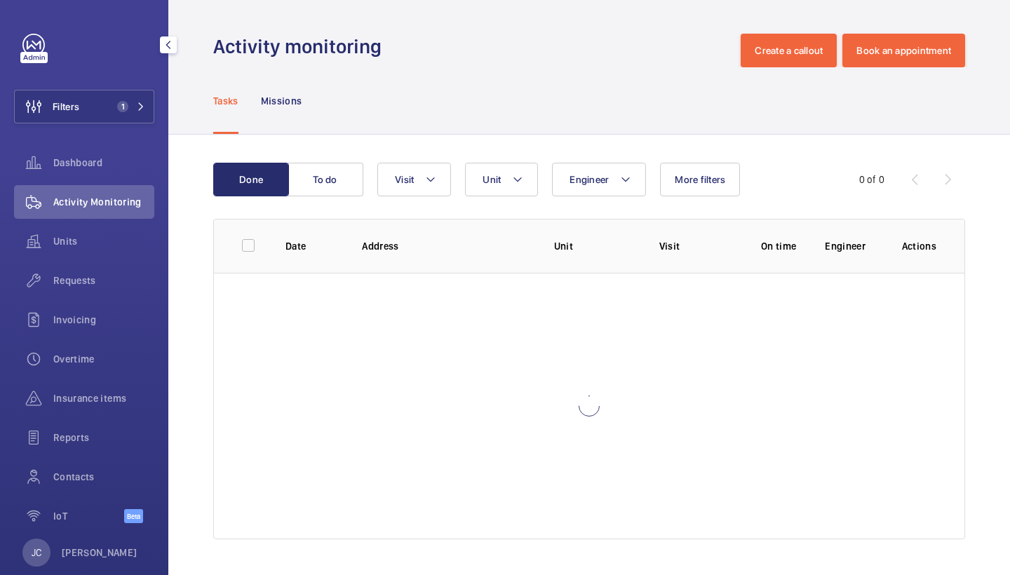
click at [512, 200] on wm-front-table "Done To do Engineer Unit Visit More filters 0 of 0 Date Address Unit Visit On t…" at bounding box center [589, 351] width 752 height 377
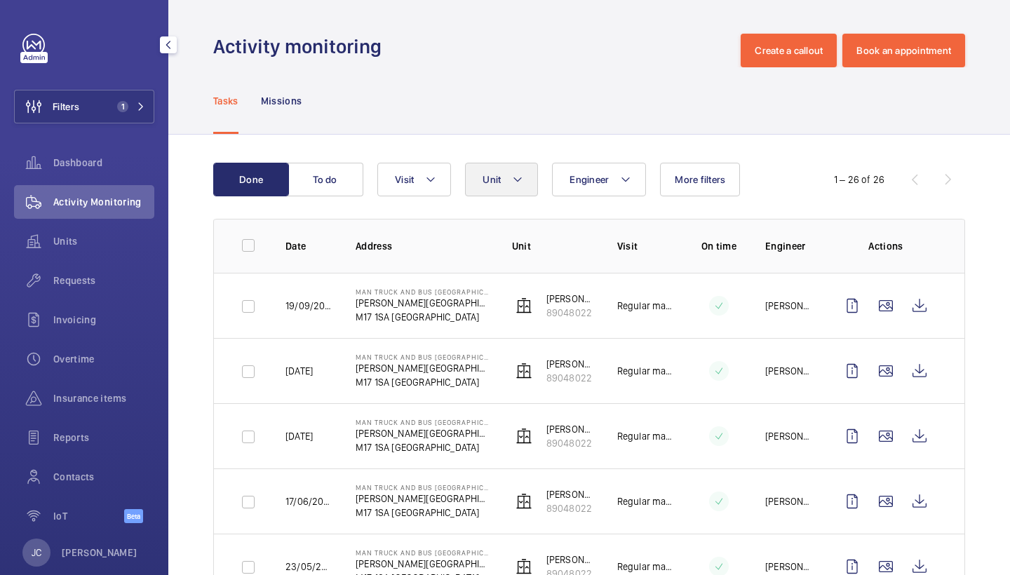
click at [516, 190] on button "Unit" at bounding box center [501, 180] width 73 height 34
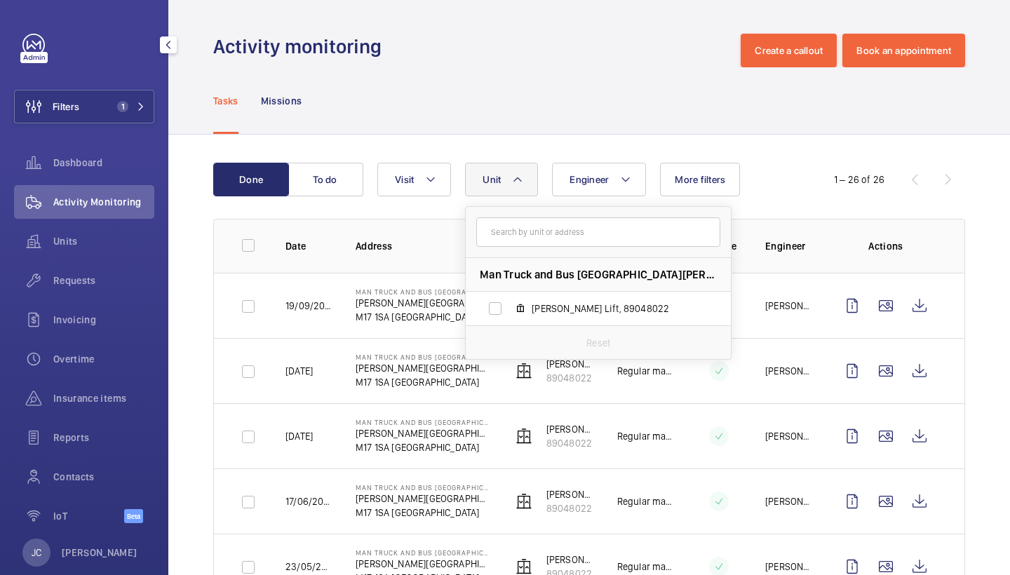
click at [562, 96] on div "Tasks Missions" at bounding box center [589, 100] width 752 height 67
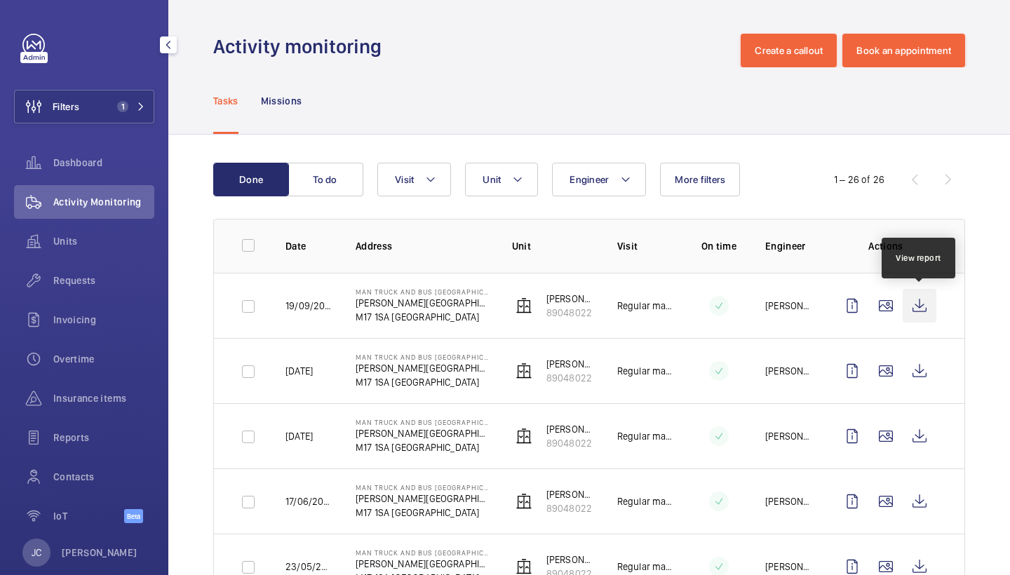
click at [923, 305] on wm-front-icon-button at bounding box center [920, 306] width 34 height 34
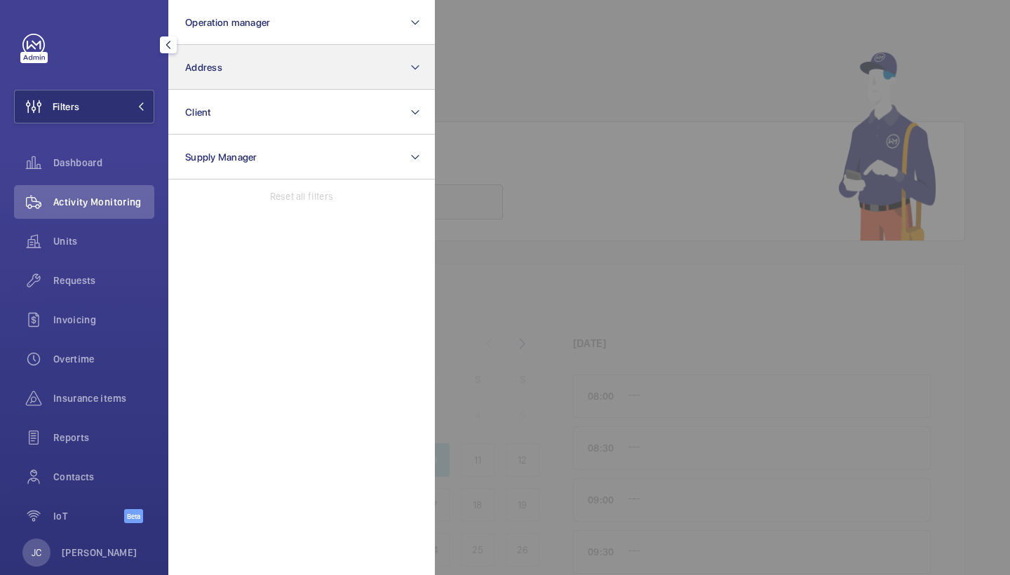
drag, startPoint x: 0, startPoint y: 0, endPoint x: 221, endPoint y: 83, distance: 235.9
click at [221, 83] on button "Address" at bounding box center [301, 67] width 266 height 45
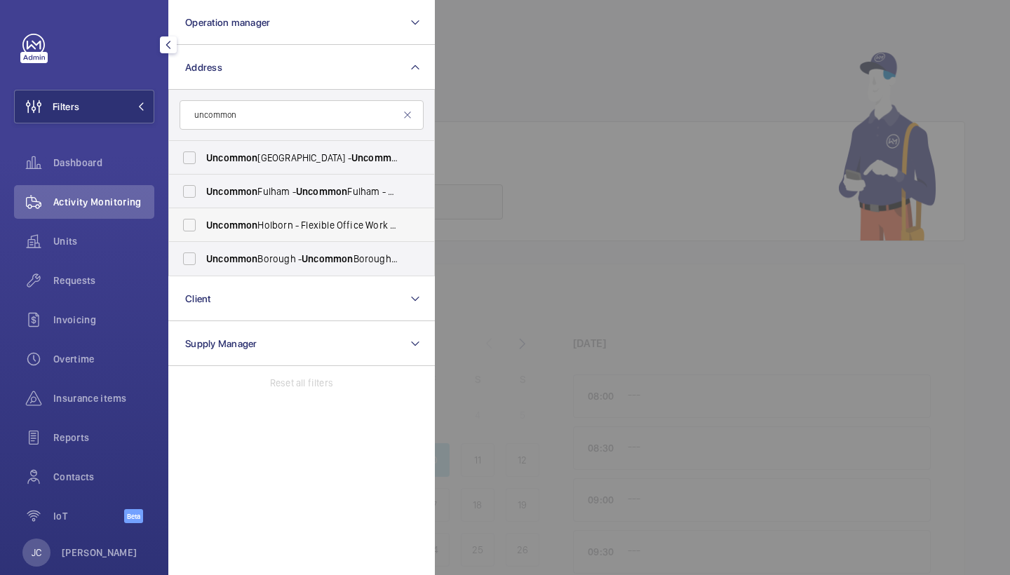
type input "uncommon"
click at [287, 225] on span "Uncommon Holborn - Flexible Office Work Space, [GEOGRAPHIC_DATA] 6DF" at bounding box center [302, 225] width 193 height 14
click at [203, 225] on input "Uncommon Holborn - Flexible Office Work Space, [GEOGRAPHIC_DATA] 6DF" at bounding box center [189, 225] width 28 height 28
checkbox input "true"
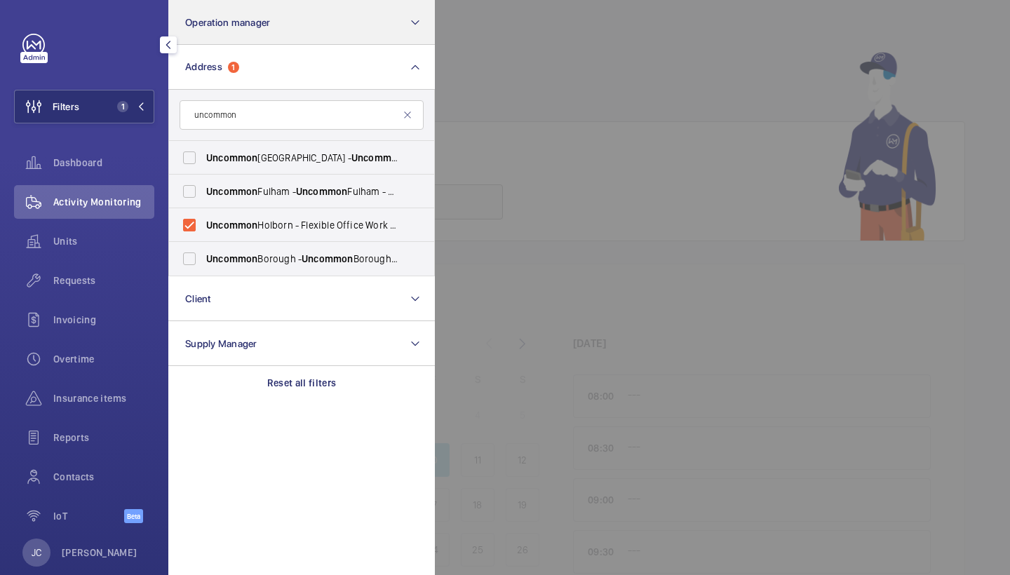
click at [114, 283] on span "Requests" at bounding box center [103, 281] width 101 height 14
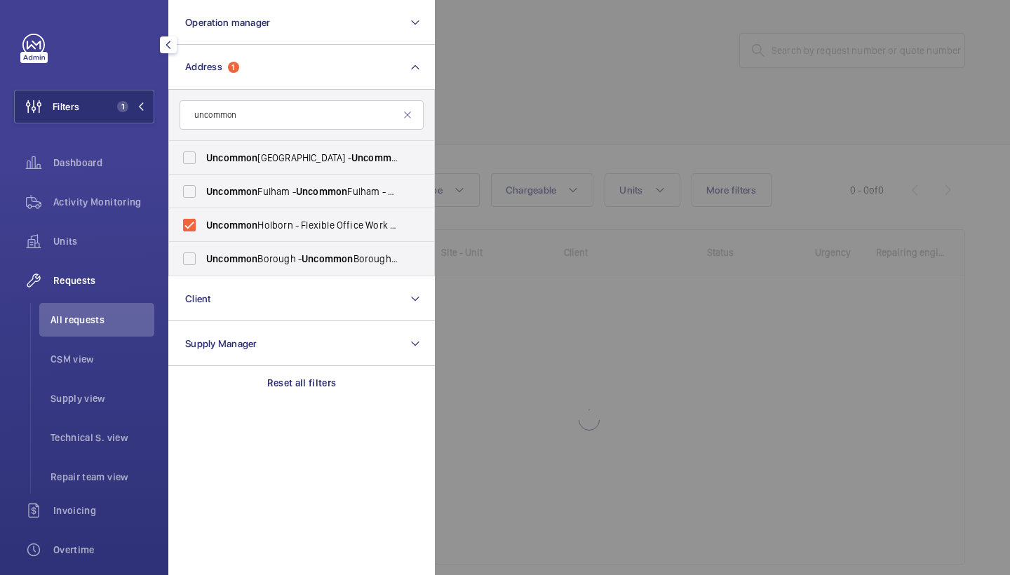
click at [559, 70] on div at bounding box center [940, 287] width 1010 height 575
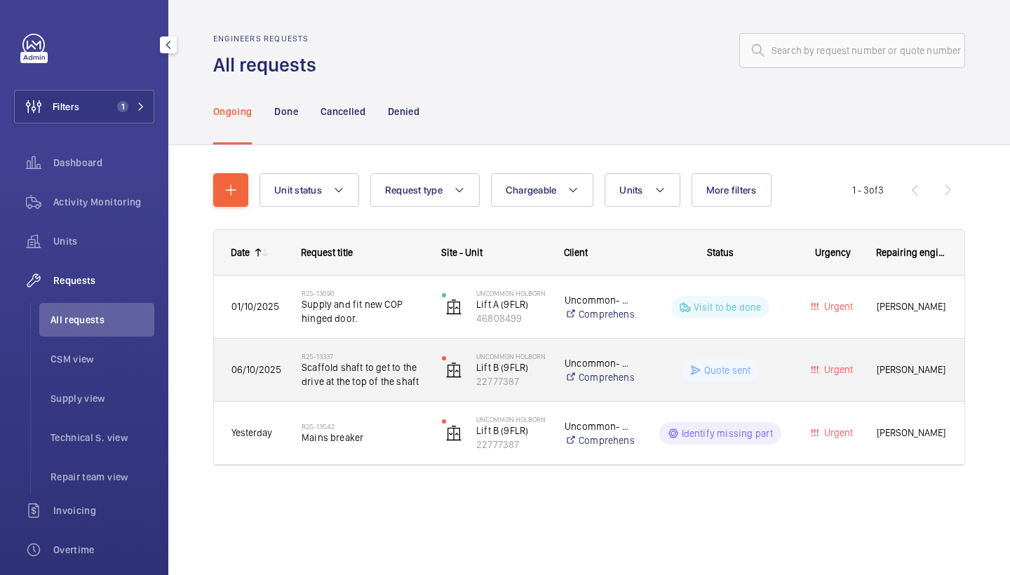
click at [347, 386] on span "Scaffold shaft to get to the drive at the top of the shaft" at bounding box center [363, 374] width 122 height 28
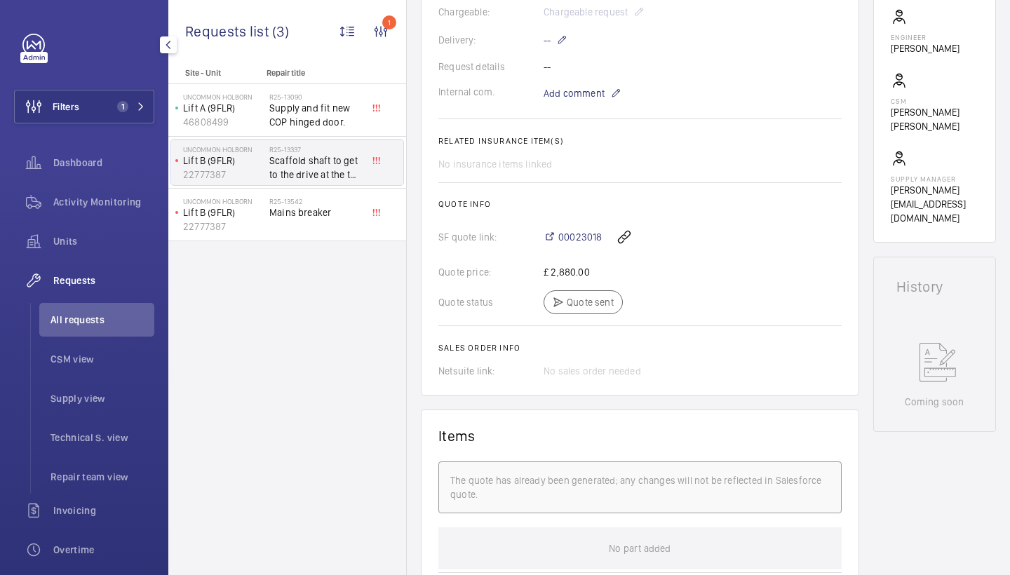
scroll to position [154, 0]
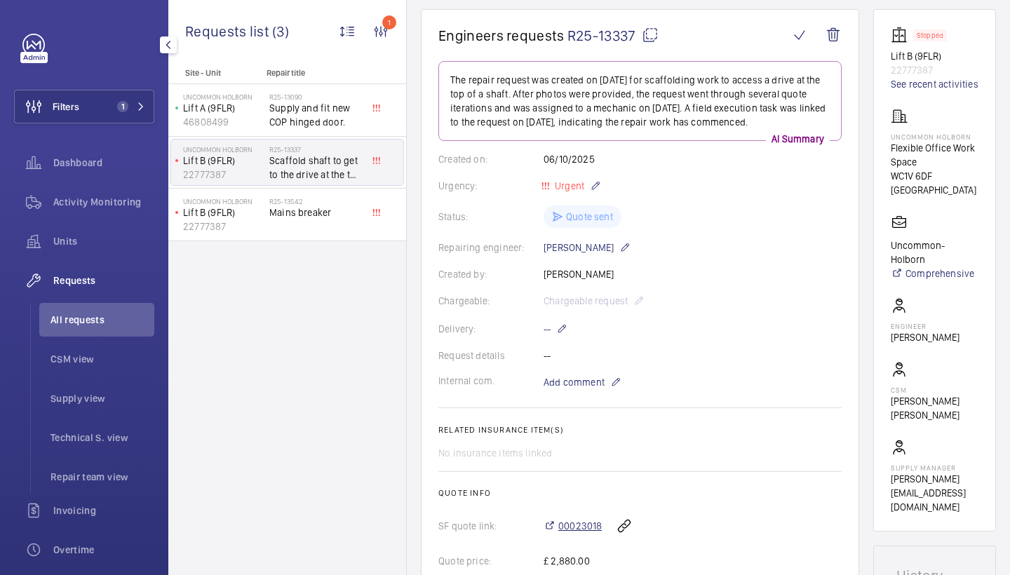
click at [571, 525] on span "00023018" at bounding box center [579, 526] width 43 height 14
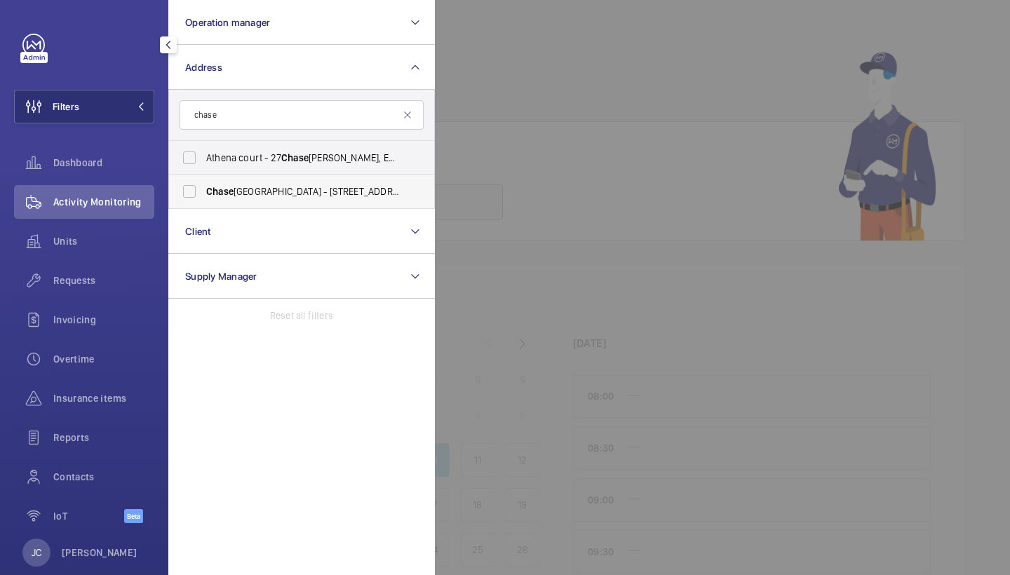
type input "chase"
click at [263, 201] on label "[GEOGRAPHIC_DATA] - [STREET_ADDRESS][PERSON_NAME]" at bounding box center [291, 192] width 244 height 34
click at [203, 201] on input "[GEOGRAPHIC_DATA] - [STREET_ADDRESS][PERSON_NAME]" at bounding box center [189, 191] width 28 height 28
checkbox input "true"
click at [110, 290] on div "Requests" at bounding box center [84, 281] width 140 height 34
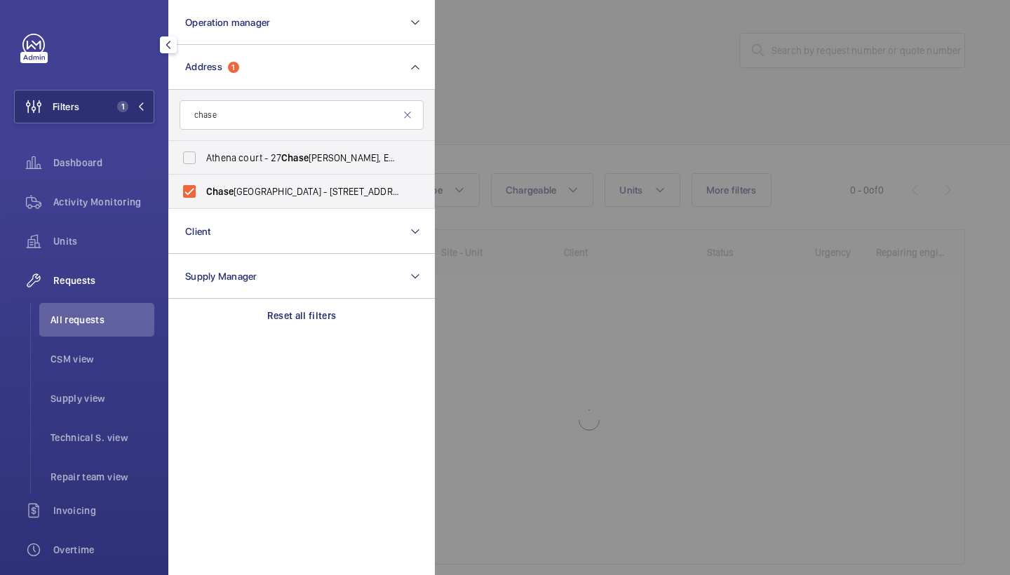
click at [534, 62] on div at bounding box center [940, 287] width 1010 height 575
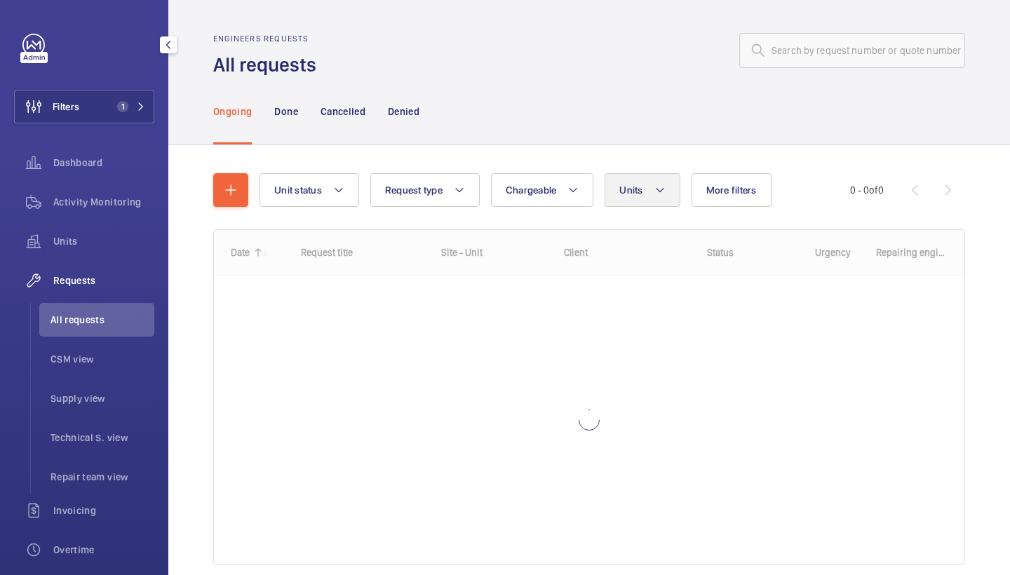
click at [658, 184] on mat-icon at bounding box center [659, 190] width 11 height 17
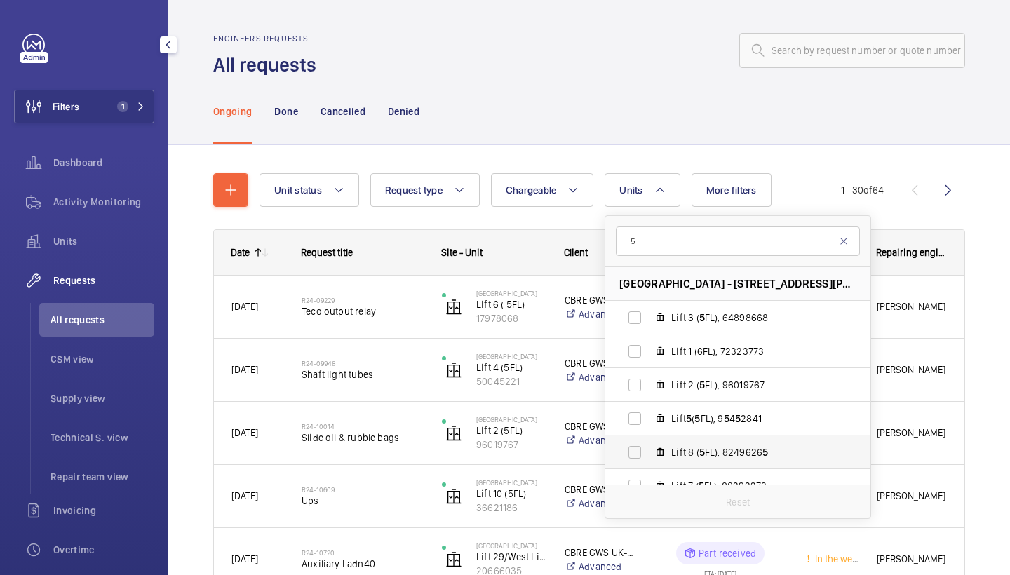
scroll to position [59, 0]
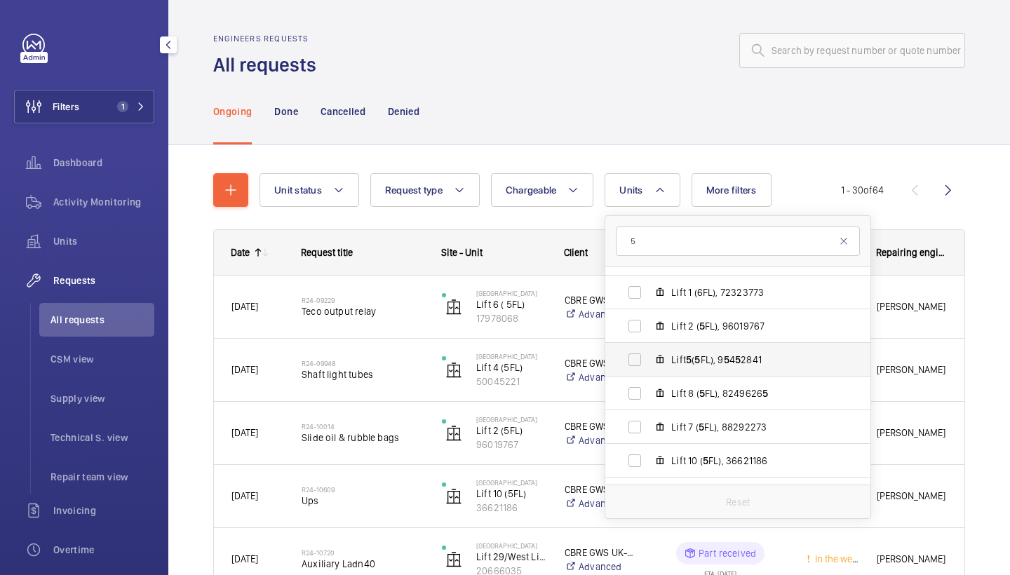
type input "5"
click at [756, 372] on label "Lift 5 ( 5 FL), 9 5 4 5 2841" at bounding box center [726, 360] width 243 height 34
click at [649, 372] on input "Lift 5 ( 5 FL), 9 5 4 5 2841" at bounding box center [635, 360] width 28 height 28
checkbox input "true"
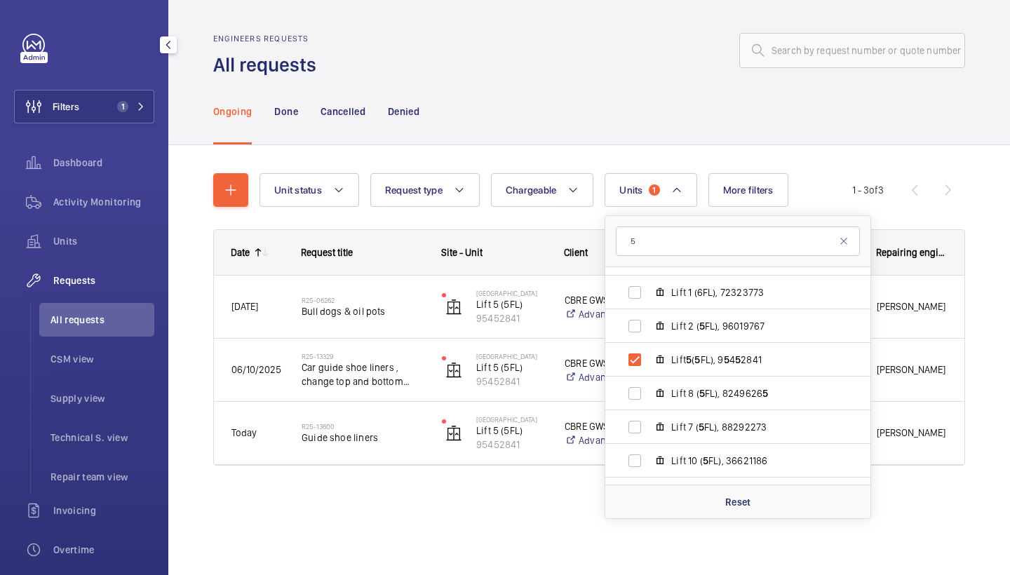
click at [668, 123] on div "Ongoing Done Cancelled Denied" at bounding box center [589, 111] width 752 height 67
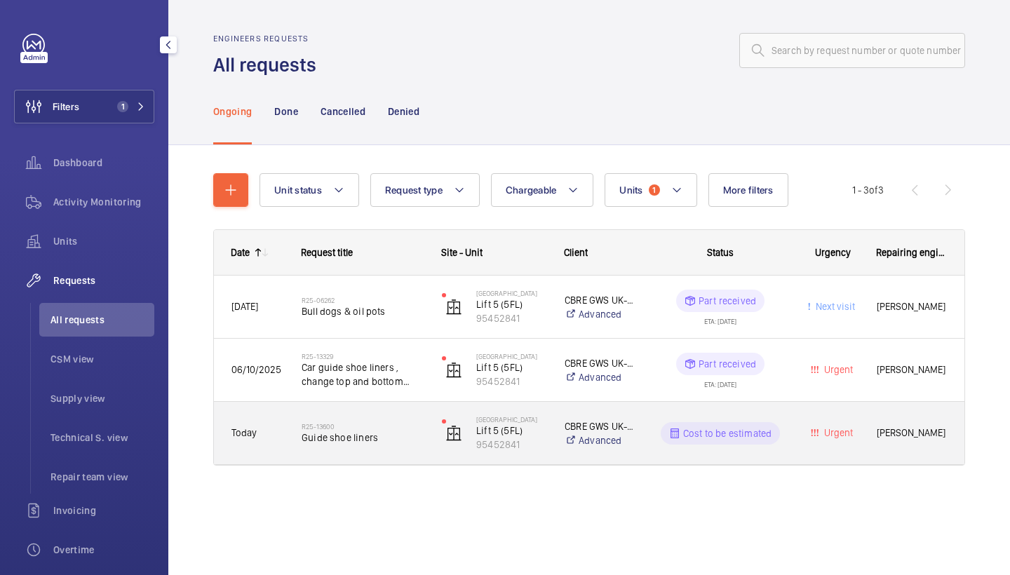
click at [370, 408] on div "R25-13600 Guide shoe liners" at bounding box center [354, 433] width 139 height 63
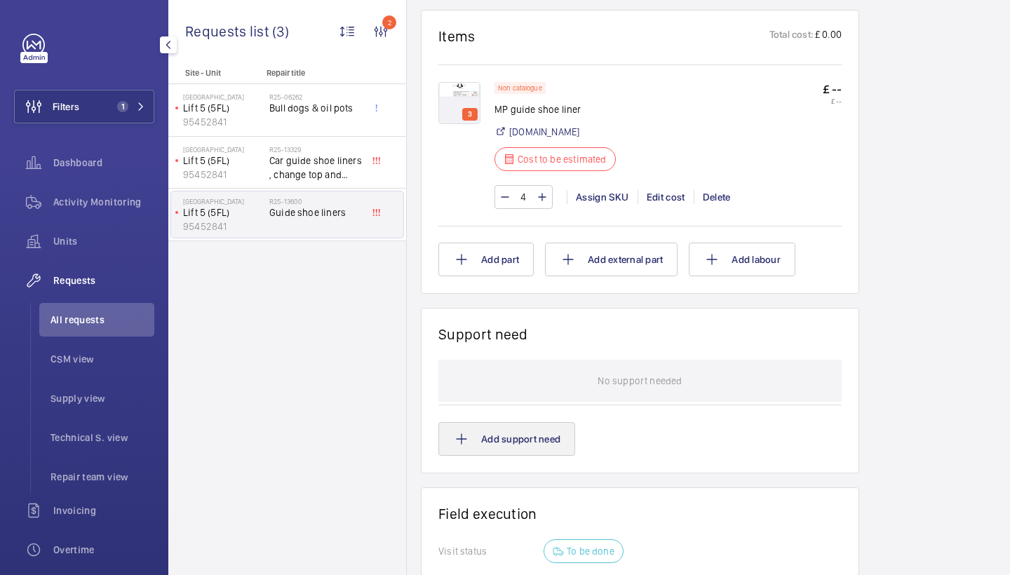
scroll to position [813, 0]
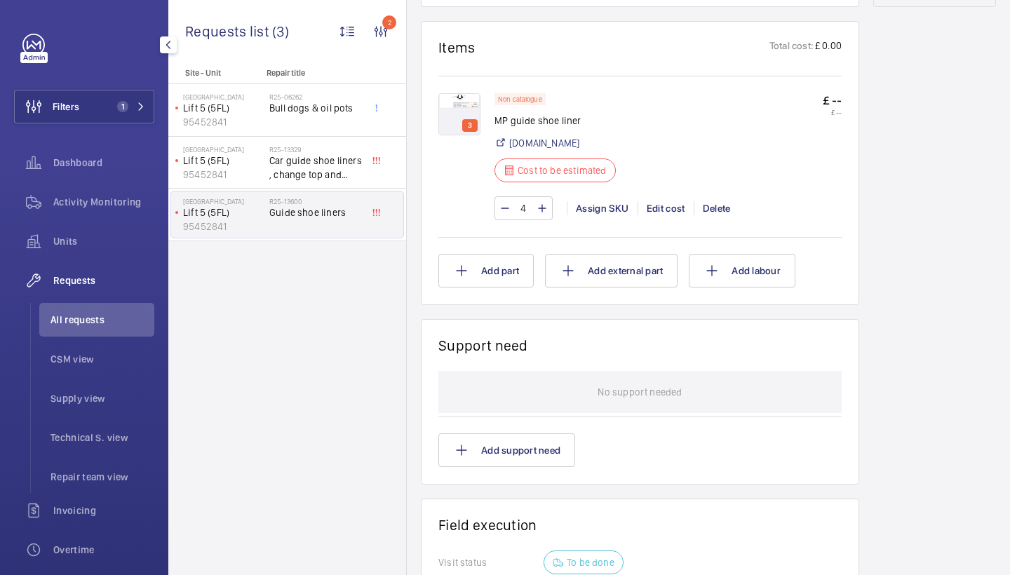
click at [466, 109] on img at bounding box center [459, 114] width 42 height 42
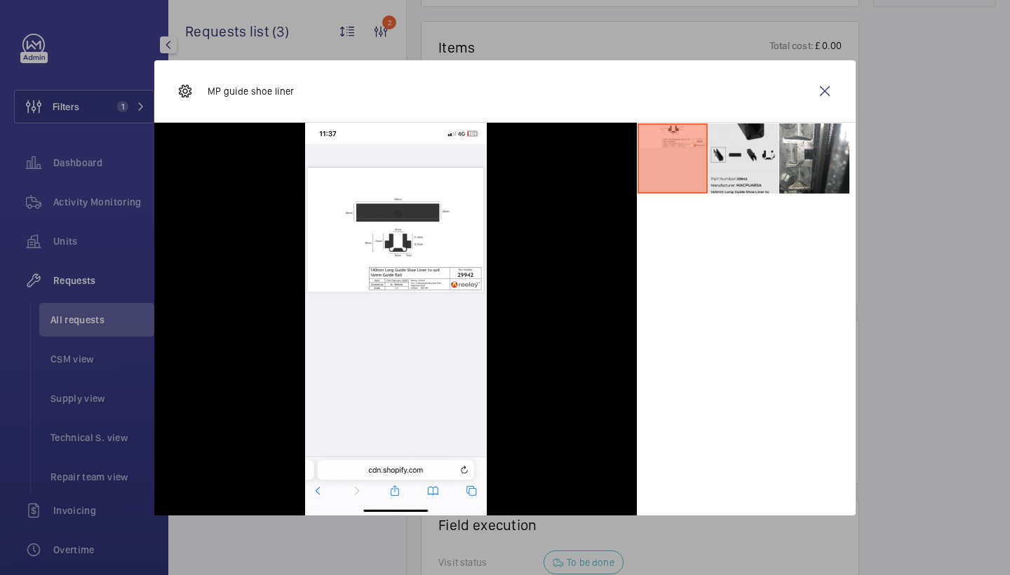
click at [756, 151] on li at bounding box center [743, 158] width 70 height 70
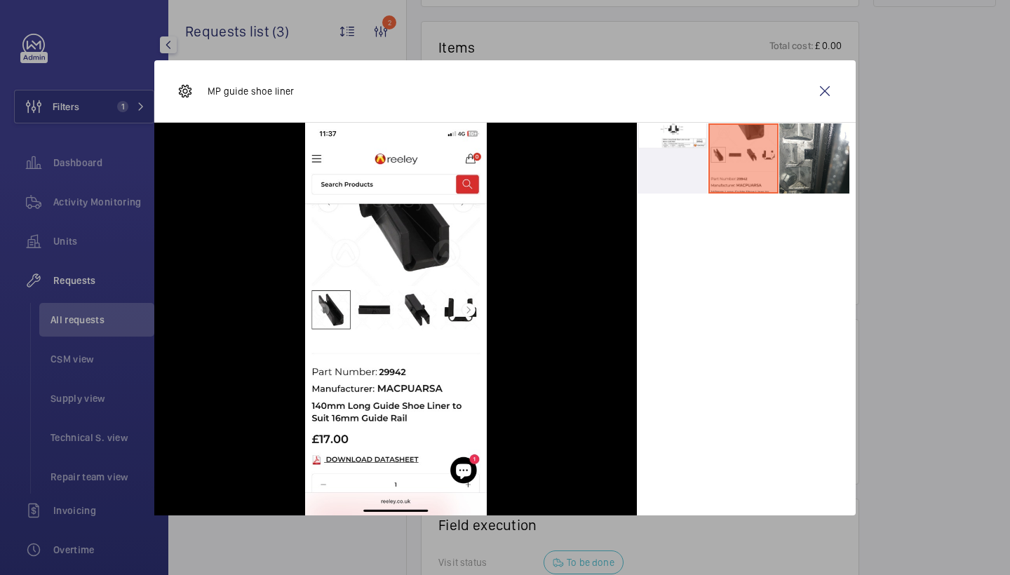
click at [843, 77] on div "MP guide shoe liner" at bounding box center [504, 91] width 701 height 62
click at [823, 88] on wm-front-icon-button at bounding box center [825, 91] width 34 height 34
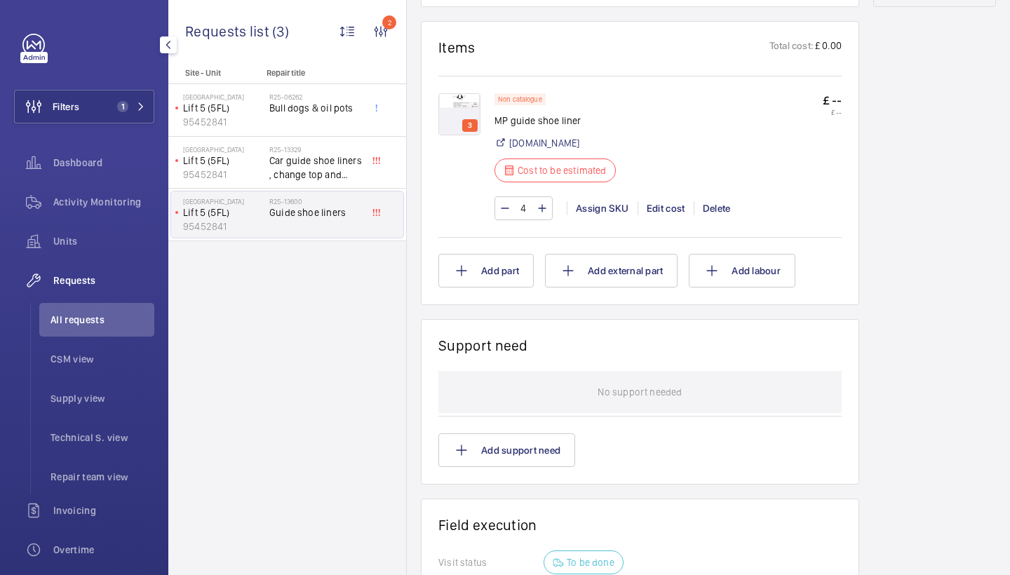
click at [473, 104] on img at bounding box center [459, 114] width 42 height 42
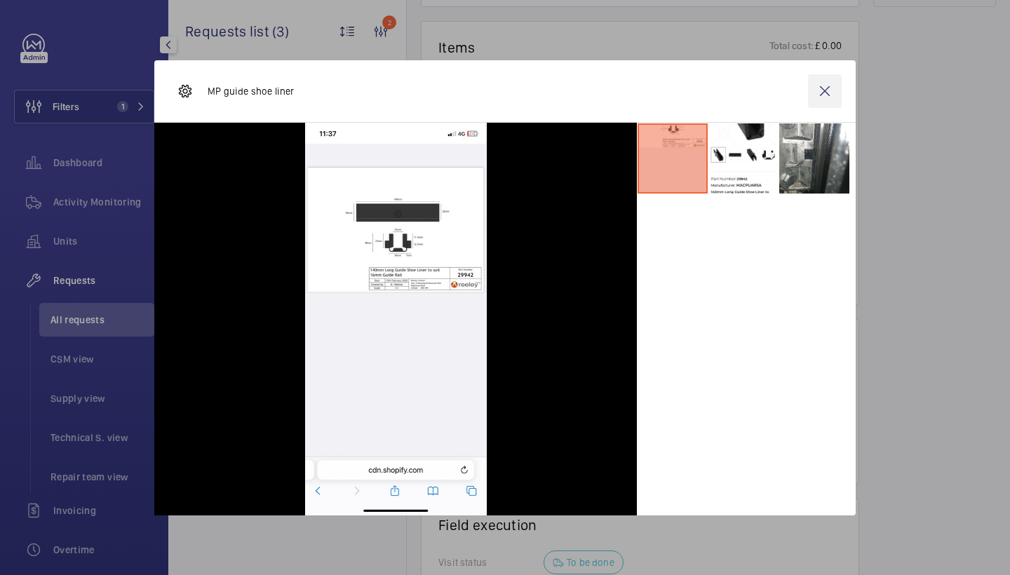
click at [828, 81] on wm-front-icon-button at bounding box center [825, 91] width 34 height 34
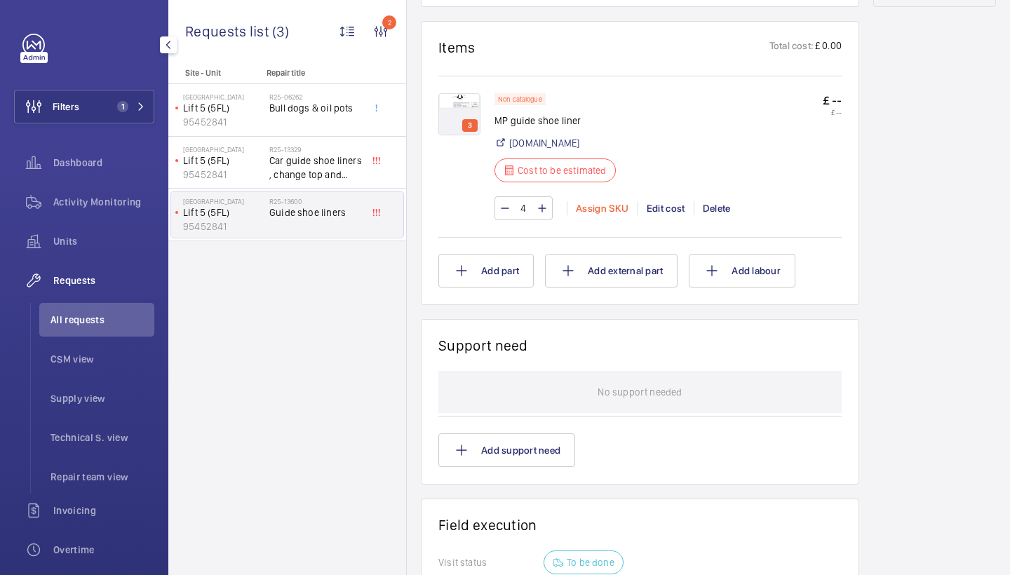
click at [584, 208] on div "Assign SKU" at bounding box center [602, 208] width 71 height 14
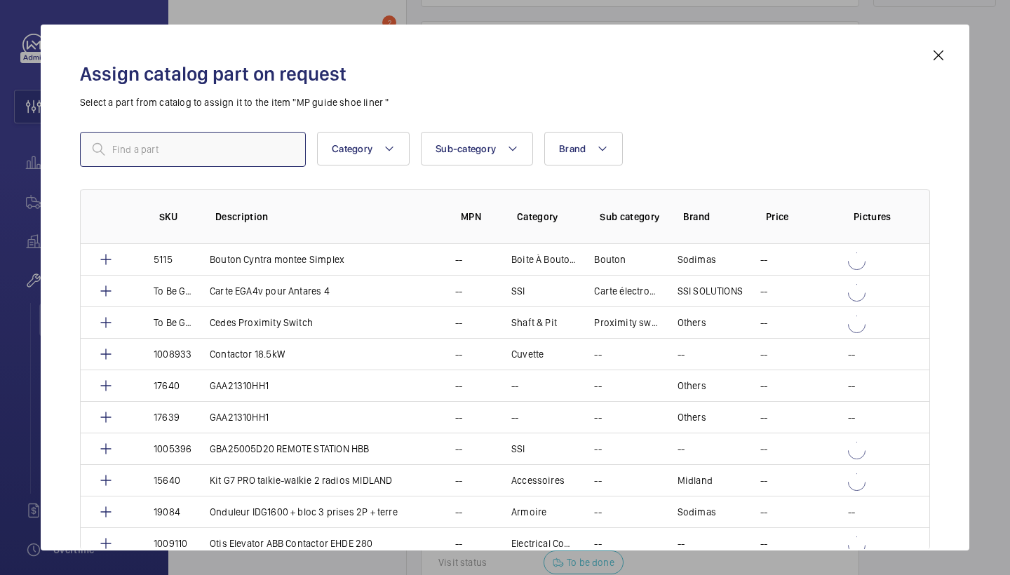
click at [229, 161] on input "text" at bounding box center [193, 149] width 226 height 35
paste input "29942"
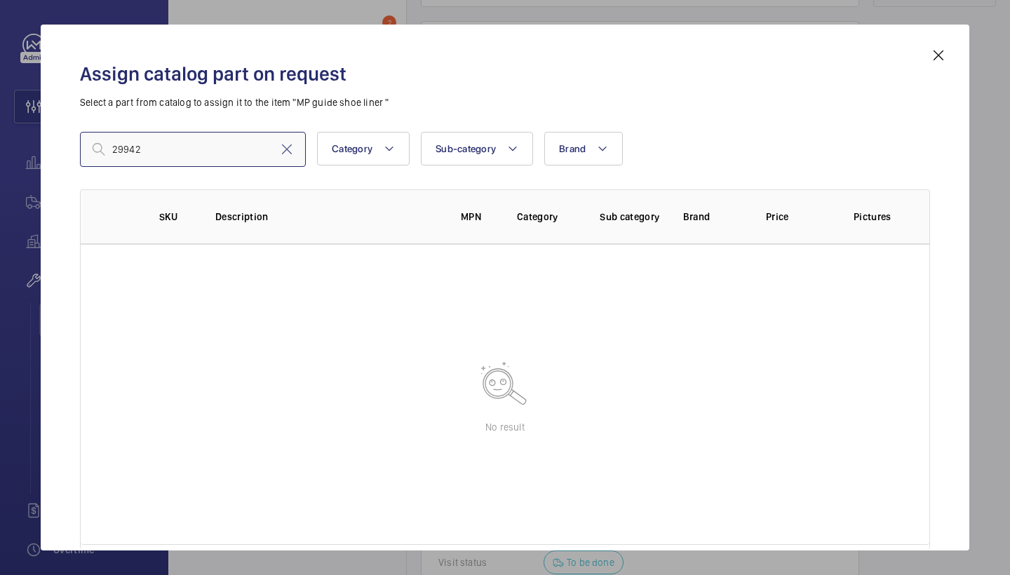
type input "29942"
click at [942, 65] on div "Assign catalog part on request Select a part from catalog to assign it to the i…" at bounding box center [505, 299] width 884 height 504
click at [941, 60] on mat-icon at bounding box center [938, 55] width 17 height 17
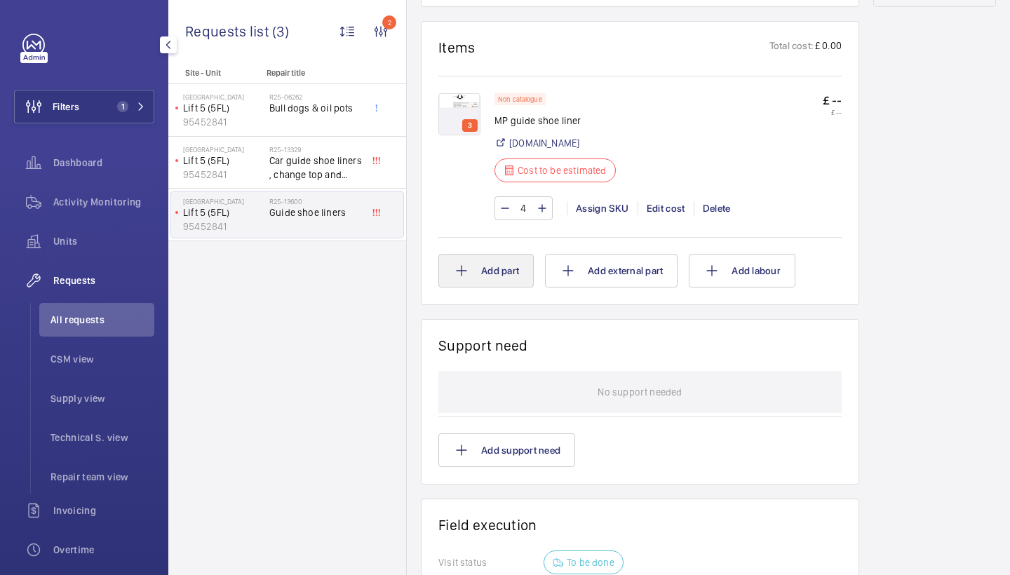
click at [510, 267] on button "Add part" at bounding box center [485, 271] width 95 height 34
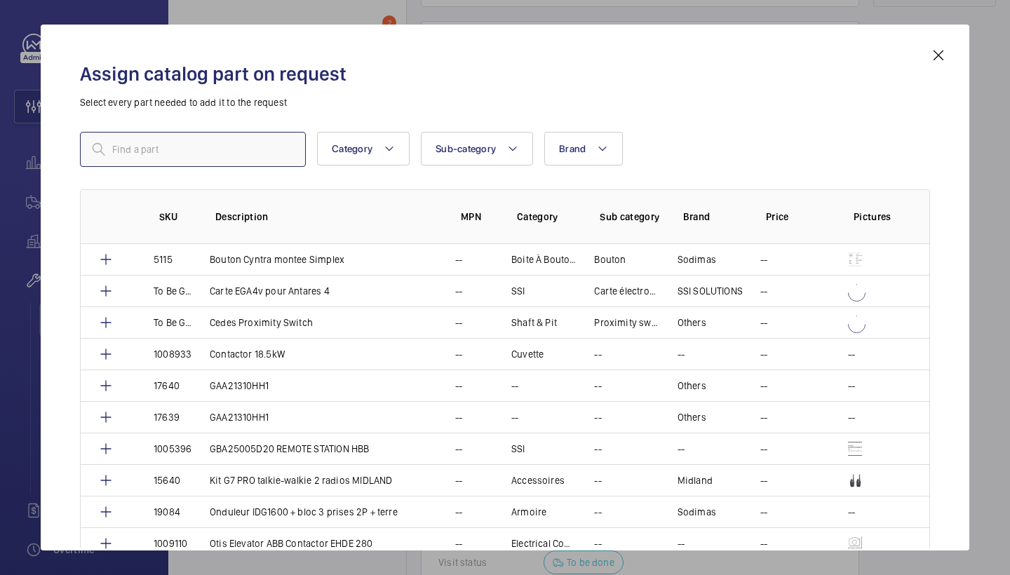
click at [302, 147] on input "text" at bounding box center [193, 149] width 226 height 35
paste input "140mm Long Guide Shoe Liner to Suit 16mm Guide Rail"
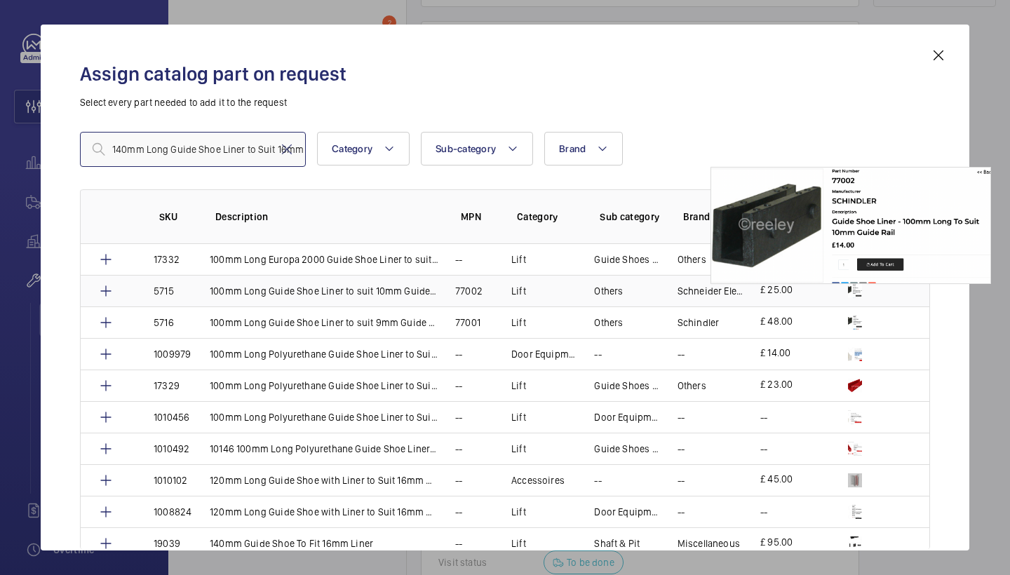
type input "140mm Long Guide Shoe Liner to Suit 16mm Guide Rail"
click at [848, 292] on img at bounding box center [855, 291] width 14 height 14
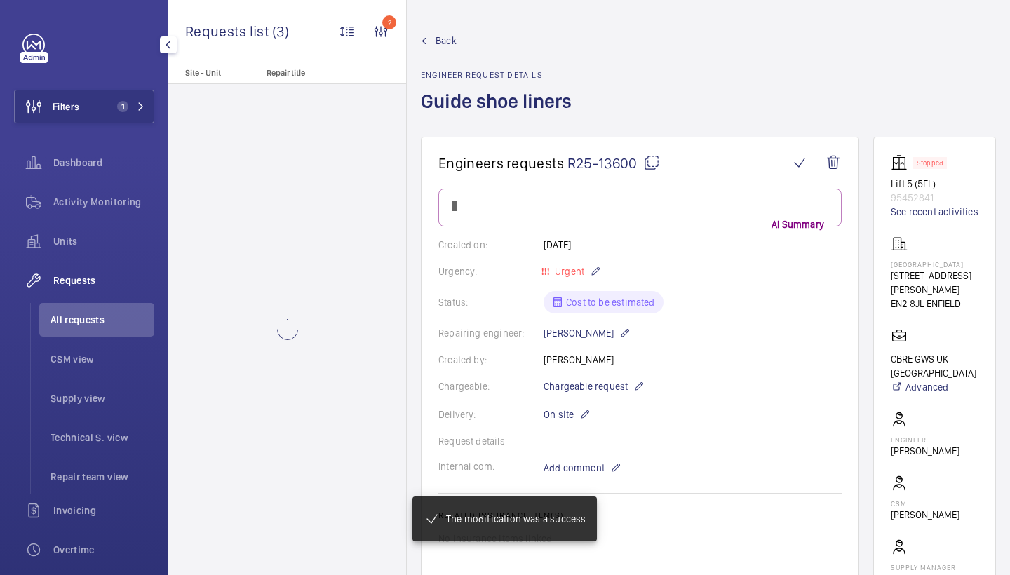
scroll to position [813, 0]
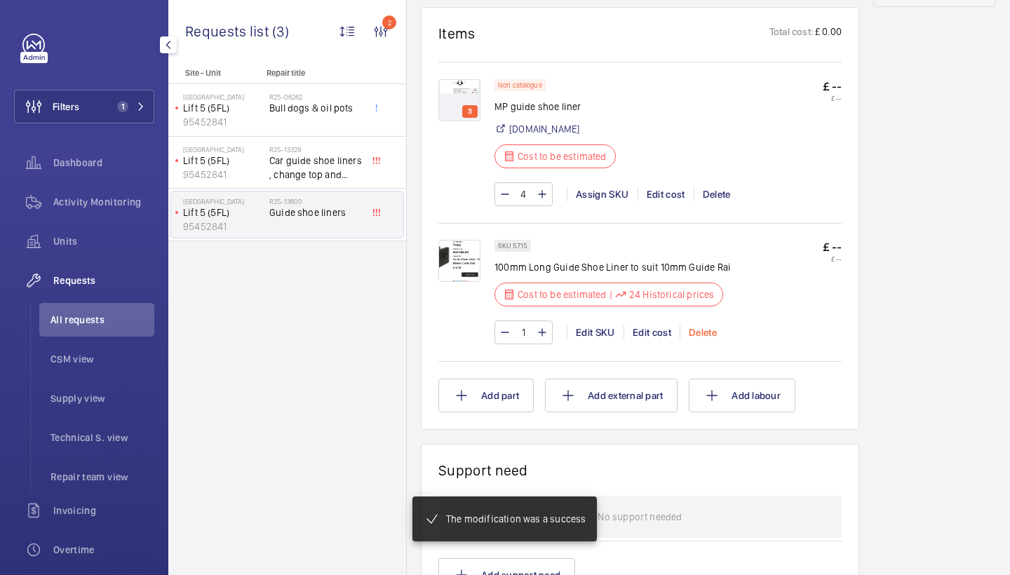
click at [695, 332] on div "Delete" at bounding box center [703, 332] width 46 height 14
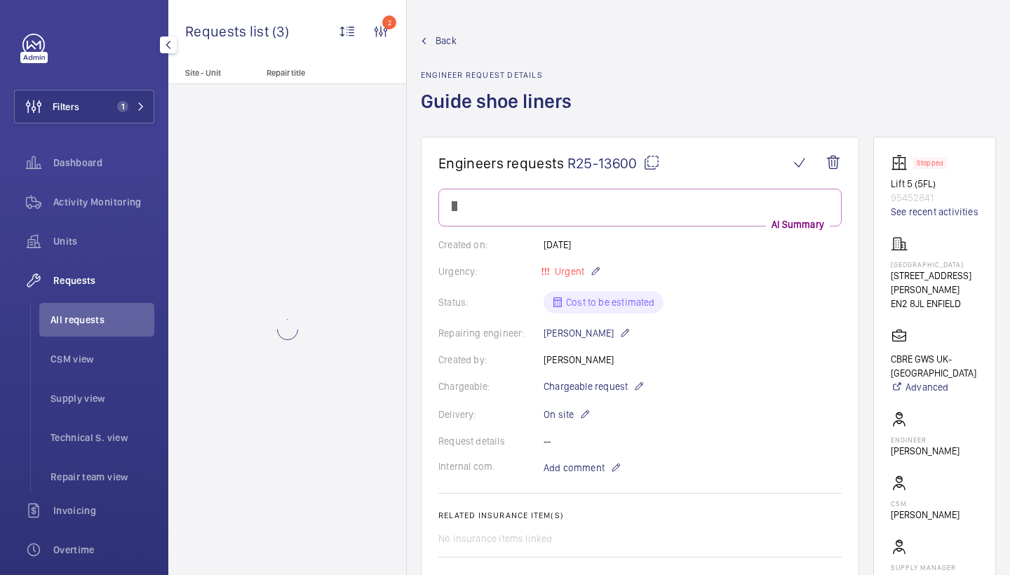
scroll to position [813, 0]
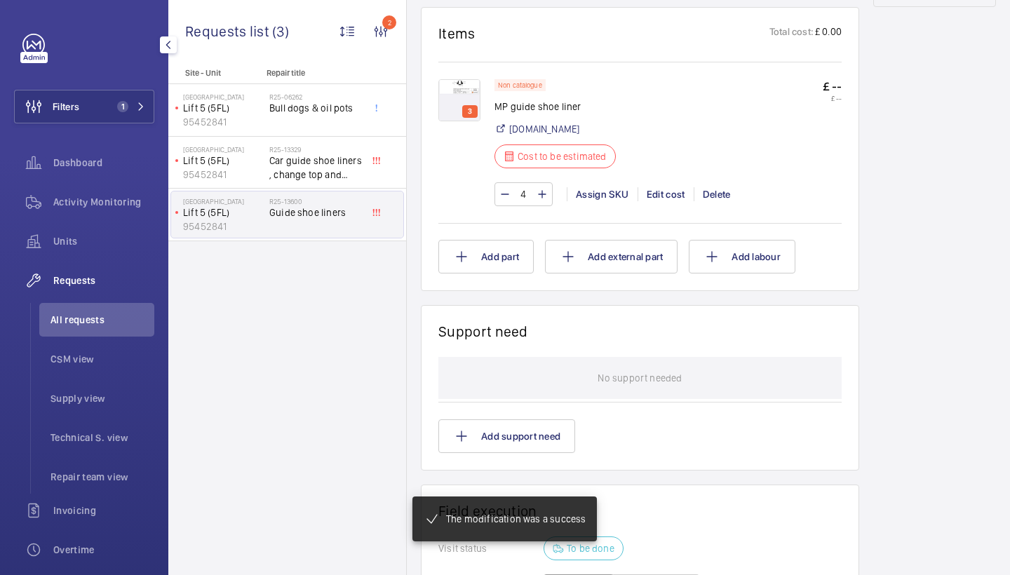
click at [478, 220] on div "3 Non catalogue MP guide shoe liner [DOMAIN_NAME] Cost to be estimated £ -- £ -…" at bounding box center [639, 149] width 403 height 141
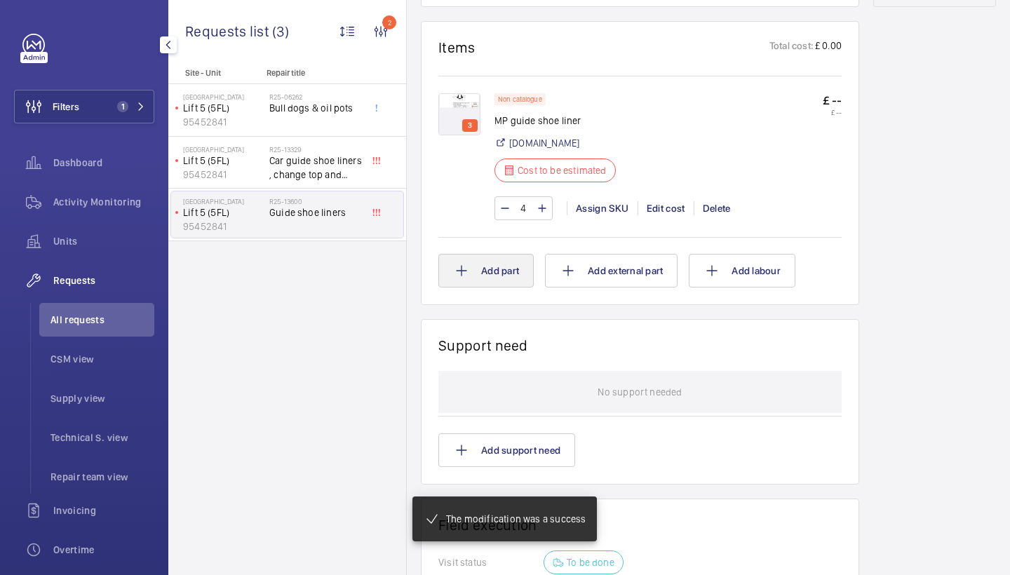
click at [456, 273] on mat-icon at bounding box center [461, 270] width 17 height 17
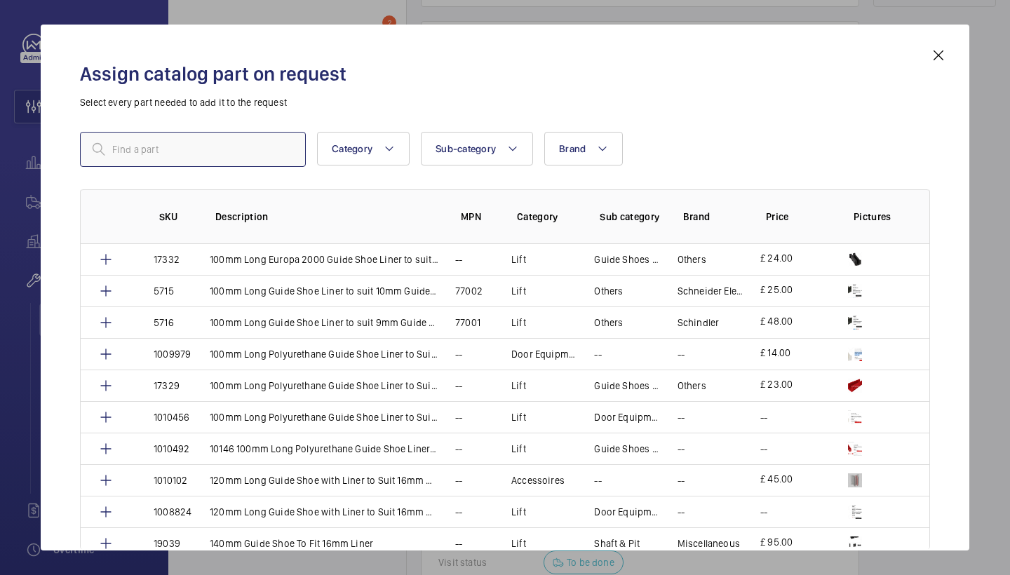
click at [215, 144] on input "text" at bounding box center [193, 149] width 226 height 35
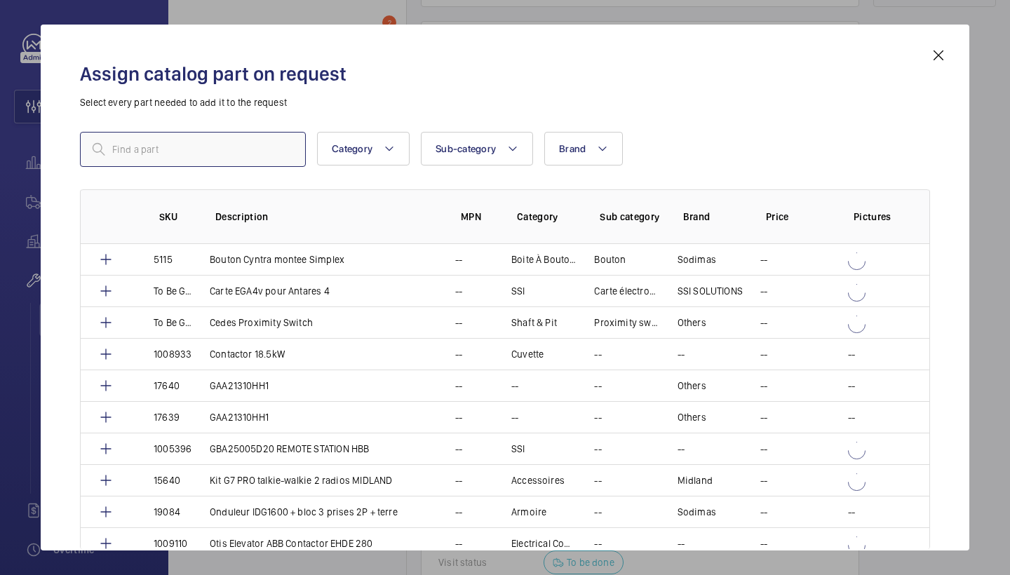
paste input "140mm Long Guide Shoe Liner to Suit 16mm Guide Rail"
type input "140mm Long Guide Shoe Liner to Suit 16mm Guide Rail"
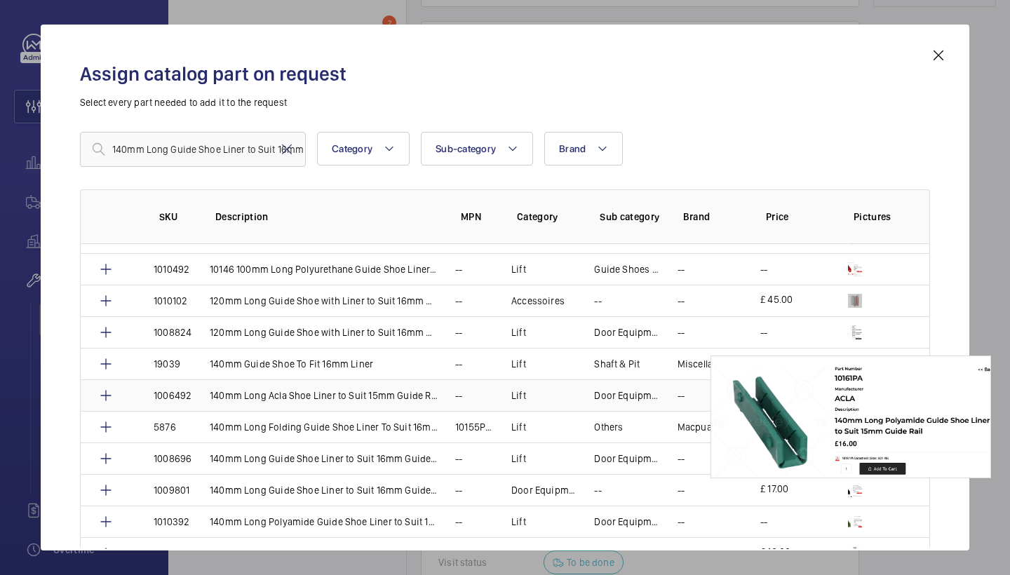
scroll to position [181, 0]
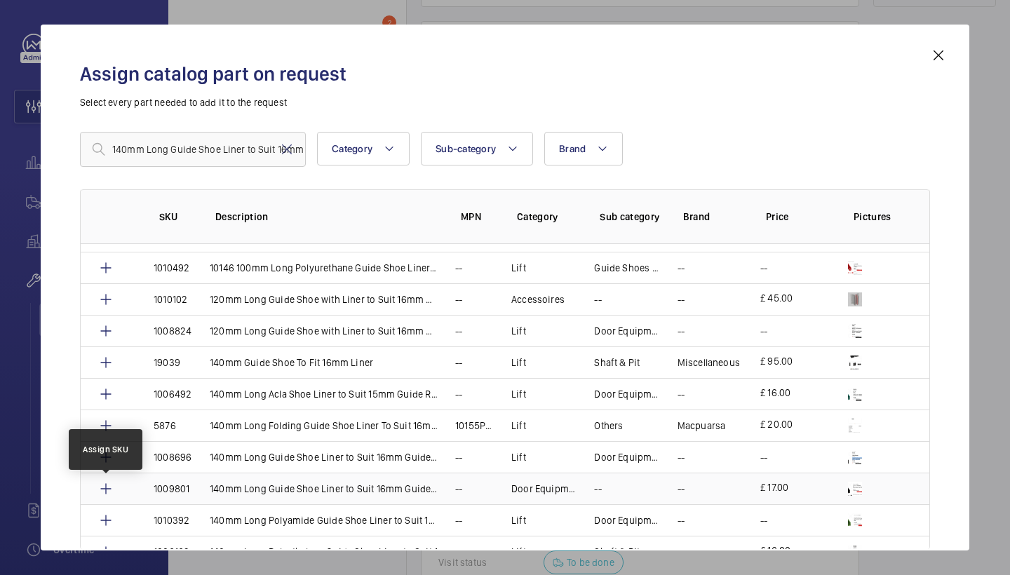
click at [107, 491] on mat-icon at bounding box center [105, 488] width 17 height 17
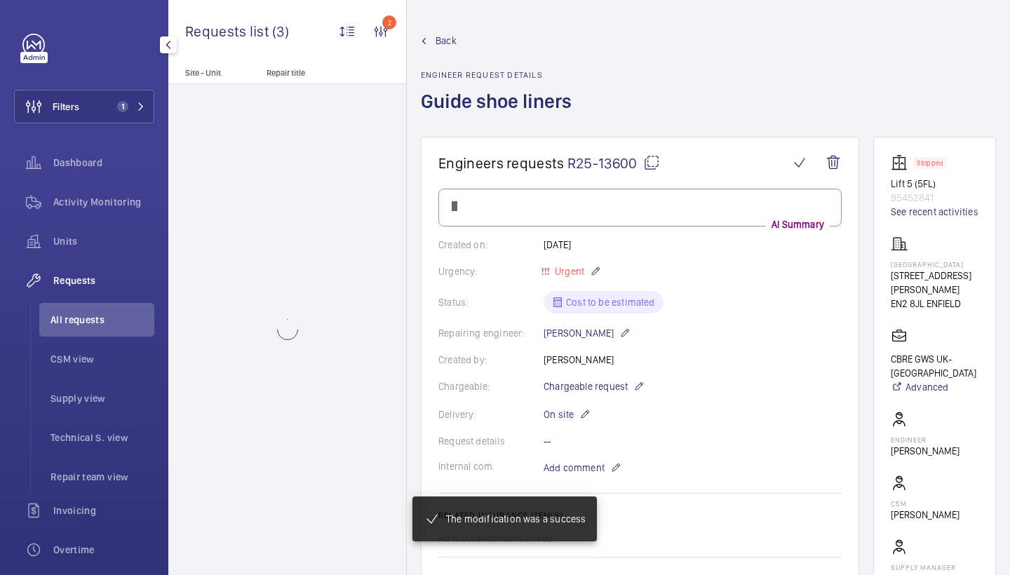
scroll to position [813, 0]
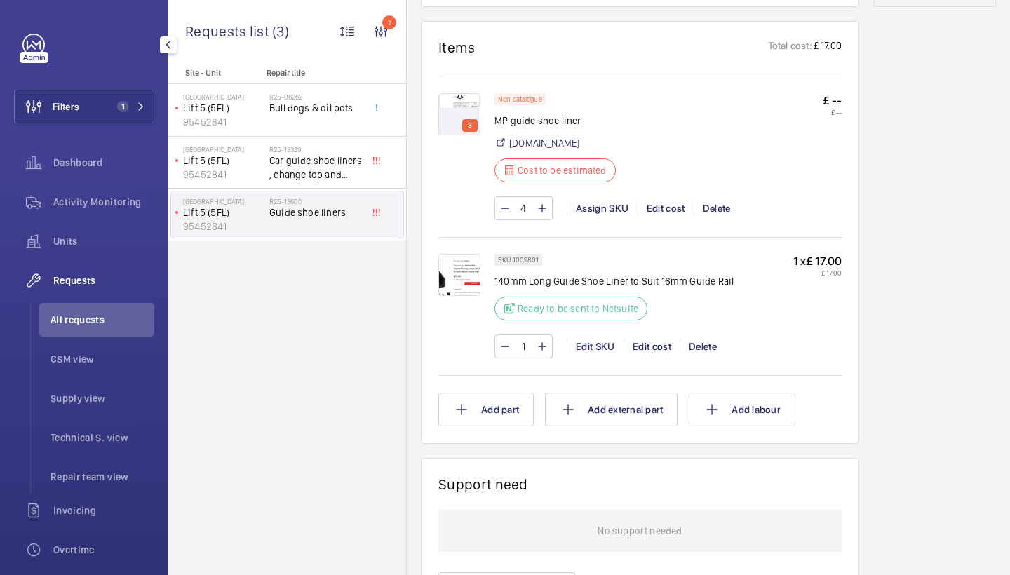
click at [464, 267] on img at bounding box center [459, 275] width 42 height 42
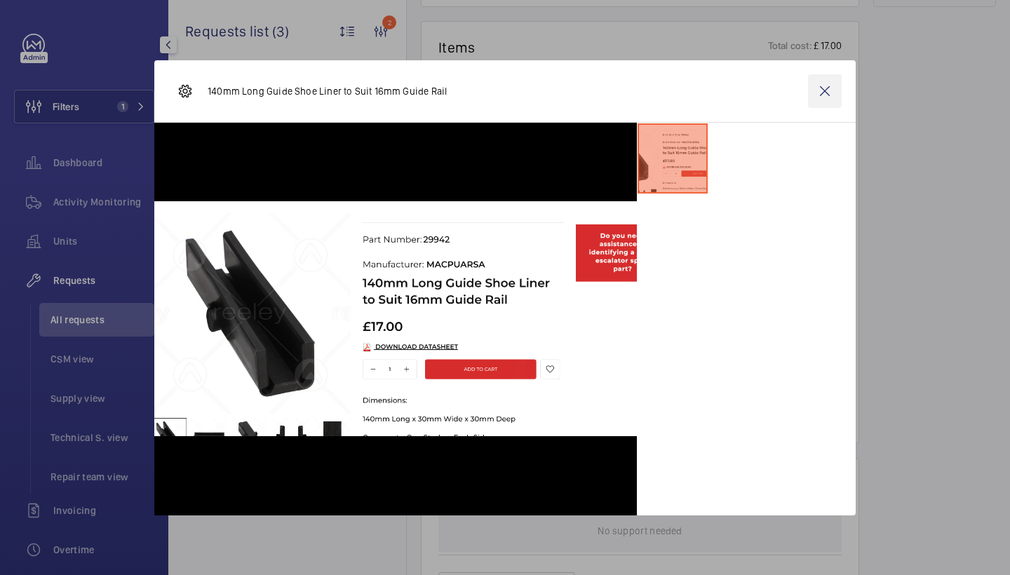
click at [825, 86] on wm-front-icon-button at bounding box center [825, 91] width 34 height 34
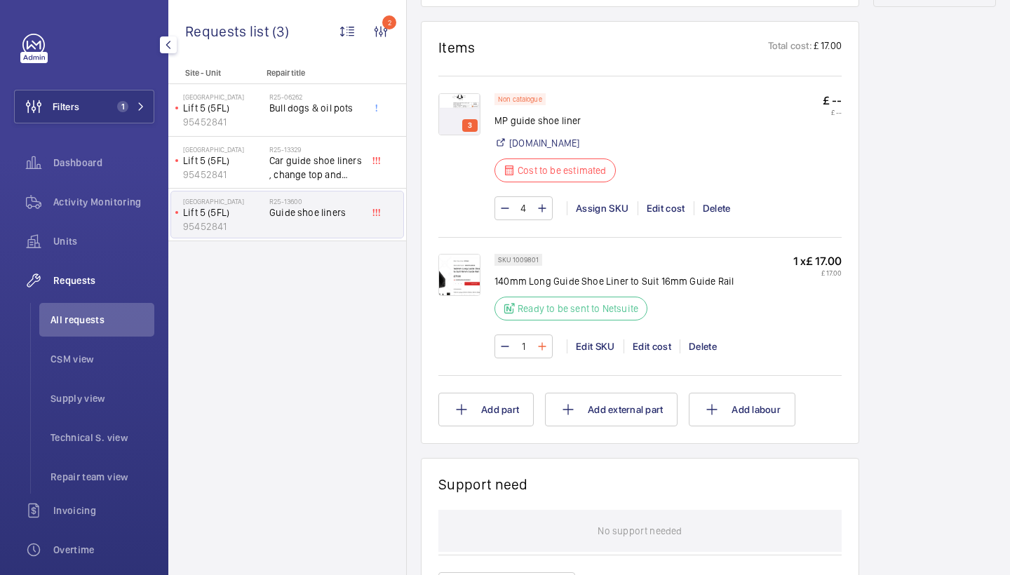
click at [539, 338] on mat-icon at bounding box center [541, 346] width 11 height 17
type input "4"
click at [710, 201] on div "Delete" at bounding box center [717, 208] width 46 height 14
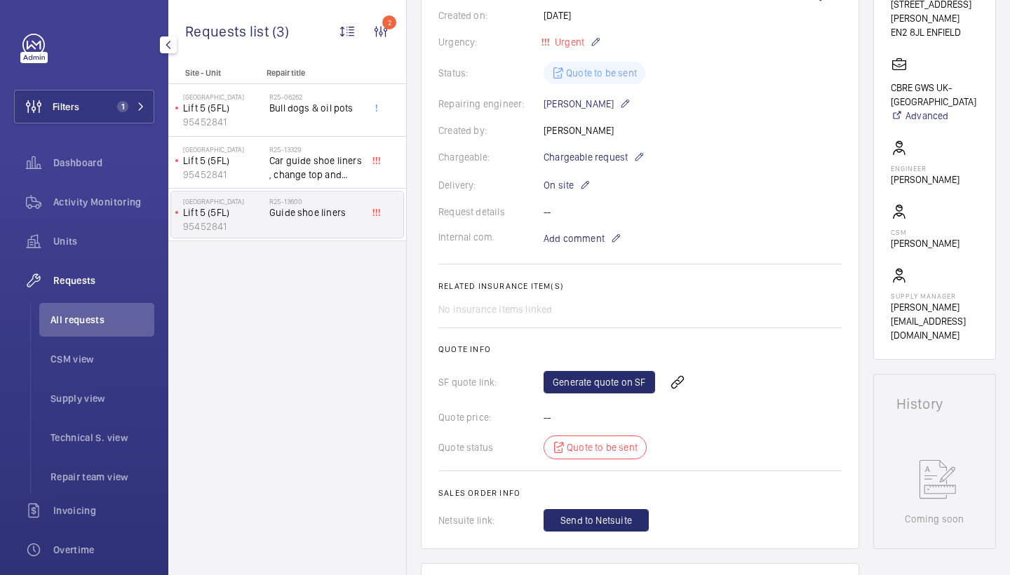
scroll to position [270, 0]
click at [588, 158] on span "Chargeable request" at bounding box center [585, 158] width 84 height 14
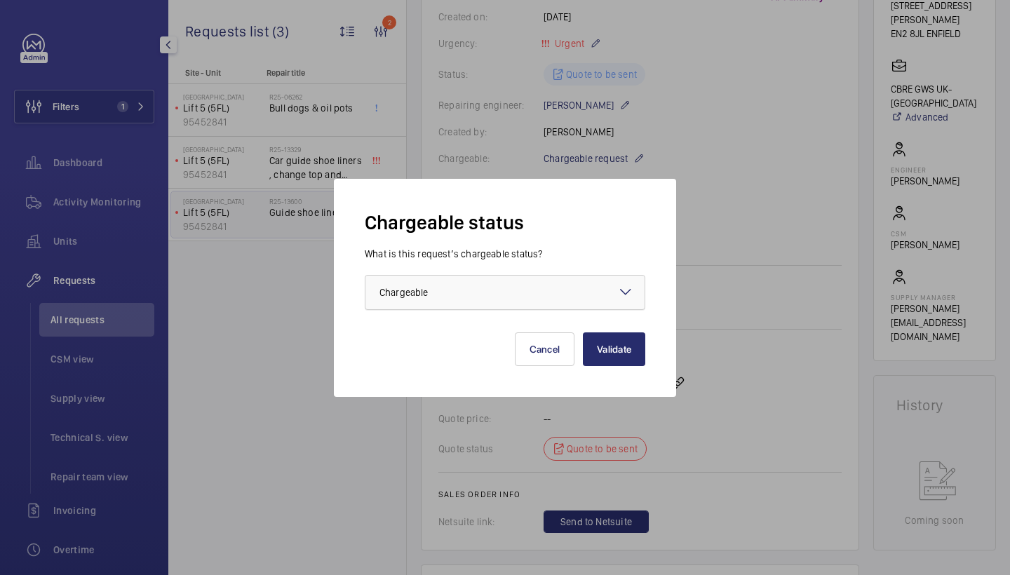
click at [541, 281] on div at bounding box center [504, 293] width 279 height 34
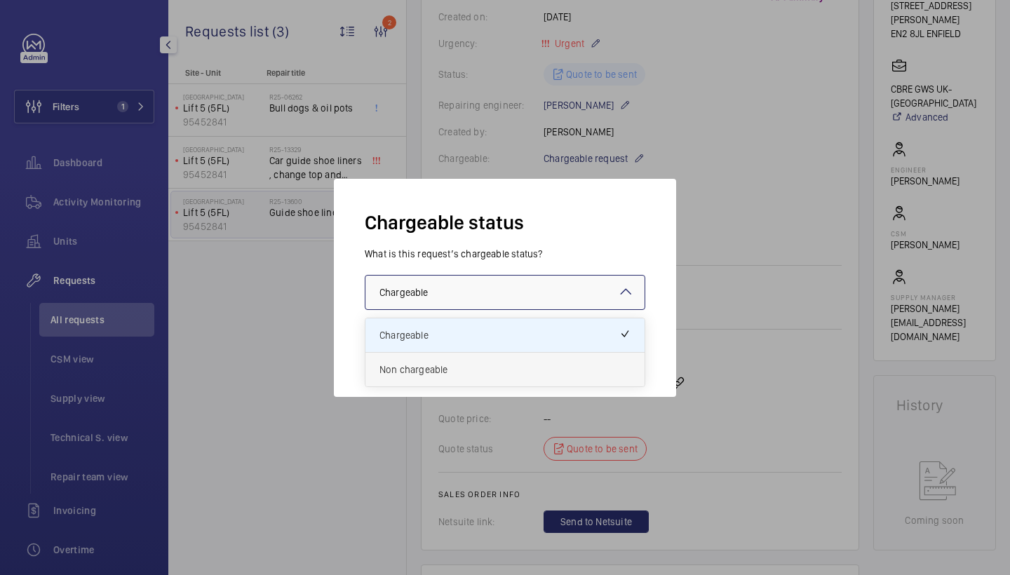
click at [456, 363] on span "Non chargeable" at bounding box center [504, 370] width 251 height 14
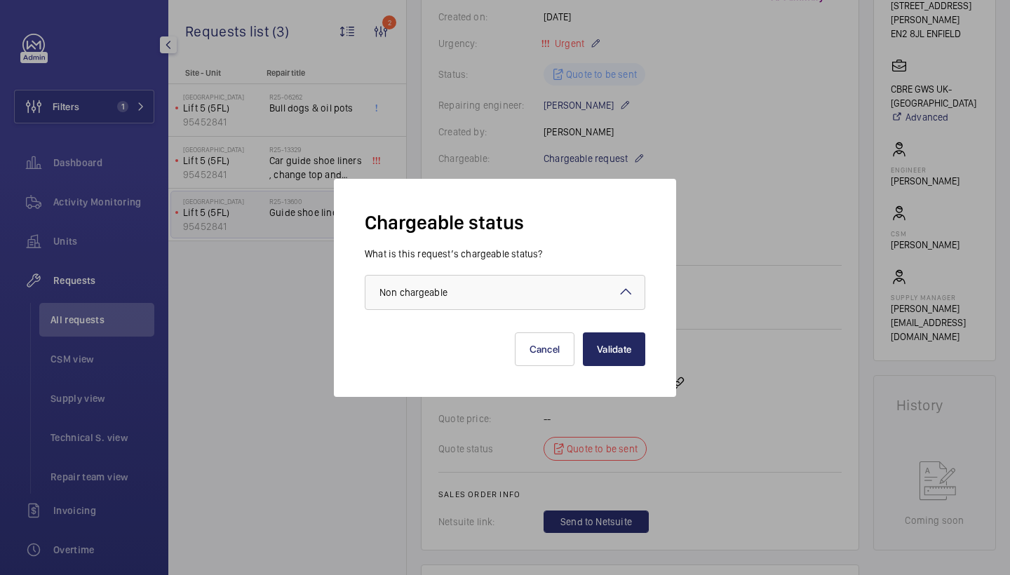
click at [624, 332] on button "Validate" at bounding box center [614, 349] width 62 height 34
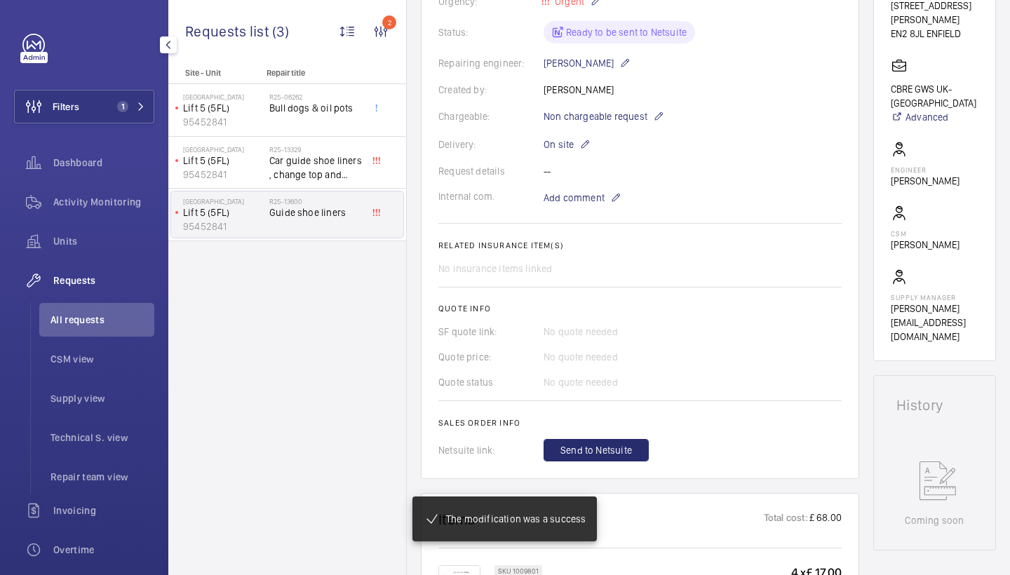
scroll to position [281, 0]
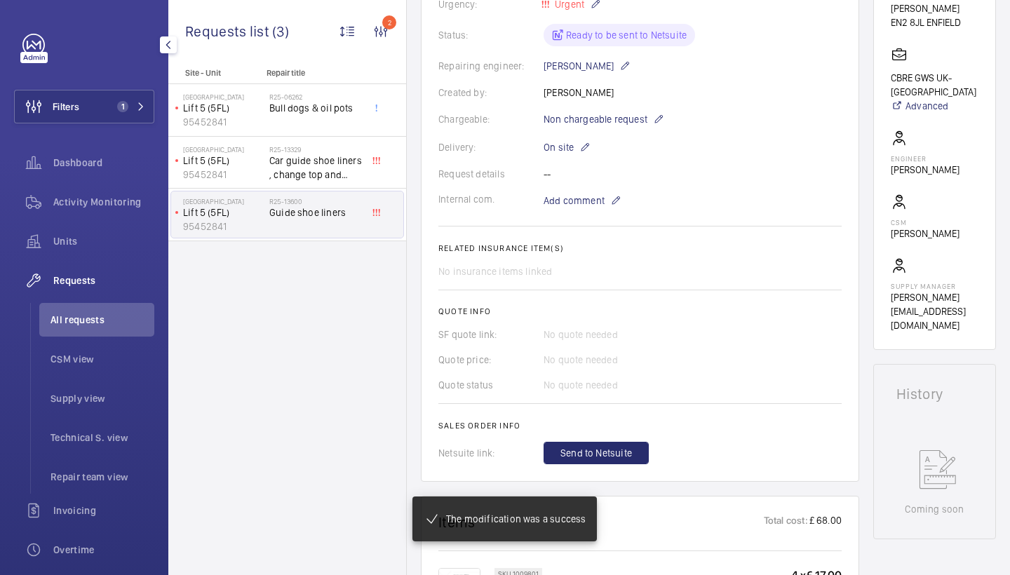
click at [599, 453] on wm-front-card-body "The repair request was created on [DATE] for a guide shoe liner issue. External…" at bounding box center [639, 185] width 403 height 557
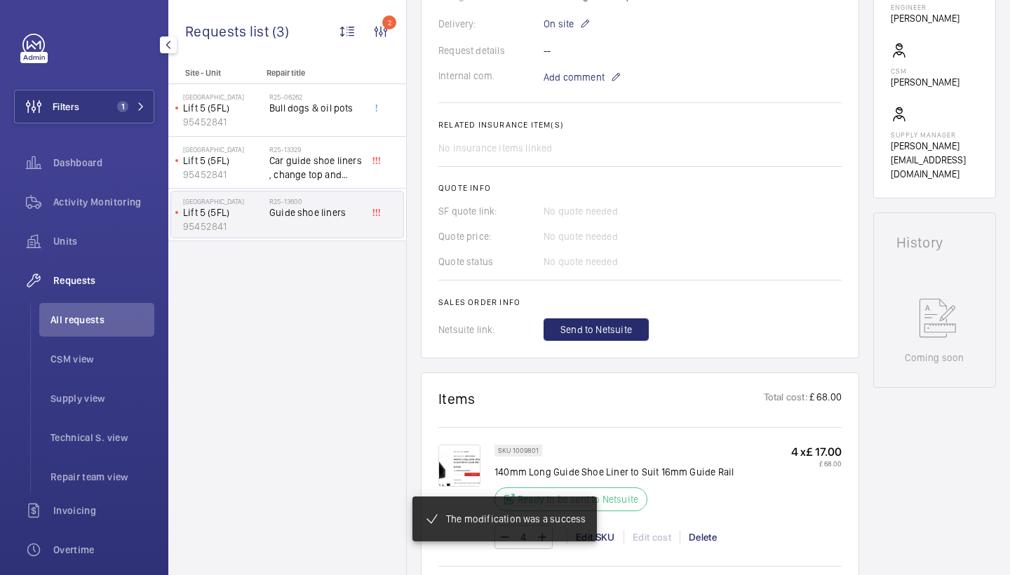
scroll to position [541, 0]
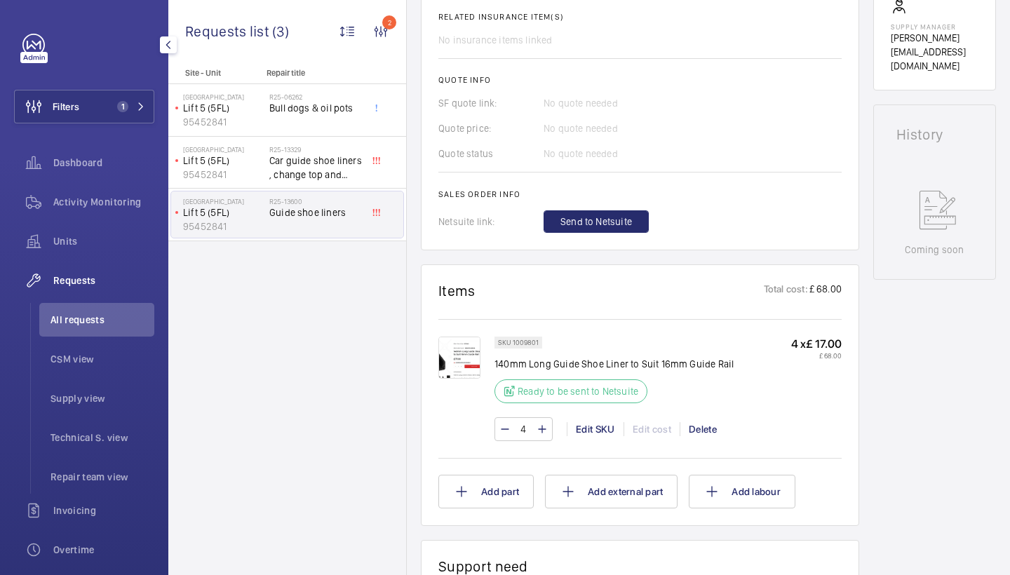
click at [450, 374] on img at bounding box center [459, 358] width 42 height 42
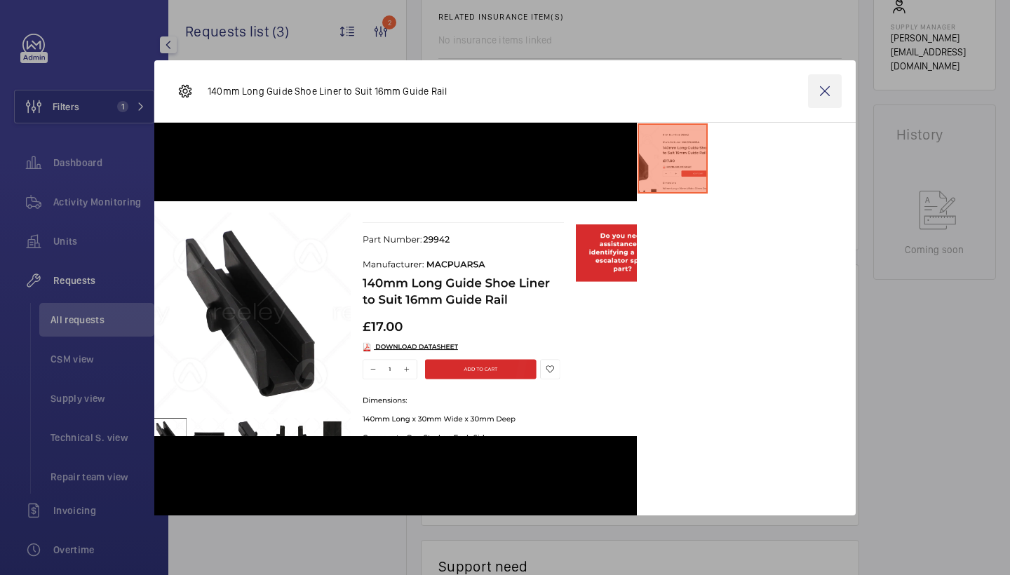
click at [816, 93] on wm-front-icon-button at bounding box center [825, 91] width 34 height 34
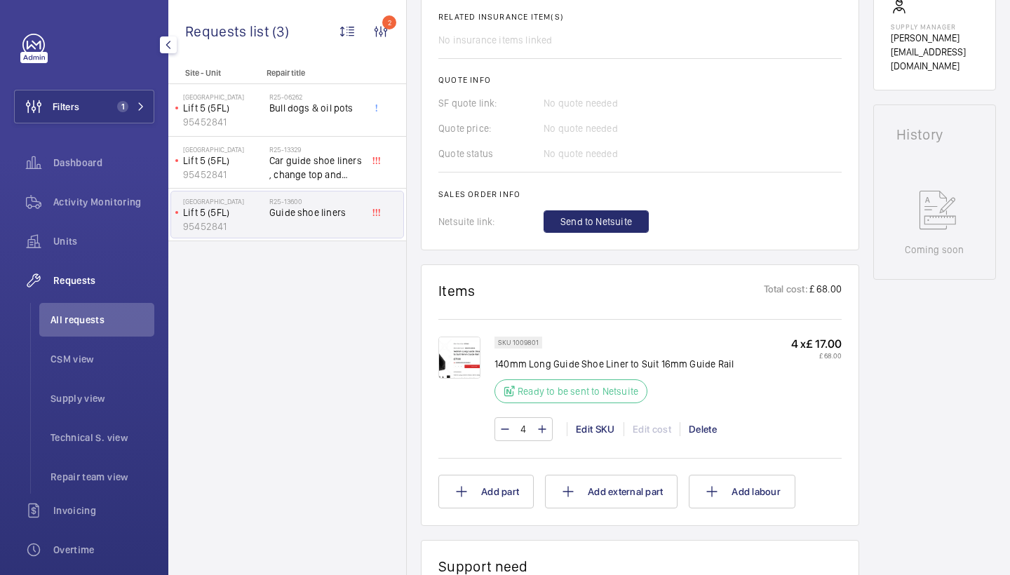
click at [473, 365] on img at bounding box center [459, 358] width 42 height 42
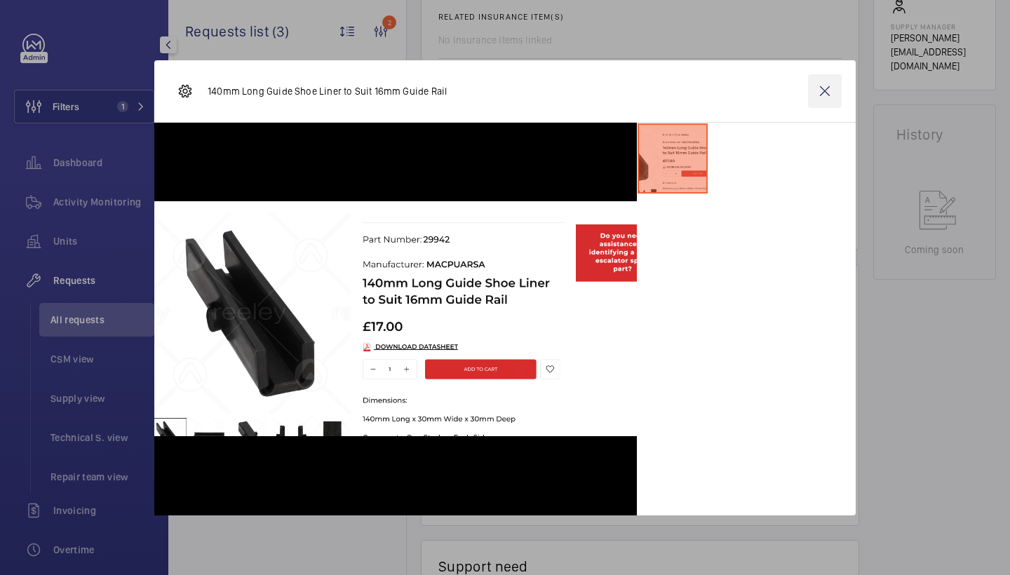
click at [821, 90] on wm-front-icon-button at bounding box center [825, 91] width 34 height 34
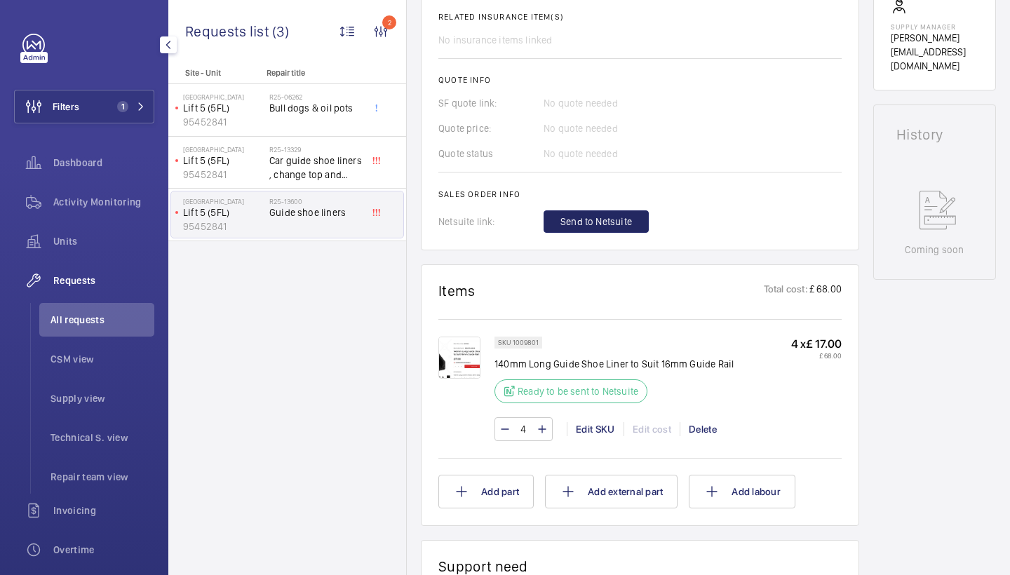
click at [600, 228] on span "Send to Netsuite" at bounding box center [596, 222] width 72 height 14
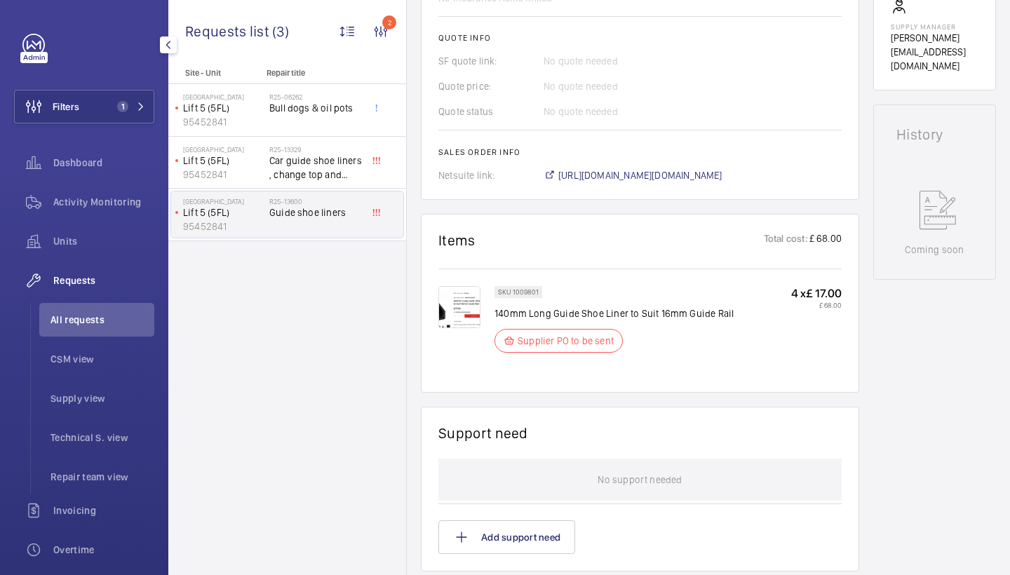
scroll to position [547, 0]
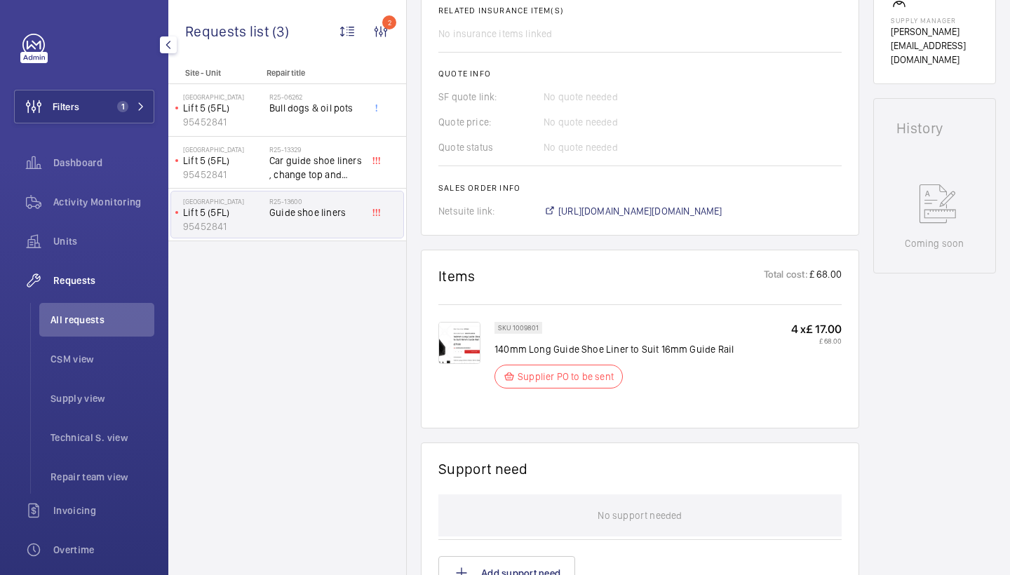
click at [696, 218] on span "[URL][DOMAIN_NAME][DOMAIN_NAME]" at bounding box center [640, 211] width 164 height 14
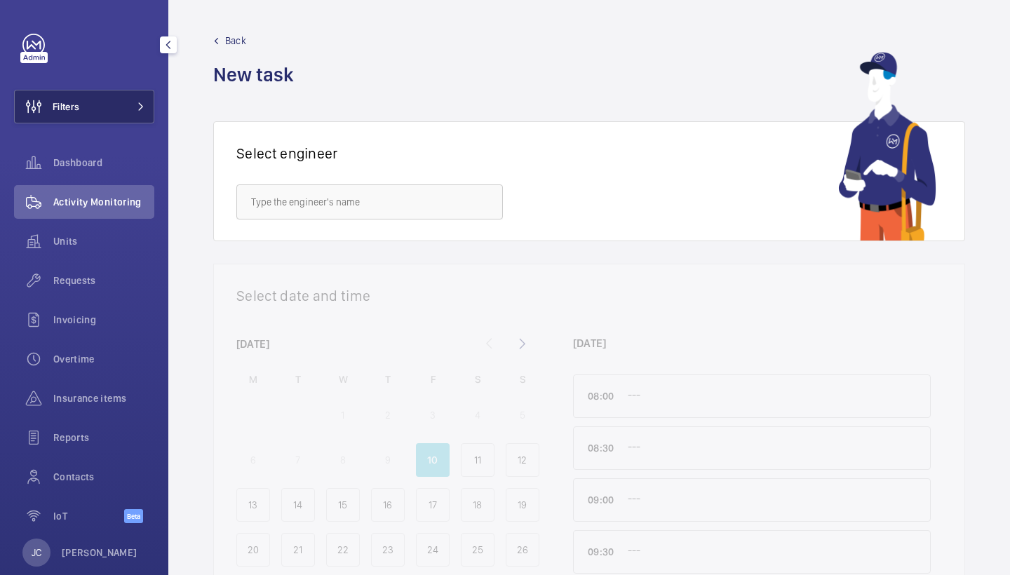
click at [102, 111] on button "Filters" at bounding box center [84, 107] width 140 height 34
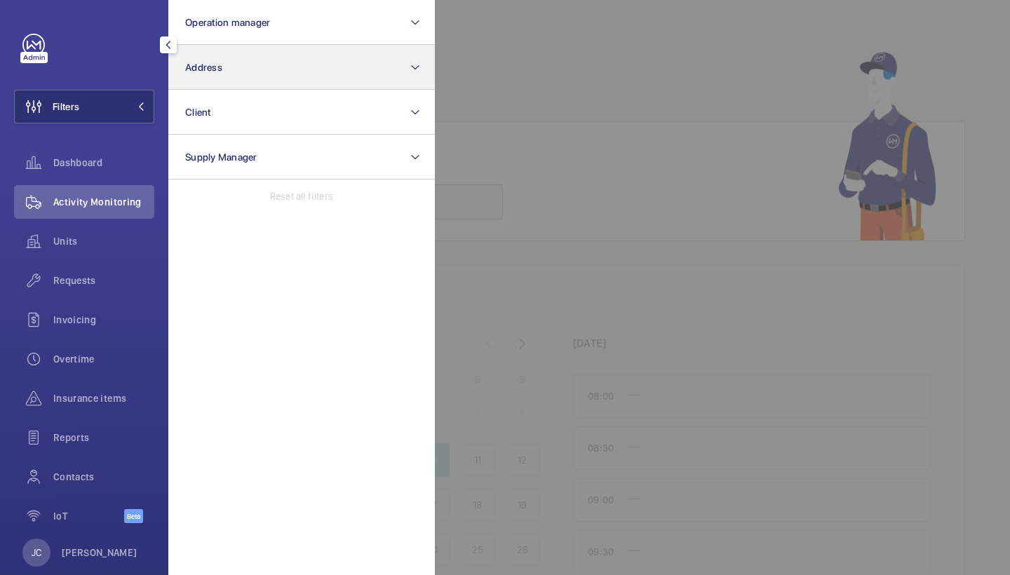
click at [203, 85] on button "Address" at bounding box center [301, 67] width 266 height 45
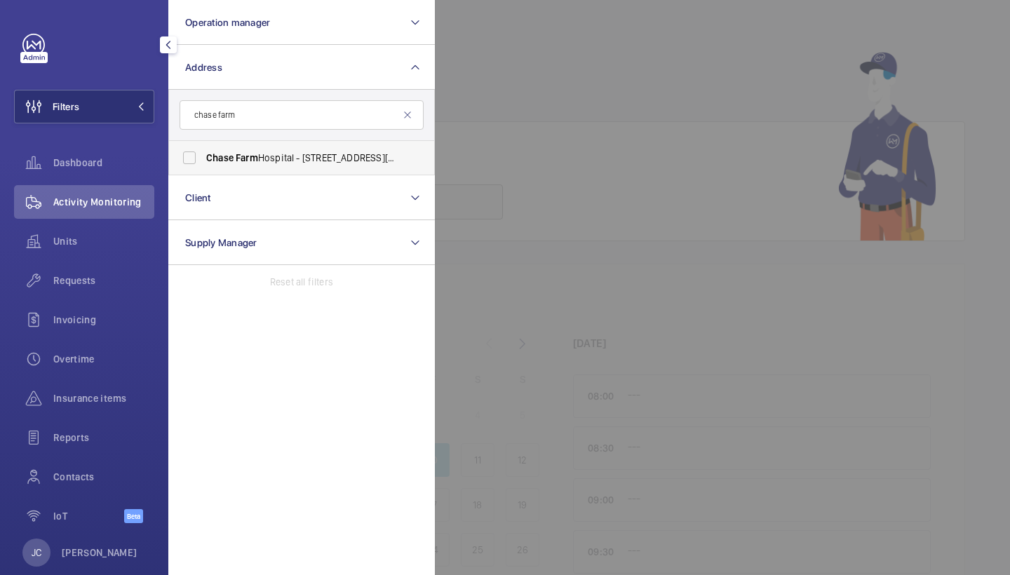
type input "chase farm"
click at [252, 164] on span "[GEOGRAPHIC_DATA] - [STREET_ADDRESS][PERSON_NAME]" at bounding box center [302, 158] width 193 height 14
click at [203, 164] on input "[GEOGRAPHIC_DATA] - [STREET_ADDRESS][PERSON_NAME]" at bounding box center [189, 158] width 28 height 28
checkbox input "true"
click at [92, 272] on div "Requests" at bounding box center [84, 281] width 140 height 34
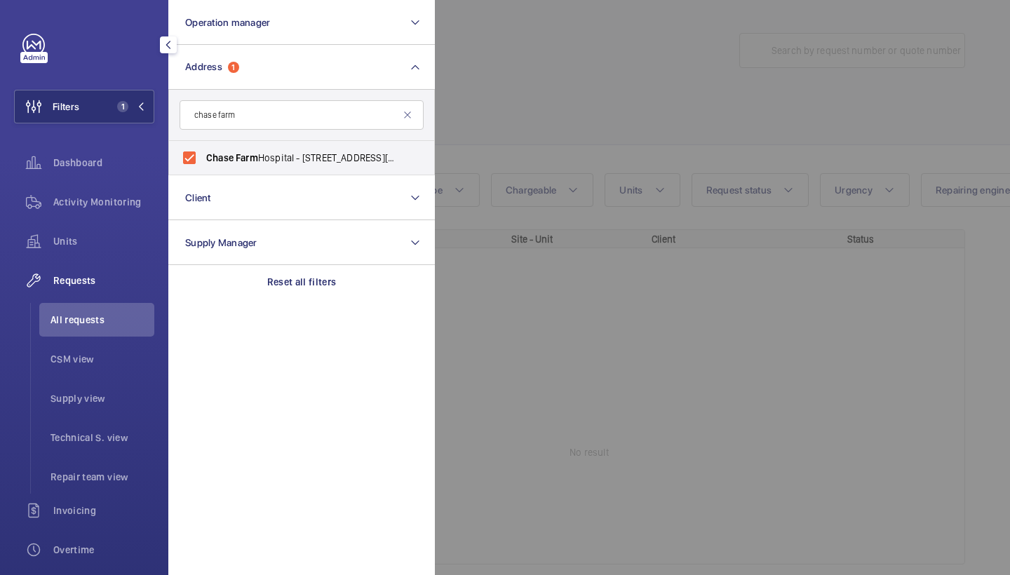
click at [591, 107] on div at bounding box center [940, 287] width 1010 height 575
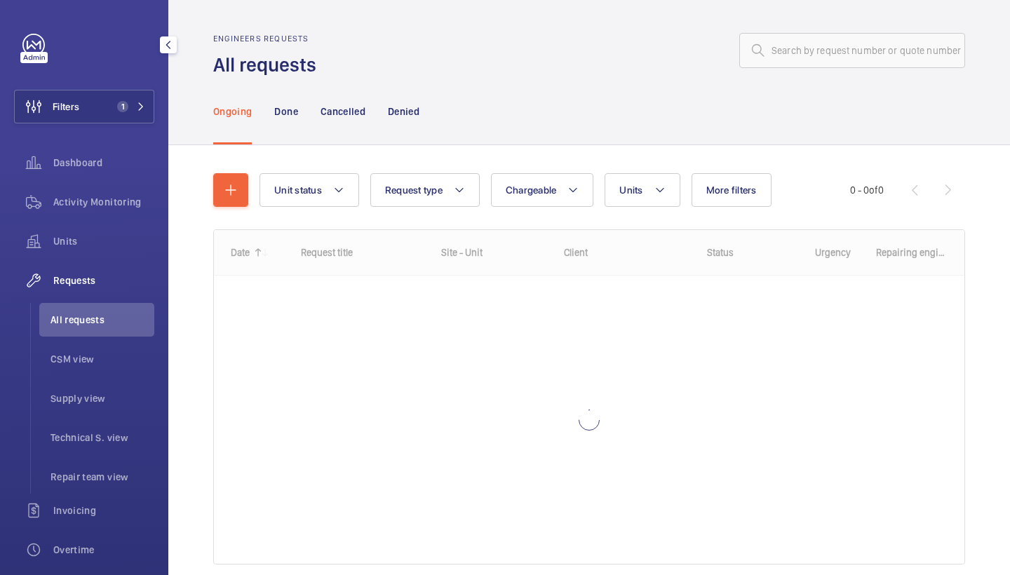
click at [639, 169] on div "Unit status Request type Chargeable Units More filters Request status Urgency R…" at bounding box center [589, 374] width 752 height 447
click at [639, 181] on button "Units" at bounding box center [642, 190] width 75 height 34
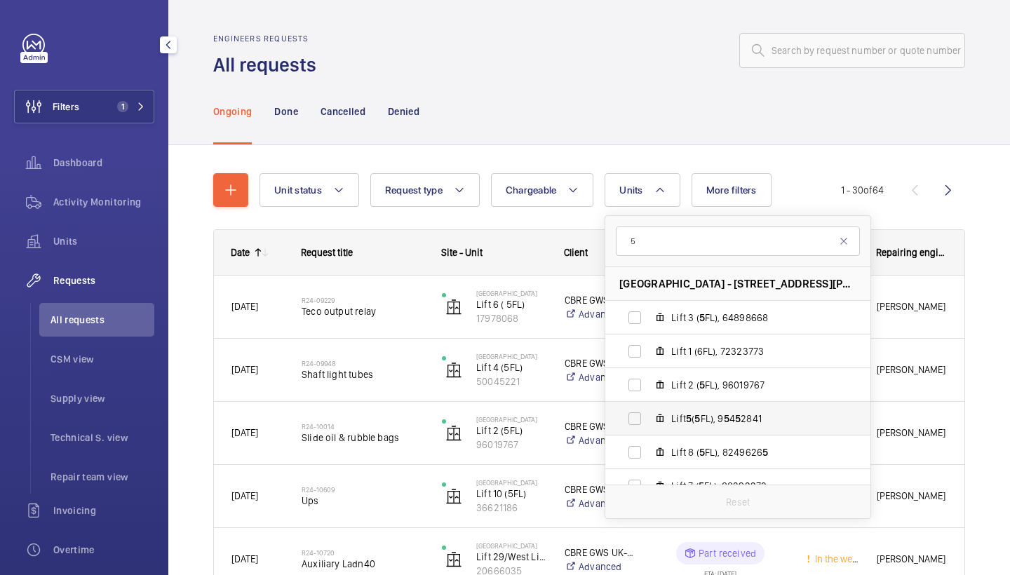
type input "5"
click at [703, 406] on label "Lift 5 ( 5 FL), 9 5 4 5 2841" at bounding box center [726, 419] width 243 height 34
click at [649, 406] on input "Lift 5 ( 5 FL), 9 5 4 5 2841" at bounding box center [635, 419] width 28 height 28
checkbox input "true"
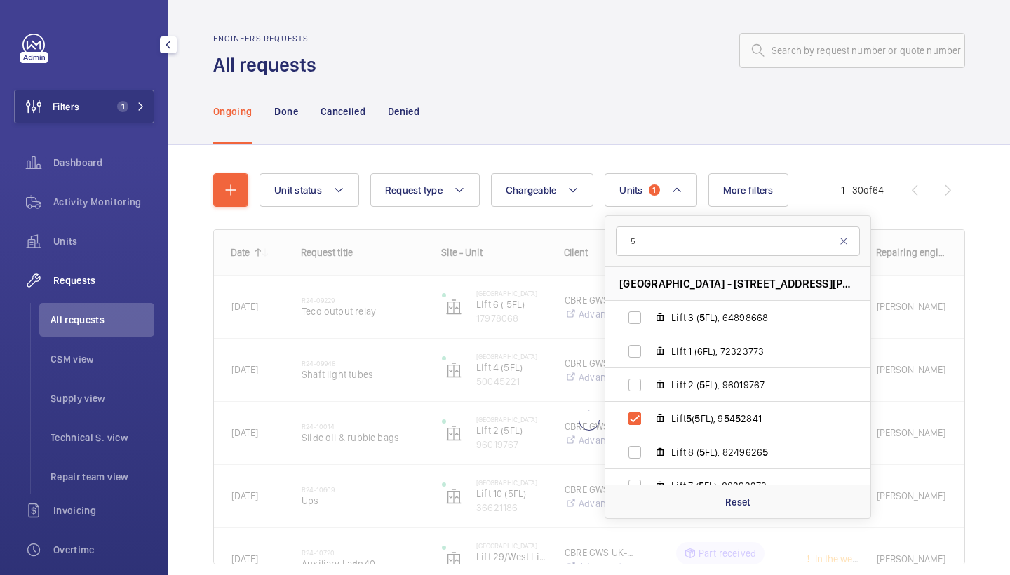
click at [651, 156] on div "Unit status Request type Chargeable Units 1 5 Chase Farm Hospital - 127 The Rid…" at bounding box center [589, 374] width 752 height 447
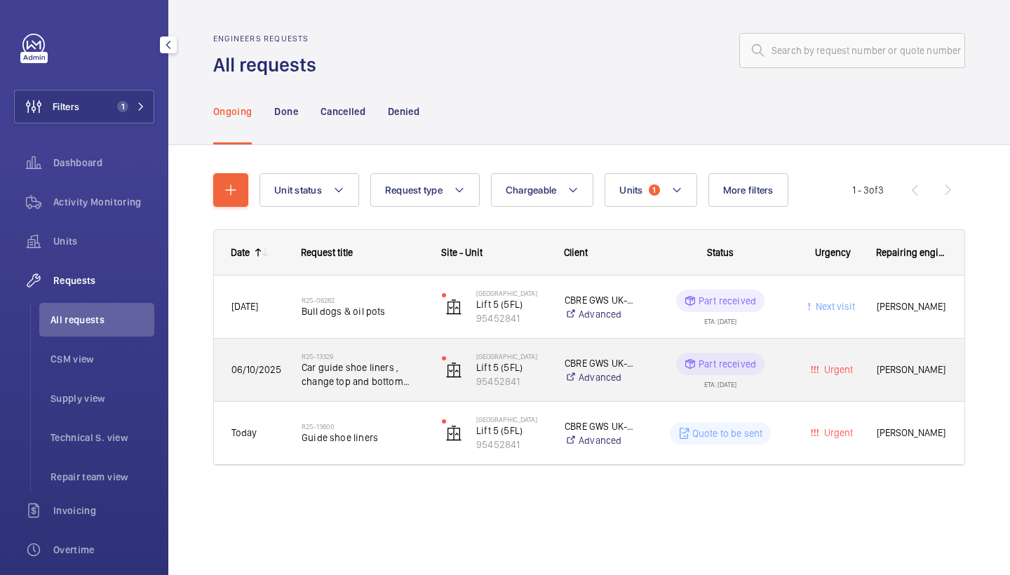
click at [376, 382] on span "Car guide shoe liners , change top and bottom please" at bounding box center [363, 374] width 122 height 28
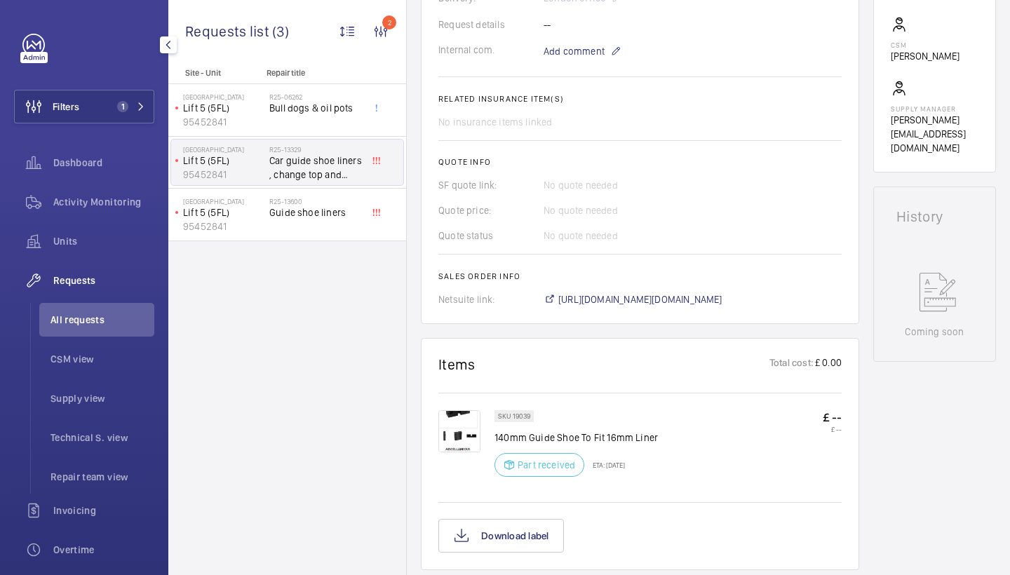
scroll to position [485, 0]
